Goal: Task Accomplishment & Management: Manage account settings

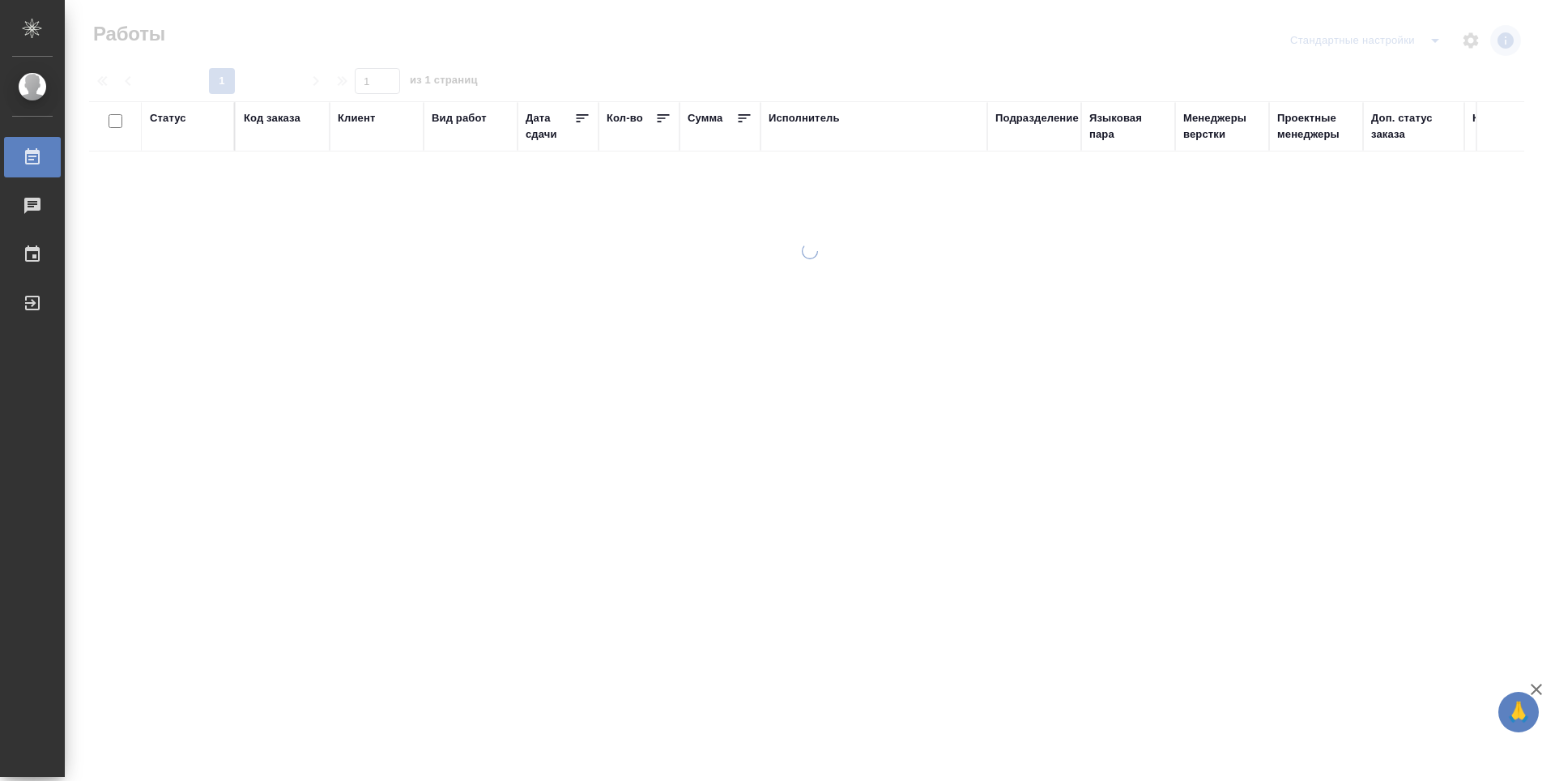
click at [1011, 112] on div "Подразделение" at bounding box center [1036, 118] width 83 height 16
click at [1006, 119] on div at bounding box center [810, 346] width 1490 height 693
click at [1047, 118] on div at bounding box center [810, 346] width 1490 height 693
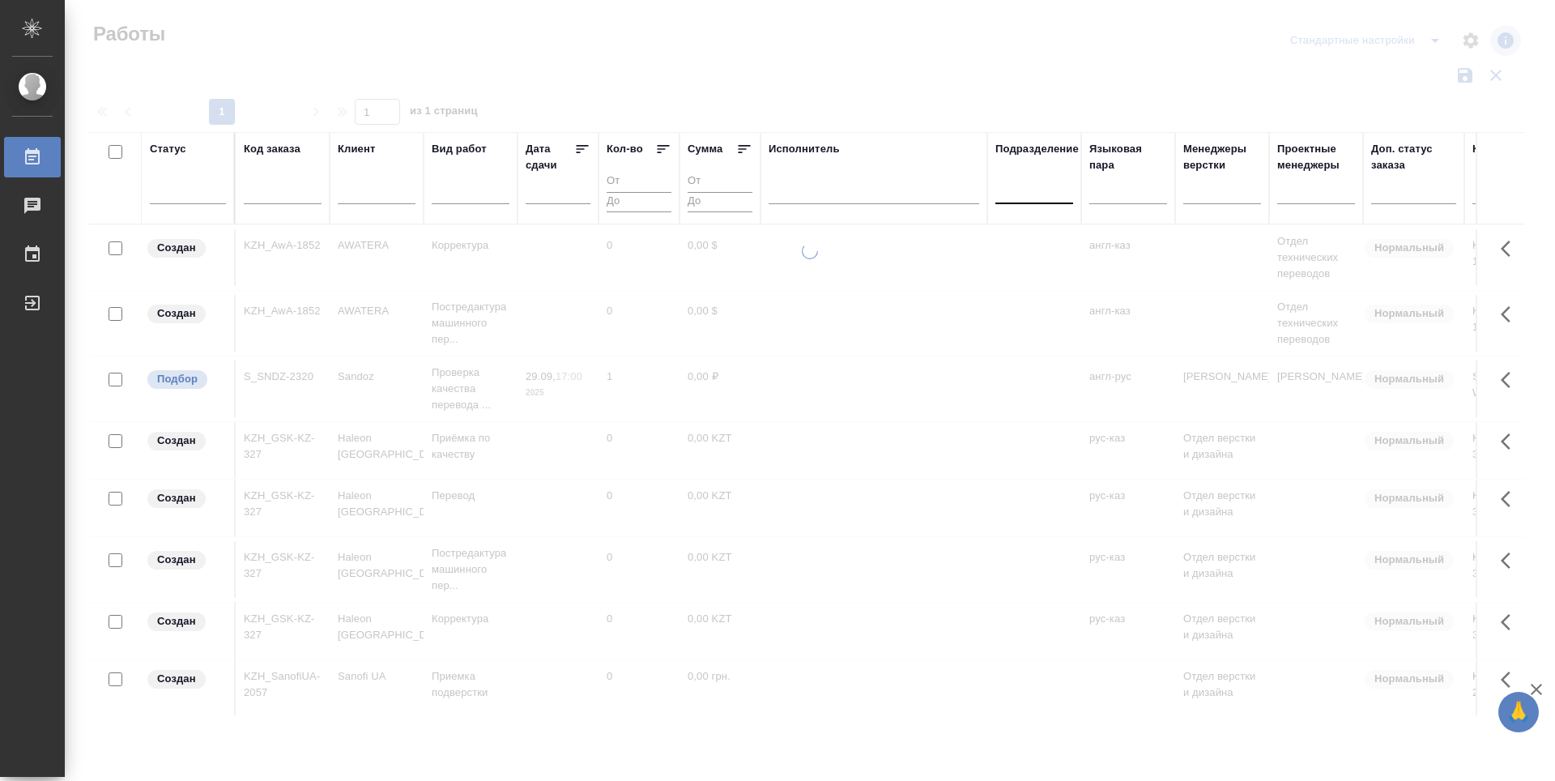
click at [1034, 195] on div at bounding box center [1034, 187] width 78 height 23
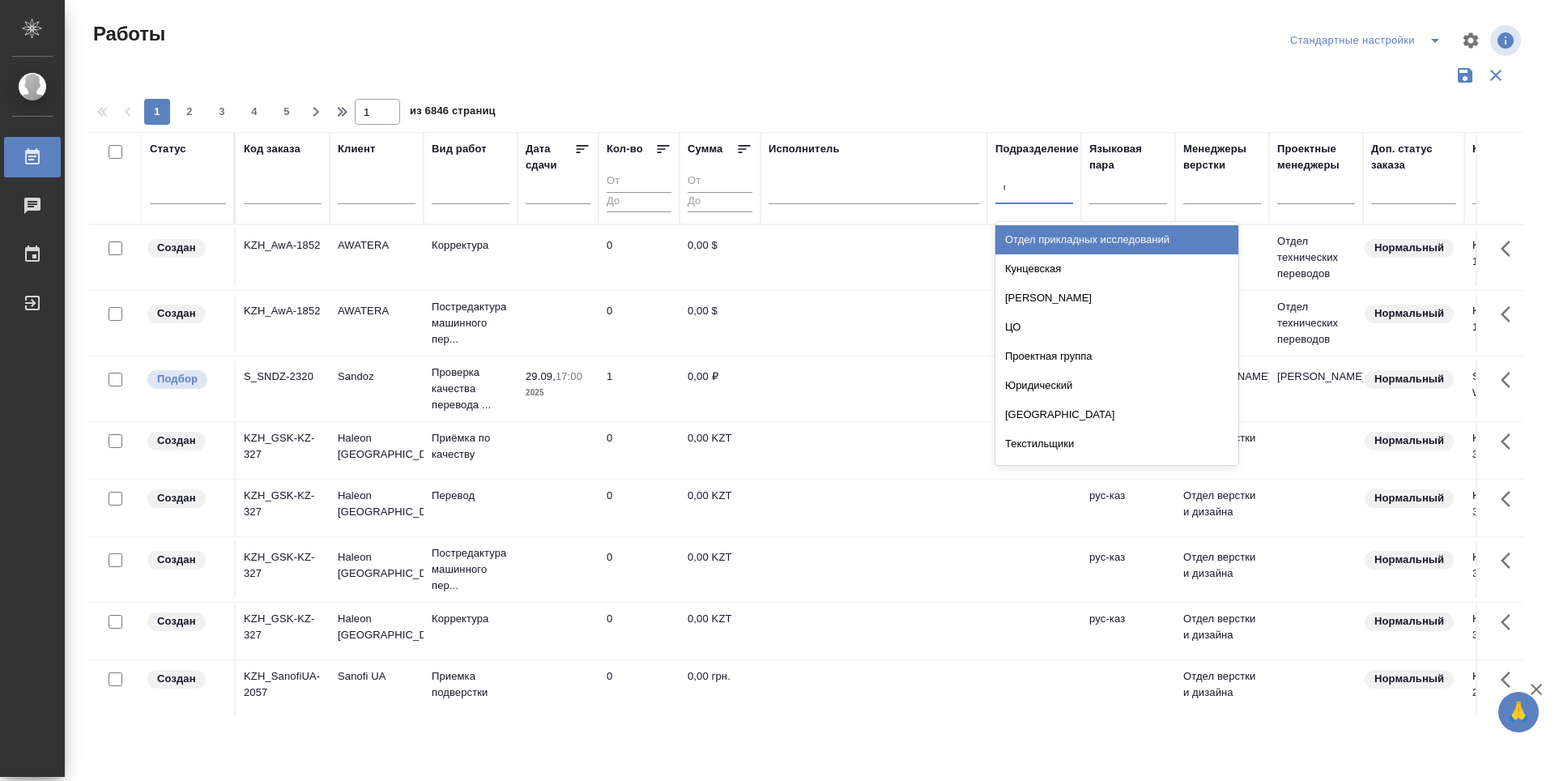
type input "dt"
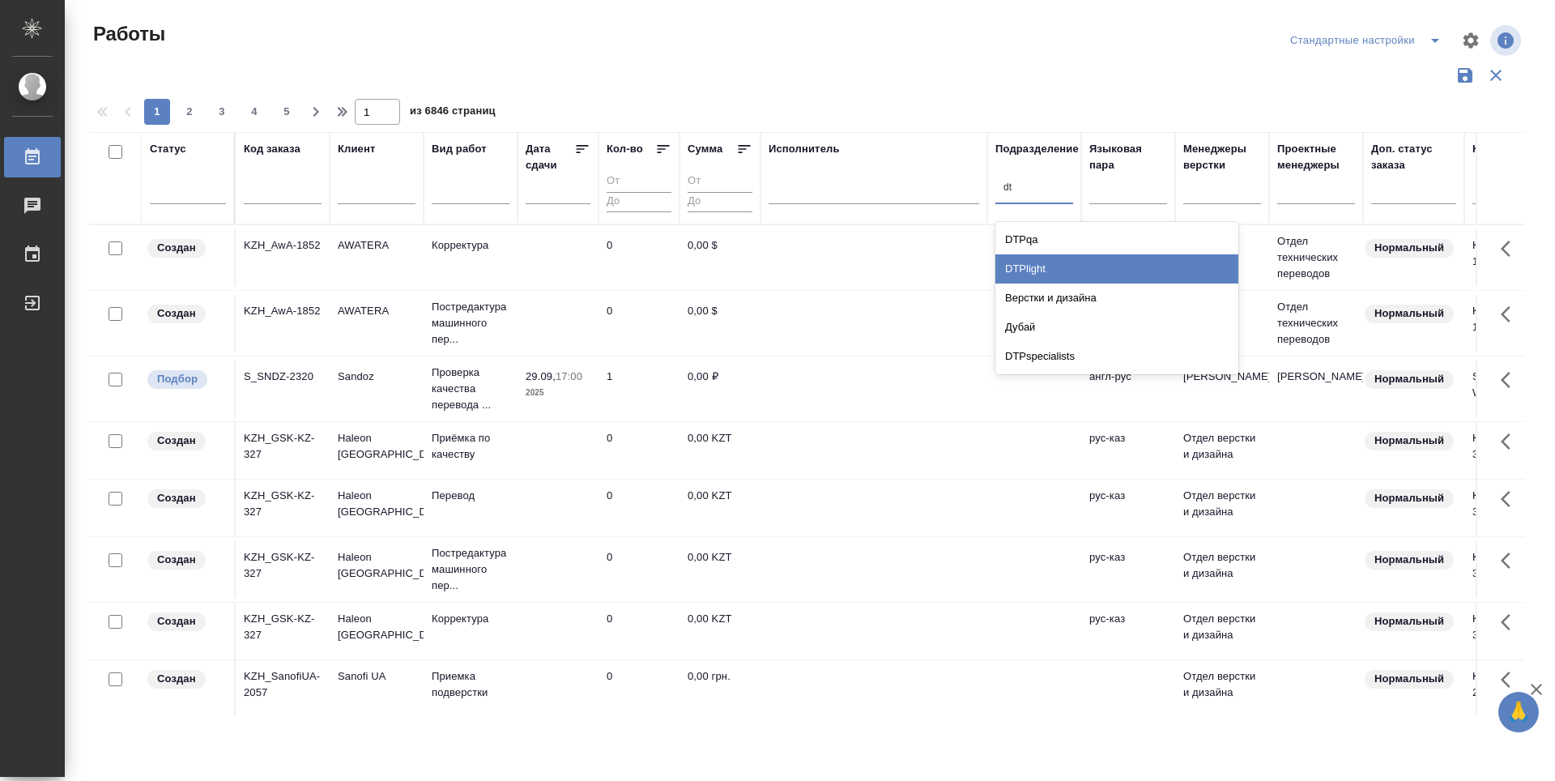
click at [1067, 273] on div "DTPlight" at bounding box center [1116, 268] width 243 height 29
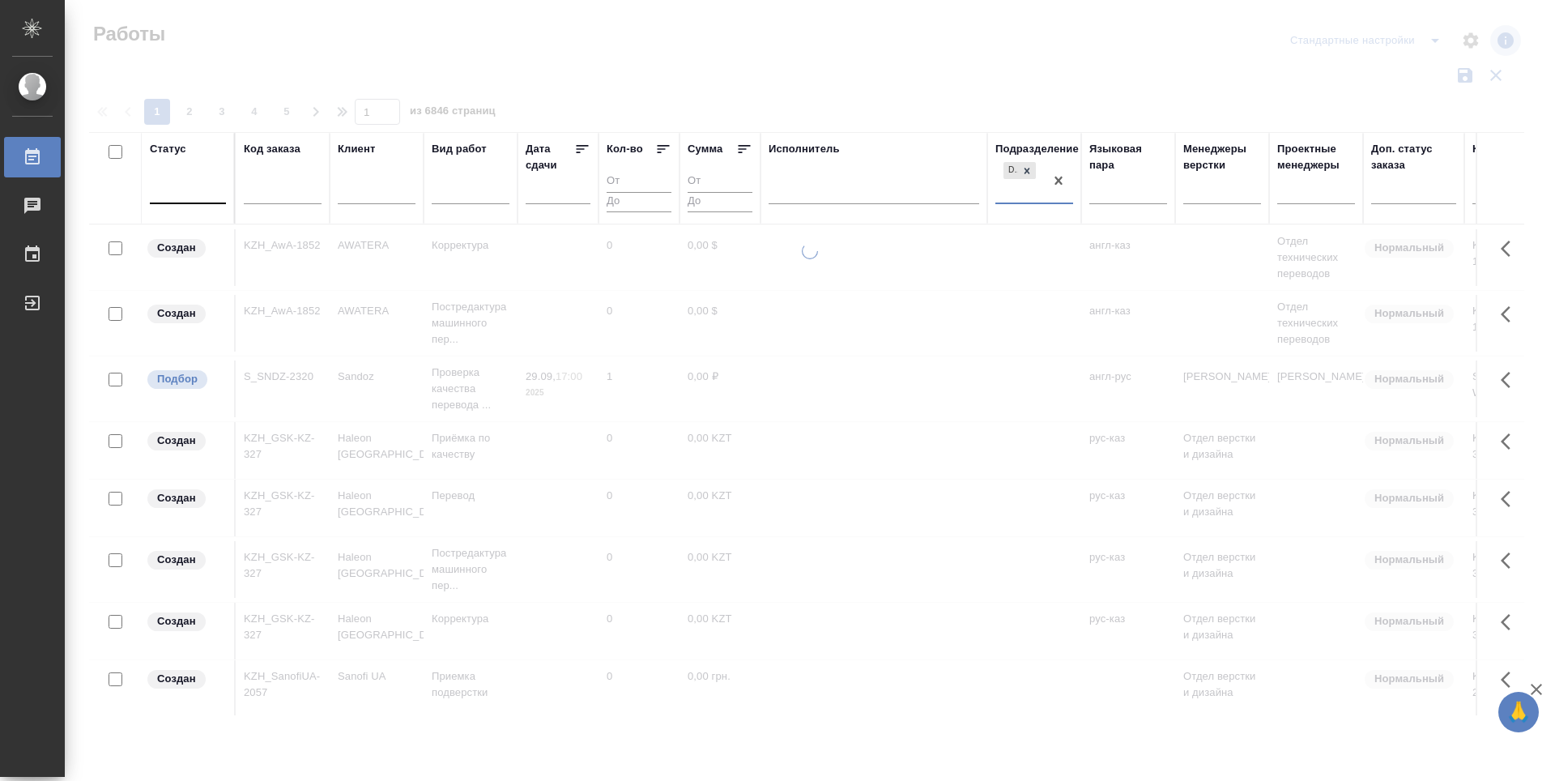
click at [182, 198] on div at bounding box center [188, 187] width 76 height 23
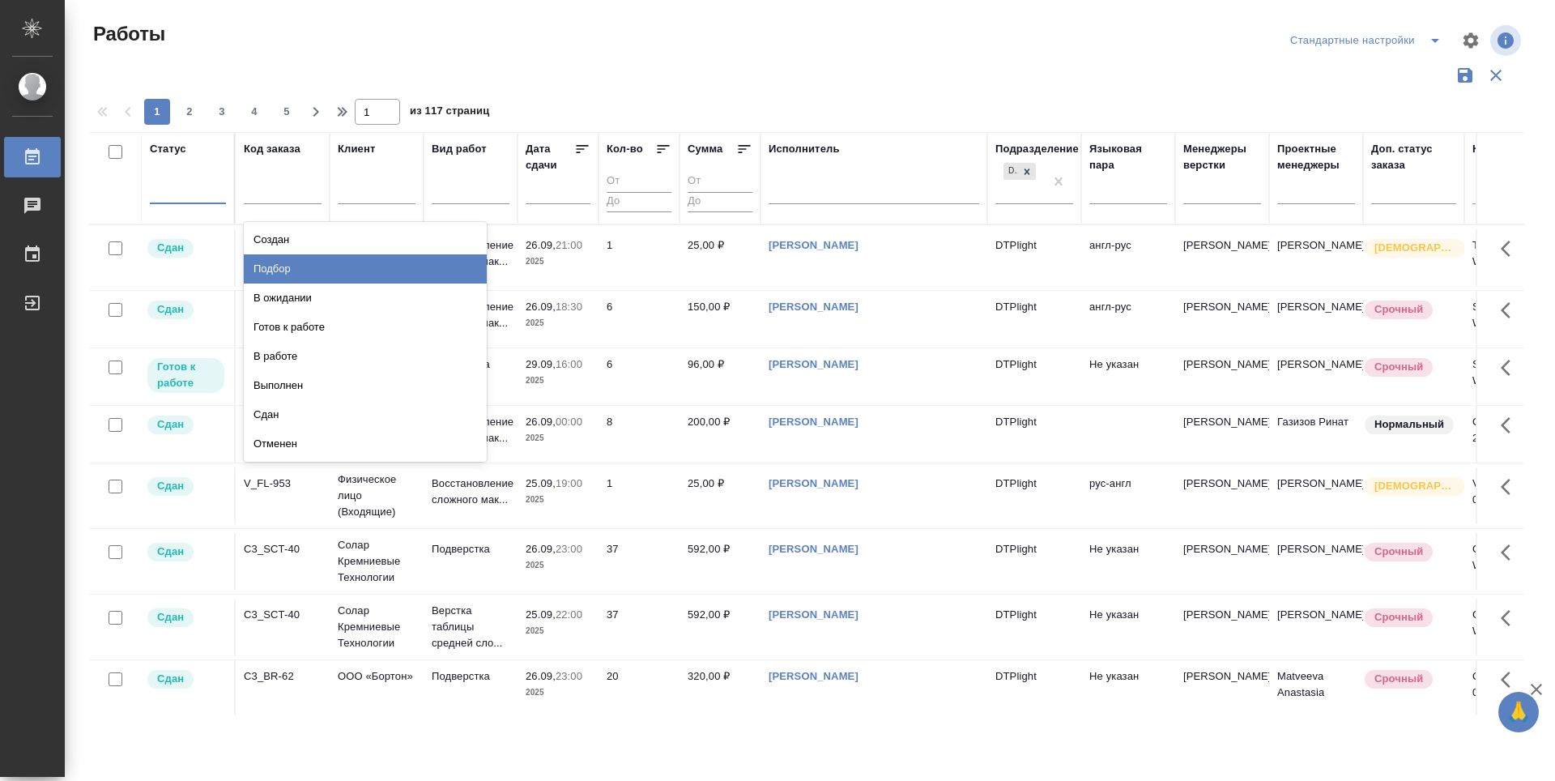
click at [416, 264] on div "Подбор" at bounding box center [365, 268] width 243 height 29
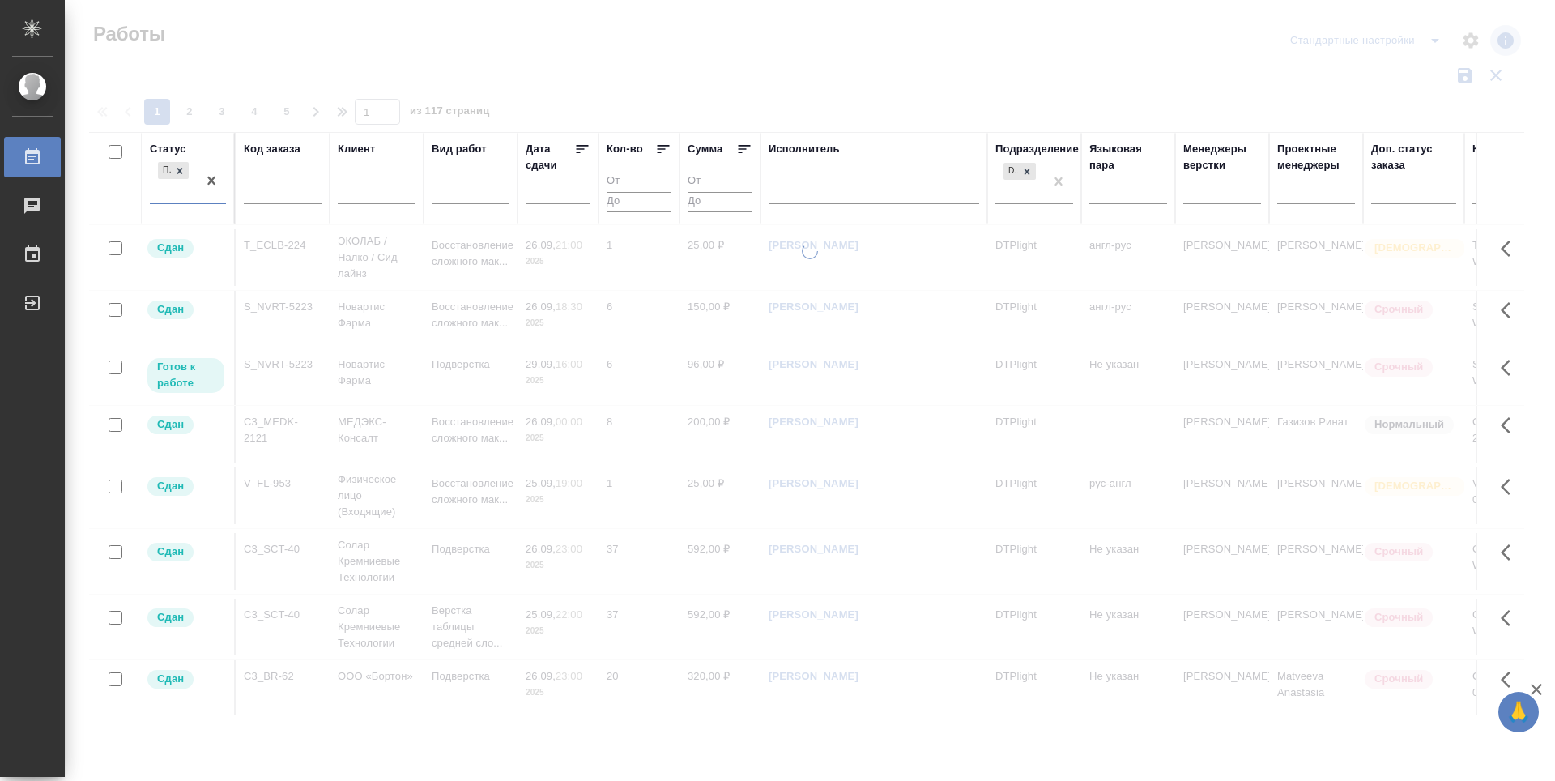
click at [171, 192] on div "Подбор" at bounding box center [173, 181] width 47 height 44
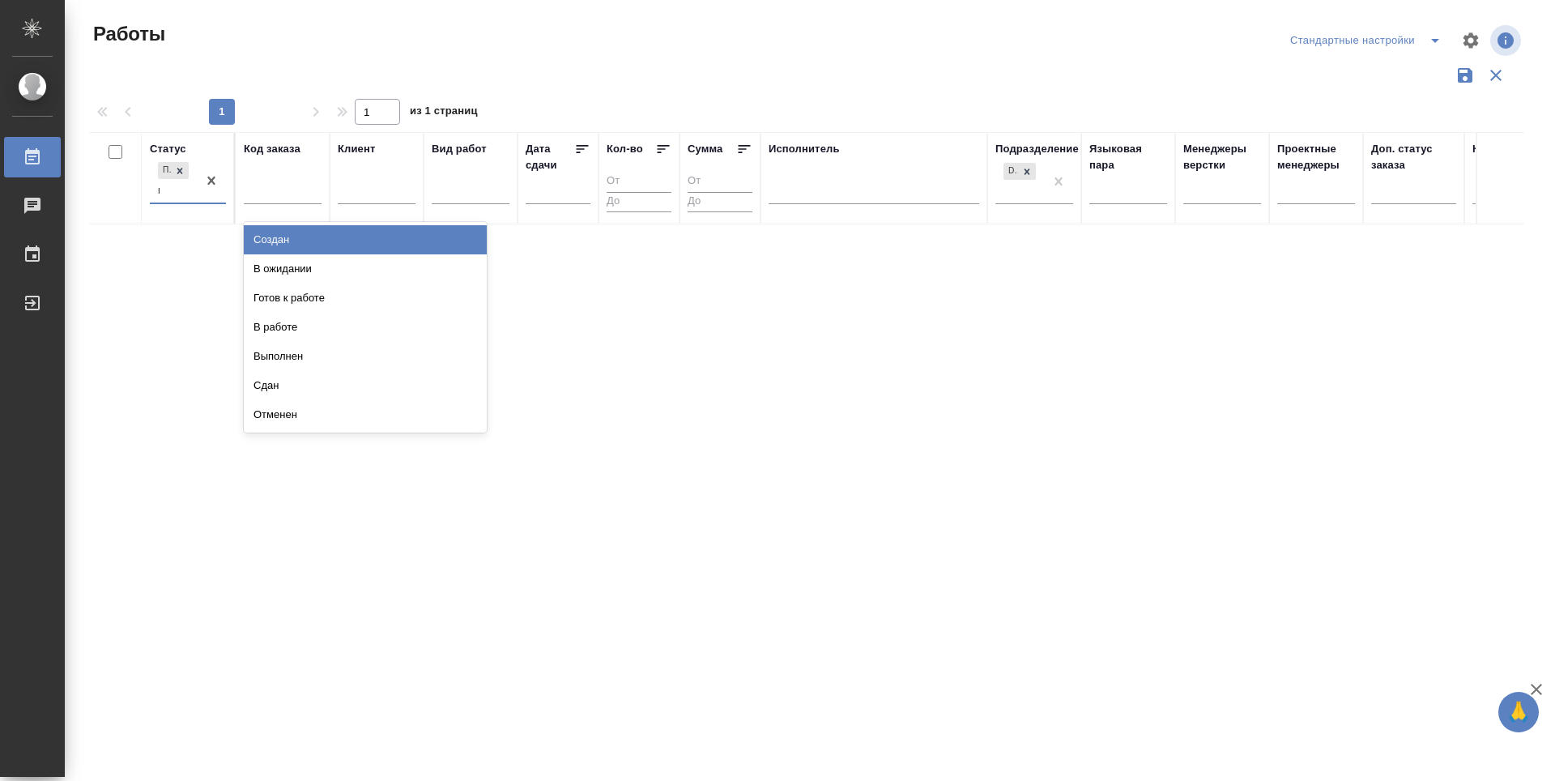
type input "го"
click at [340, 257] on div "Готов к работе" at bounding box center [365, 240] width 243 height 36
click at [408, 243] on div "Готов к работе" at bounding box center [365, 239] width 243 height 29
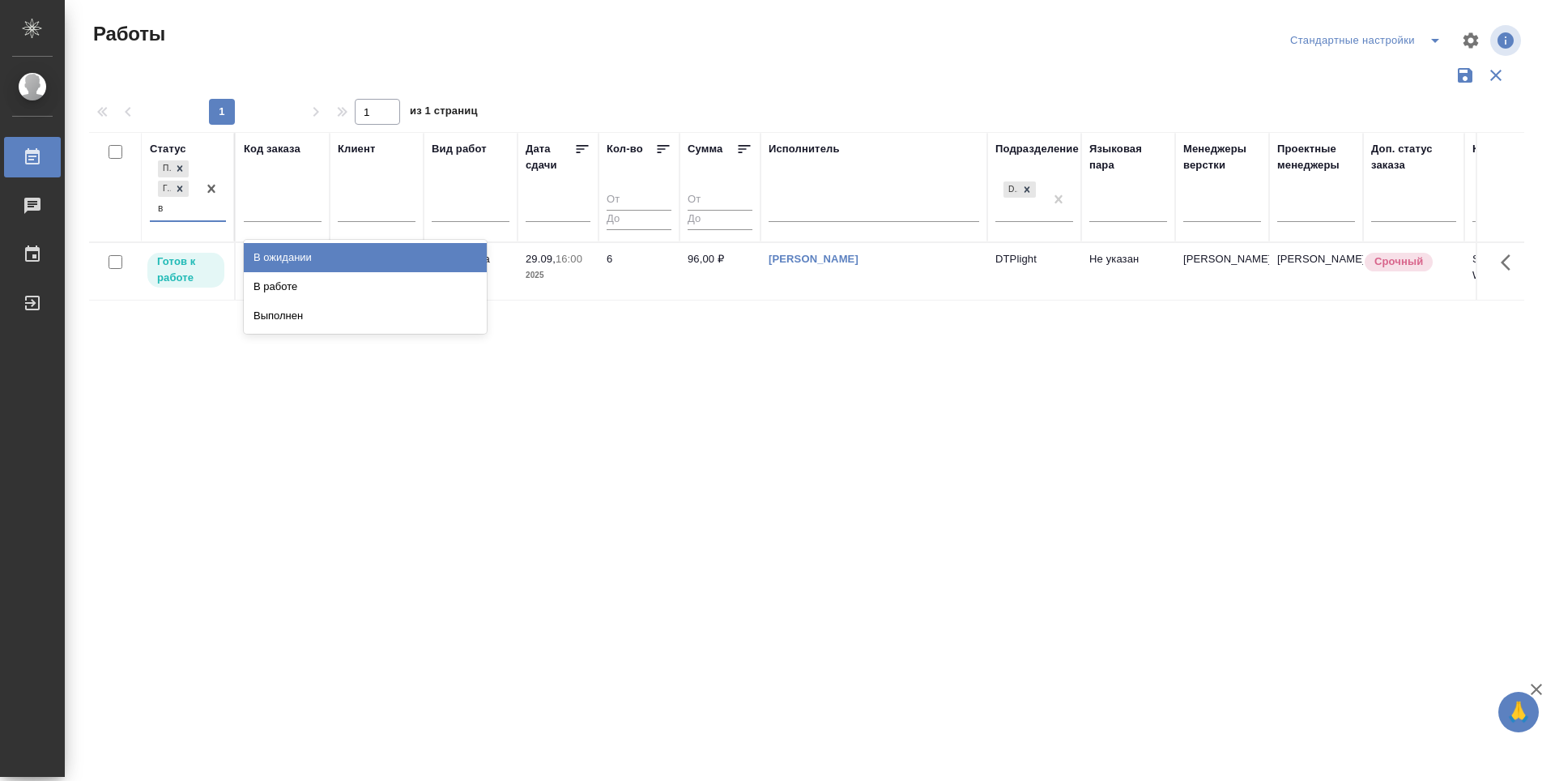
type input "в р"
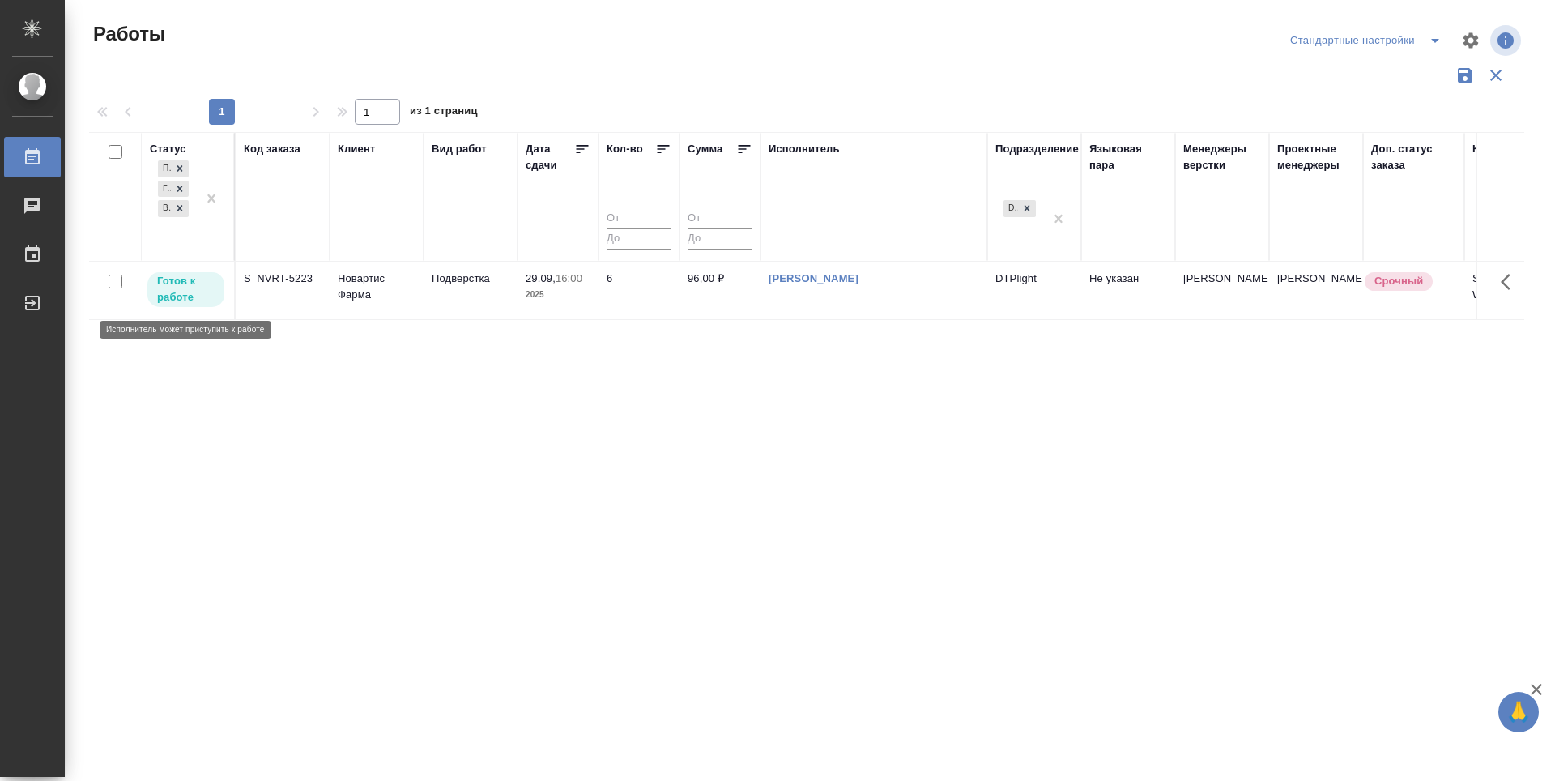
click at [176, 286] on p "Готов к работе" at bounding box center [186, 289] width 58 height 32
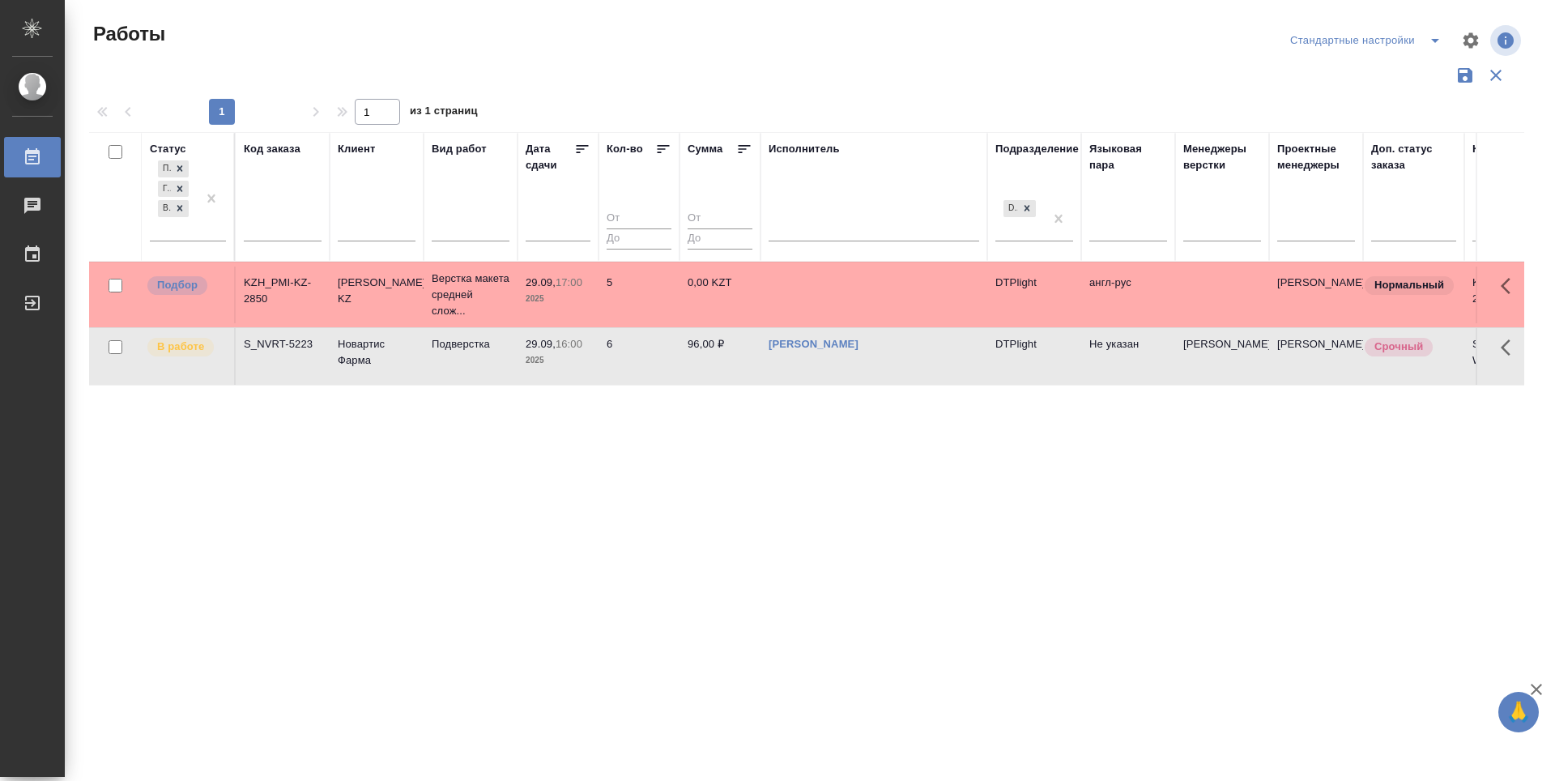
click at [677, 671] on div "Статус Подбор Готов к работе В работе Код заказа Клиент Вид работ Дата сдачи Ко…" at bounding box center [806, 423] width 1435 height 583
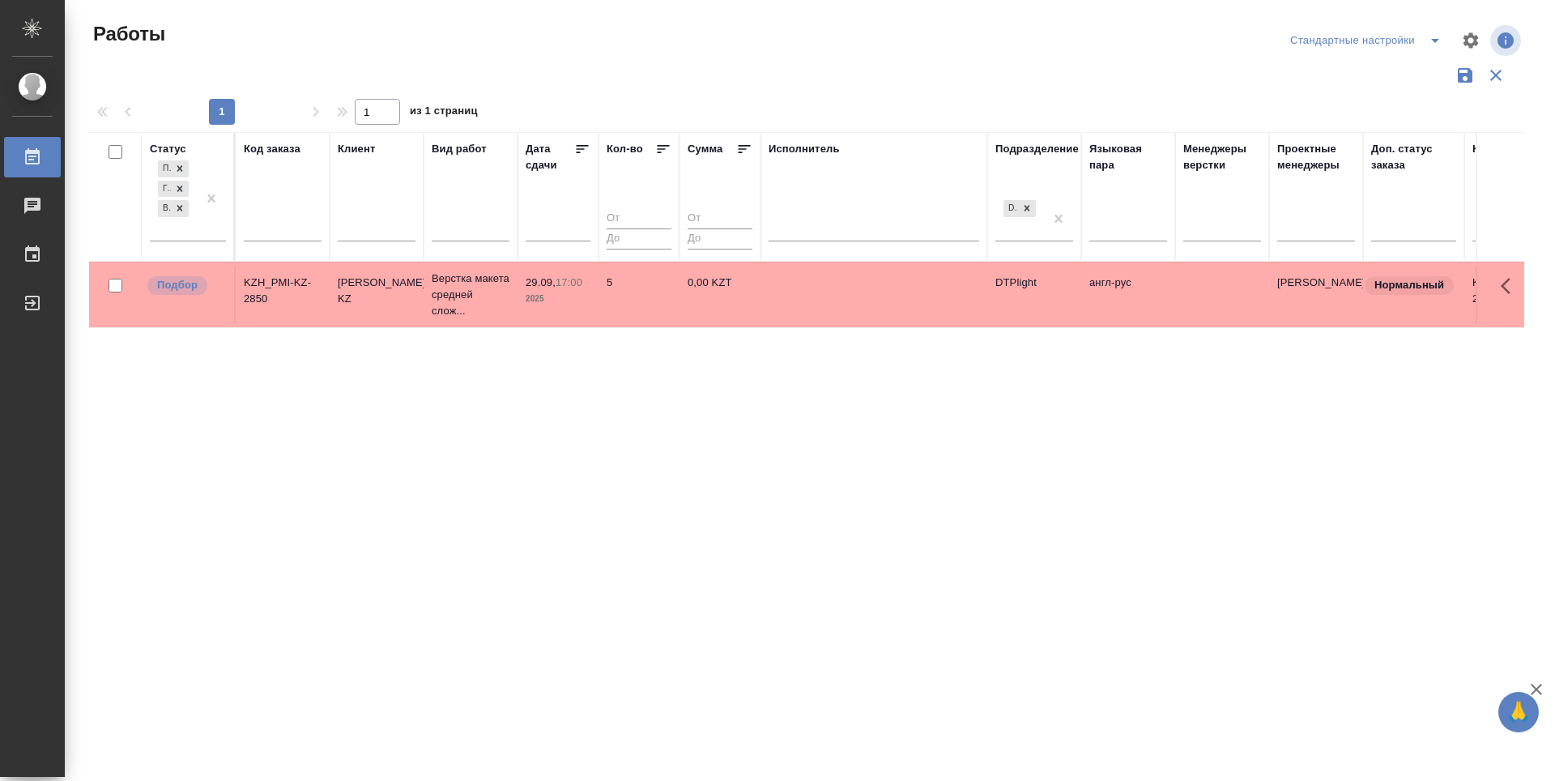
click at [178, 285] on p "Подбор" at bounding box center [177, 285] width 40 height 16
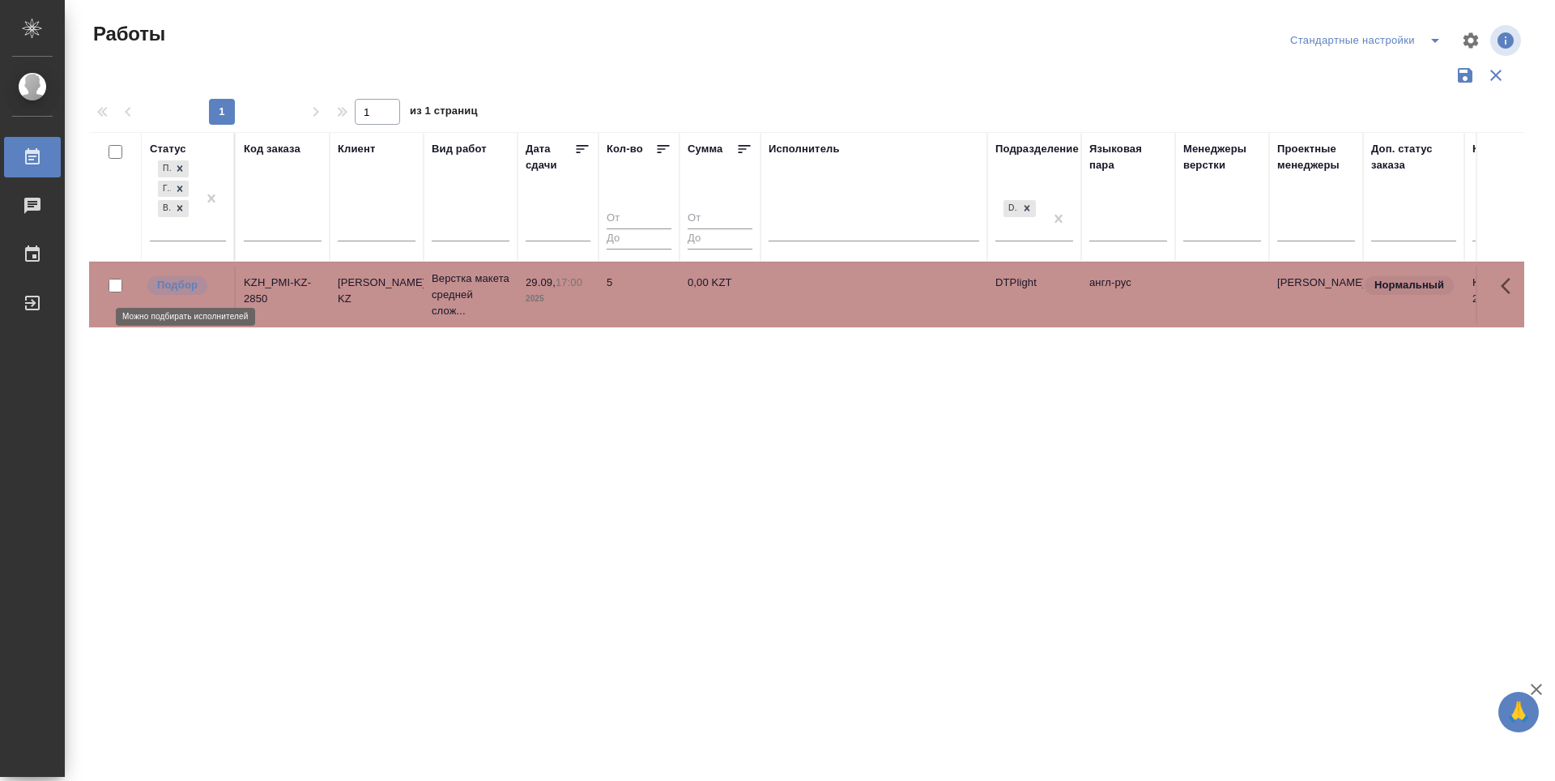
click at [178, 285] on p "Подбор" at bounding box center [177, 285] width 40 height 16
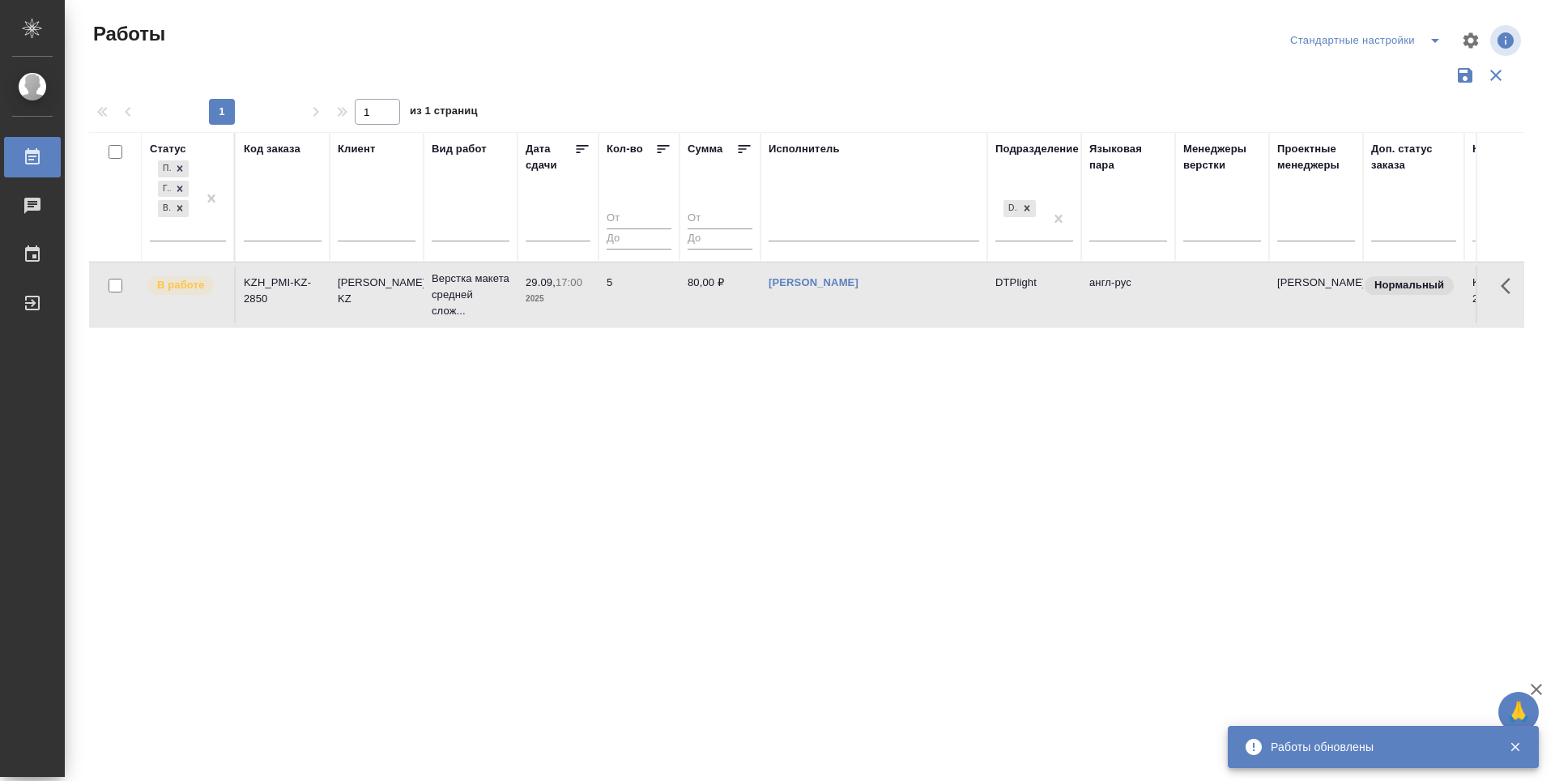
click at [735, 562] on div "Статус Подбор Готов к работе В работе Код заказа Клиент Вид работ Дата сдачи Ко…" at bounding box center [806, 423] width 1435 height 583
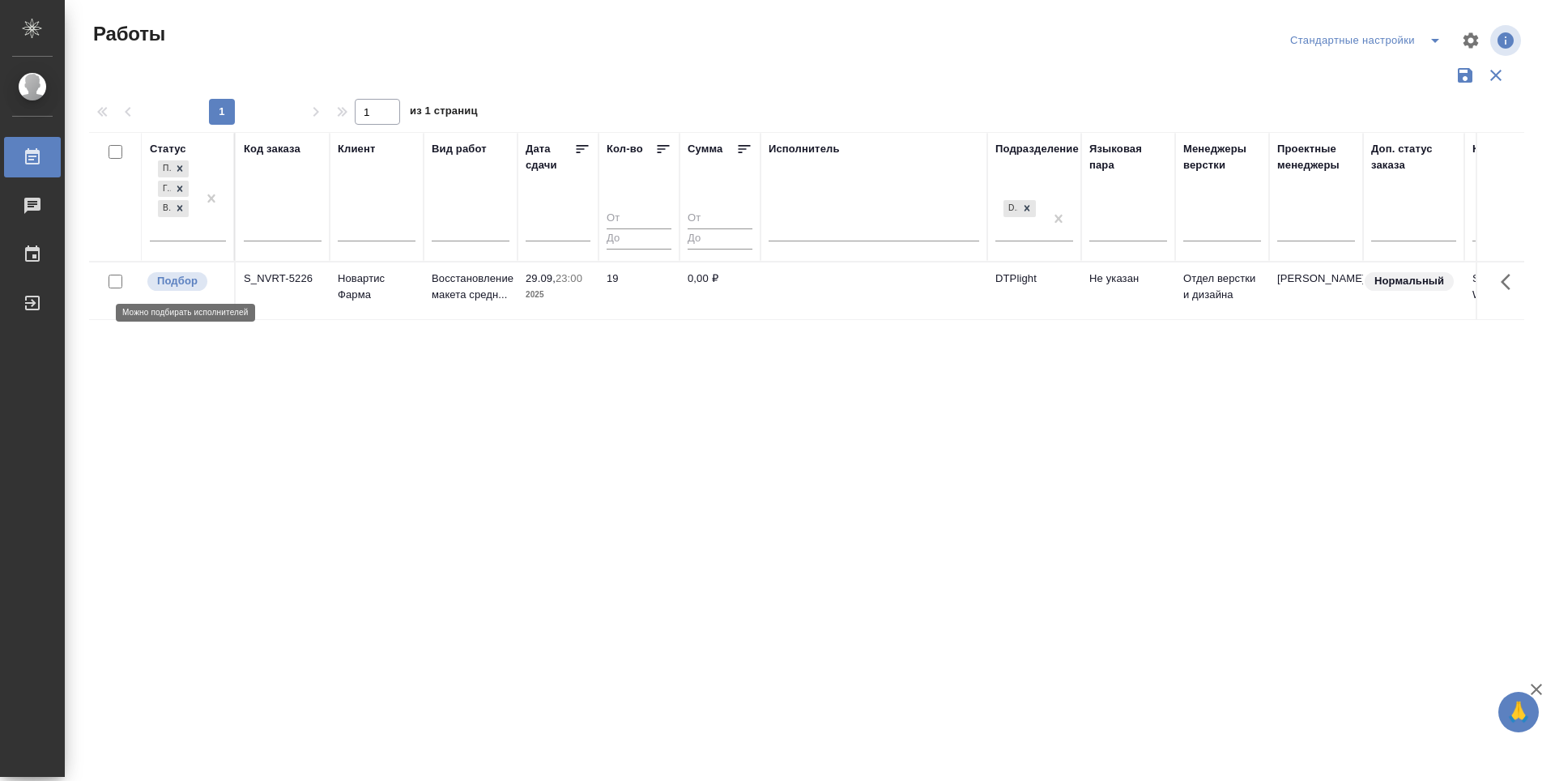
click at [180, 276] on p "Подбор" at bounding box center [177, 281] width 40 height 16
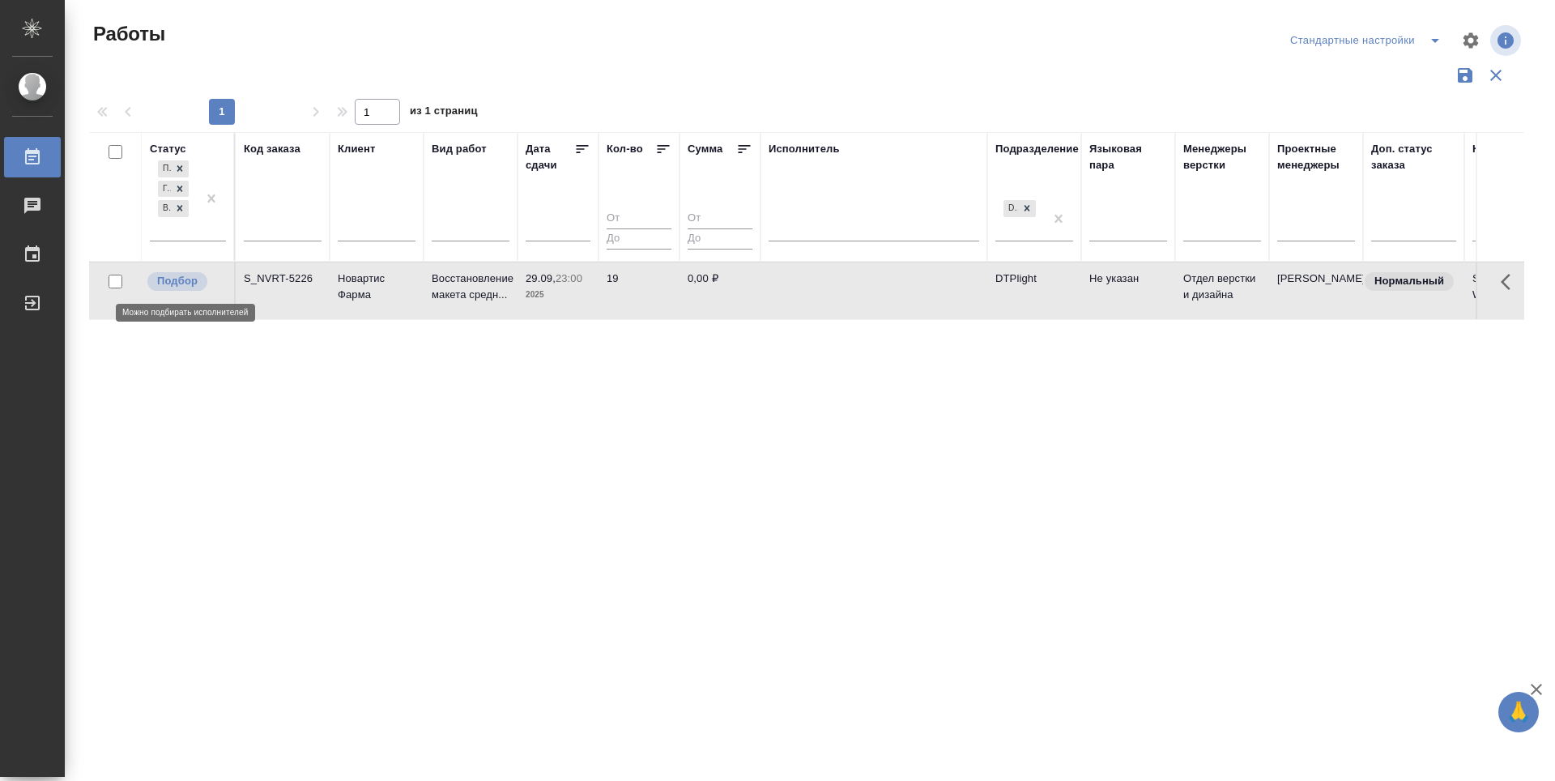
click at [180, 276] on p "Подбор" at bounding box center [177, 281] width 40 height 16
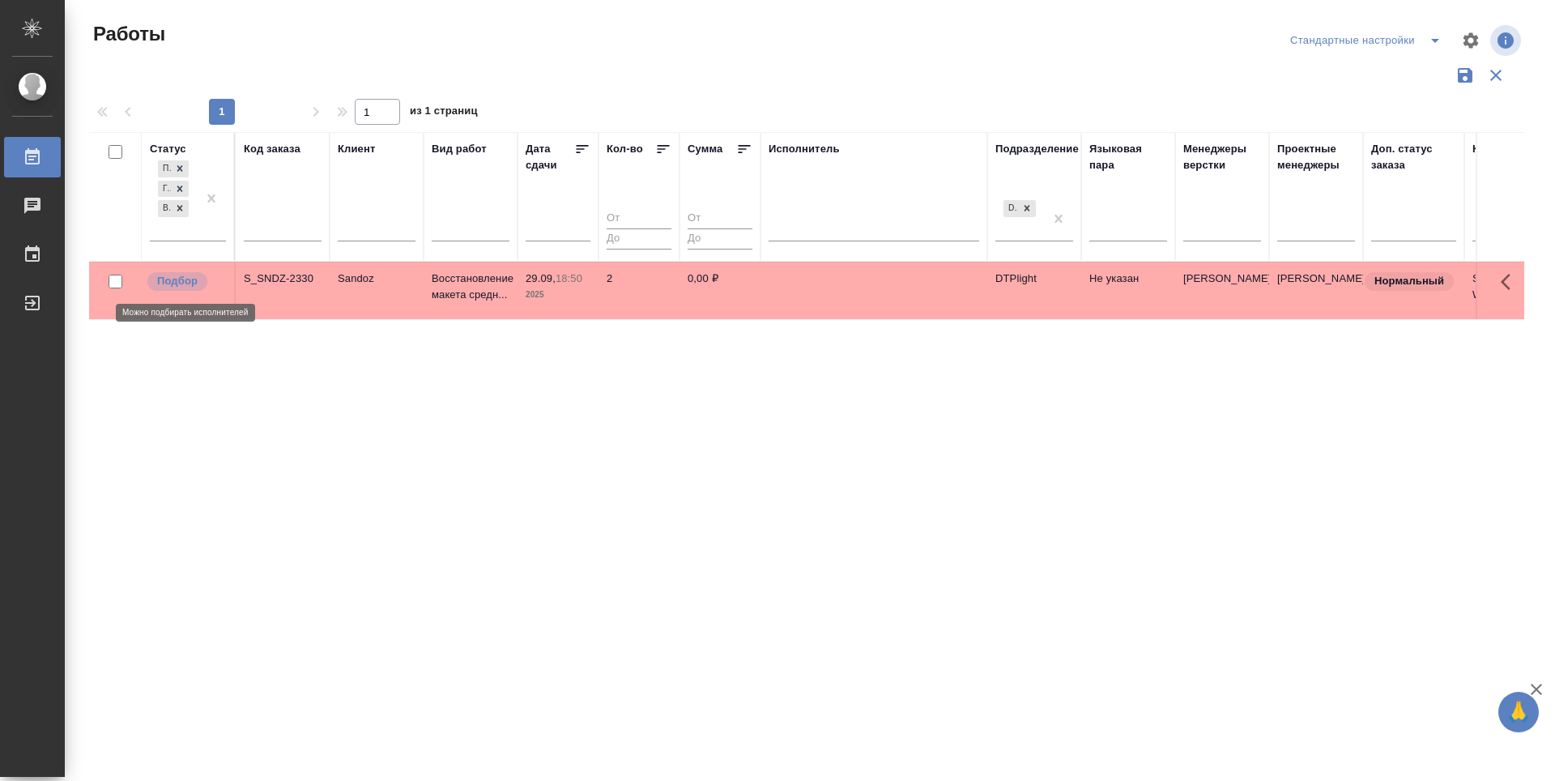
click at [186, 283] on p "Подбор" at bounding box center [177, 281] width 40 height 16
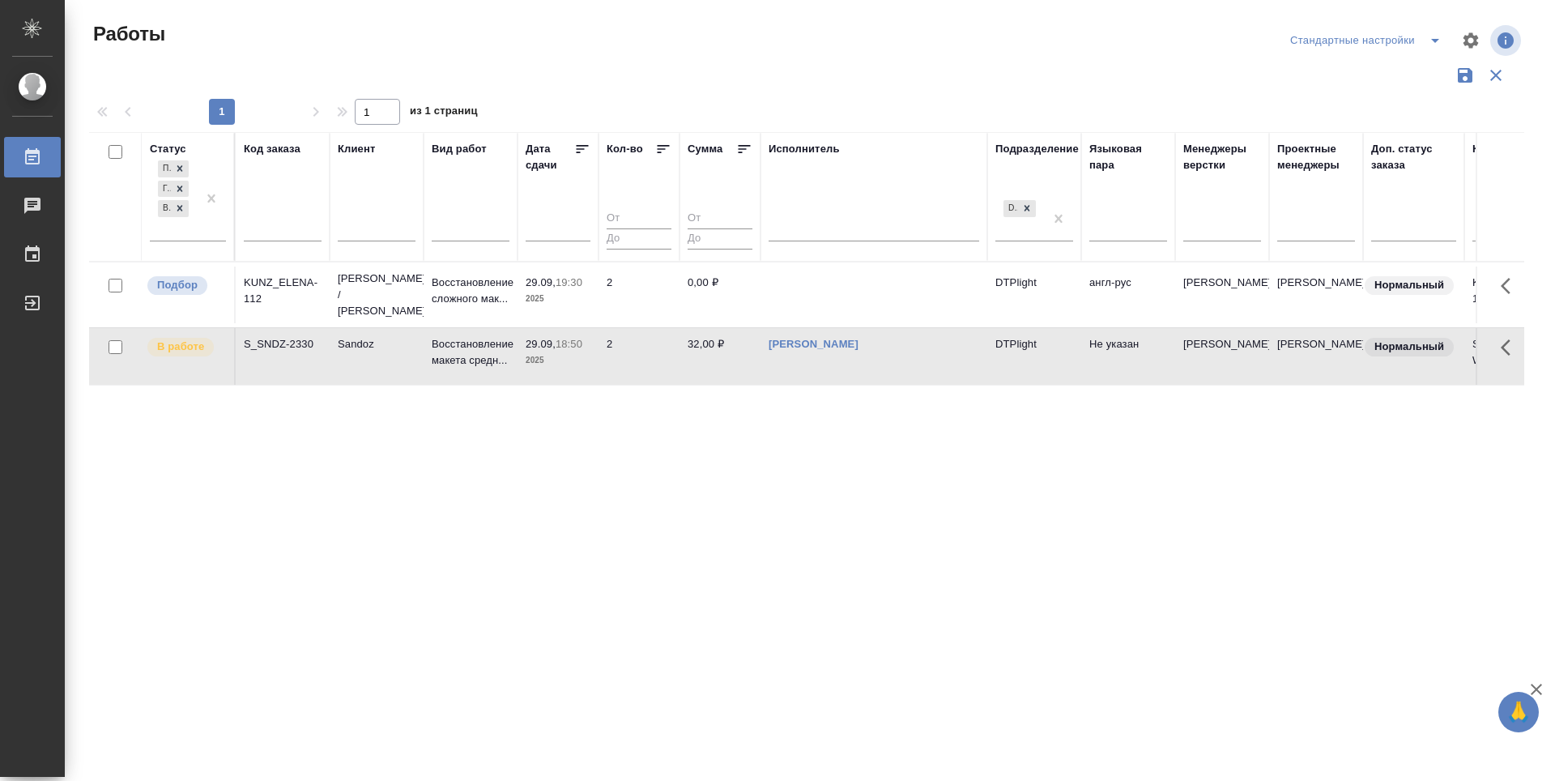
click at [582, 147] on icon at bounding box center [582, 149] width 16 height 16
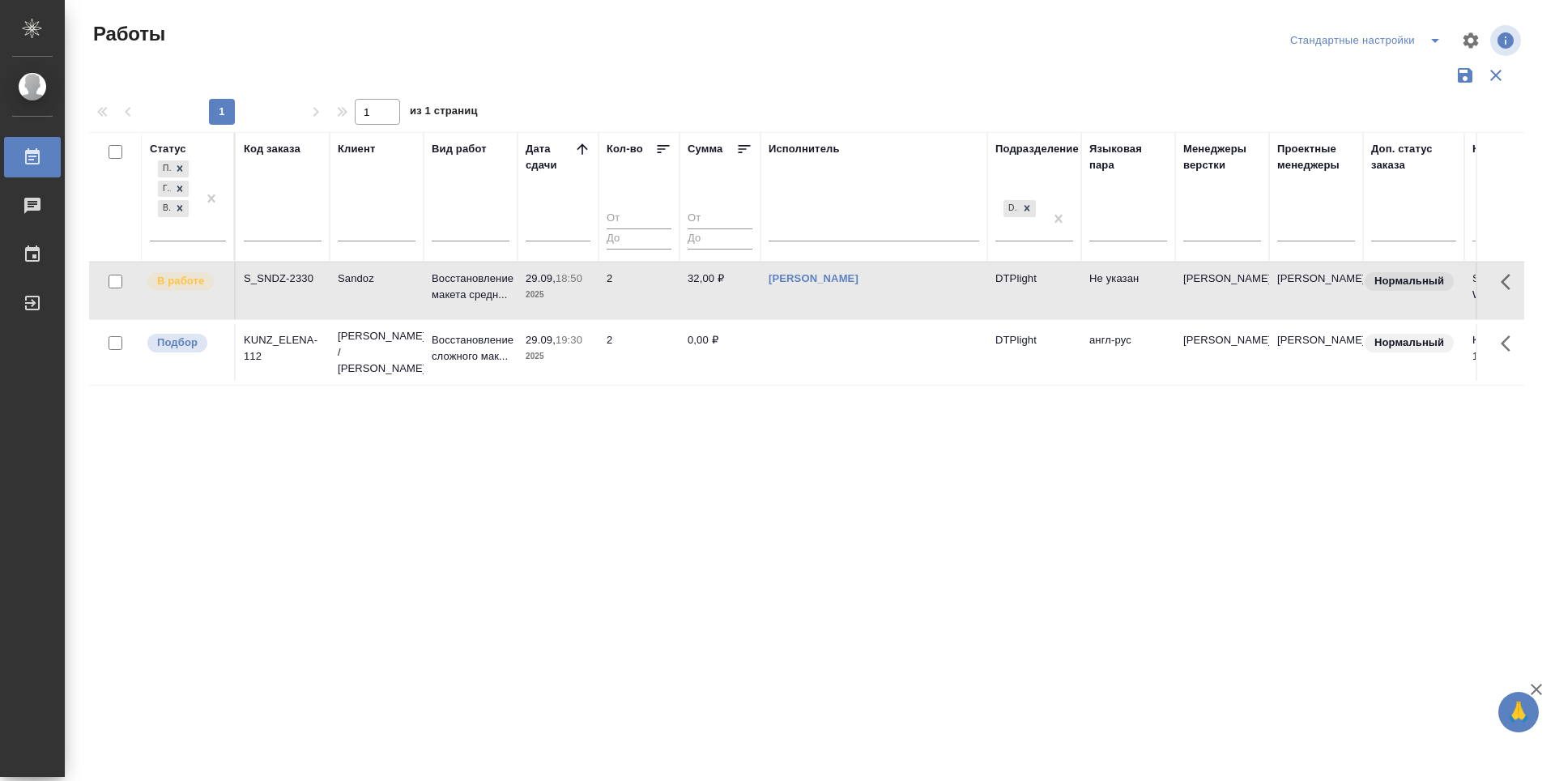
click at [614, 468] on div "Статус Подбор Готов к работе В работе Код заказа Клиент Вид работ Дата сдачи Ко…" at bounding box center [806, 423] width 1435 height 583
drag, startPoint x: 619, startPoint y: 541, endPoint x: 502, endPoint y: 288, distance: 278.3
click at [612, 527] on div "Статус Подбор Готов к работе В работе Код заказа Клиент Вид работ Дата сдачи Ко…" at bounding box center [806, 423] width 1435 height 583
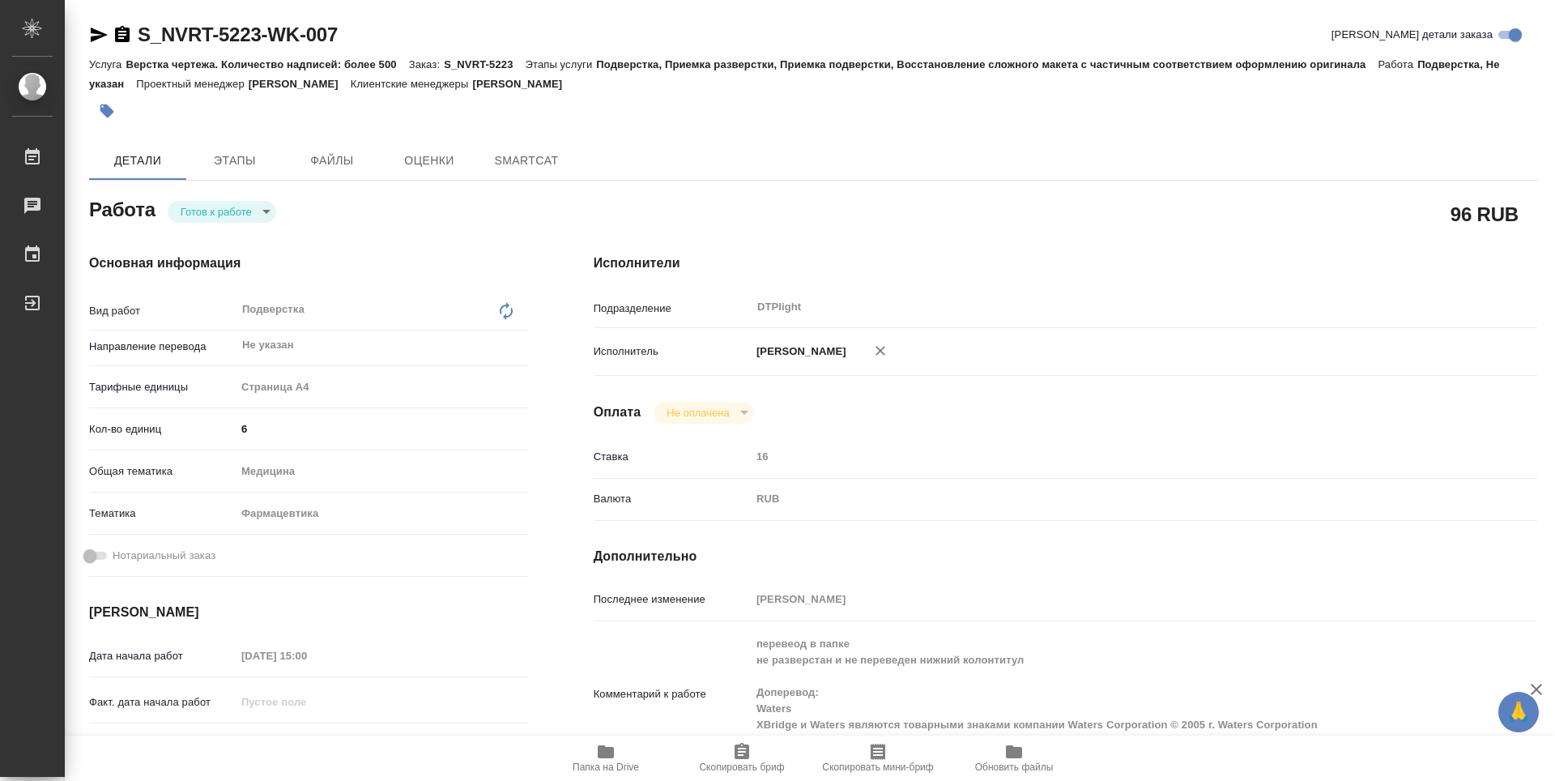
type textarea "x"
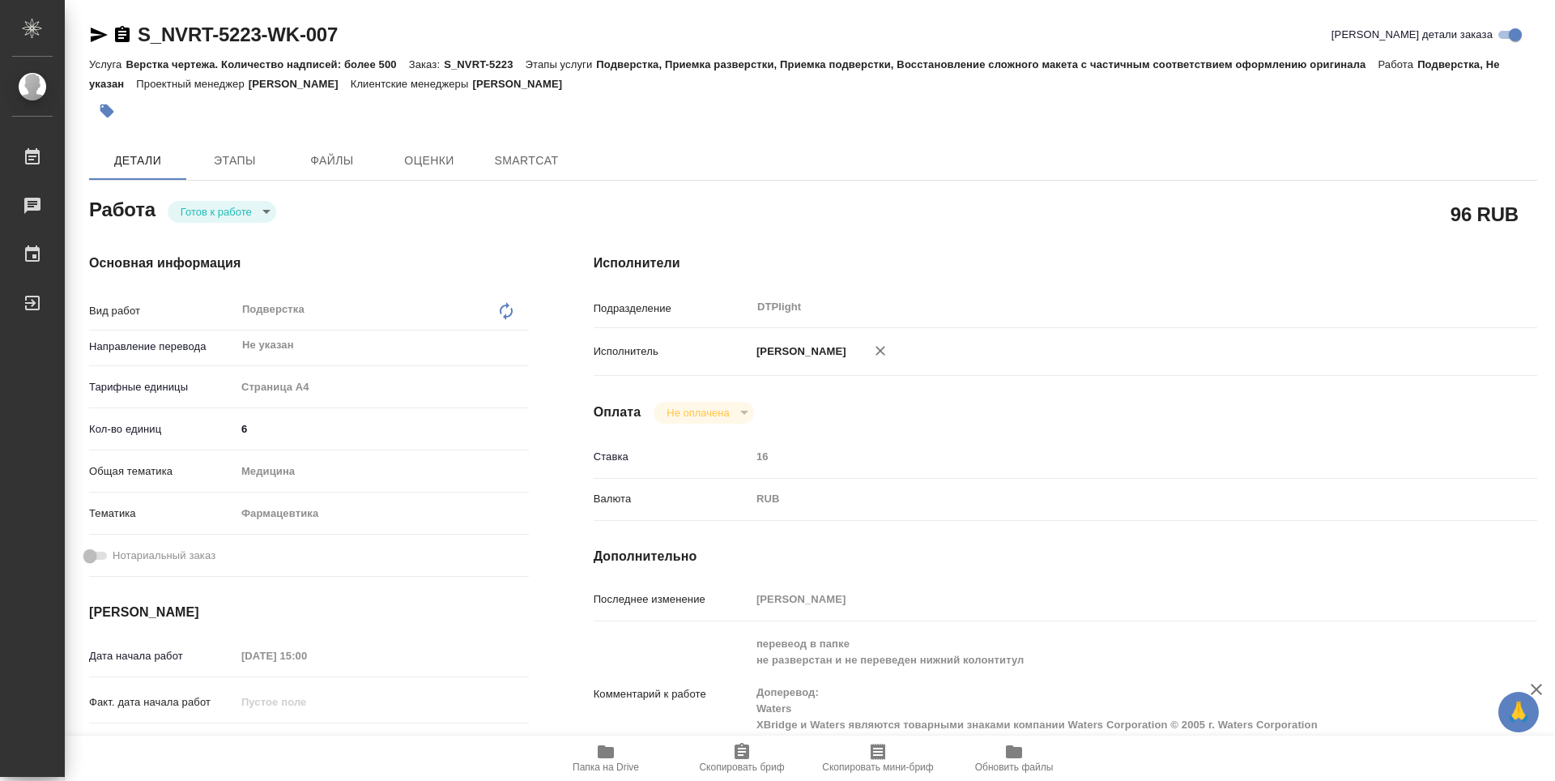
type textarea "x"
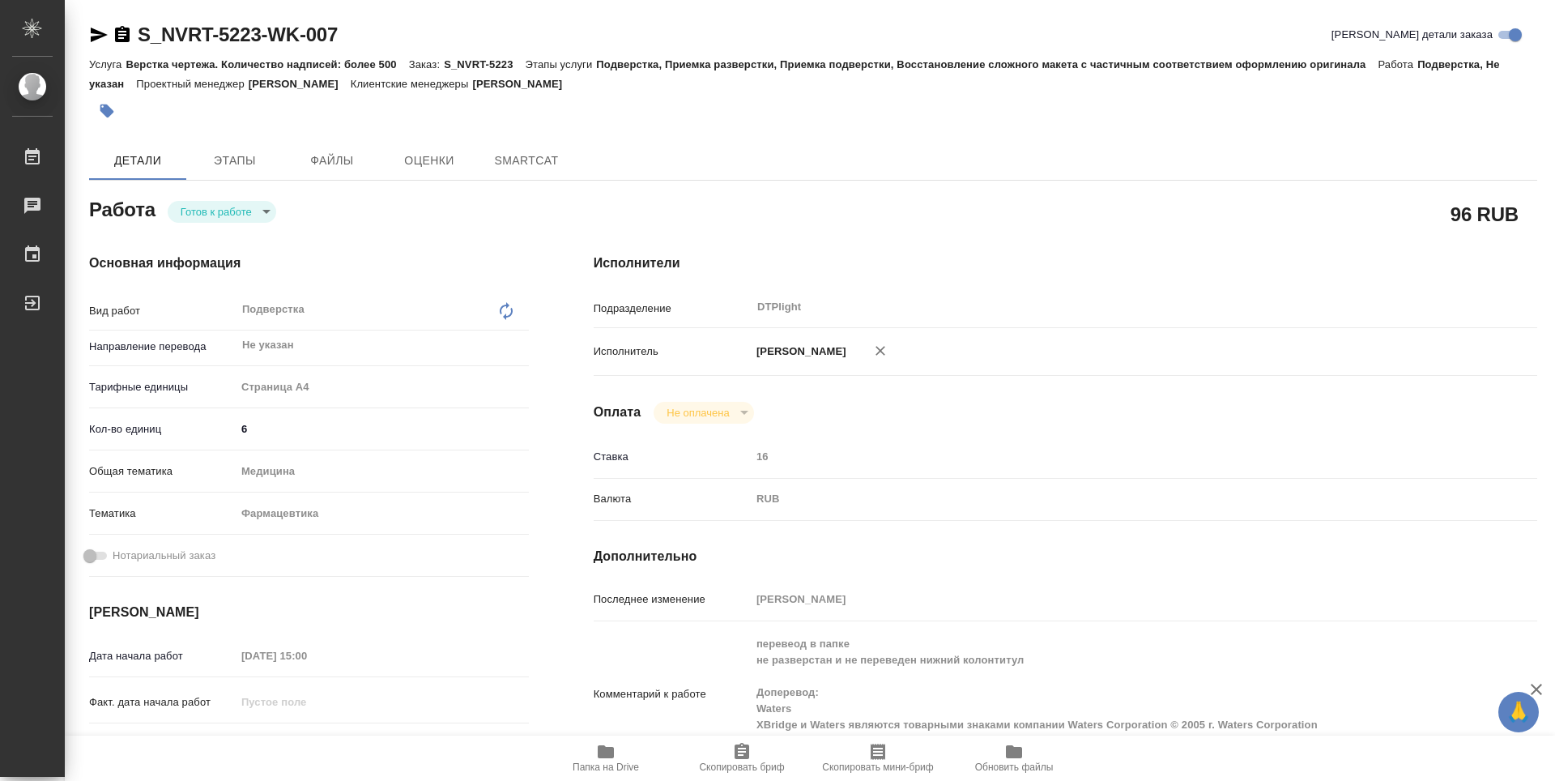
type textarea "x"
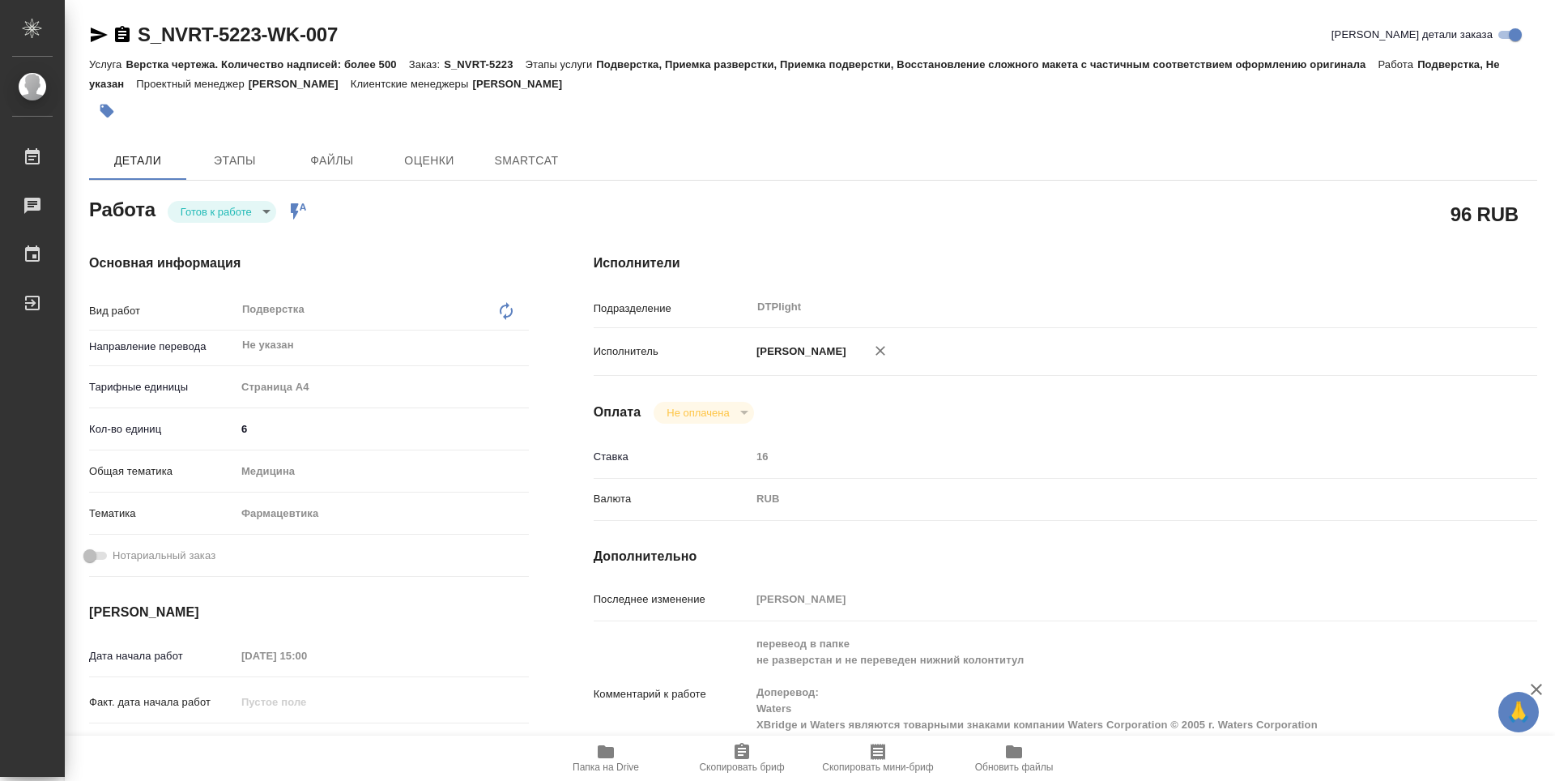
type textarea "x"
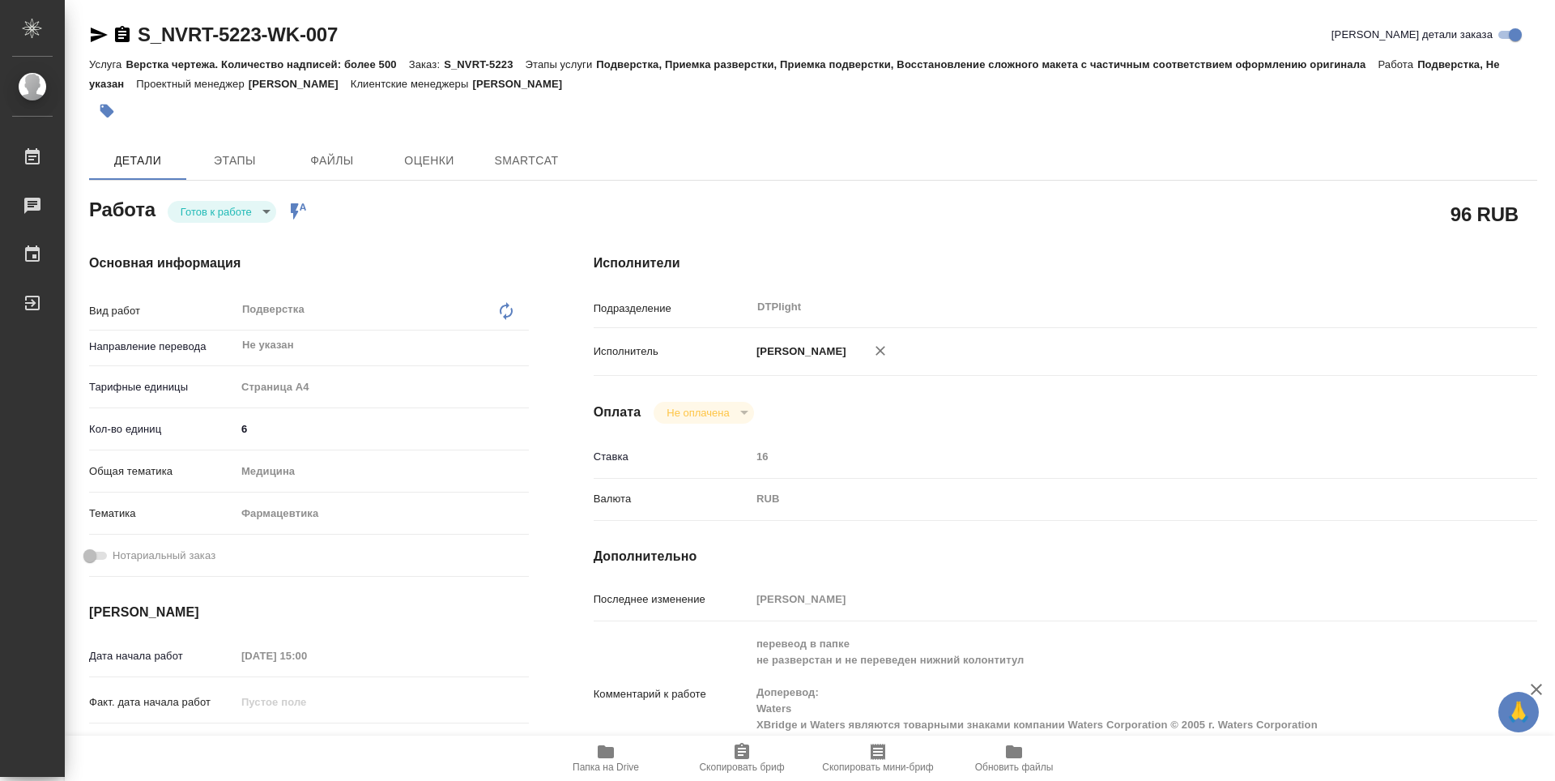
type textarea "x"
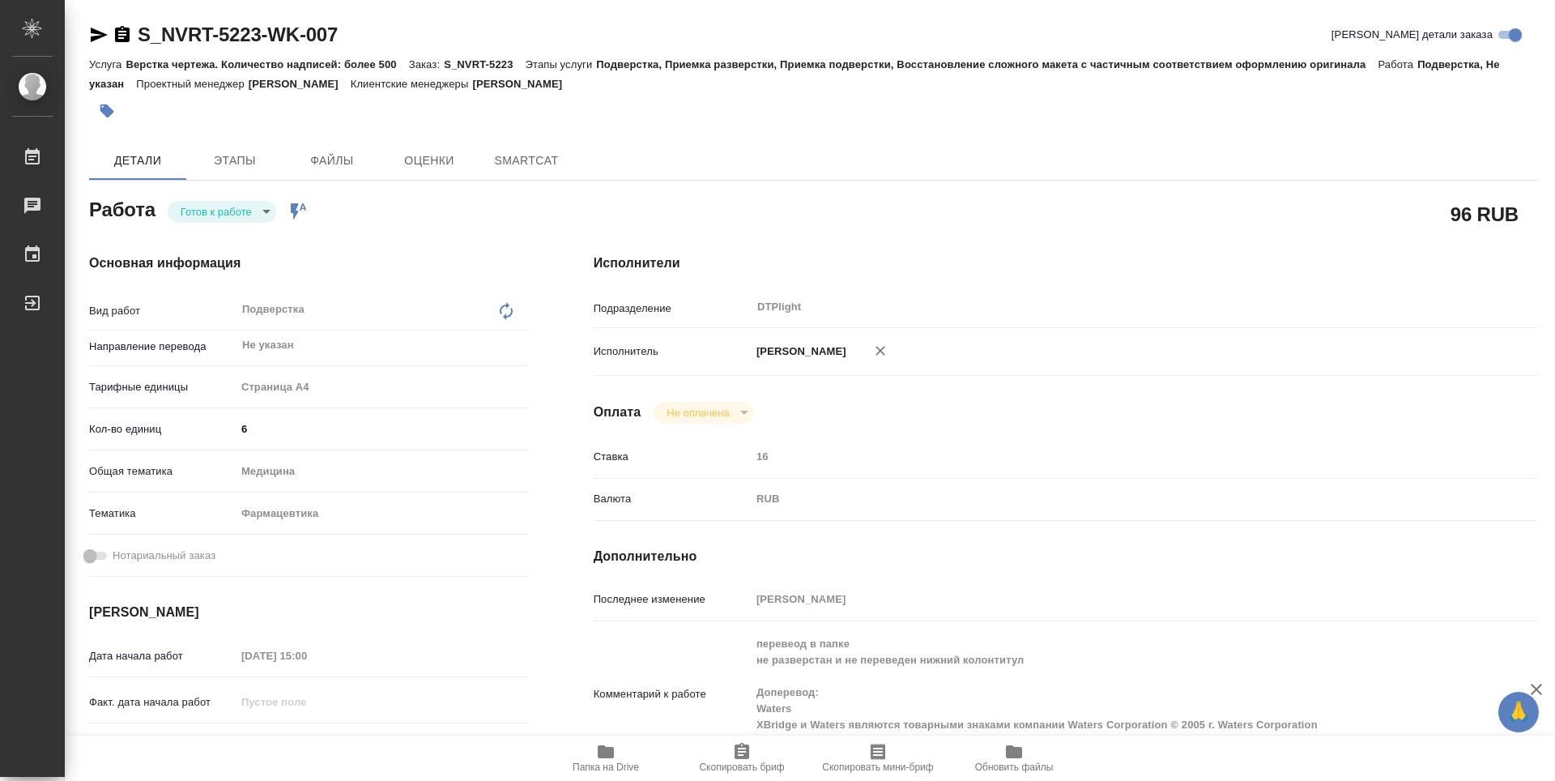
type textarea "x"
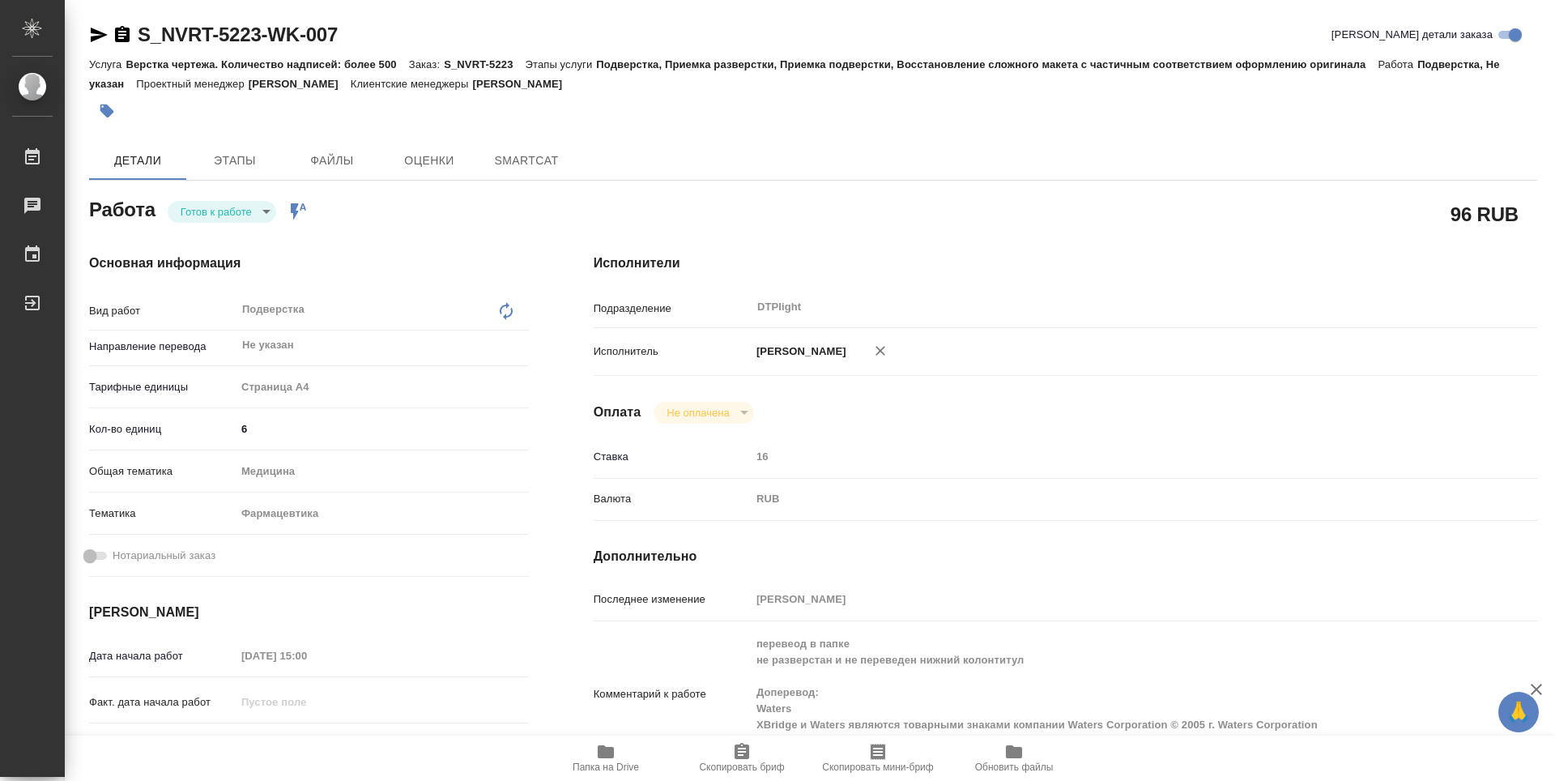
type textarea "x"
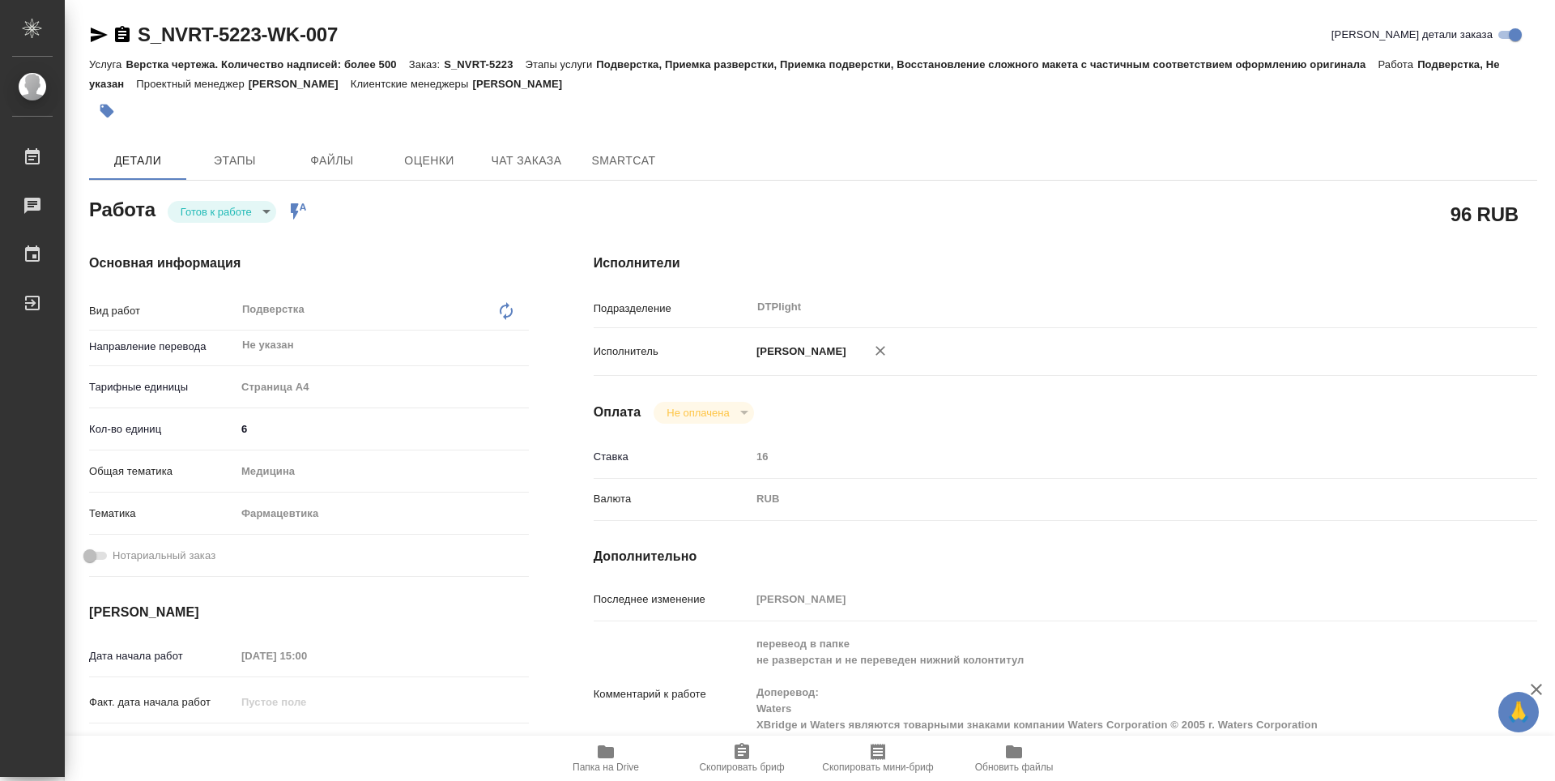
type textarea "x"
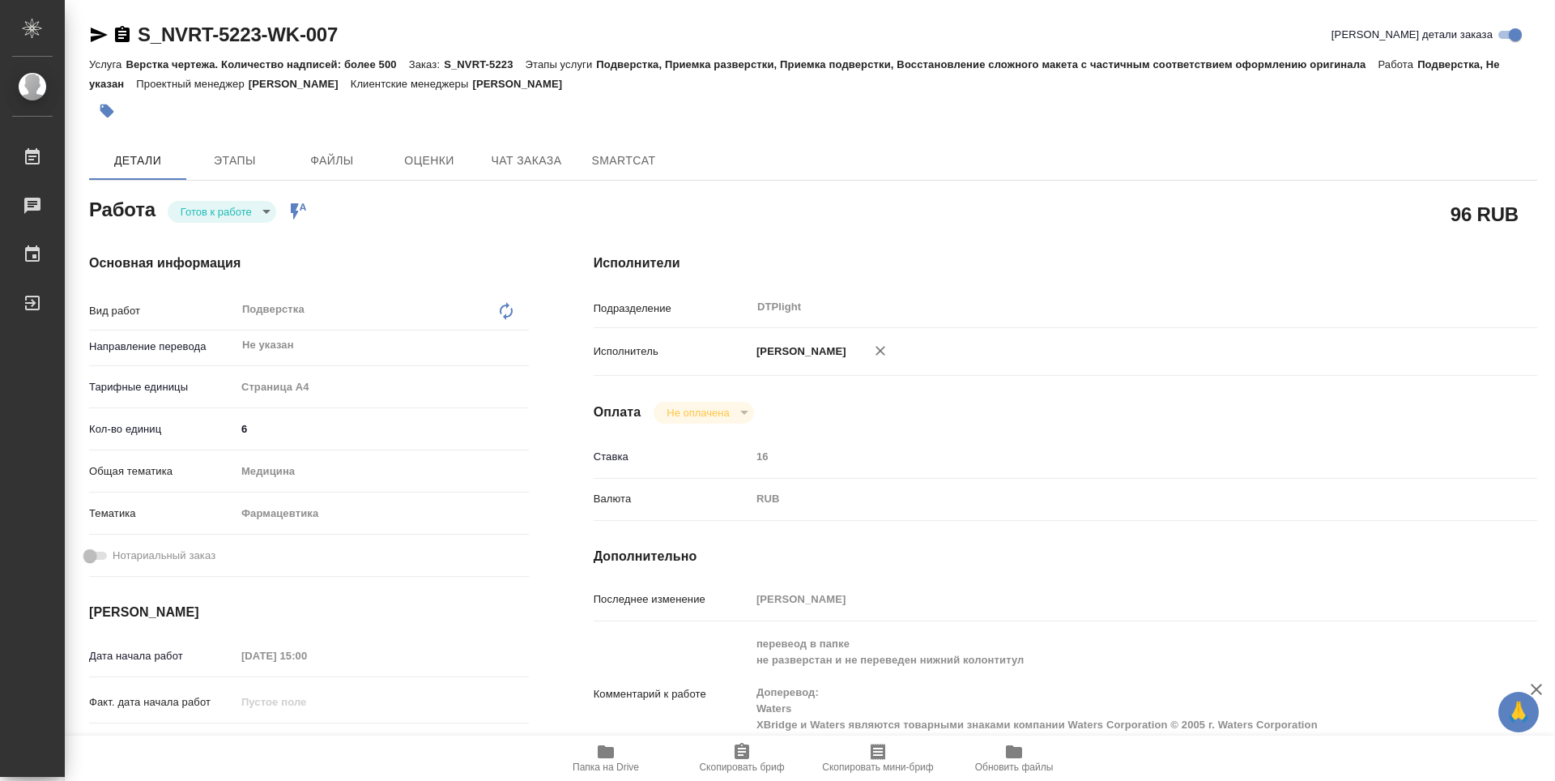
type textarea "x"
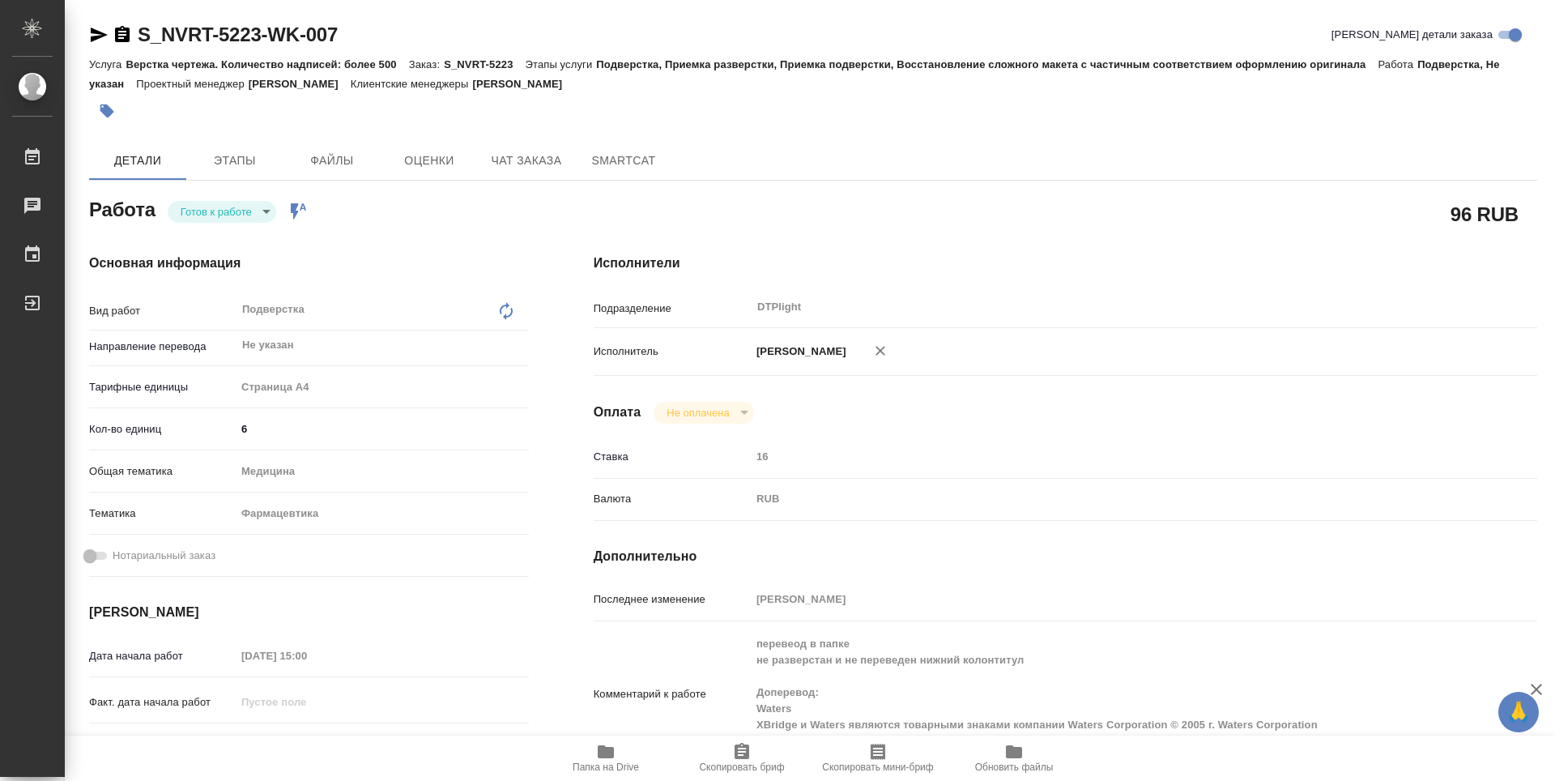
type textarea "x"
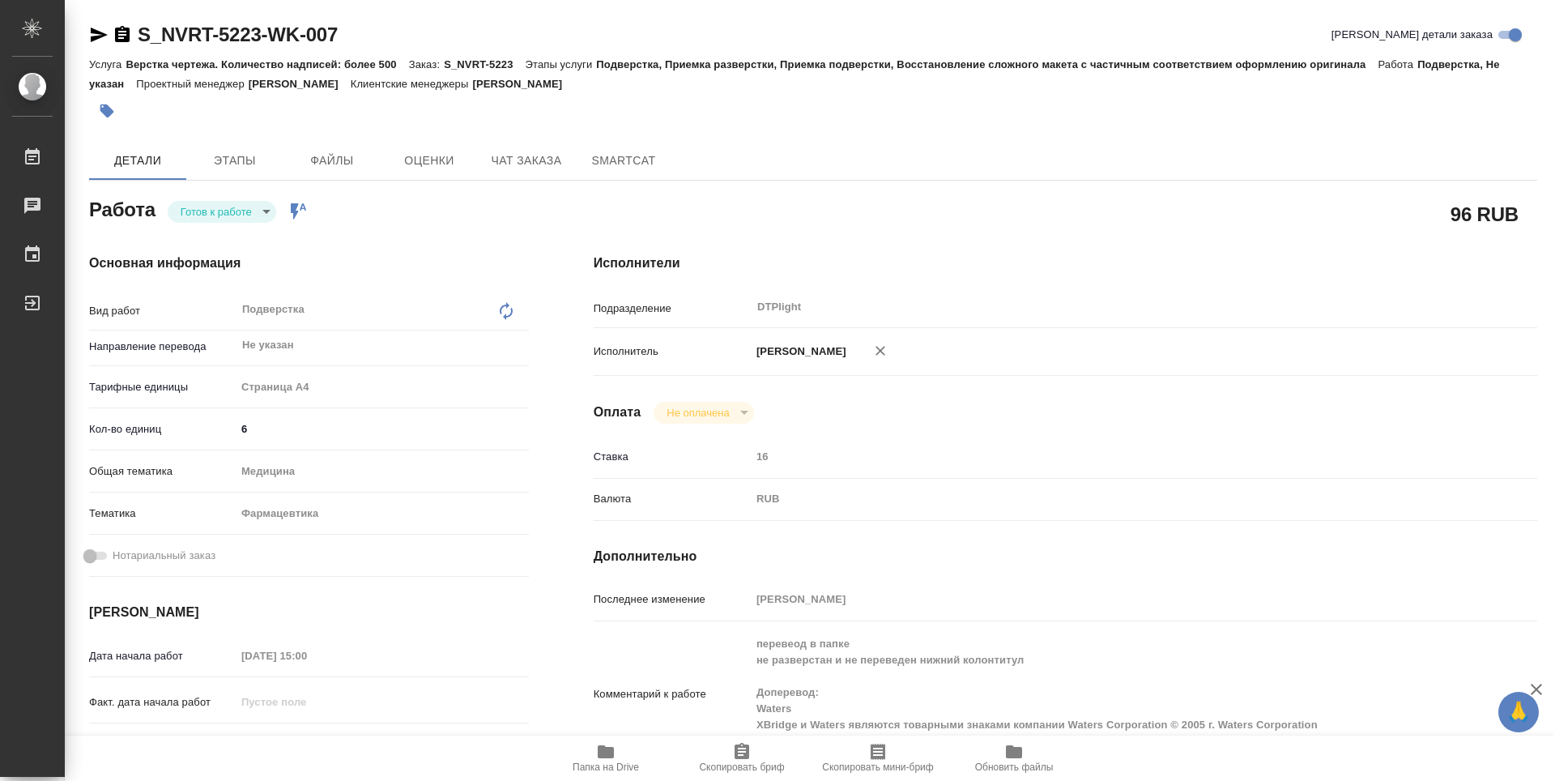
click at [978, 406] on div "Оплата Не оплачена notPayed" at bounding box center [1066, 413] width 944 height 22
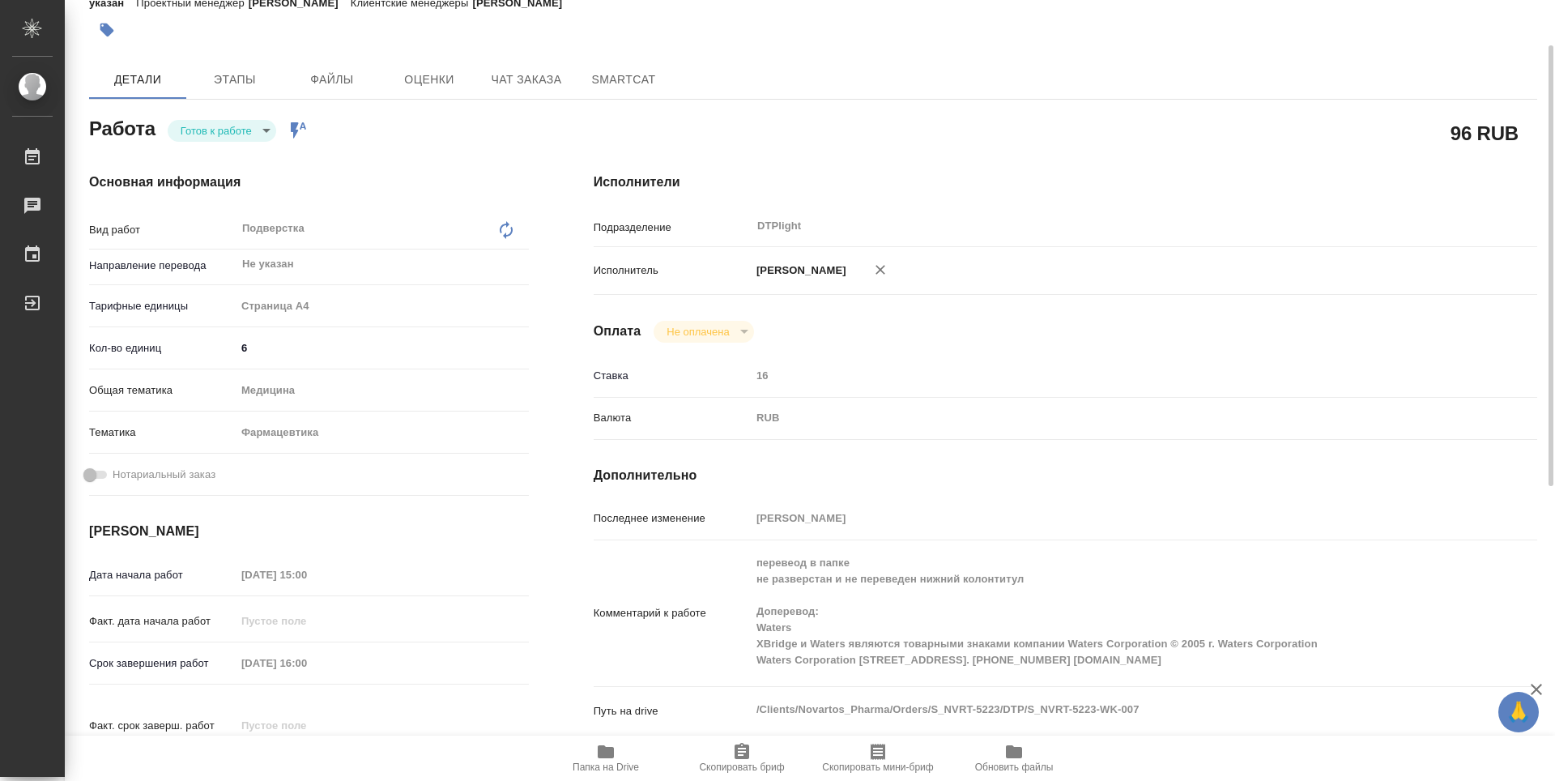
click at [1036, 446] on div "Исполнители Подразделение DTPlight ​ Исполнитель Зубакова Виктория Оплата Не оп…" at bounding box center [1065, 486] width 1008 height 692
click at [597, 761] on icon "button" at bounding box center [605, 751] width 19 height 19
click at [251, 126] on body "🙏 .cls-1 fill:#fff; AWATERA Zubakova Viktoriya Работы 0 Чаты График Выйти S_NVR…" at bounding box center [777, 390] width 1555 height 781
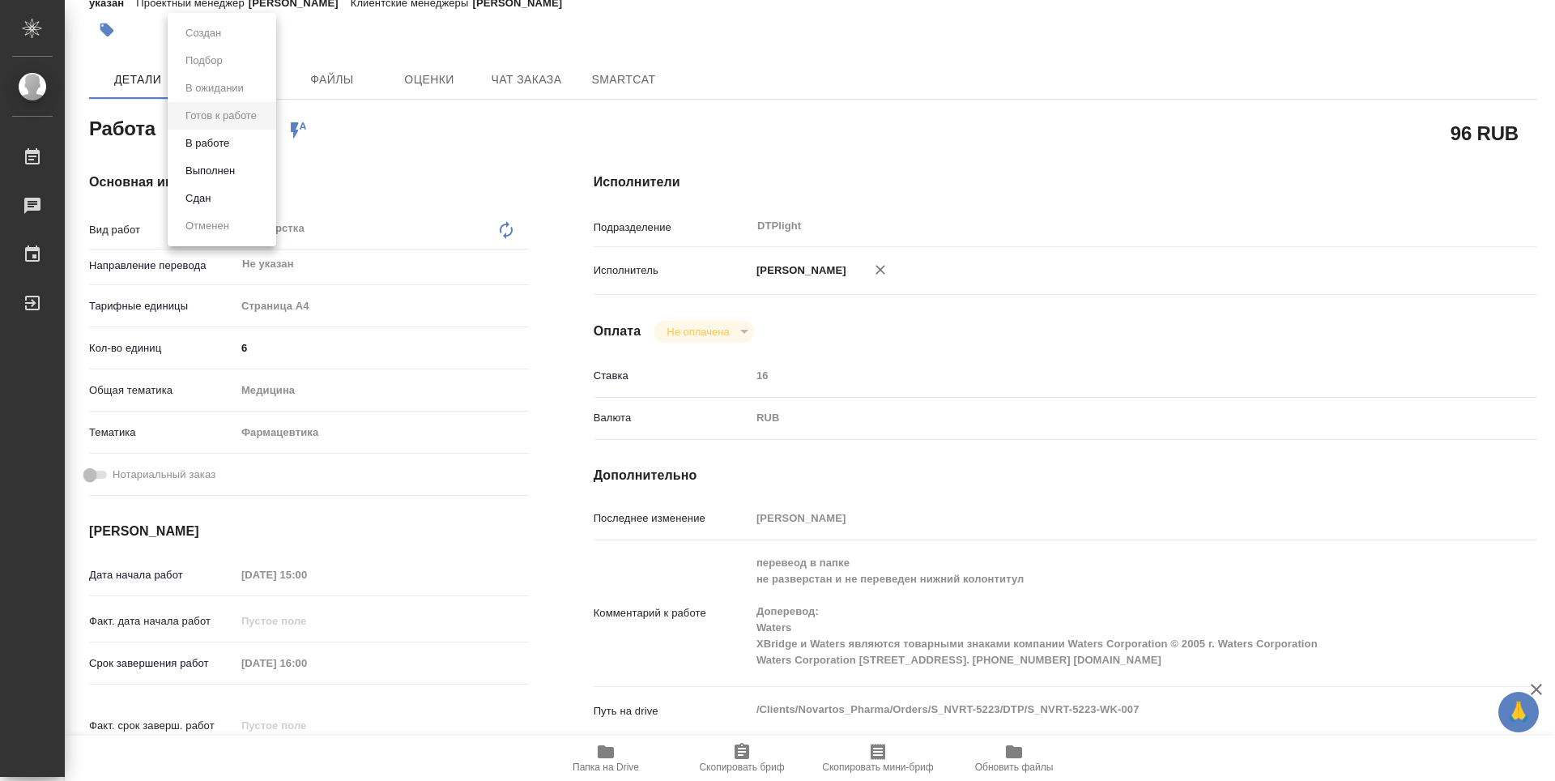
click at [249, 141] on li "В работе" at bounding box center [222, 144] width 109 height 28
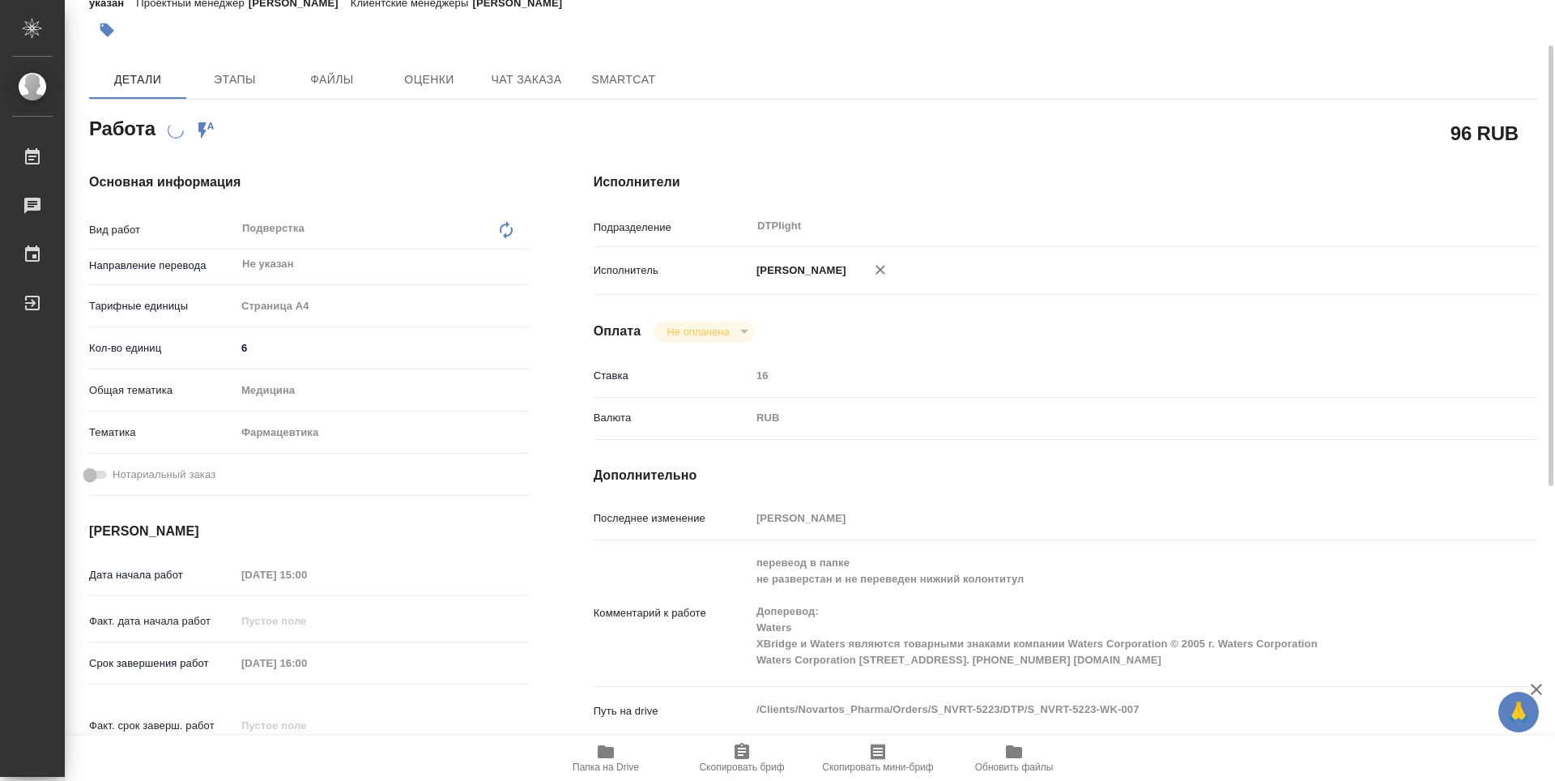
scroll to position [0, 0]
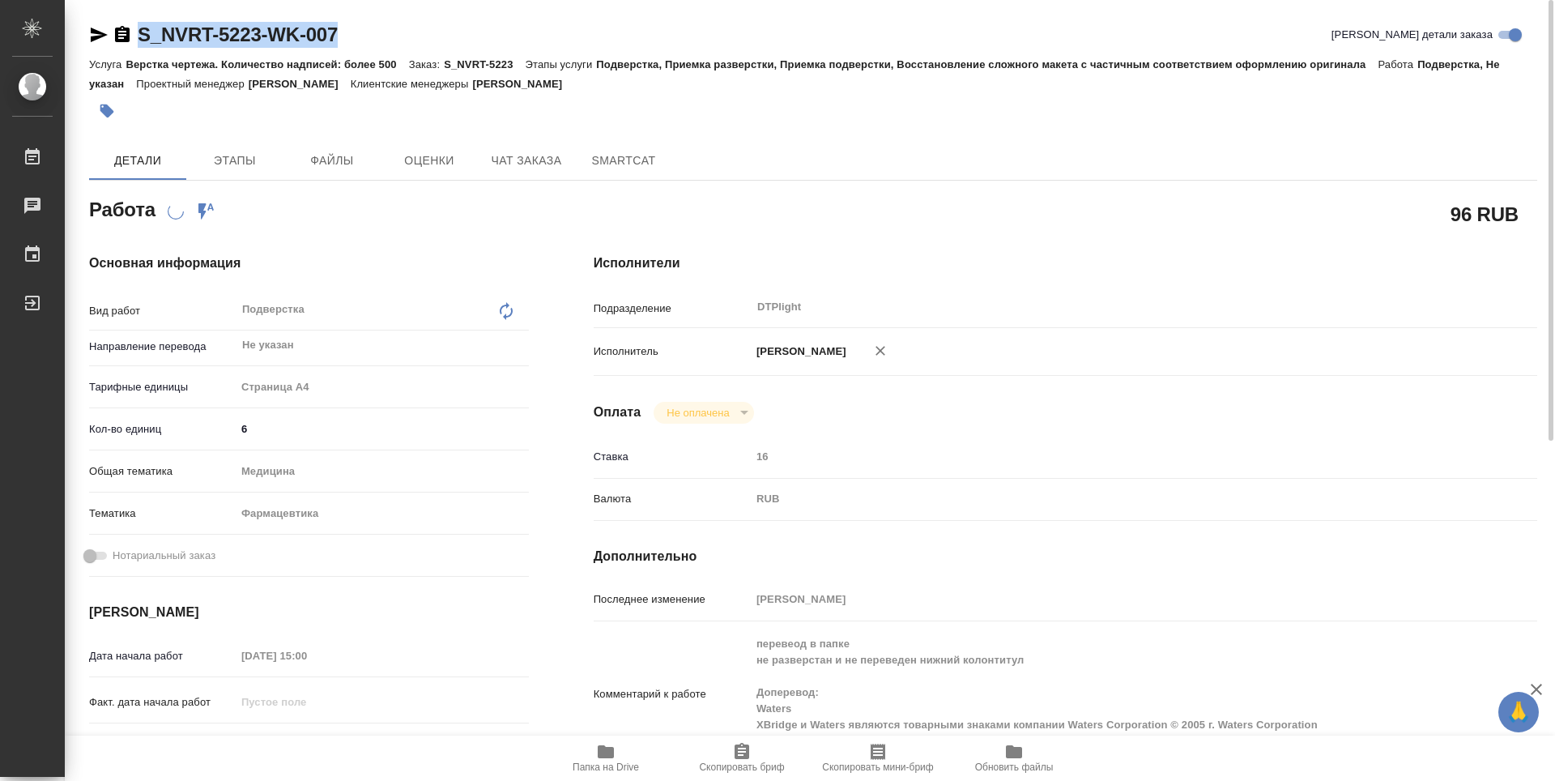
drag, startPoint x: 380, startPoint y: 25, endPoint x: 126, endPoint y: 34, distance: 254.5
click at [126, 34] on div "S_NVRT-5223-WK-007 Кратко детали заказа" at bounding box center [813, 35] width 1448 height 26
copy link "S_NVRT-5223-WK-007"
type textarea "x"
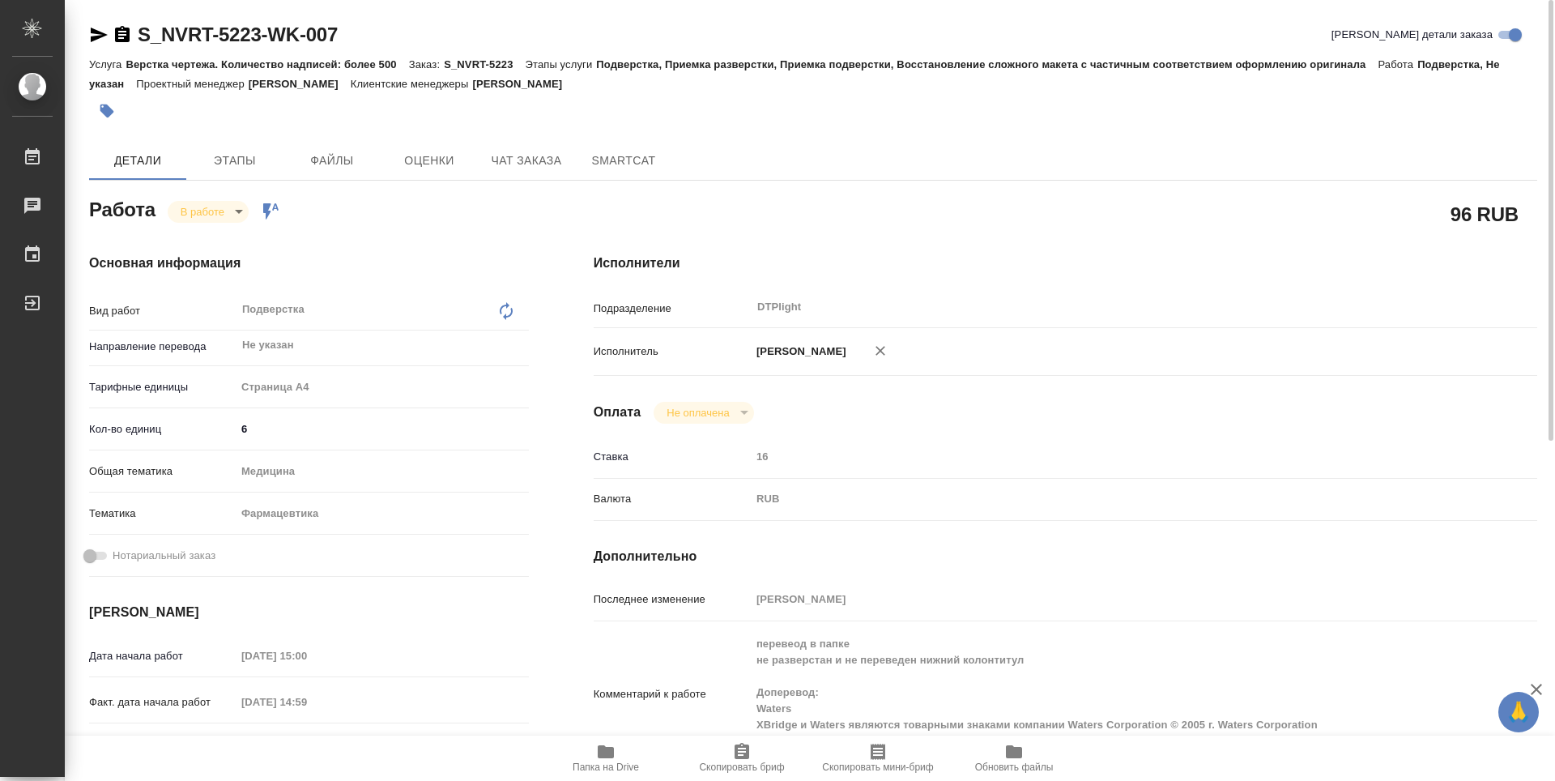
type textarea "x"
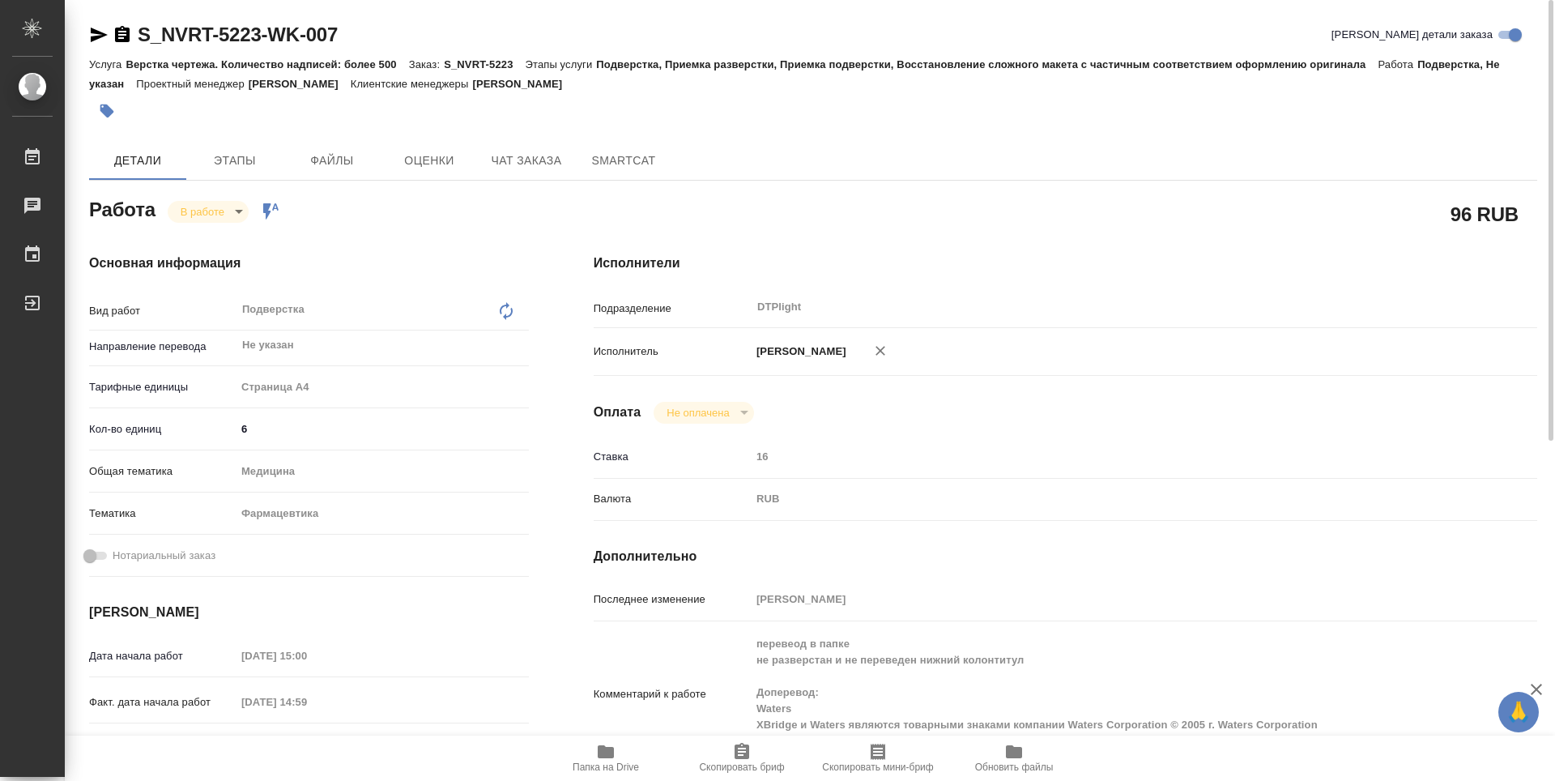
type textarea "x"
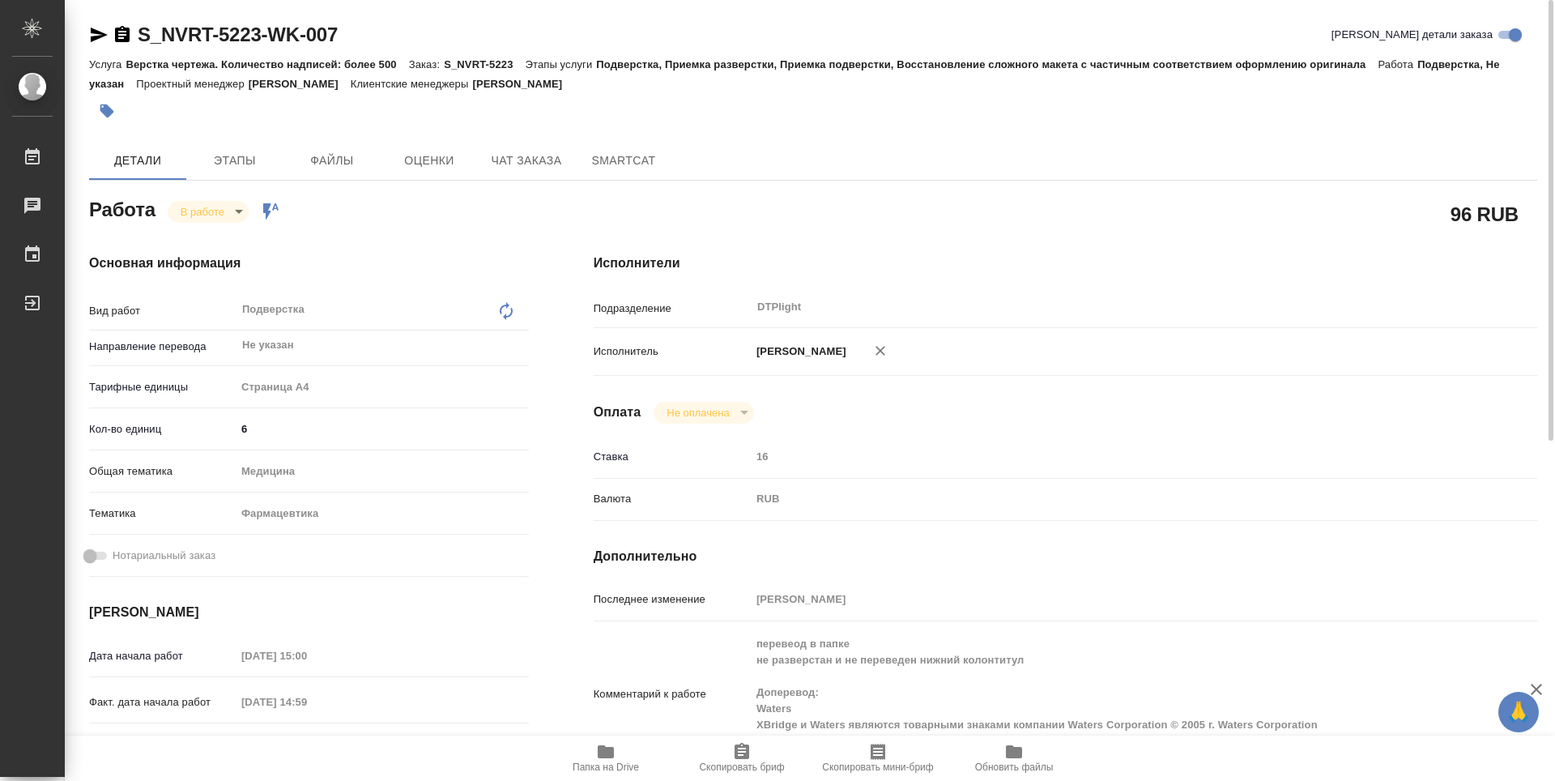
type textarea "x"
click at [376, 50] on div "S_NVRT-5223-WK-007 Кратко детали заказа" at bounding box center [813, 38] width 1448 height 32
type textarea "x"
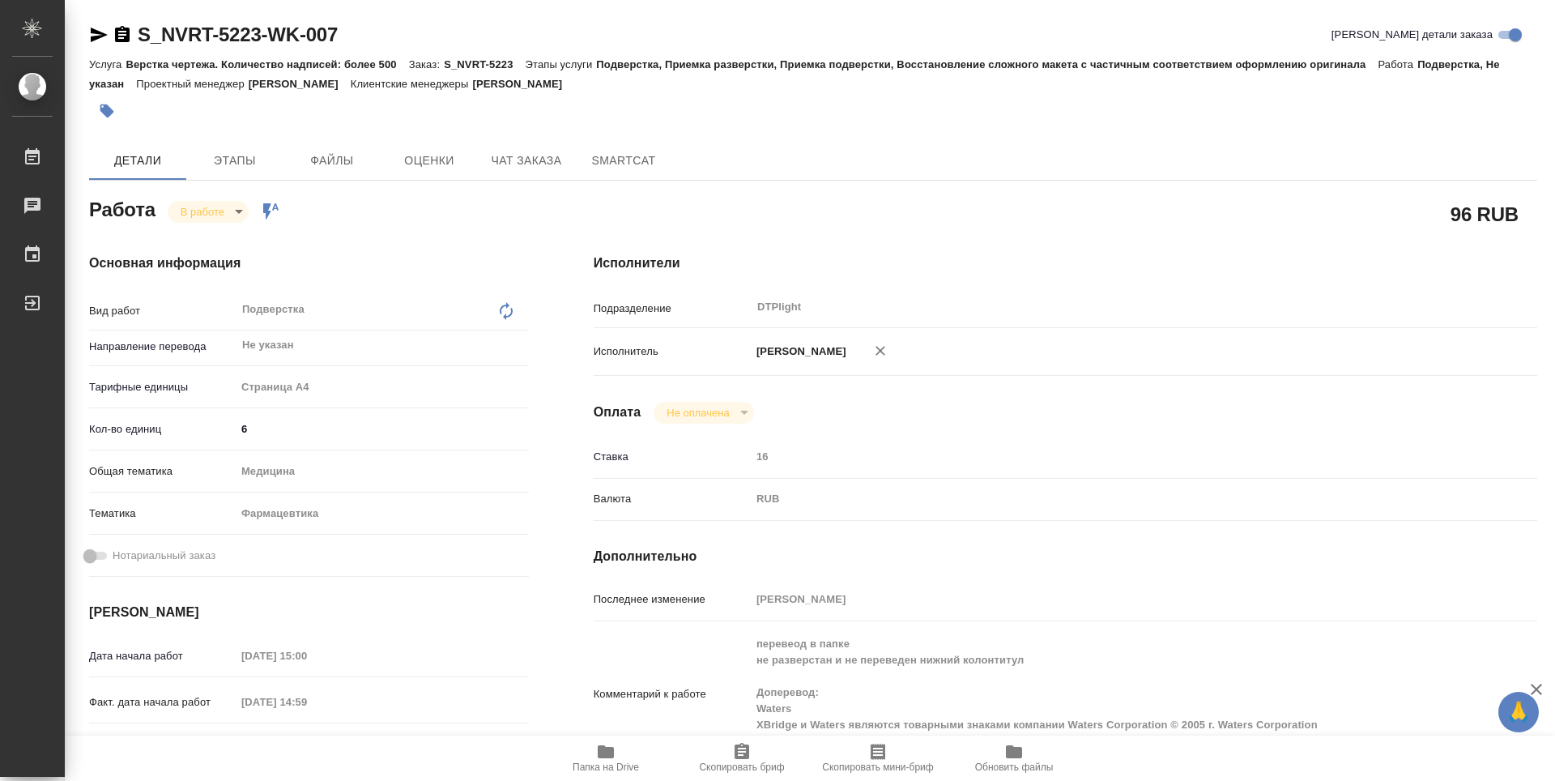
type textarea "x"
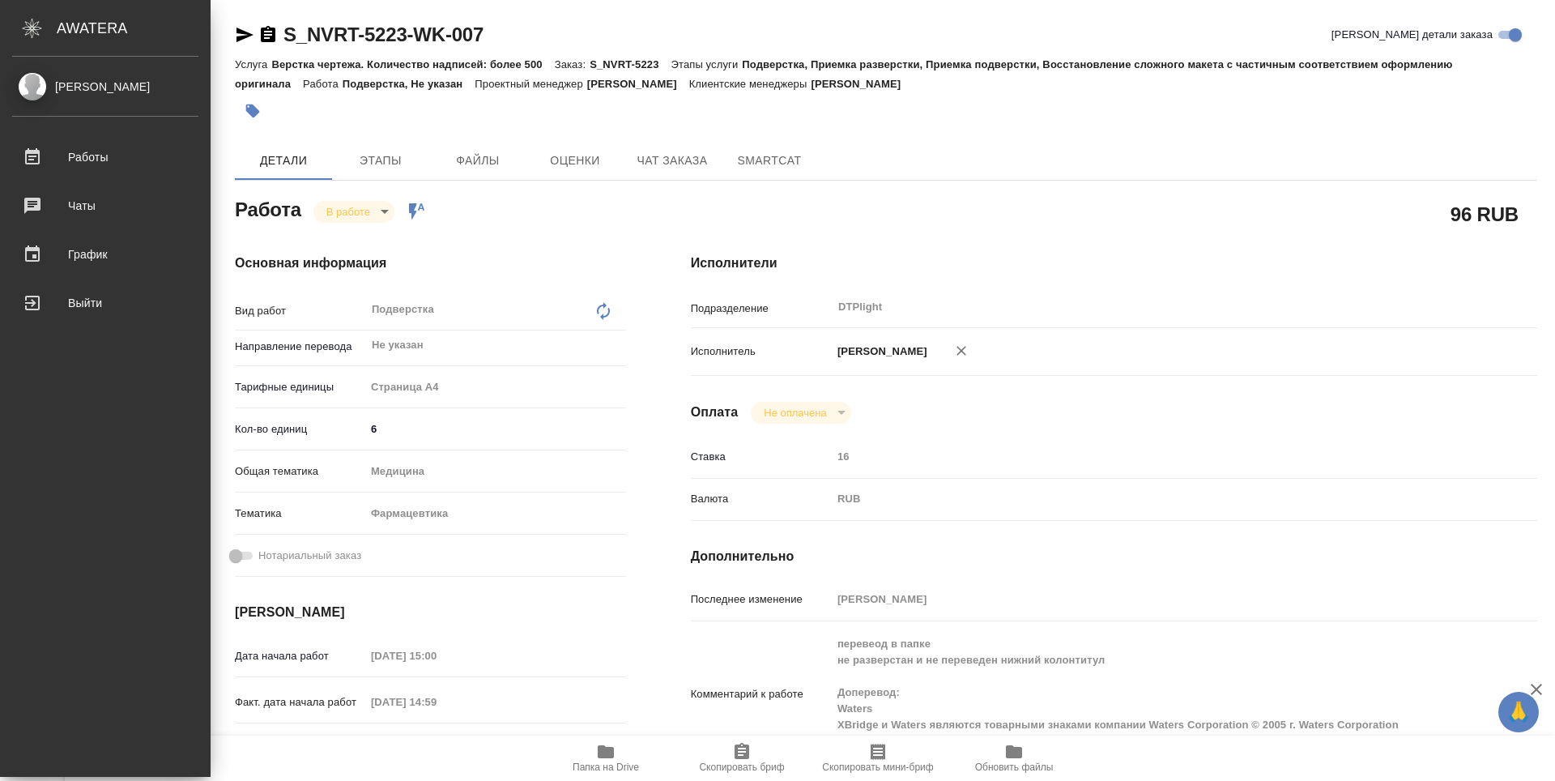
type textarea "x"
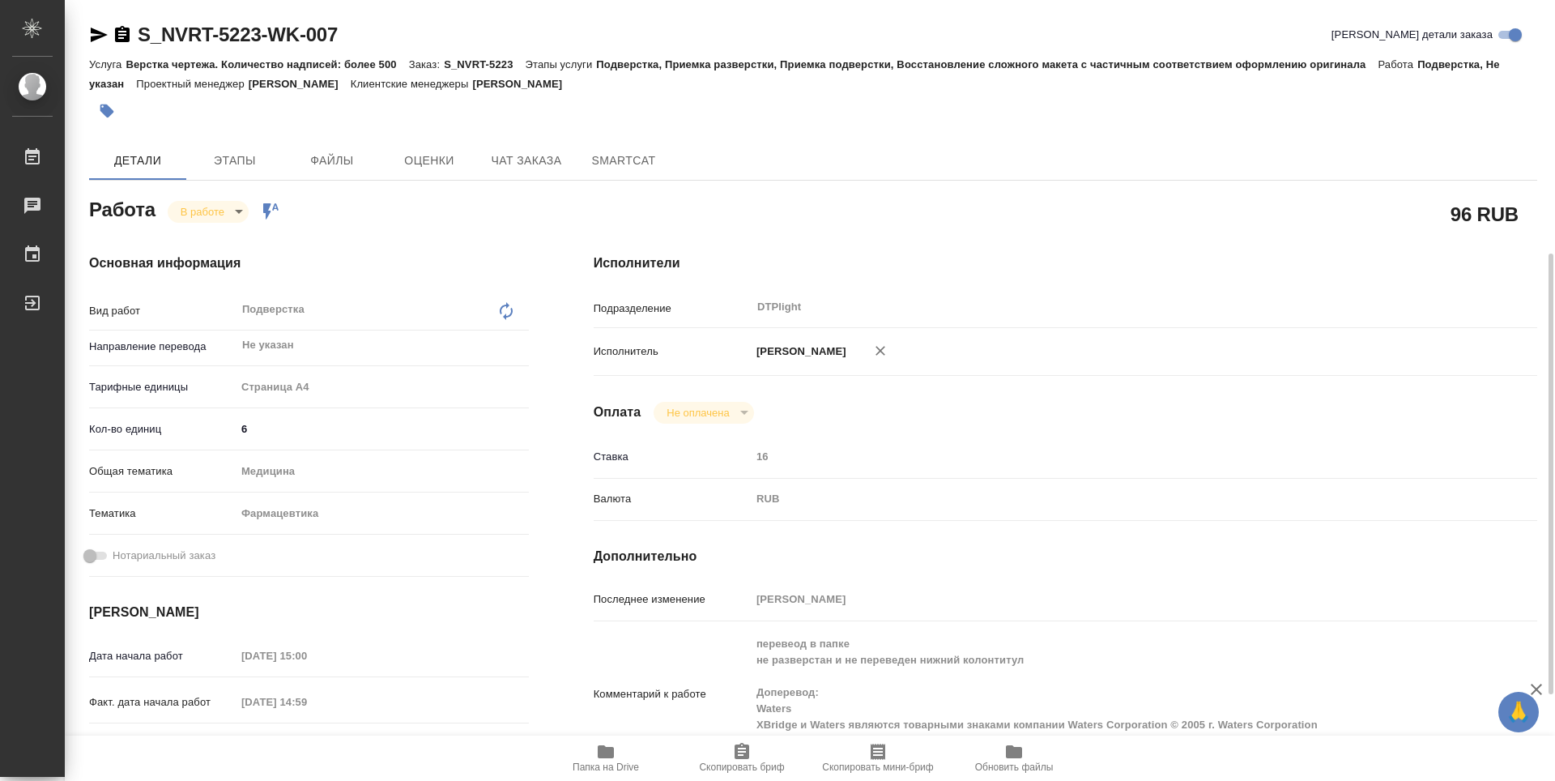
scroll to position [162, 0]
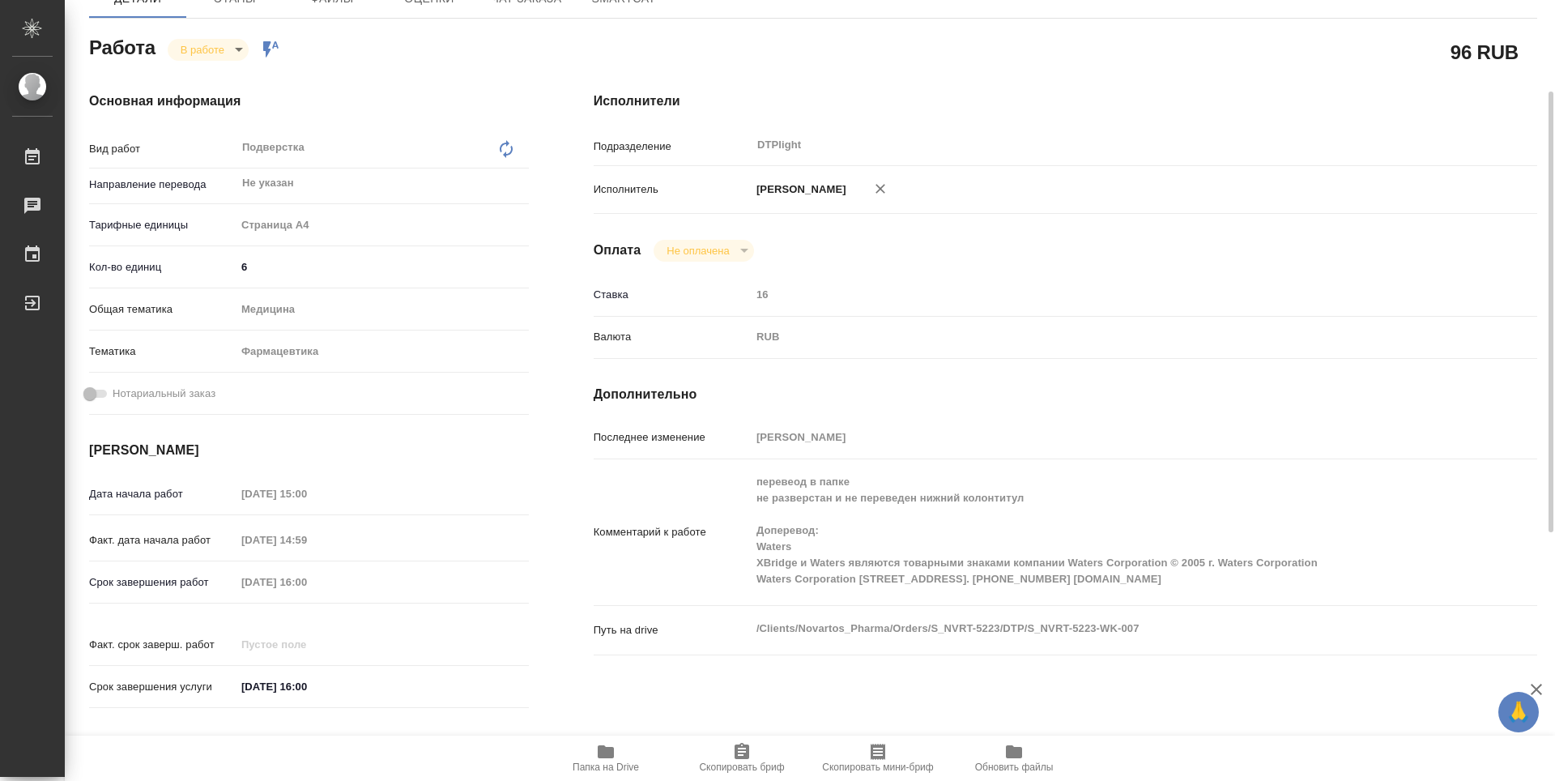
click at [850, 680] on div "Исполнители Подразделение DTPlight ​ Исполнитель Зубакова Виктория Оплата Не оп…" at bounding box center [1065, 405] width 1008 height 692
click at [769, 376] on div "Исполнители Подразделение DTPlight ​ Исполнитель Зубакова Виктория Оплата Не оп…" at bounding box center [1065, 405] width 1008 height 692
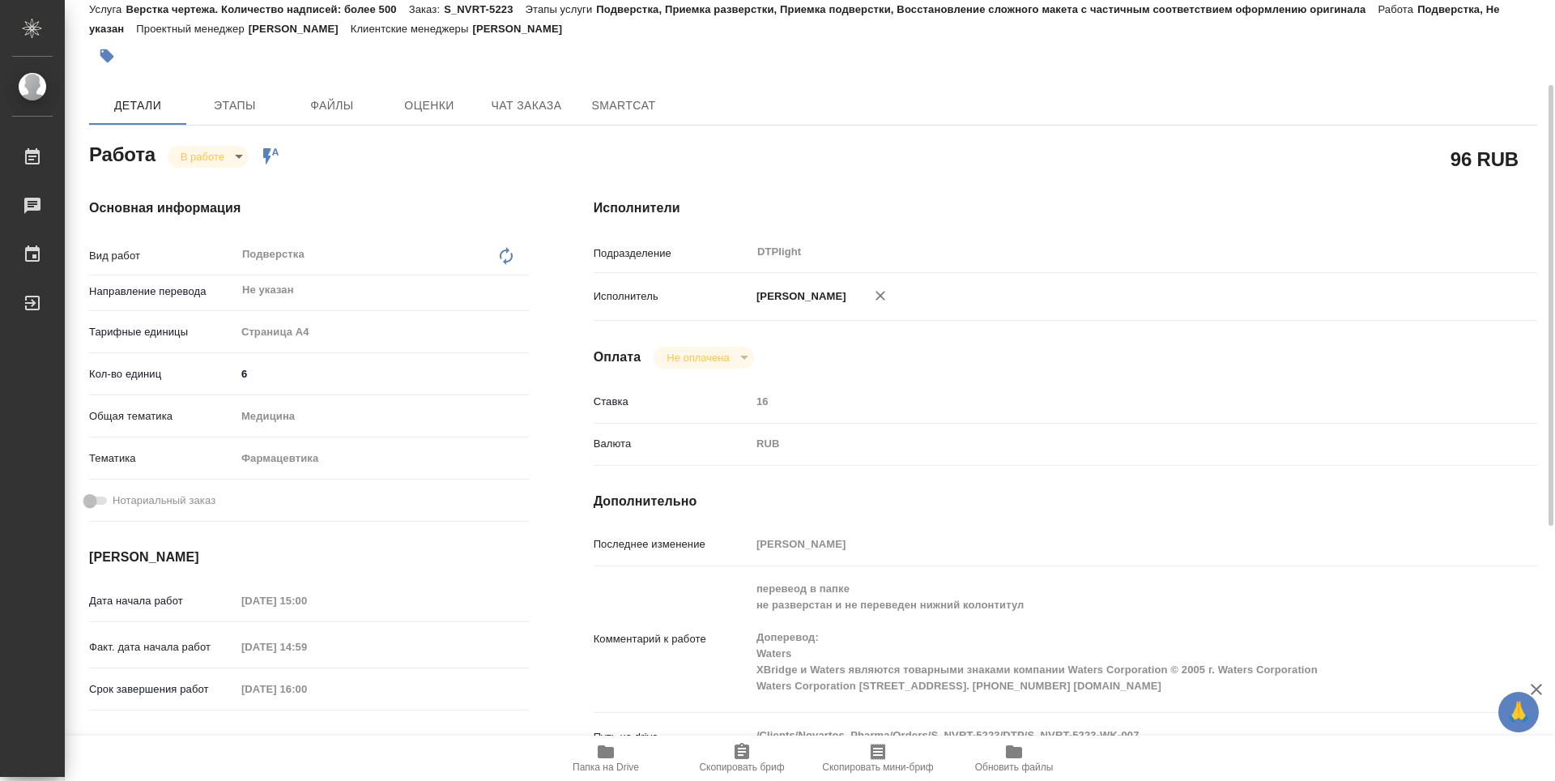
scroll to position [38, 0]
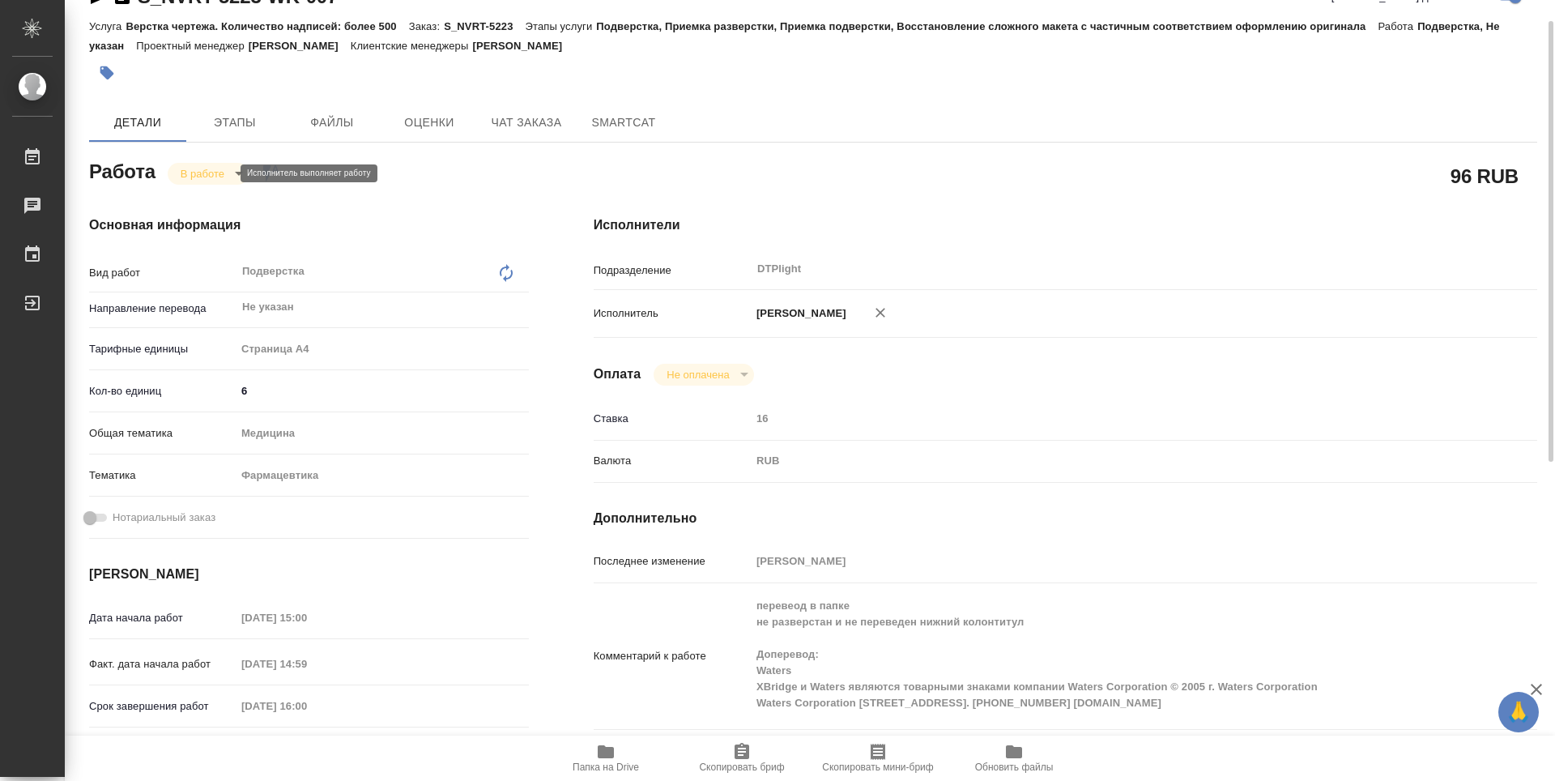
click at [214, 174] on body "🙏 .cls-1 fill:#fff; AWATERA Zubakova Viktoriya Работы 0 Чаты График Выйти S_NVR…" at bounding box center [777, 390] width 1555 height 781
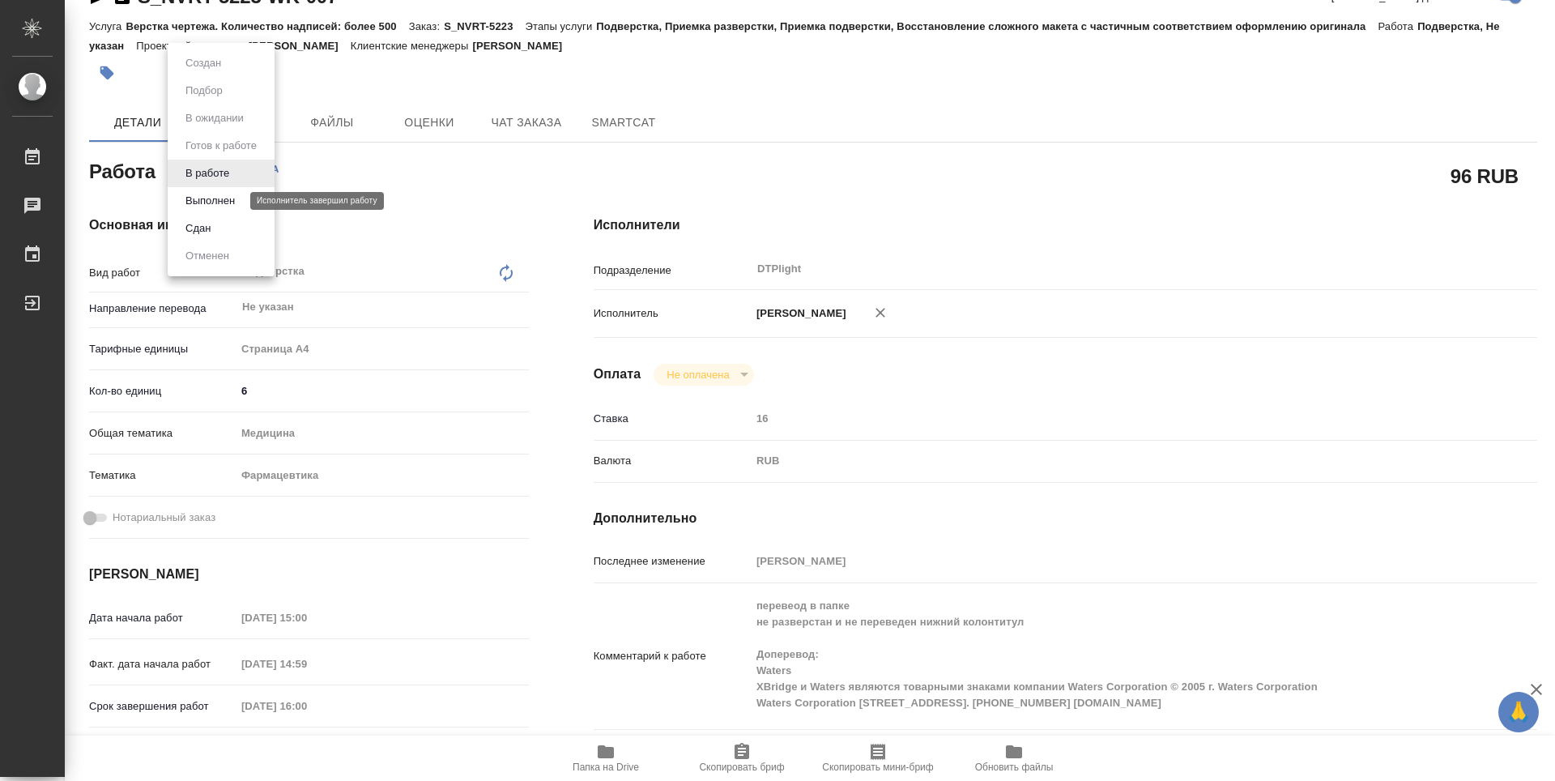
click at [213, 194] on button "Выполнен" at bounding box center [210, 201] width 59 height 18
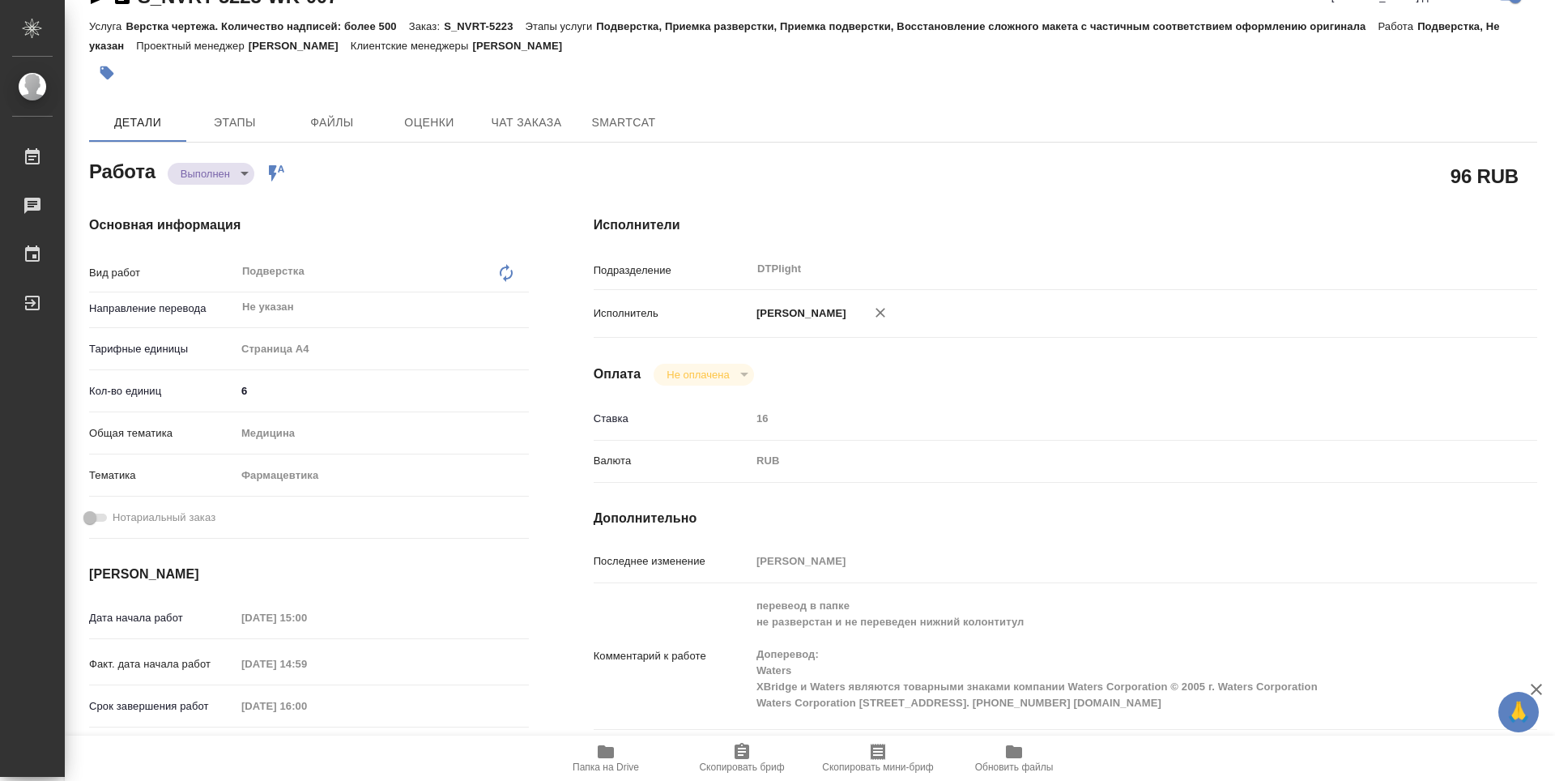
type textarea "x"
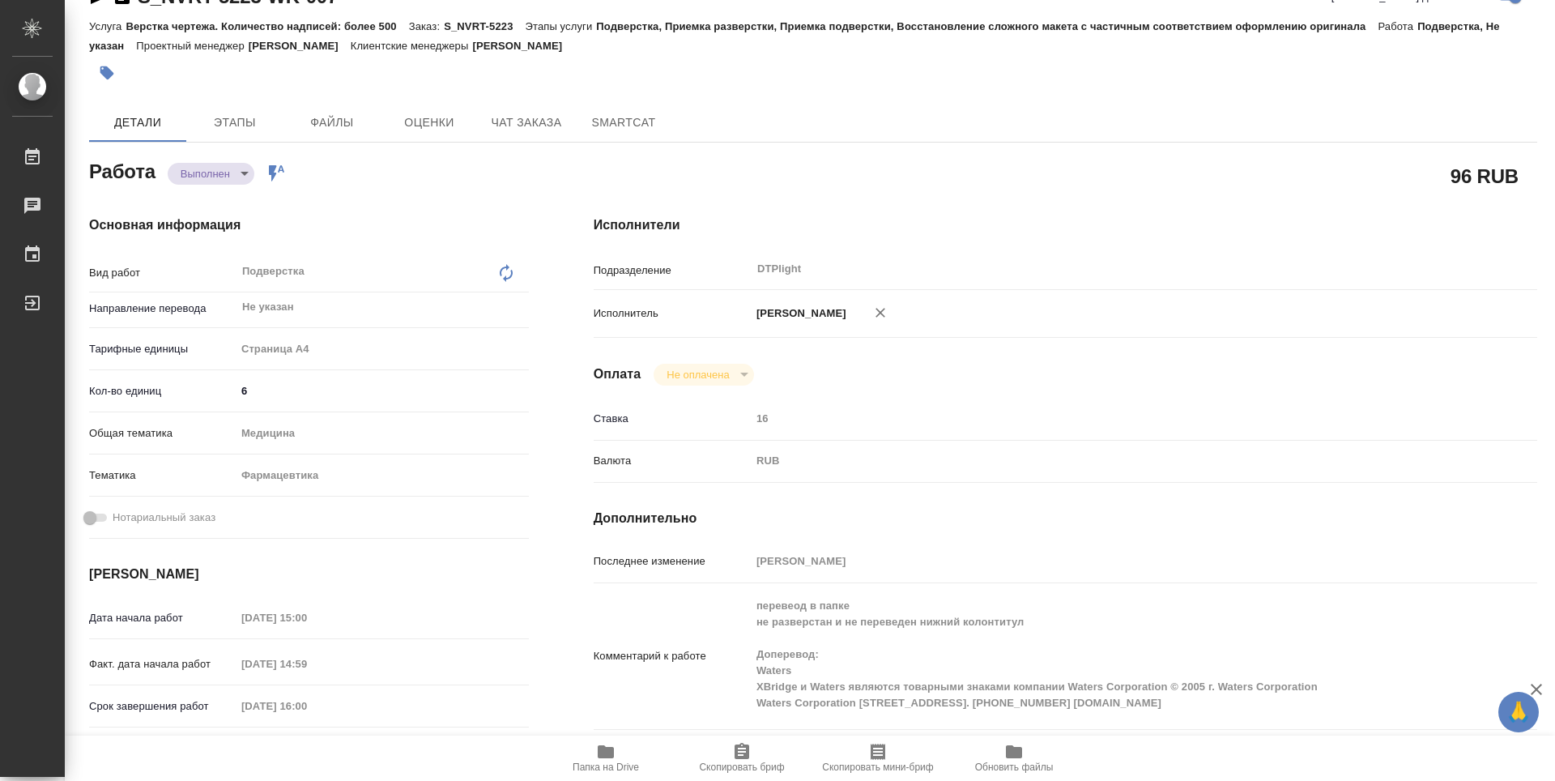
type textarea "x"
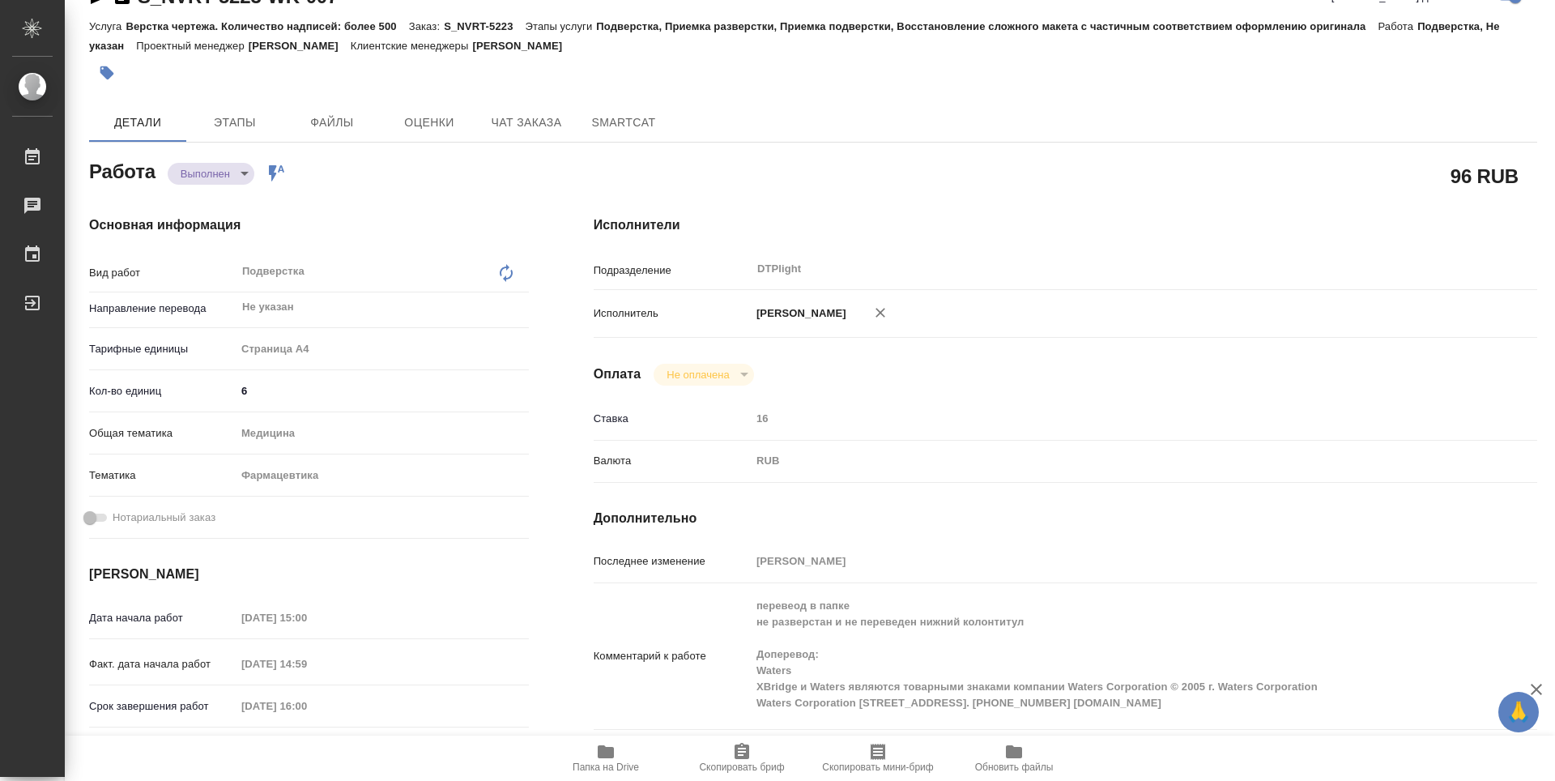
type textarea "x"
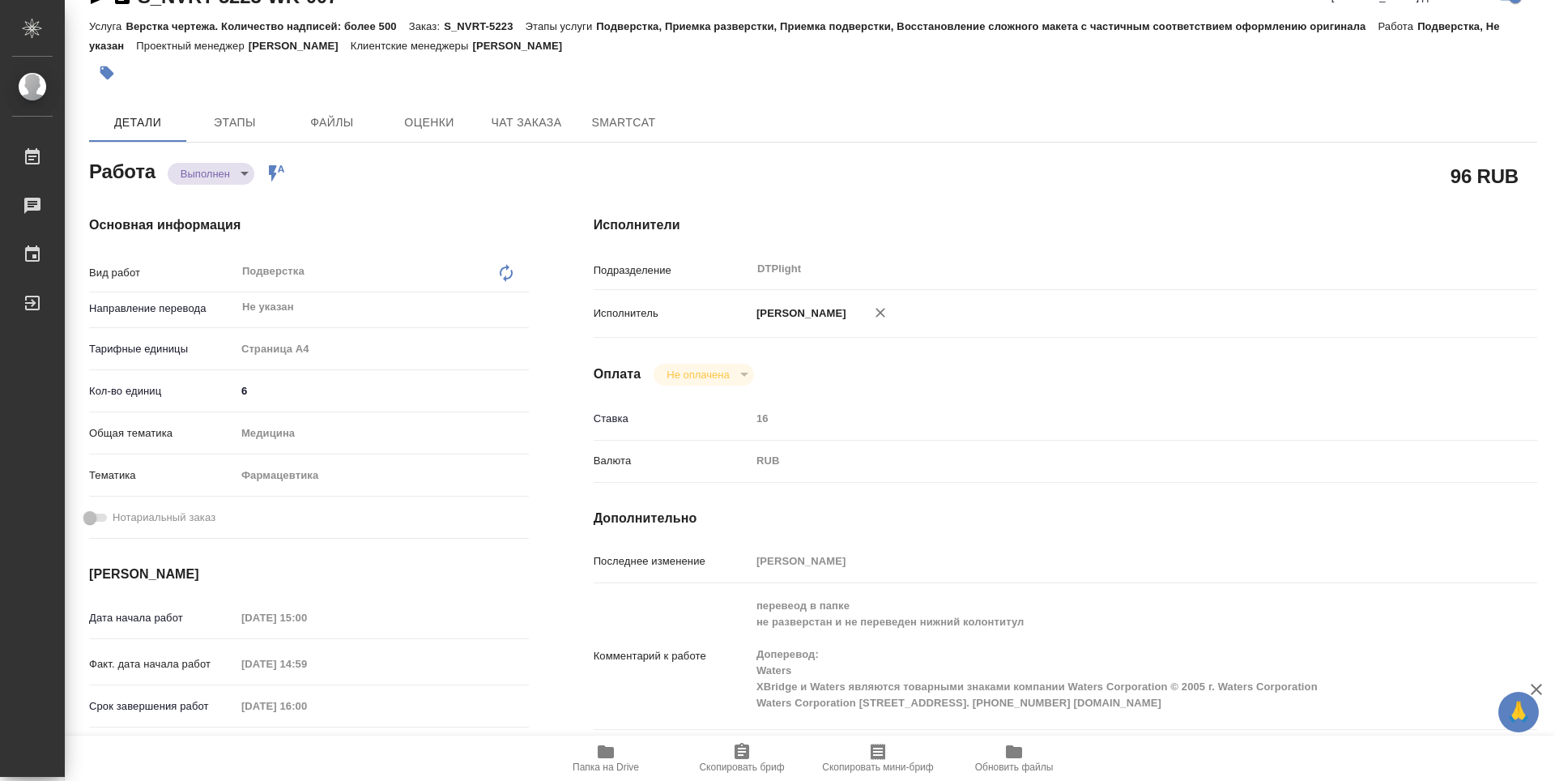
type textarea "x"
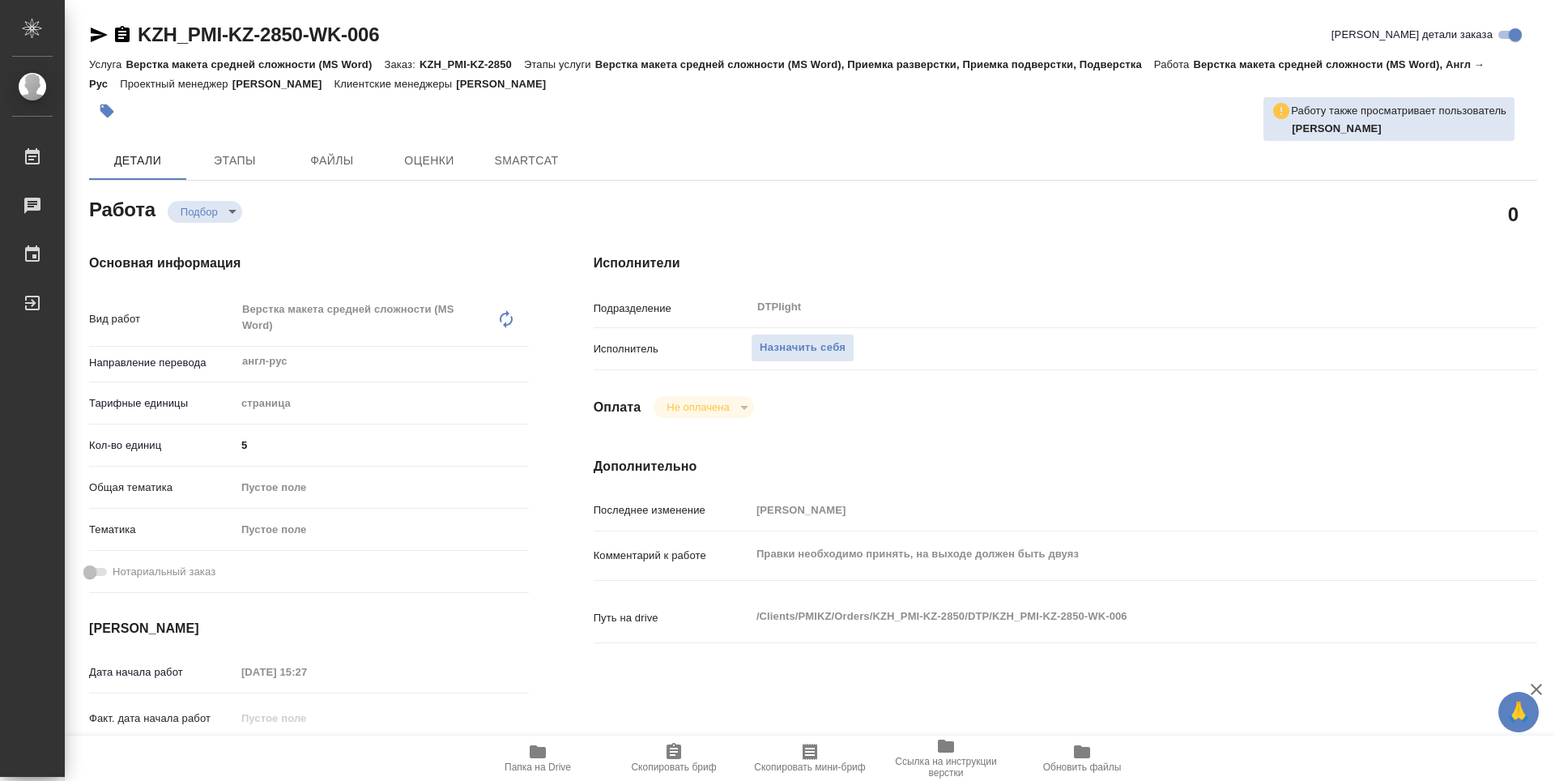
type textarea "x"
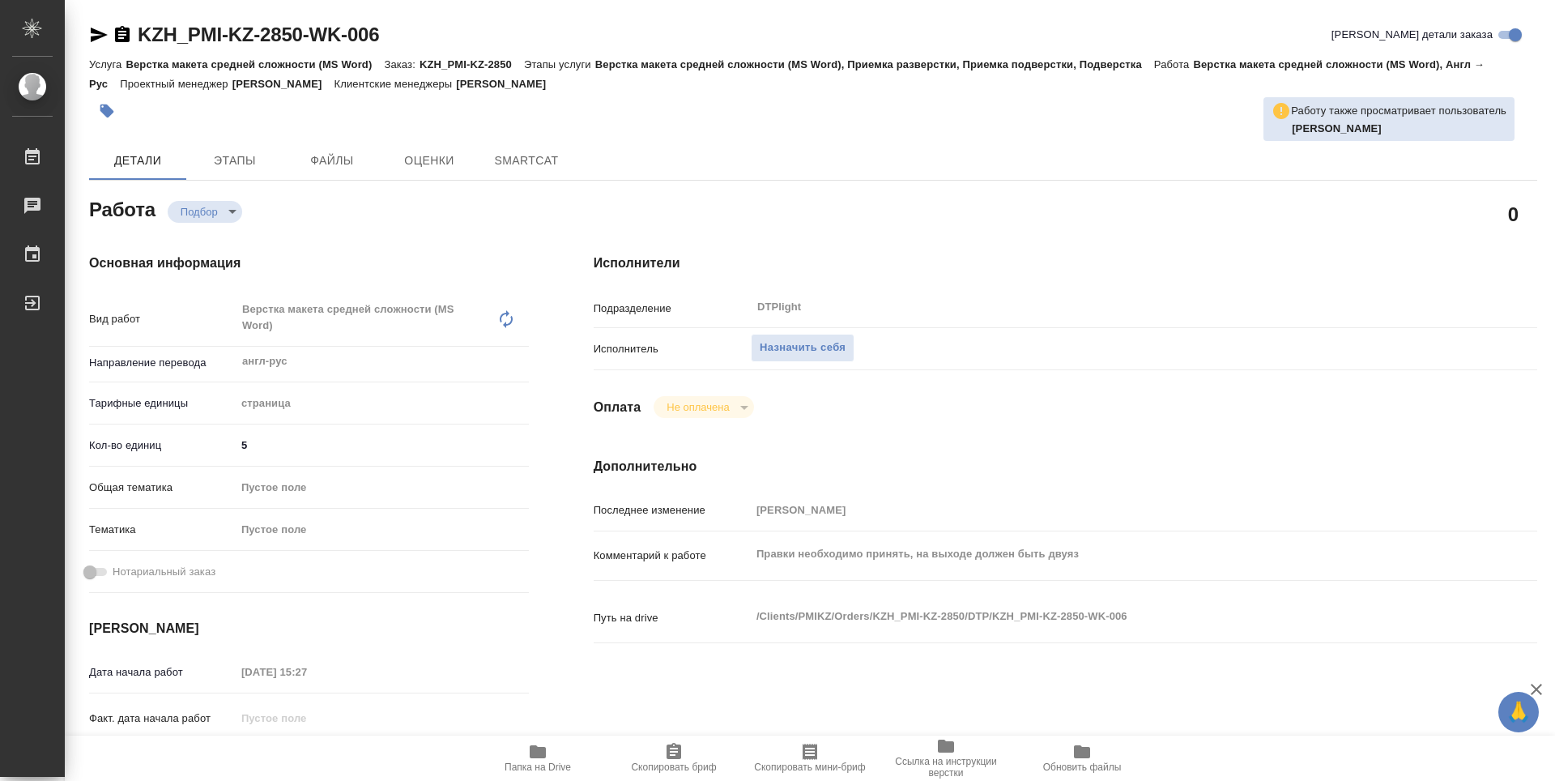
type textarea "x"
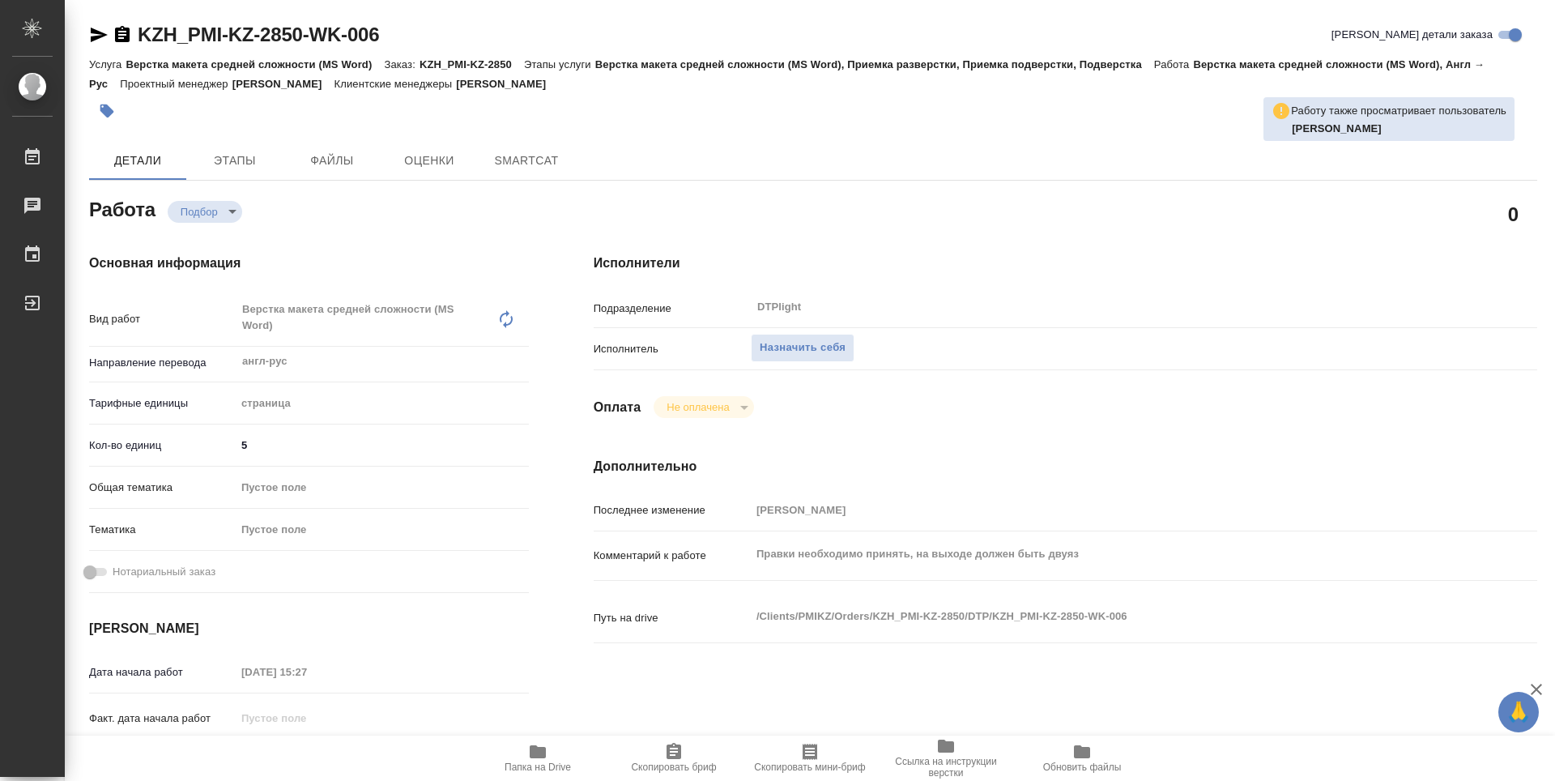
type textarea "x"
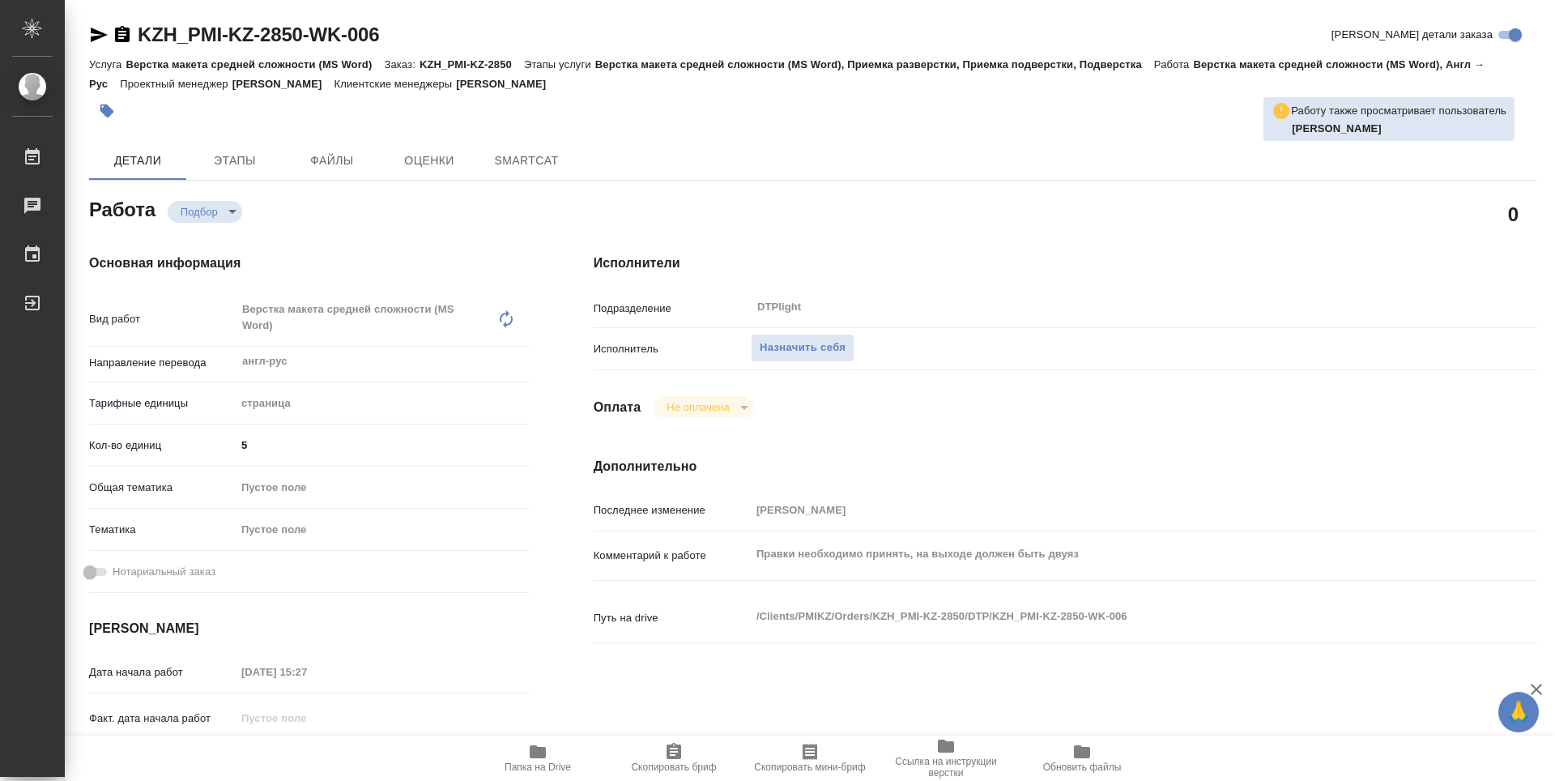
type textarea "x"
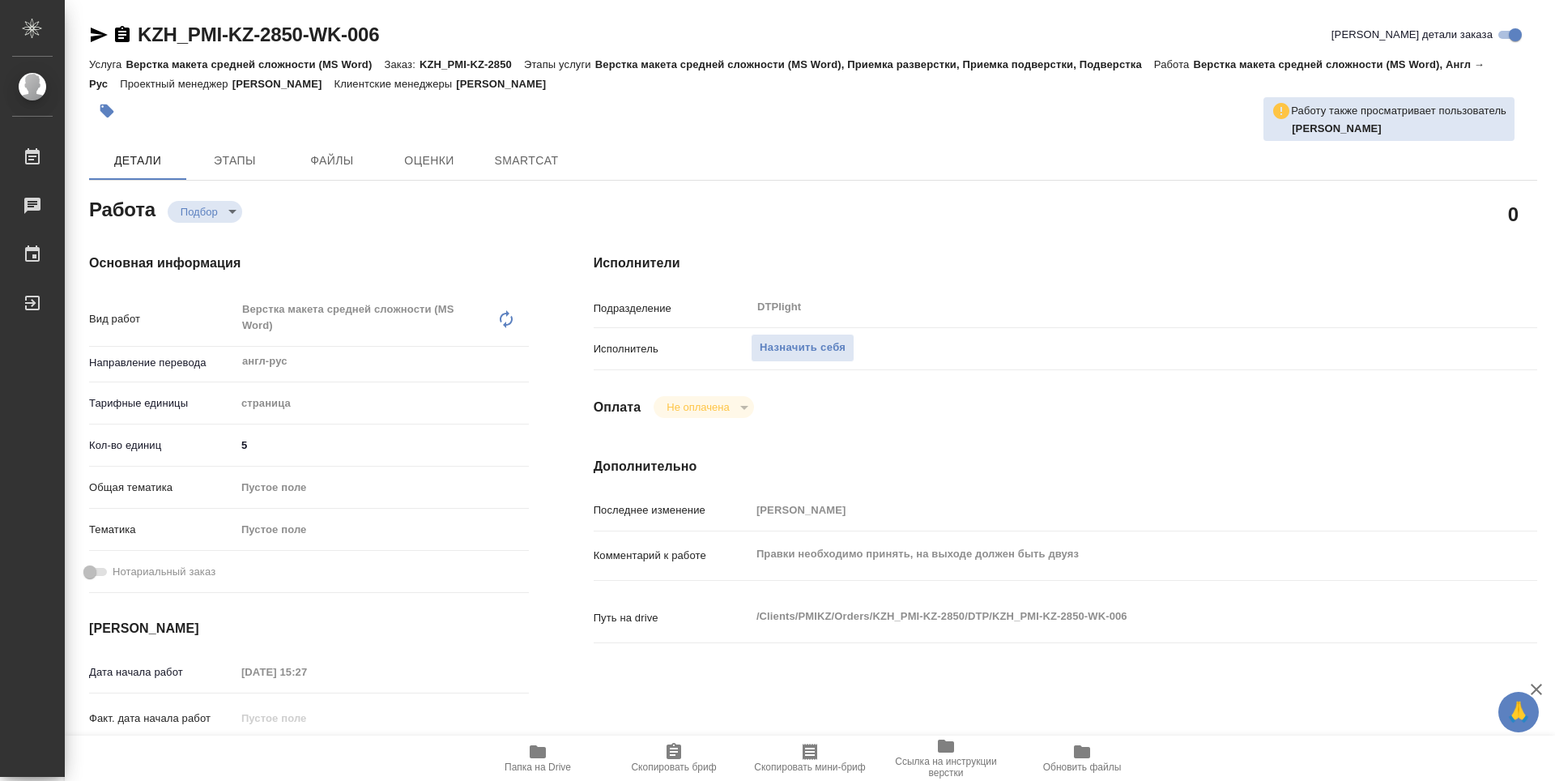
type textarea "x"
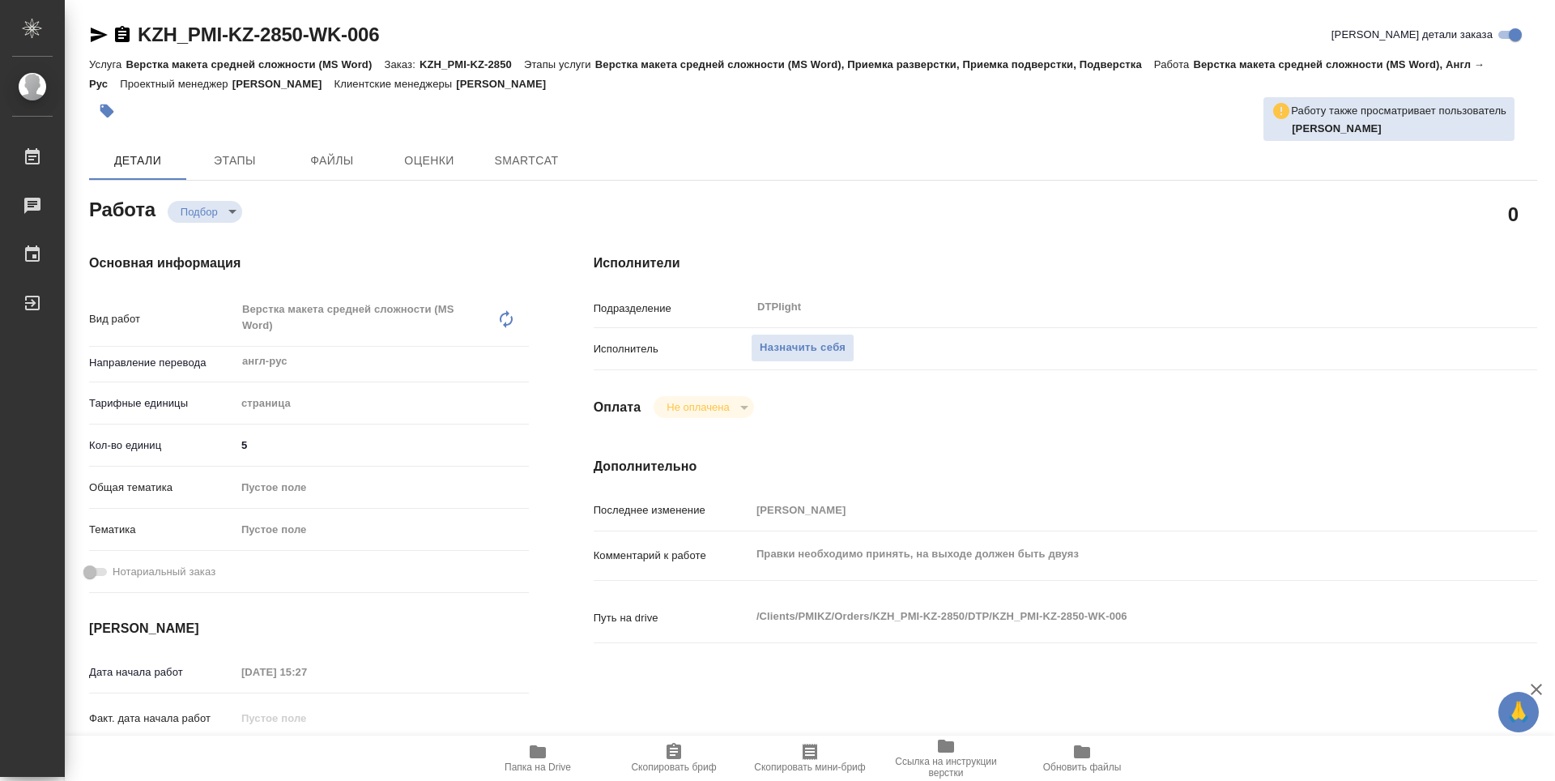
type textarea "x"
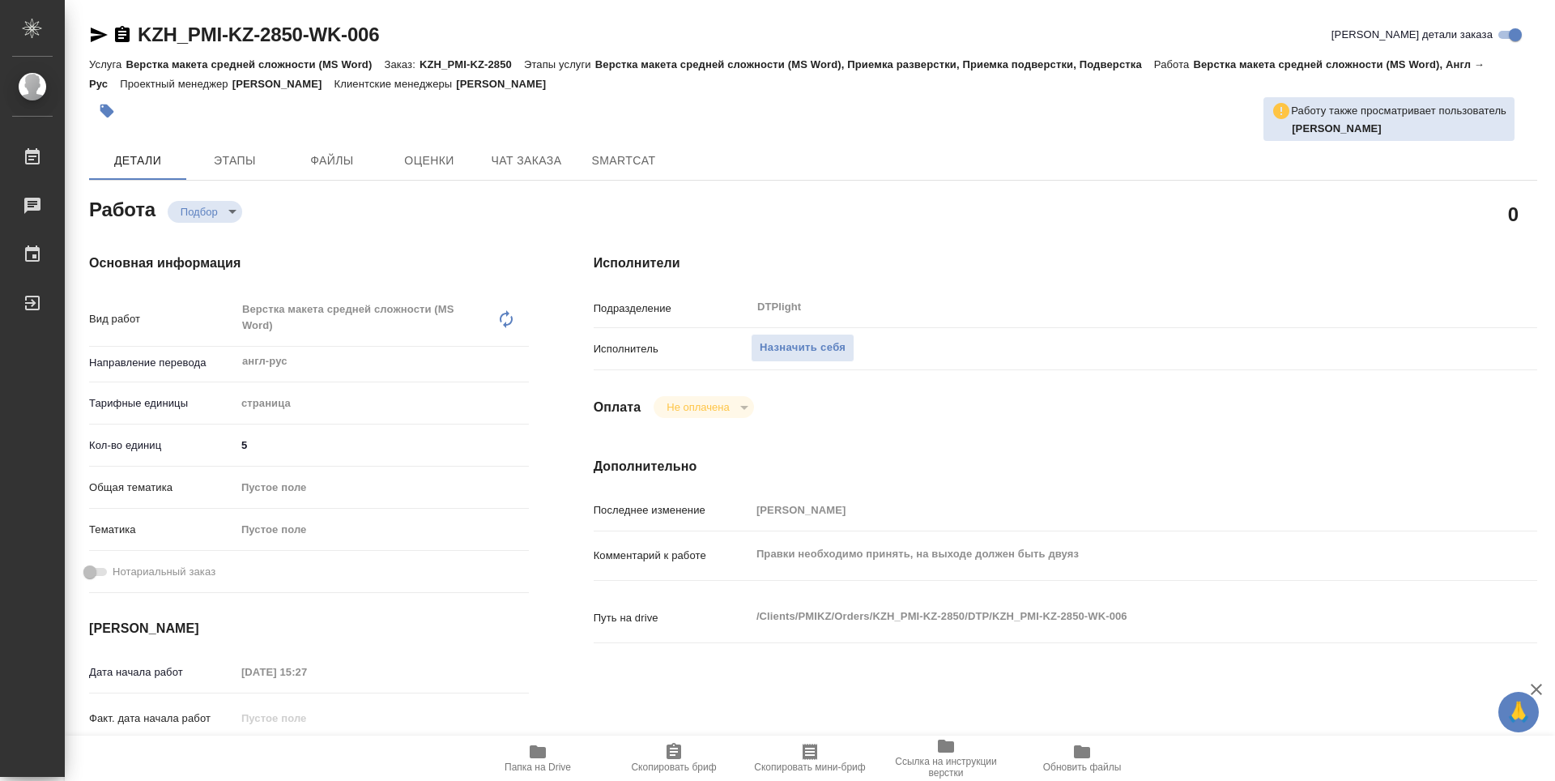
type textarea "x"
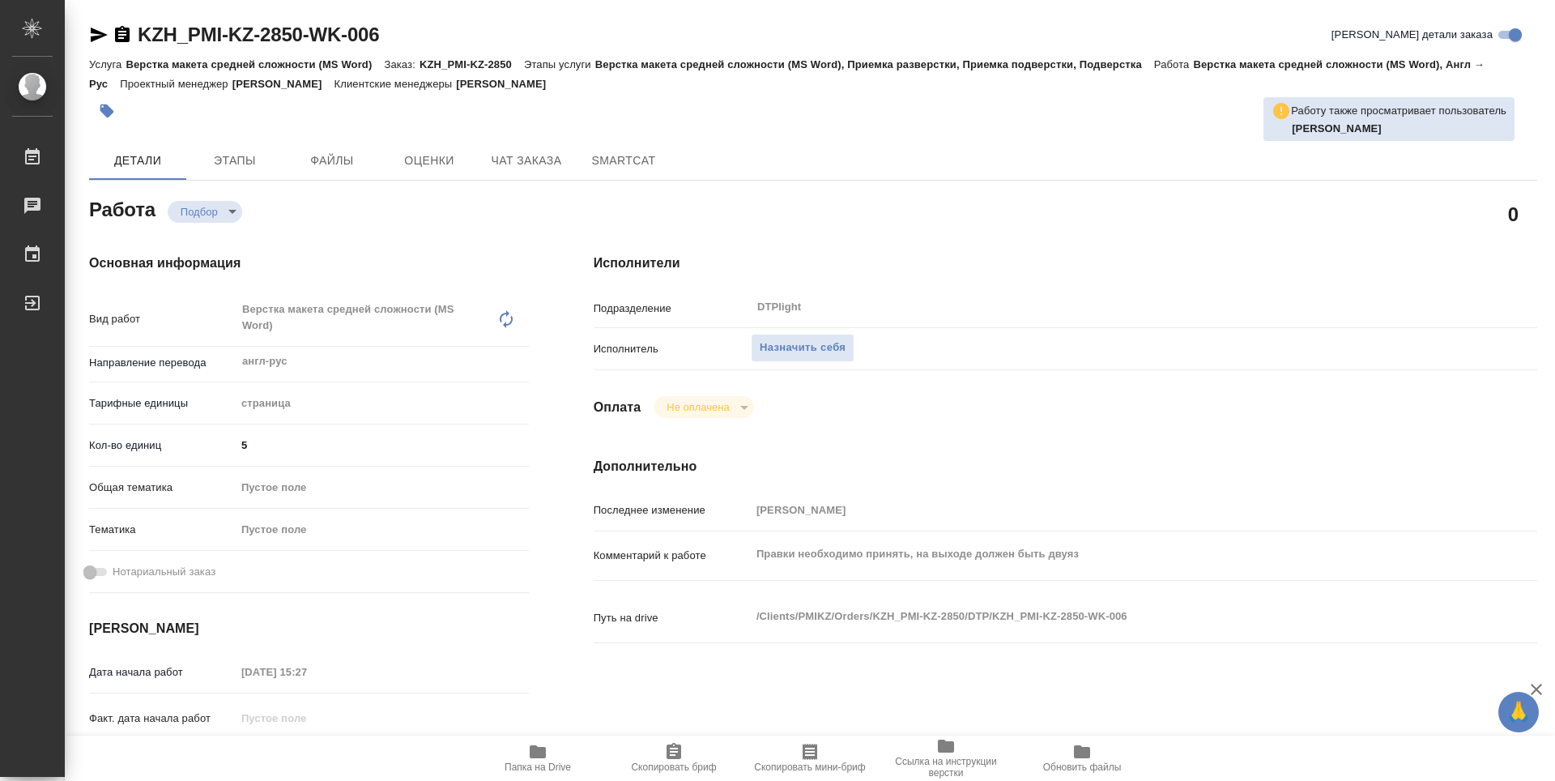
type textarea "x"
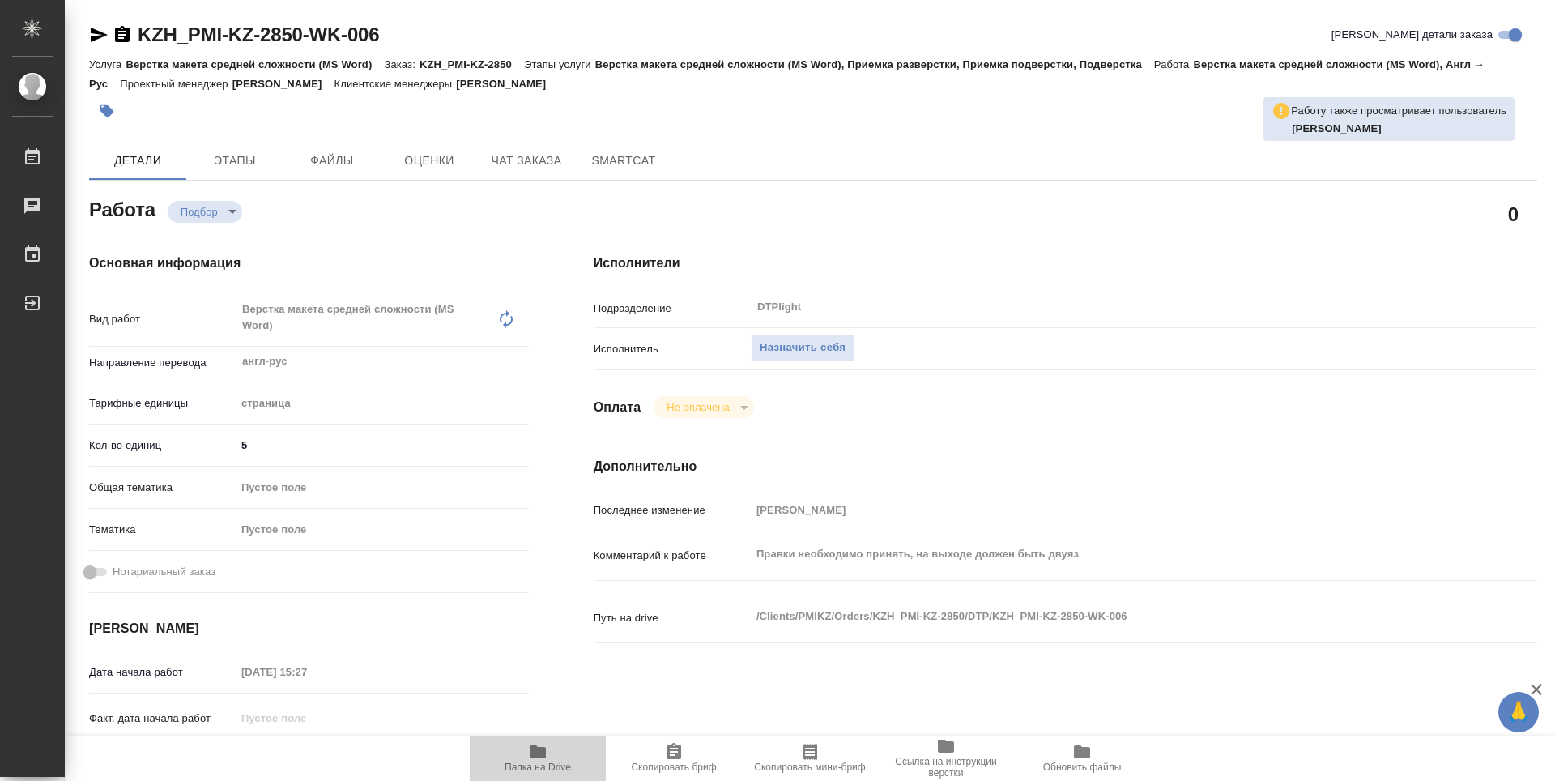
click at [531, 779] on button "Папка на Drive" at bounding box center [538, 757] width 136 height 45
type textarea "x"
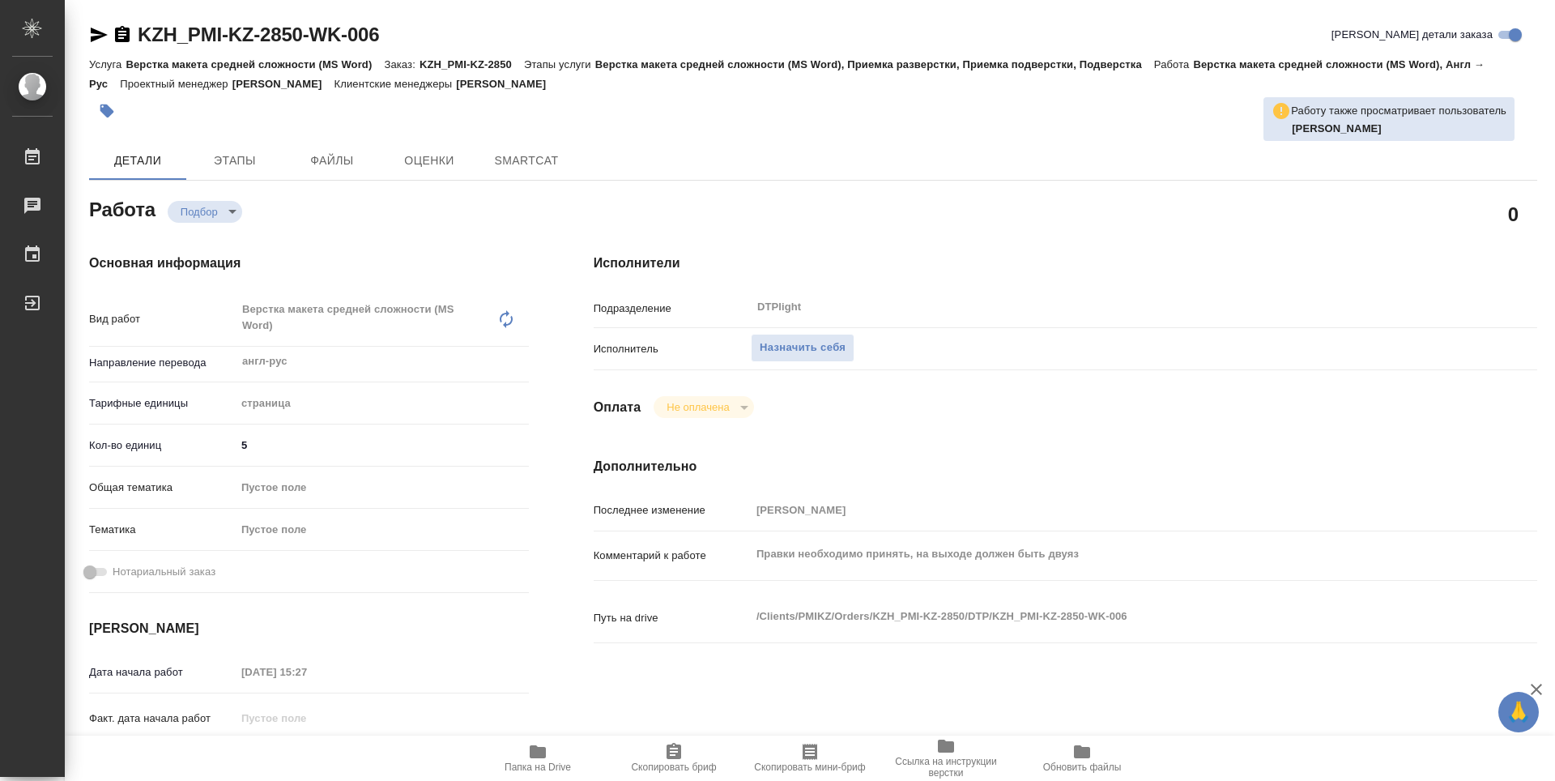
type textarea "x"
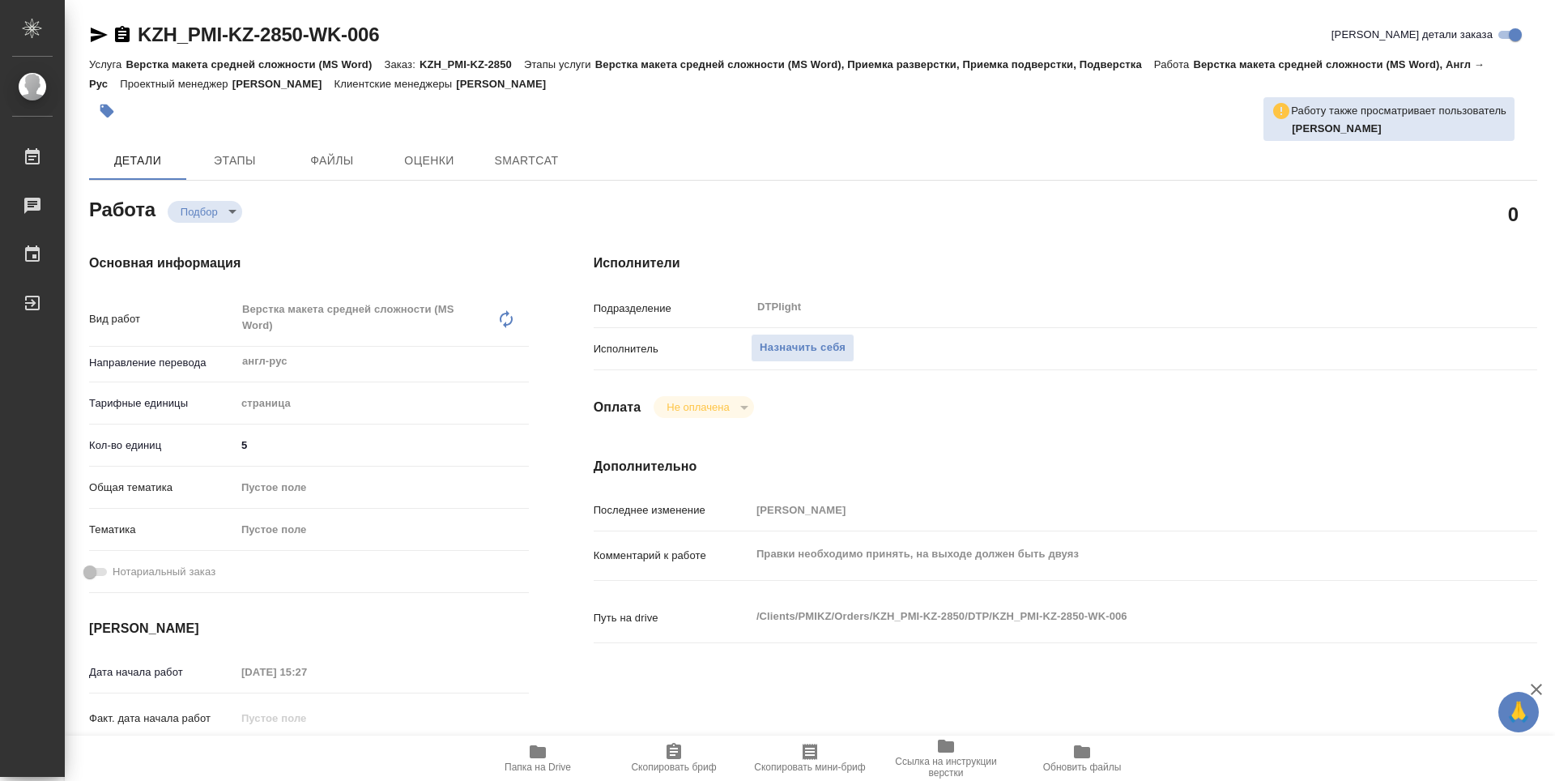
type textarea "x"
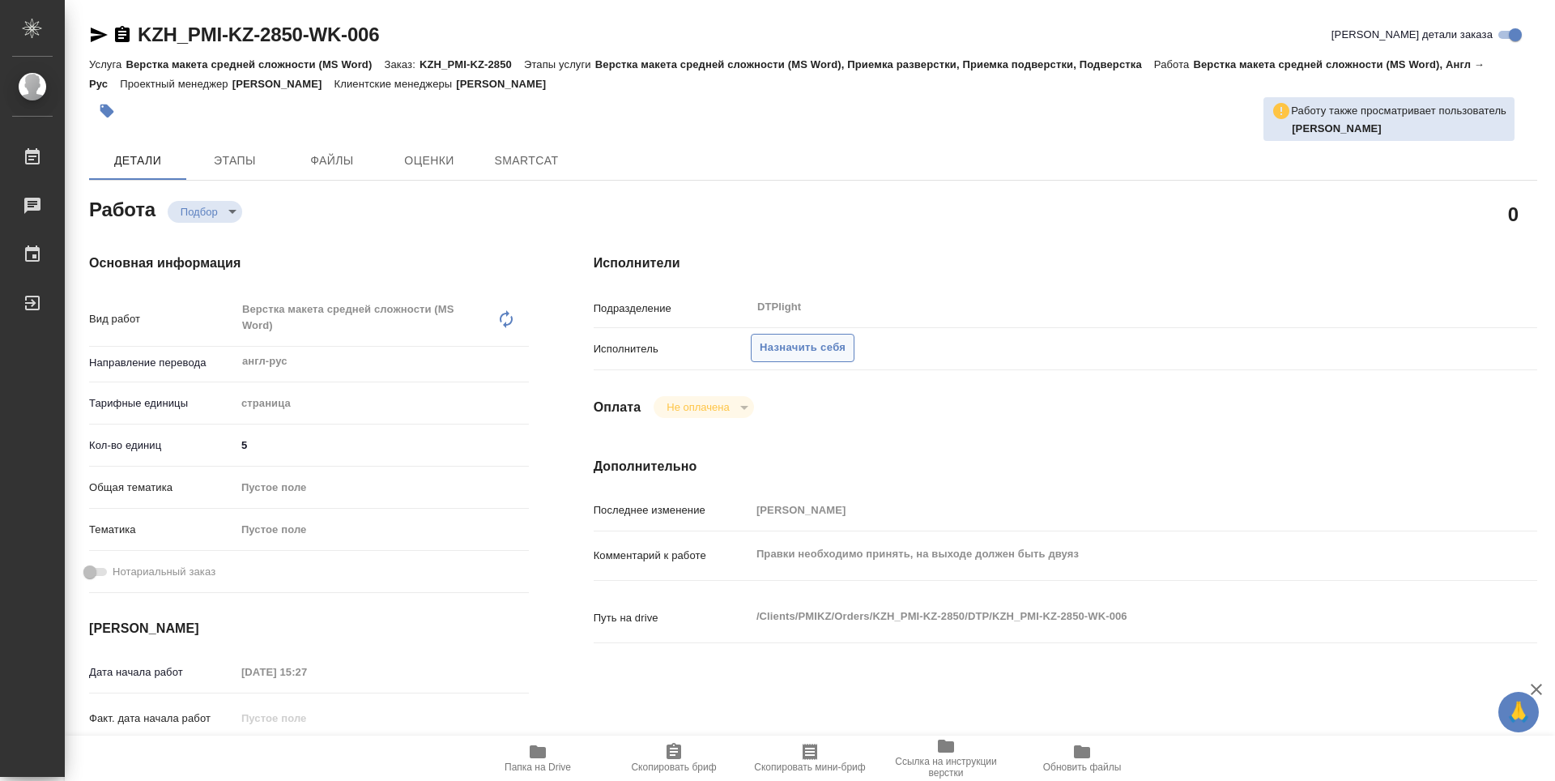
type textarea "x"
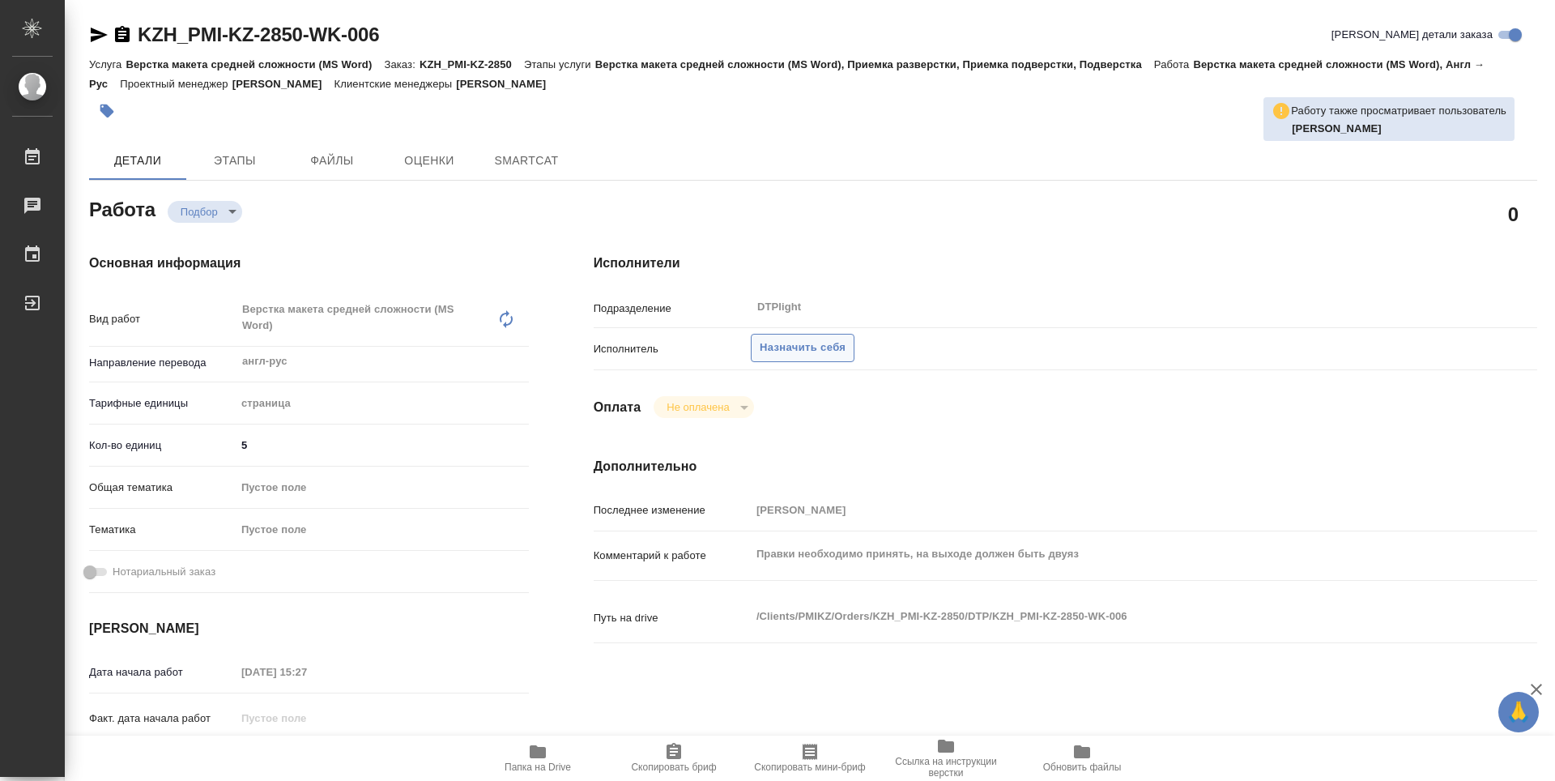
type textarea "x"
click at [807, 352] on span "Назначить себя" at bounding box center [803, 348] width 86 height 19
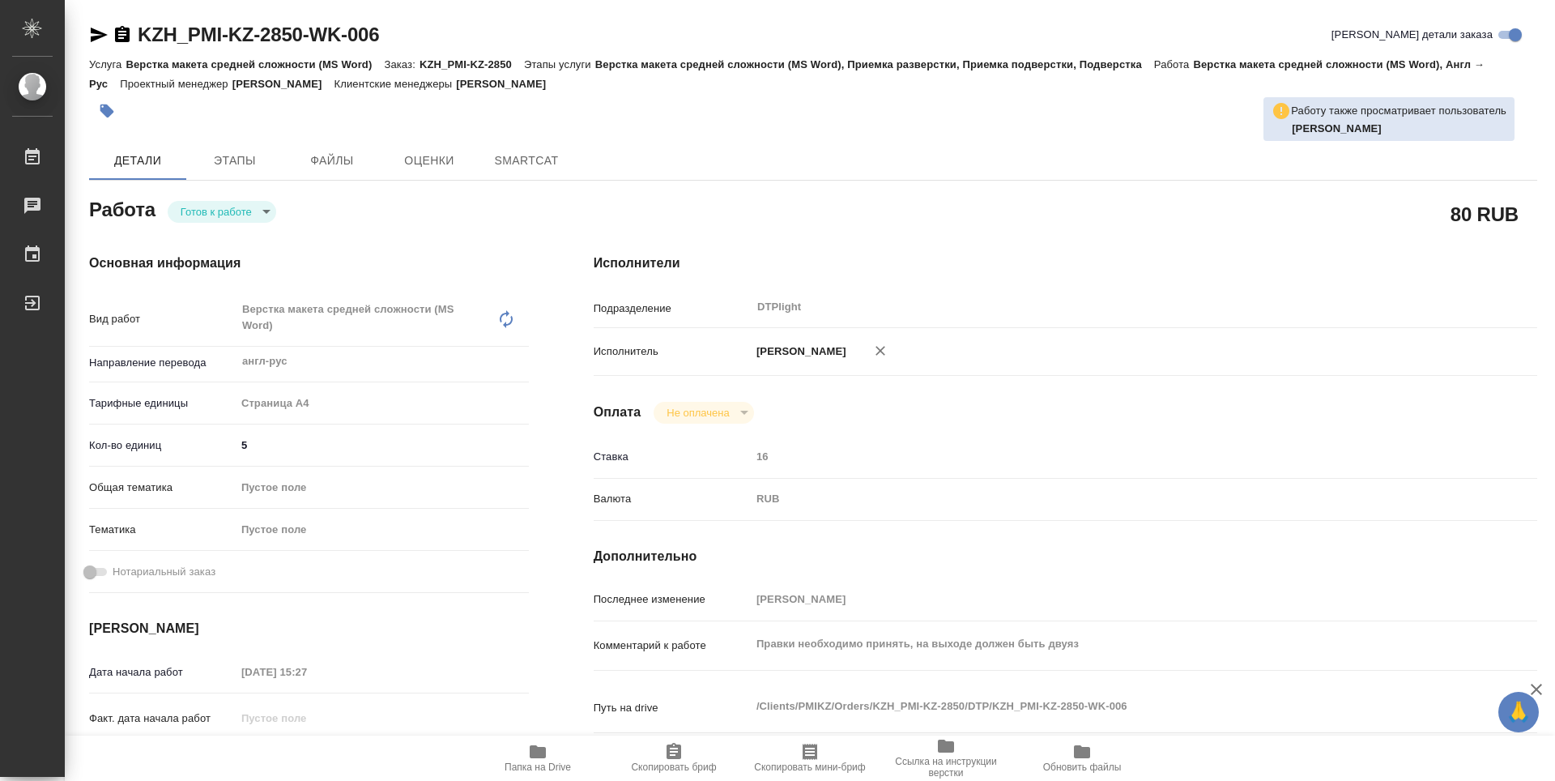
type textarea "x"
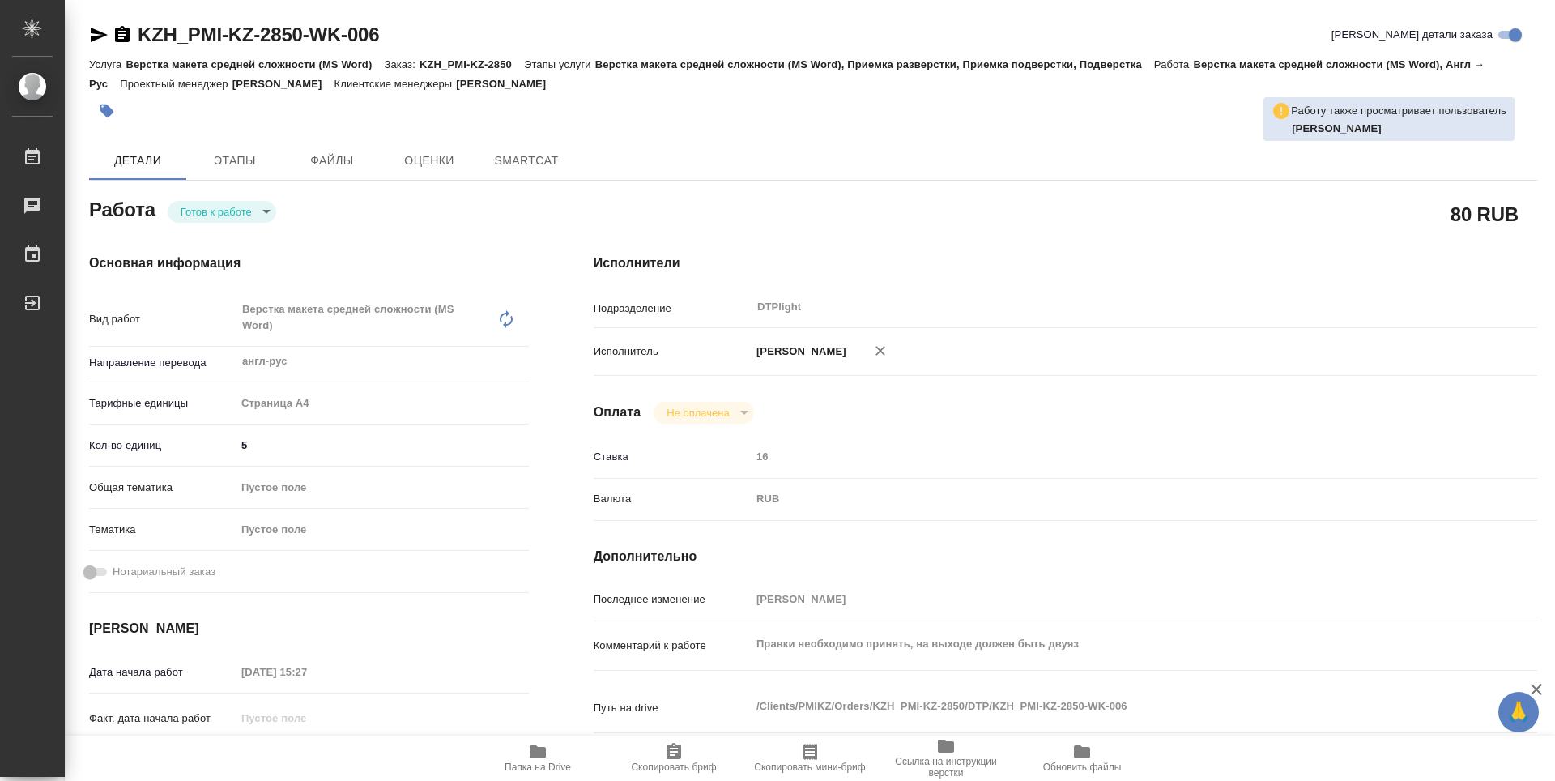
type textarea "x"
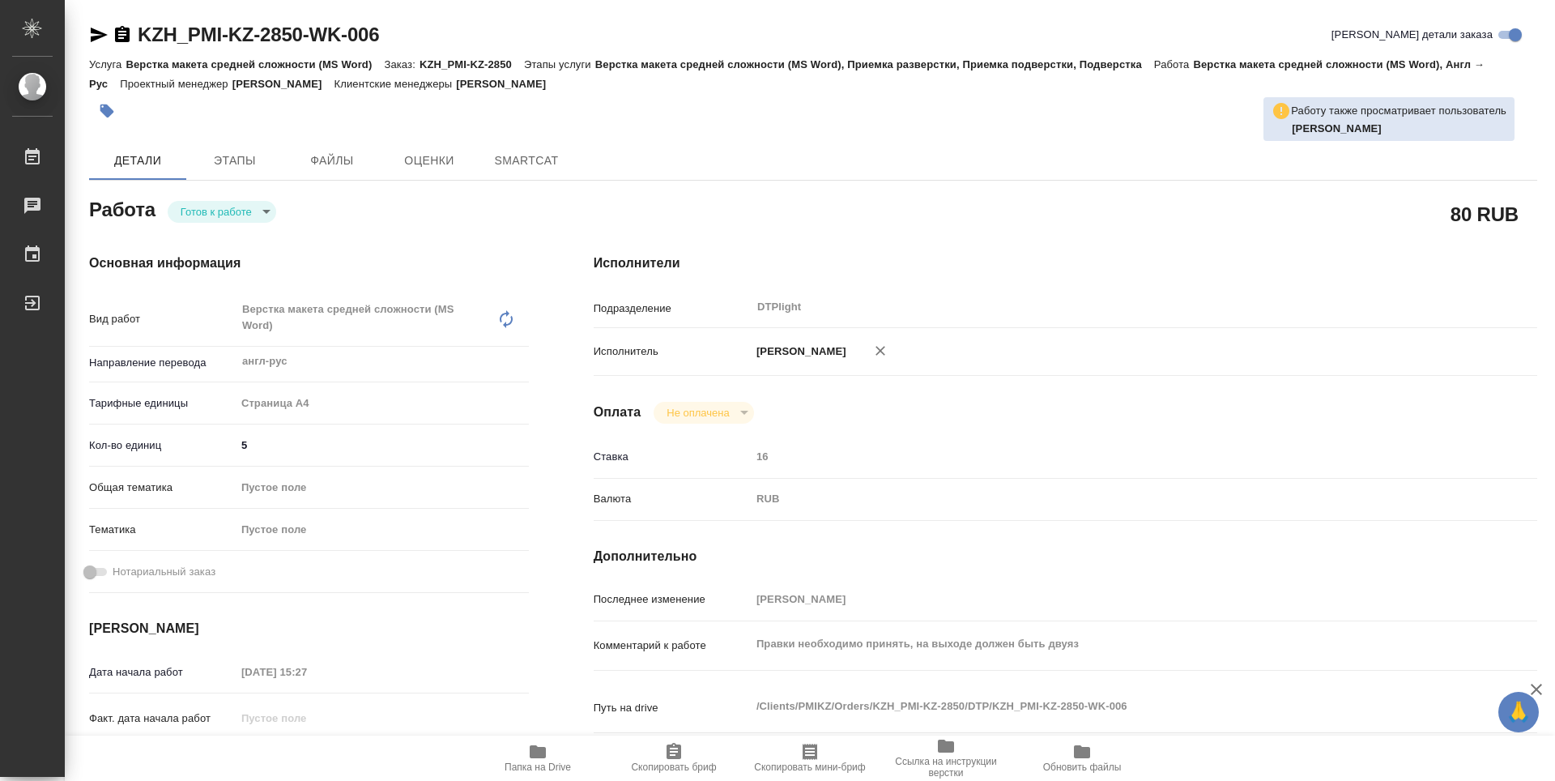
type textarea "x"
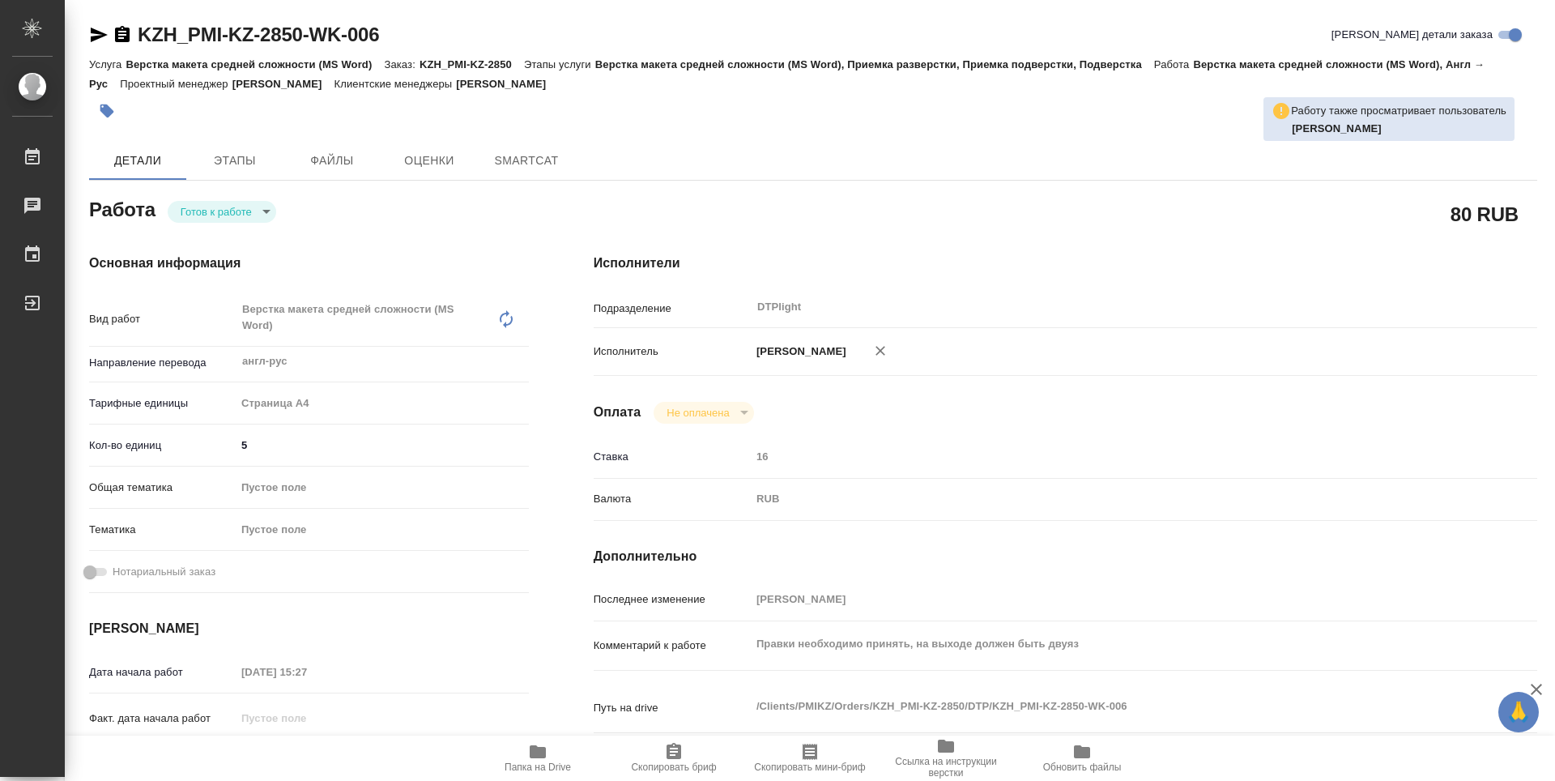
type textarea "x"
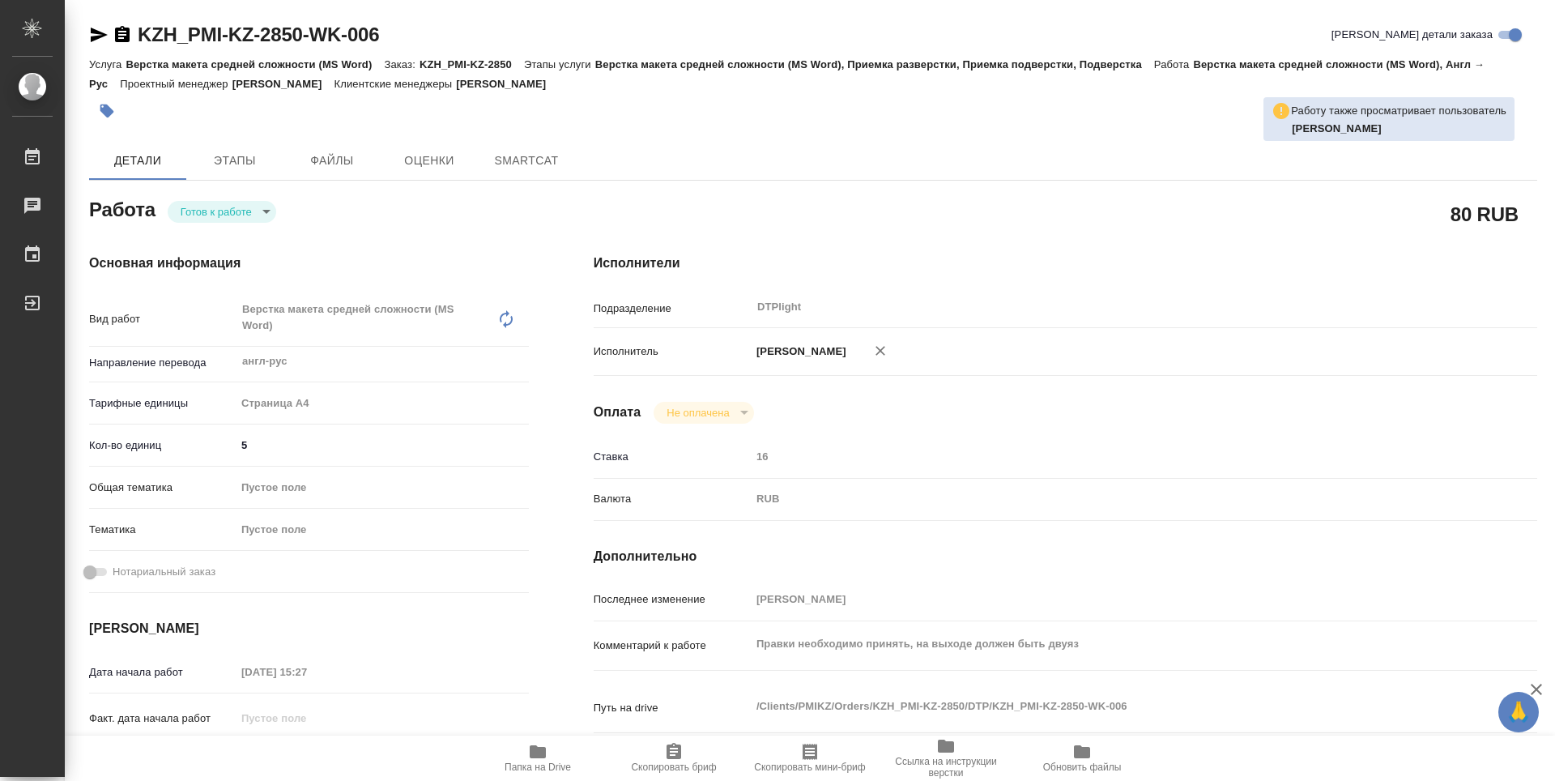
type textarea "x"
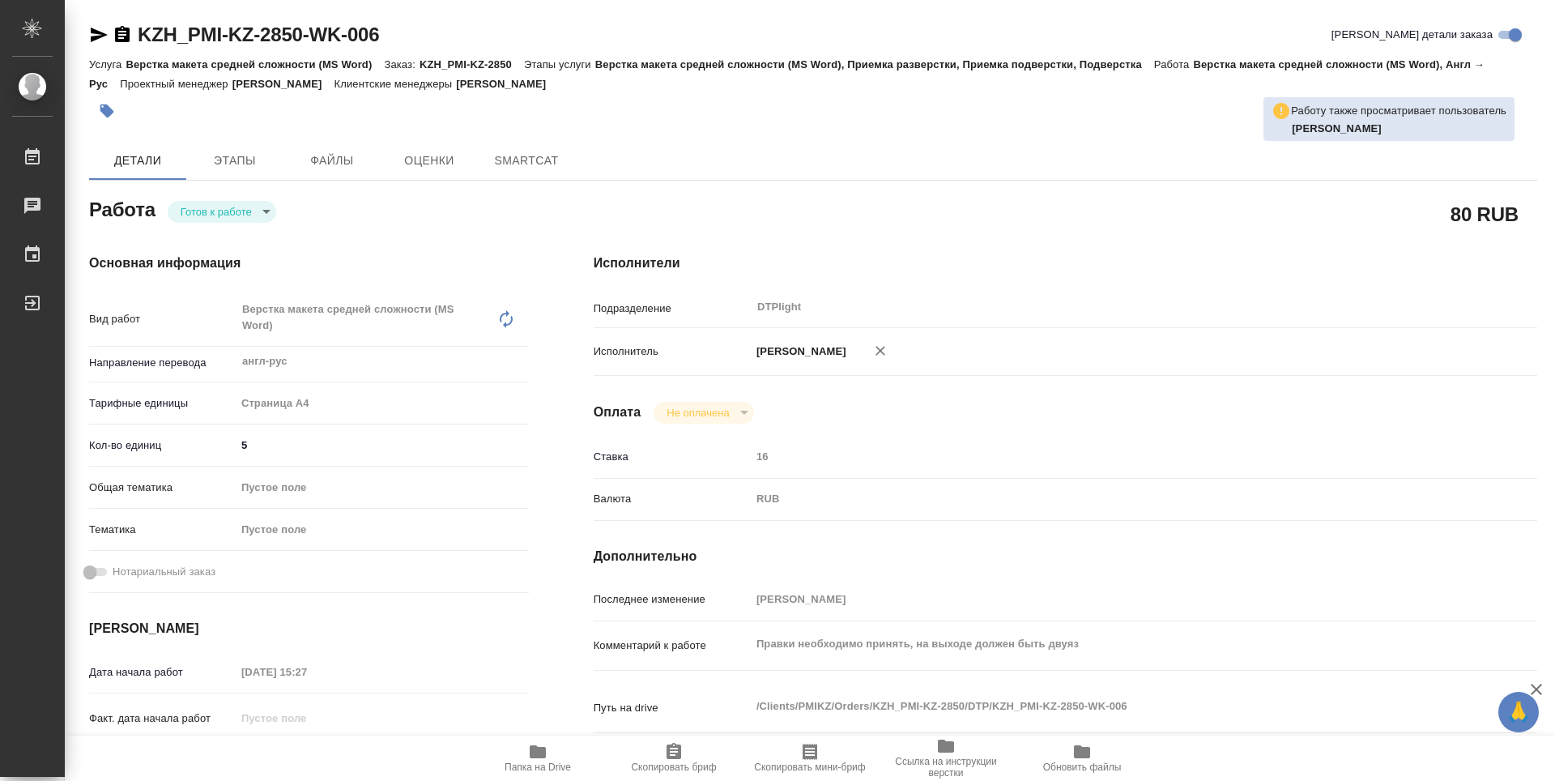
type textarea "x"
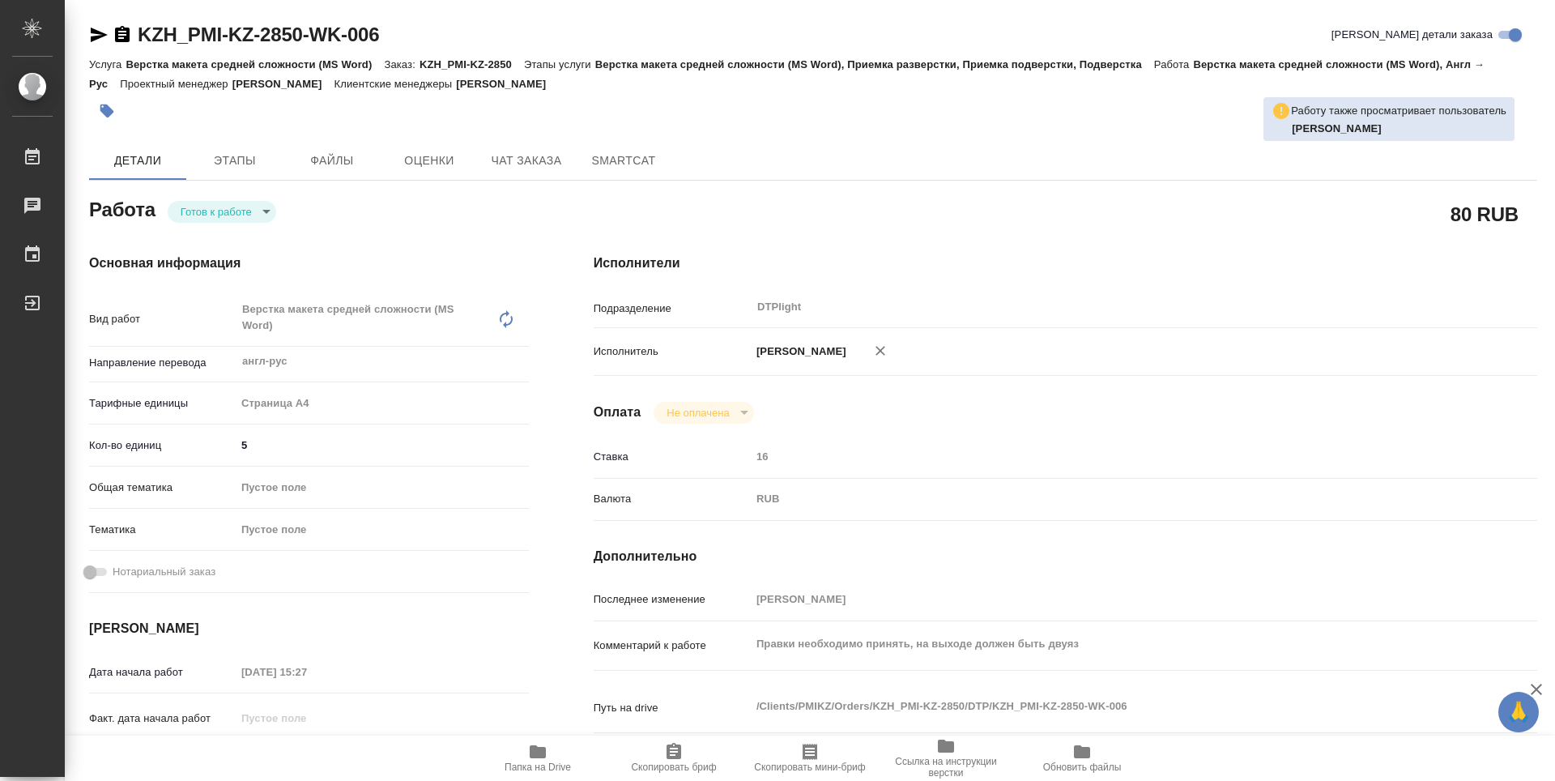
type textarea "x"
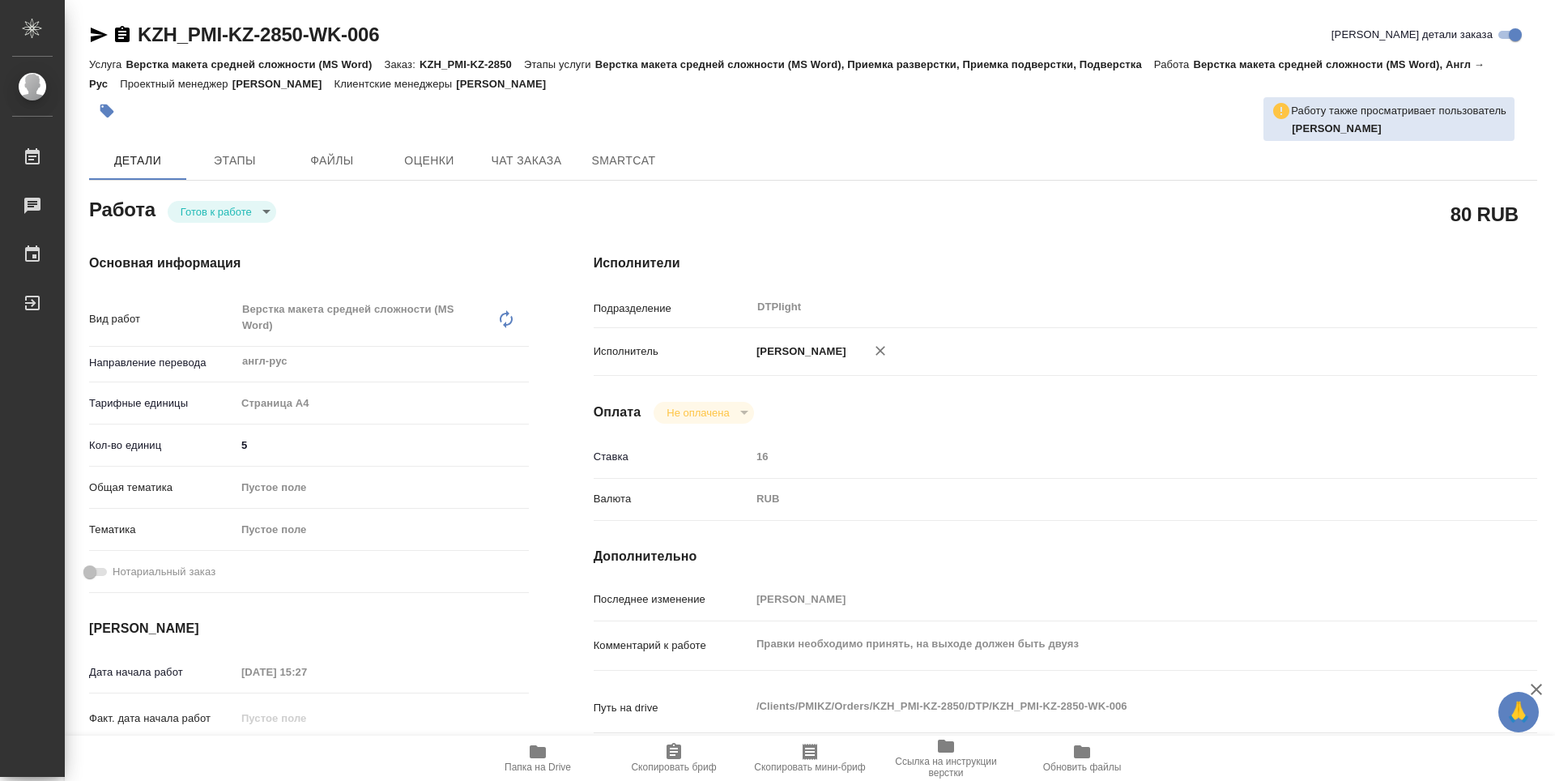
click at [198, 217] on body "🙏 .cls-1 fill:#fff; AWATERA Zubakova Viktoriya Работы Чаты График Выйти KZH_PMI…" at bounding box center [777, 390] width 1555 height 781
type textarea "x"
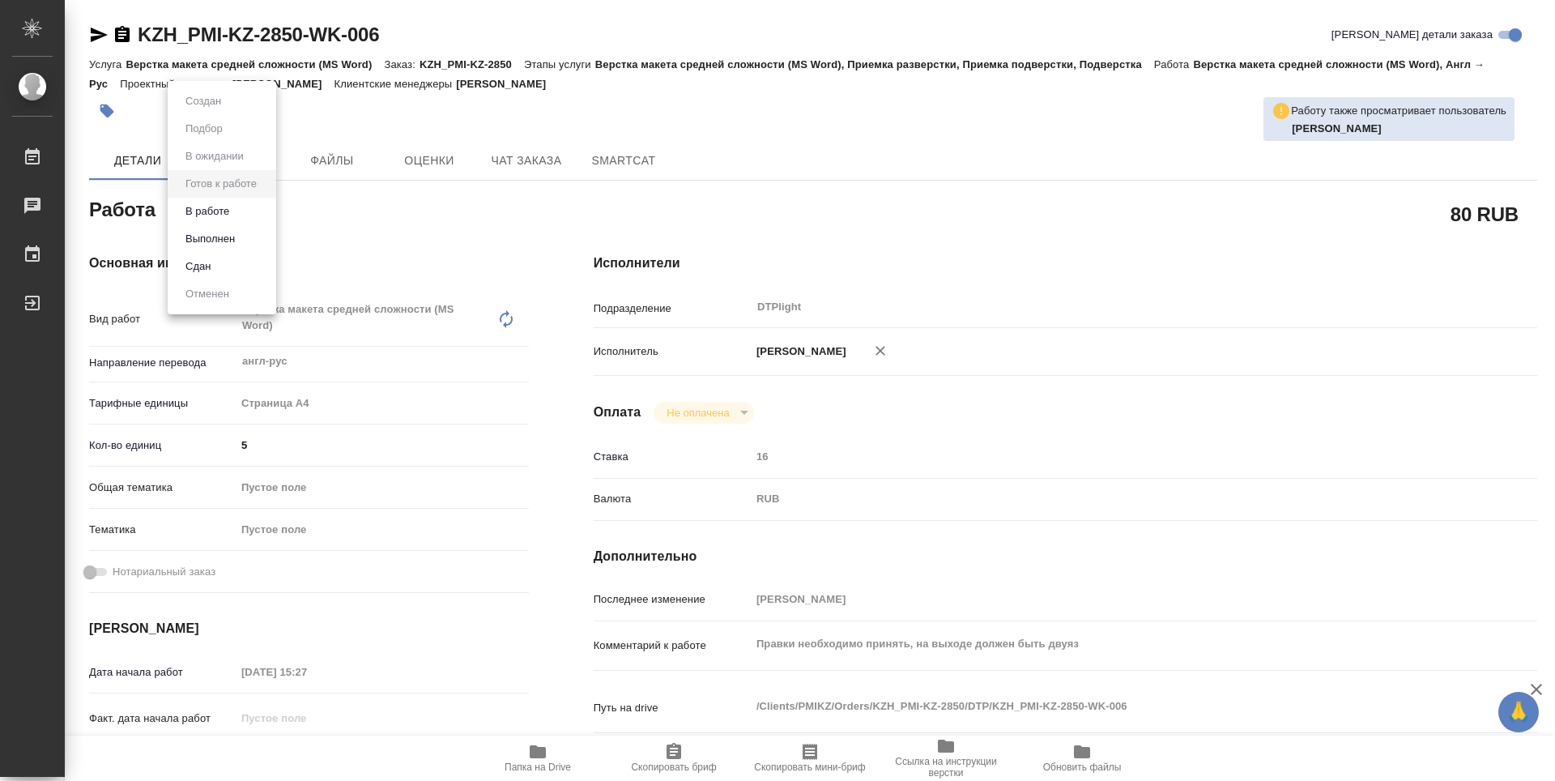
type textarea "x"
click at [229, 215] on button "В работе" at bounding box center [207, 211] width 53 height 18
type textarea "x"
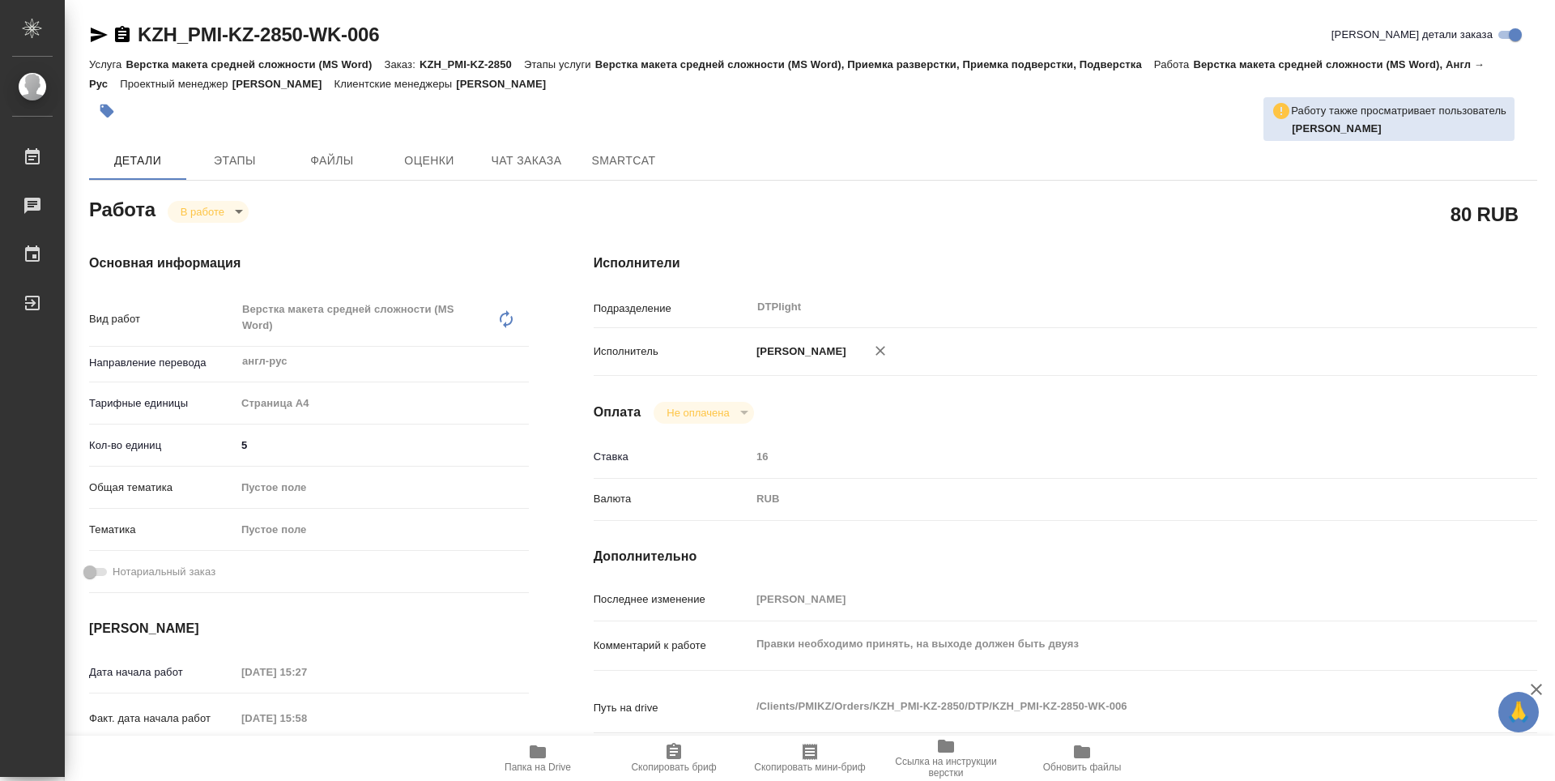
type textarea "x"
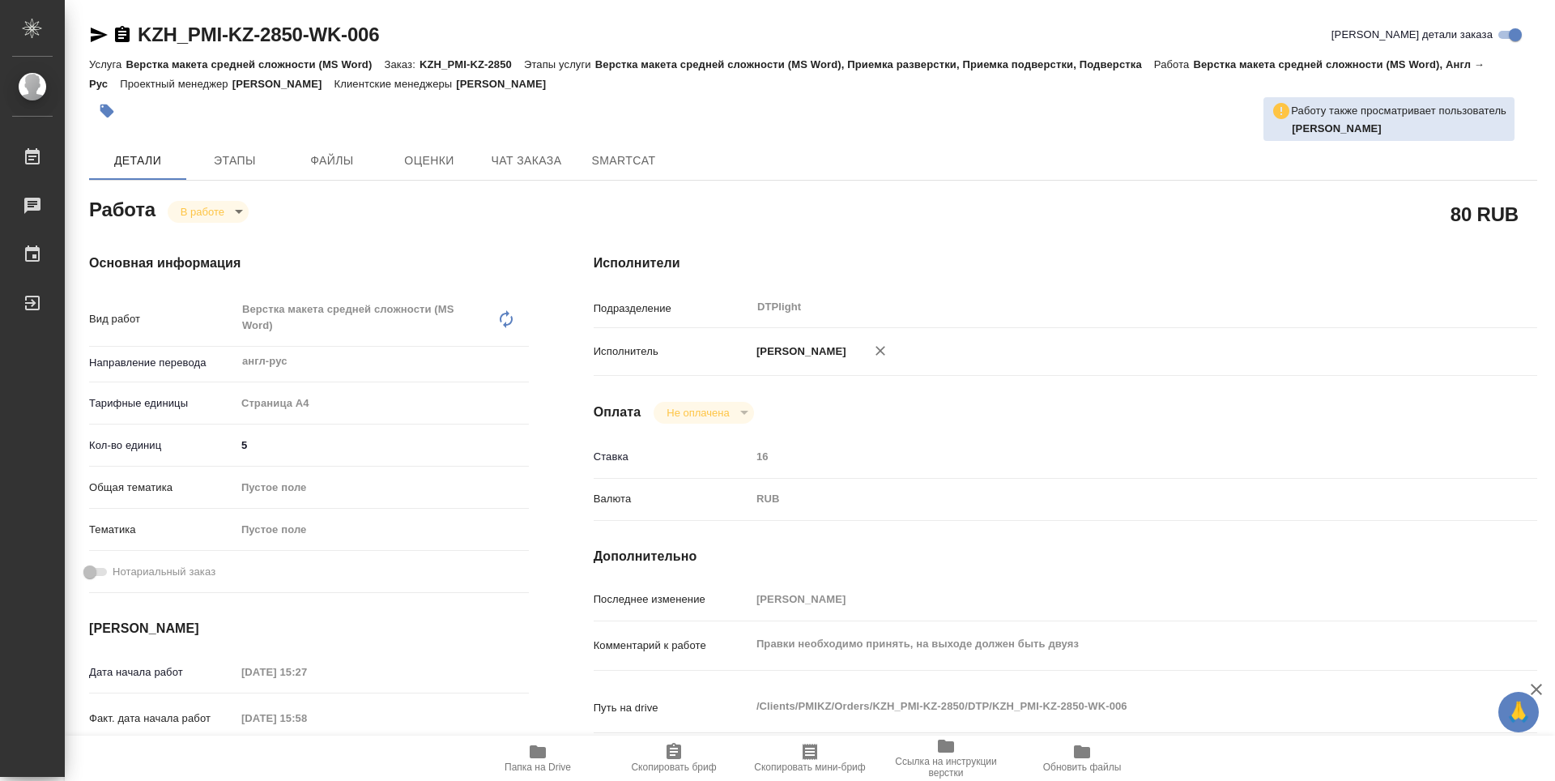
type textarea "x"
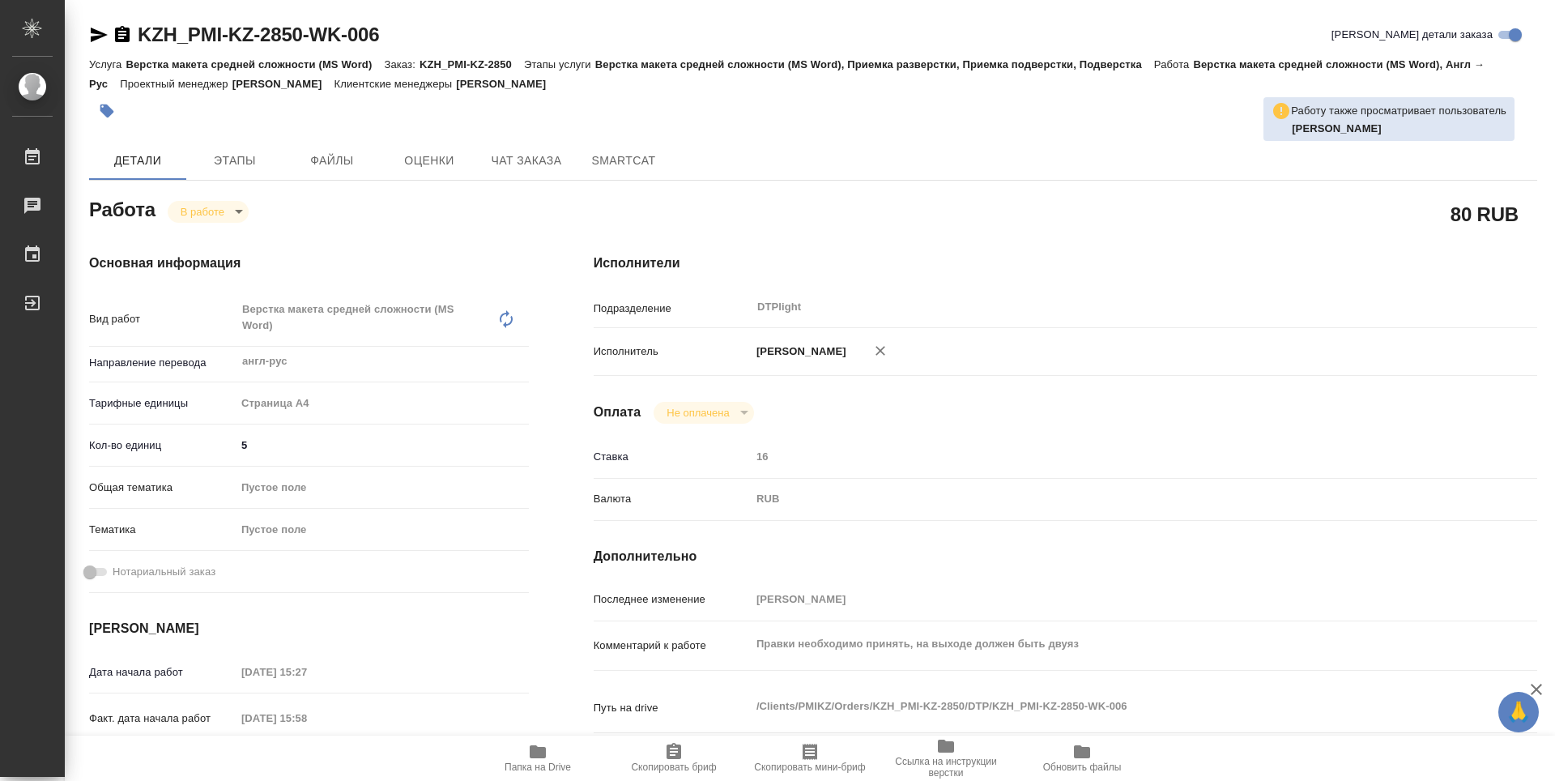
type textarea "x"
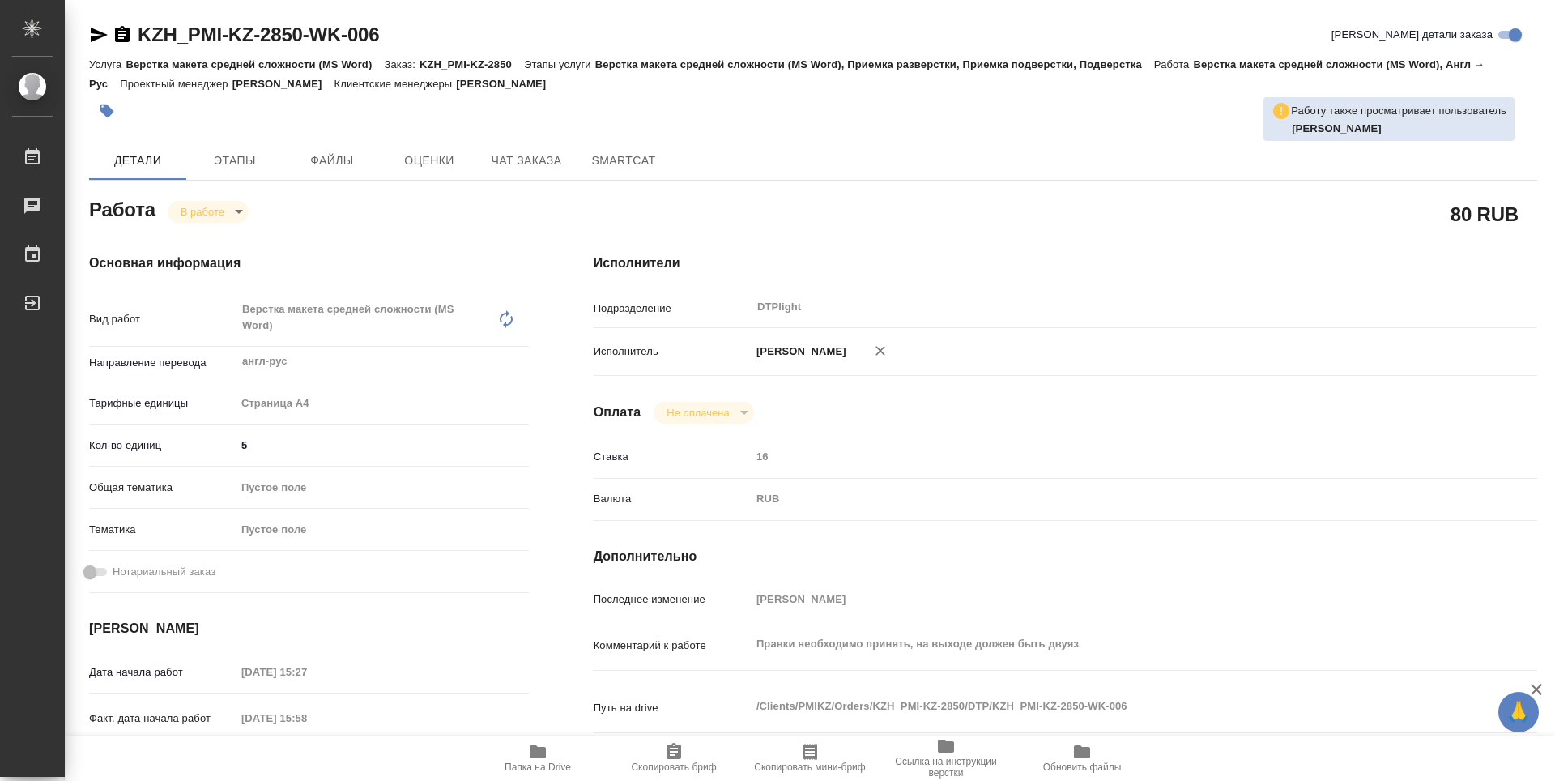
type textarea "x"
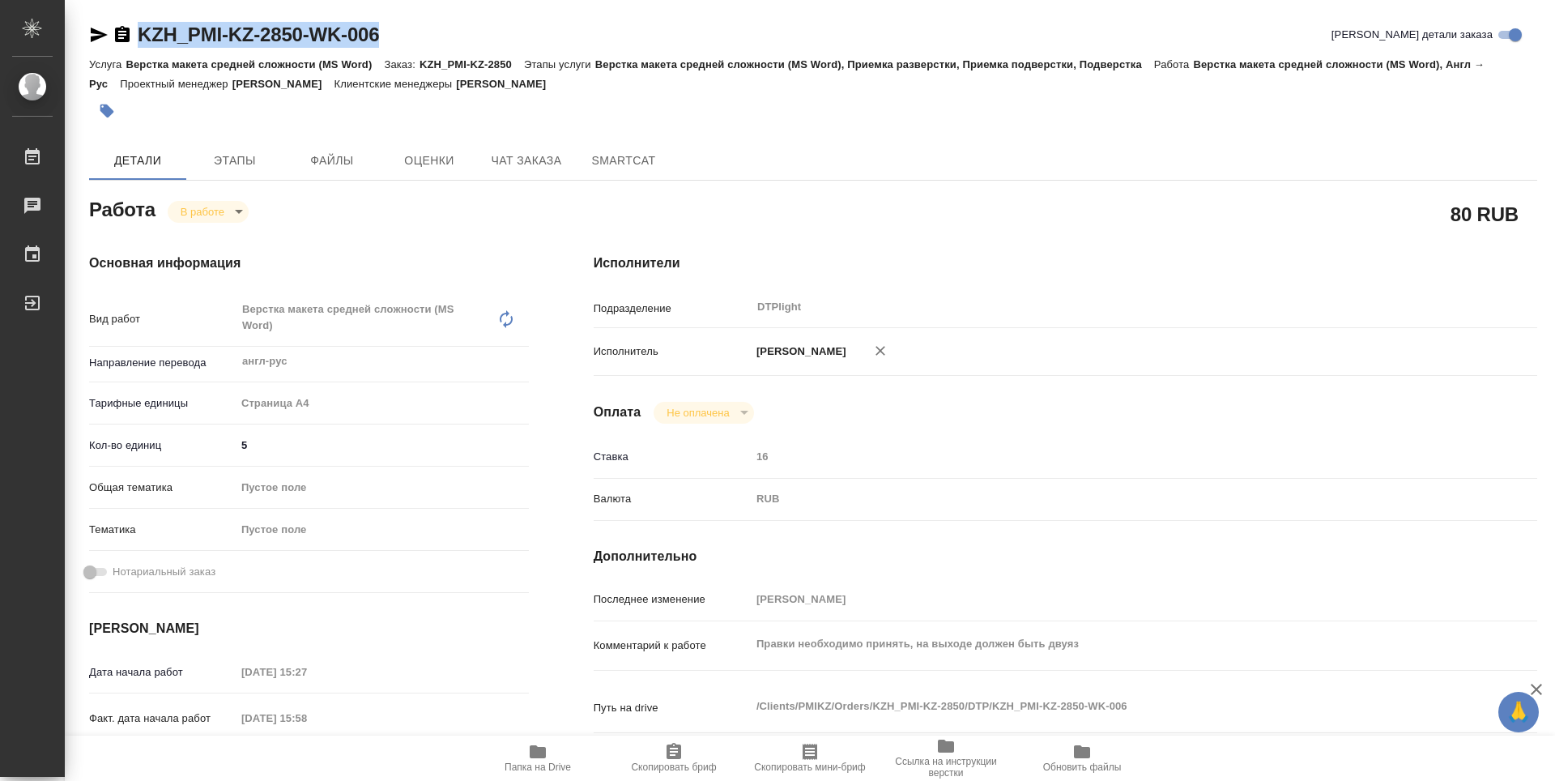
drag, startPoint x: 383, startPoint y: 41, endPoint x: 131, endPoint y: 7, distance: 254.2
click at [131, 7] on div "KZH_PMI-KZ-2850-WK-006 Кратко детали заказа Услуга Верстка макета средней сложн…" at bounding box center [813, 707] width 1466 height 1414
copy link "KZH_PMI-KZ-2850-WK-006"
click at [548, 758] on span "Папка на Drive" at bounding box center [538, 757] width 117 height 31
click at [204, 211] on body "🙏 .cls-1 fill:#fff; AWATERA Zubakova Viktoriya Работы 0 Чаты График Выйти KZH_P…" at bounding box center [777, 390] width 1555 height 781
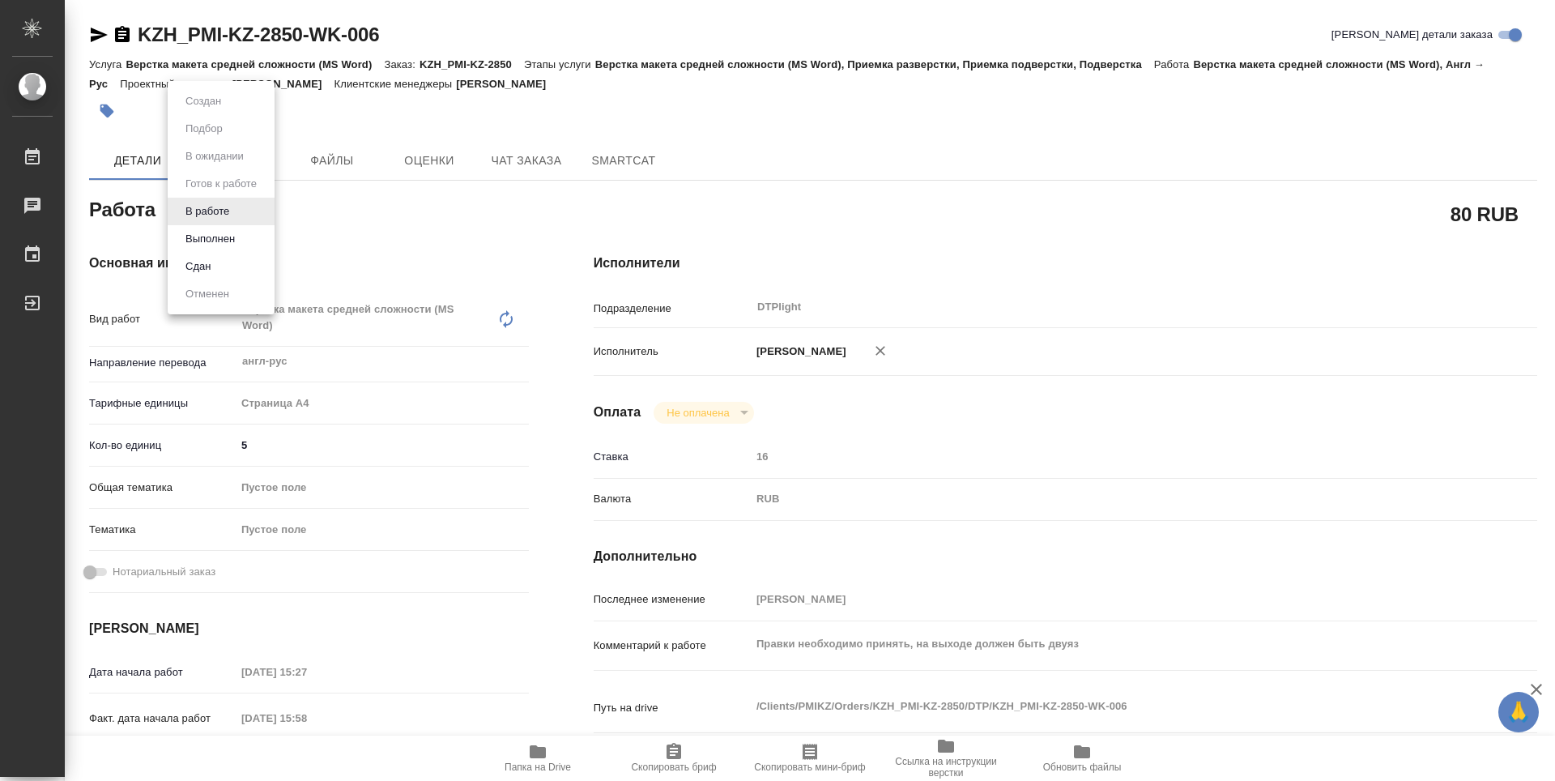
drag, startPoint x: 1439, startPoint y: 250, endPoint x: 1481, endPoint y: 242, distance: 42.1
click at [1439, 250] on div at bounding box center [777, 390] width 1555 height 781
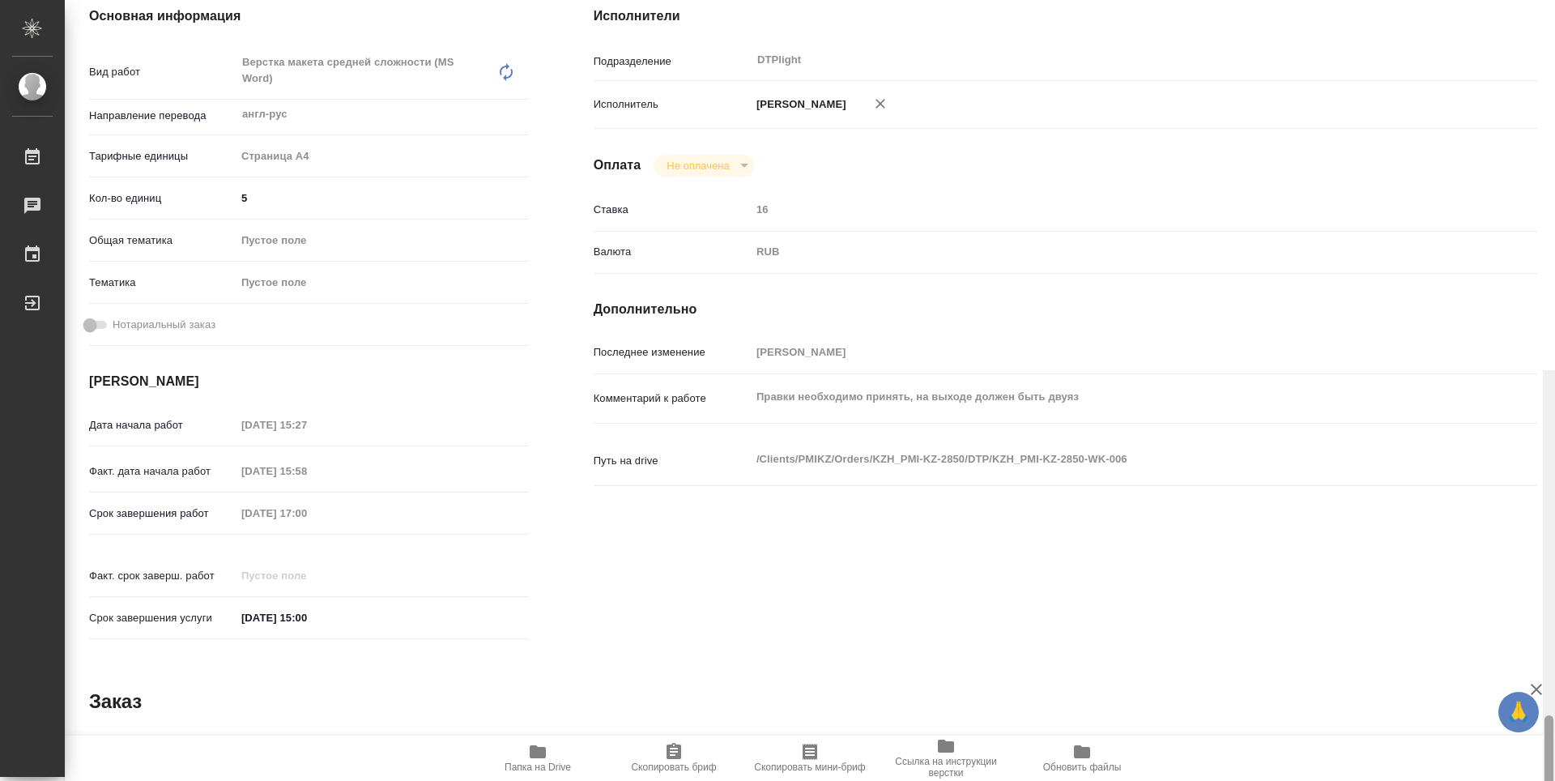
drag, startPoint x: 1545, startPoint y: 204, endPoint x: 1544, endPoint y: 105, distance: 98.8
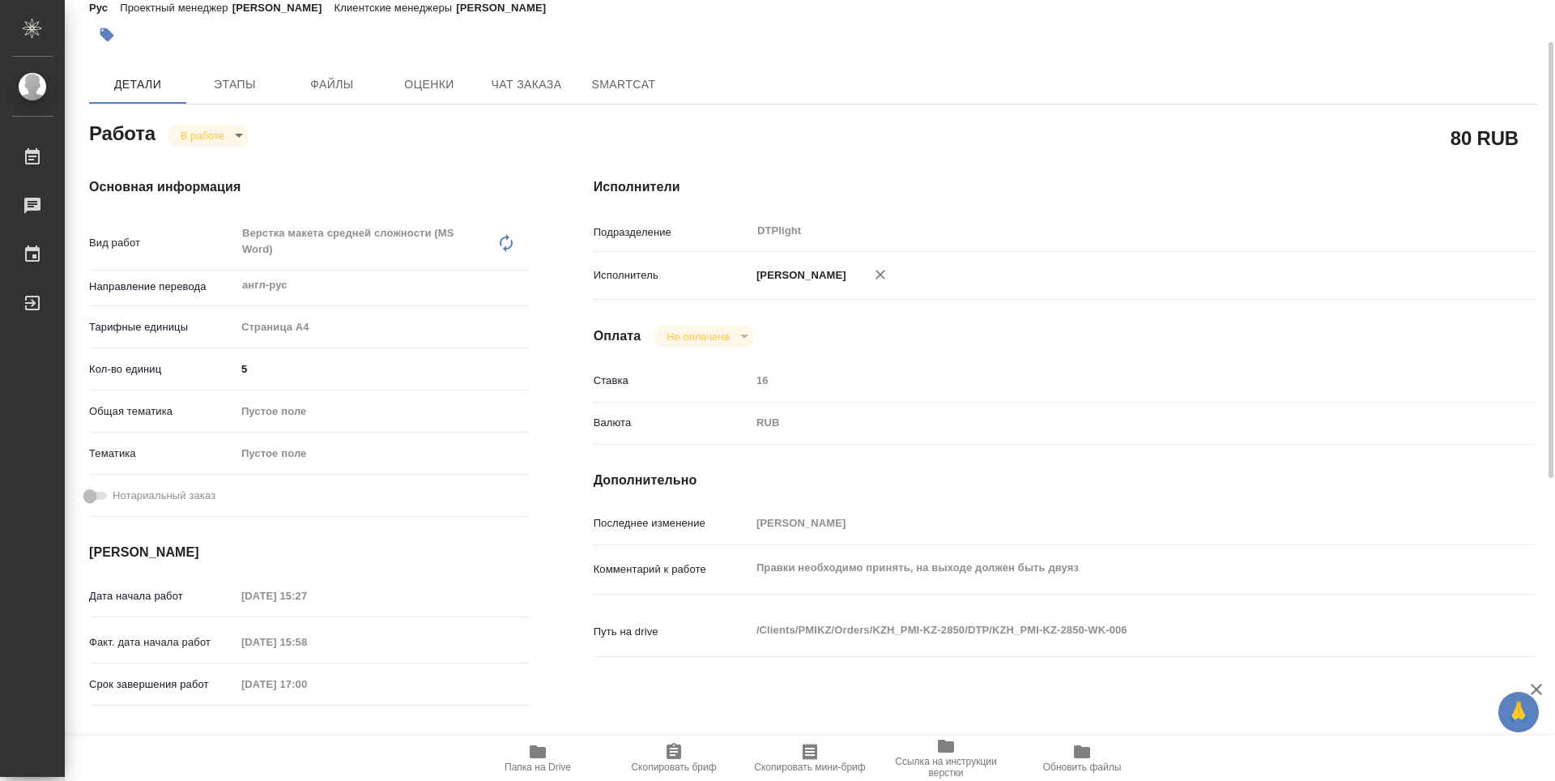
click at [232, 135] on body "🙏 .cls-1 fill:#fff; AWATERA Zubakova Viktoriya Работы 0 Чаты График Выйти KZH_P…" at bounding box center [777, 390] width 1555 height 781
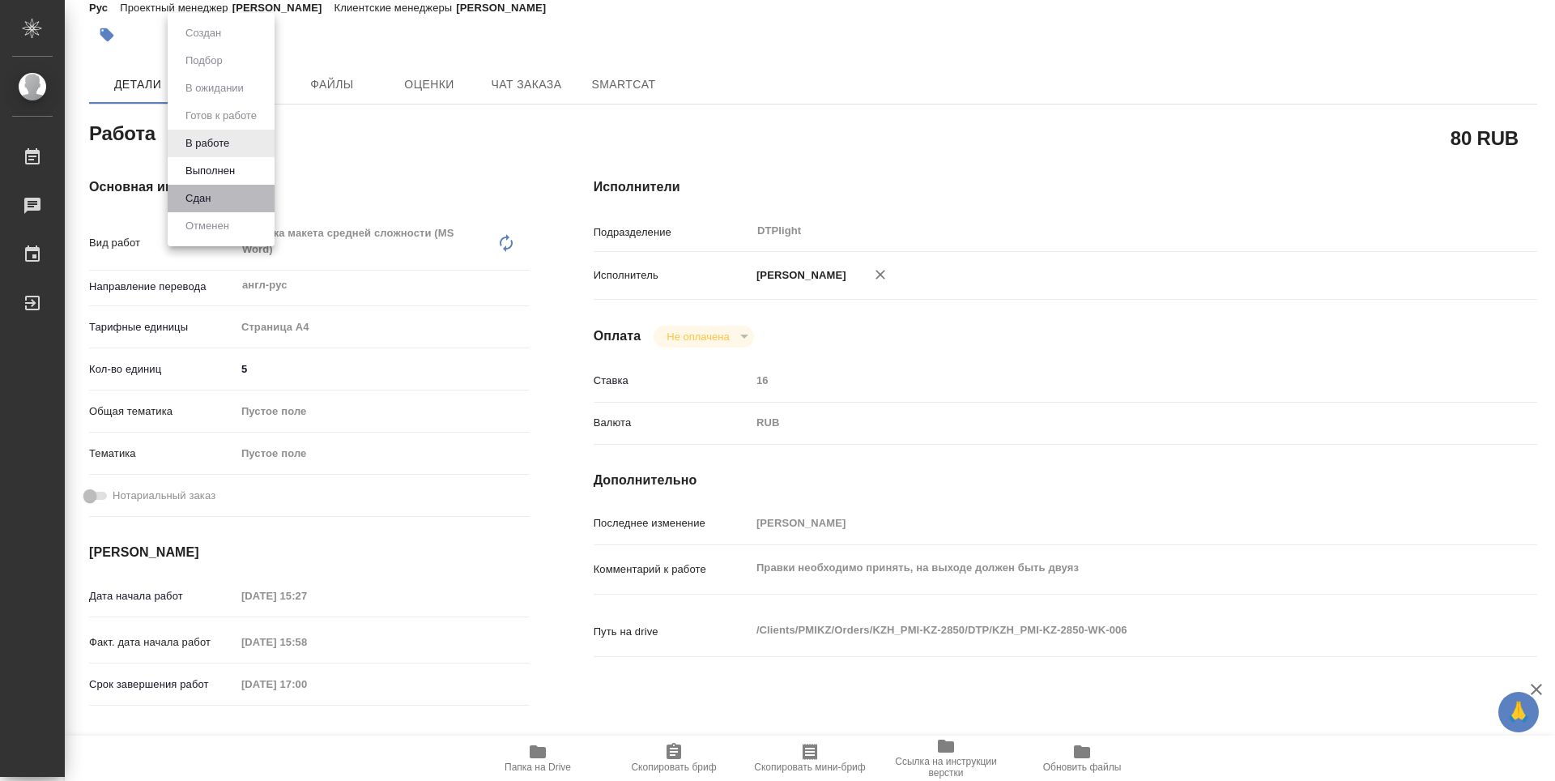
click at [225, 198] on li "Сдан" at bounding box center [221, 199] width 107 height 28
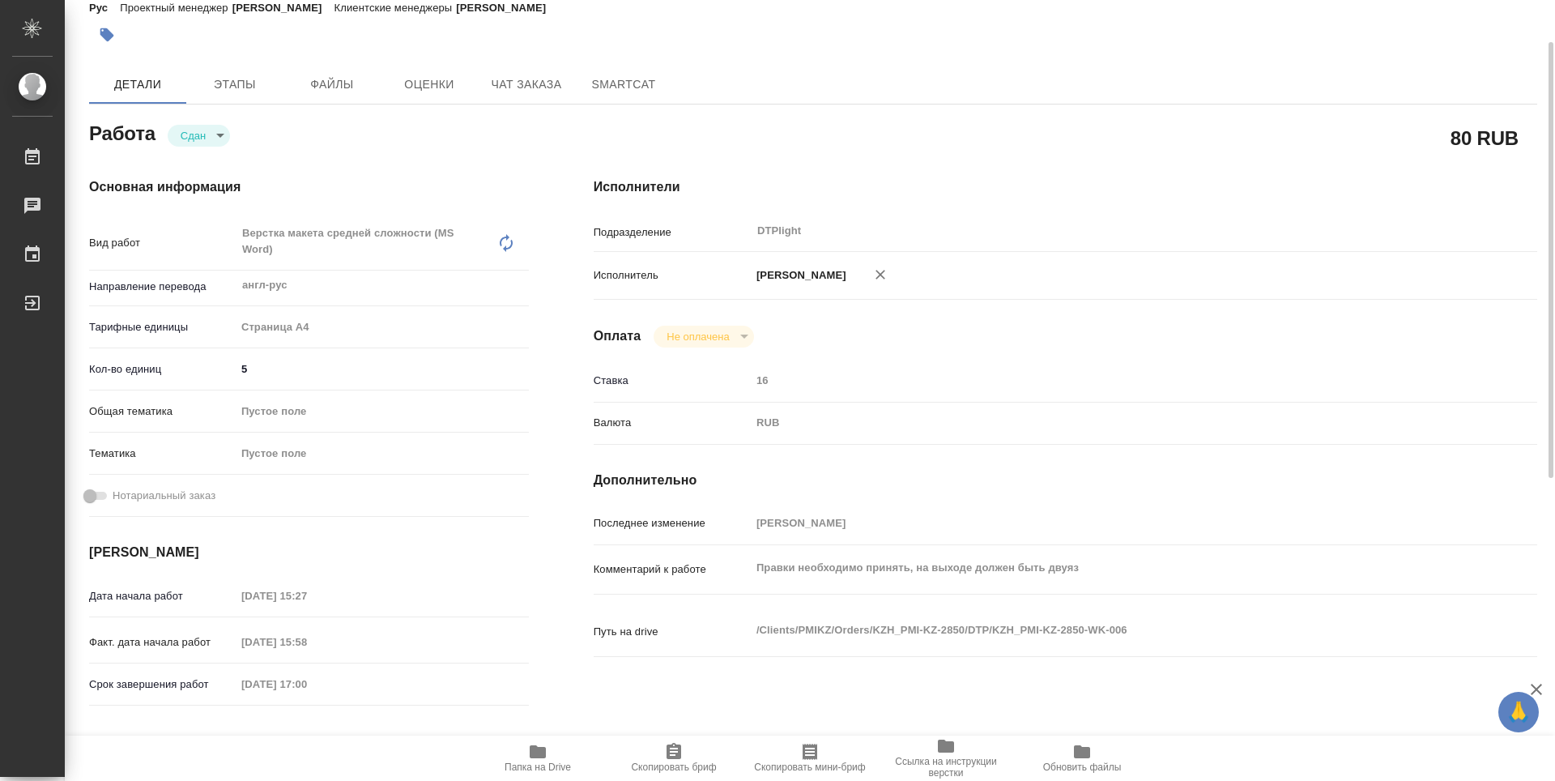
type textarea "x"
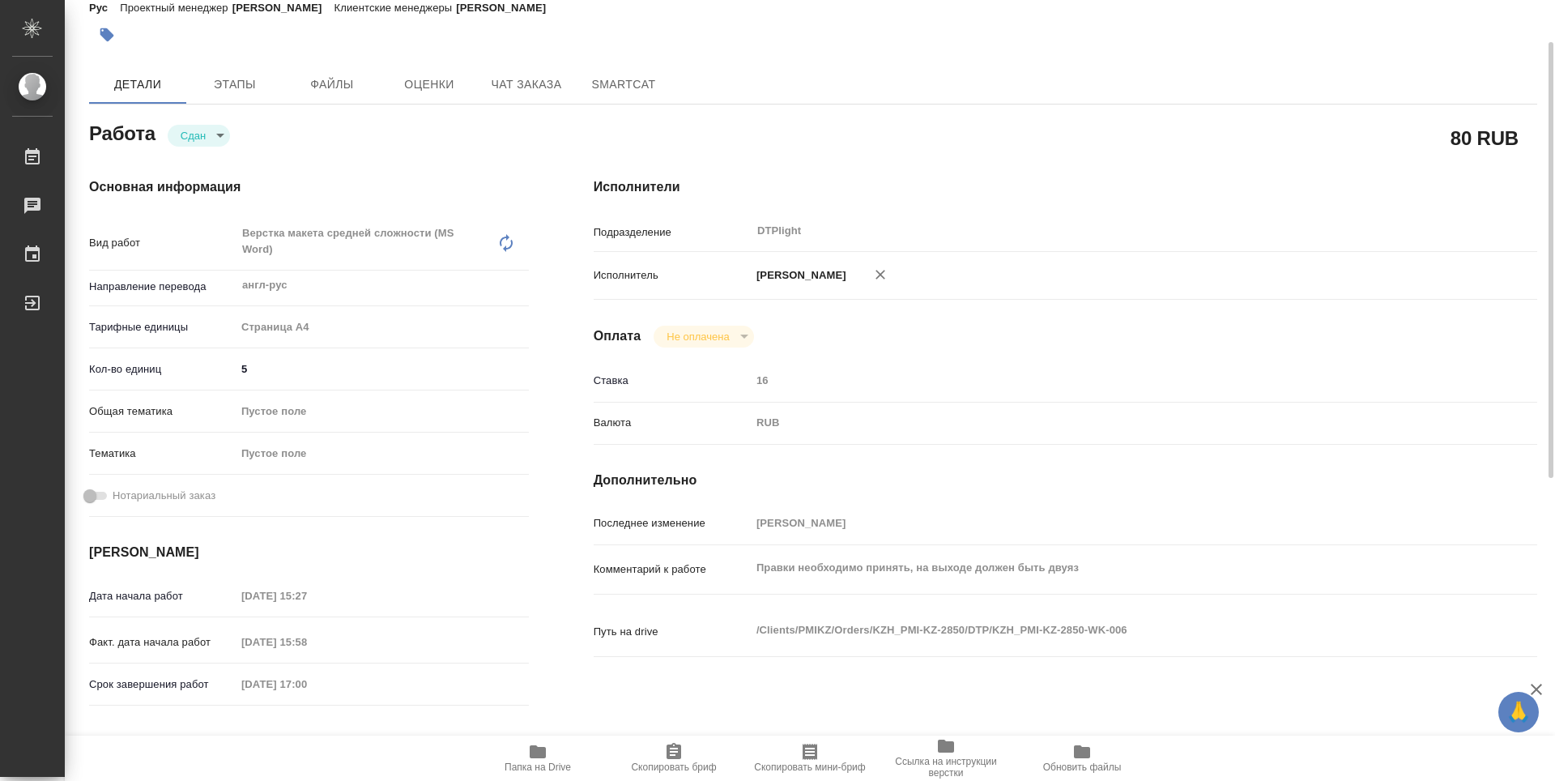
type textarea "x"
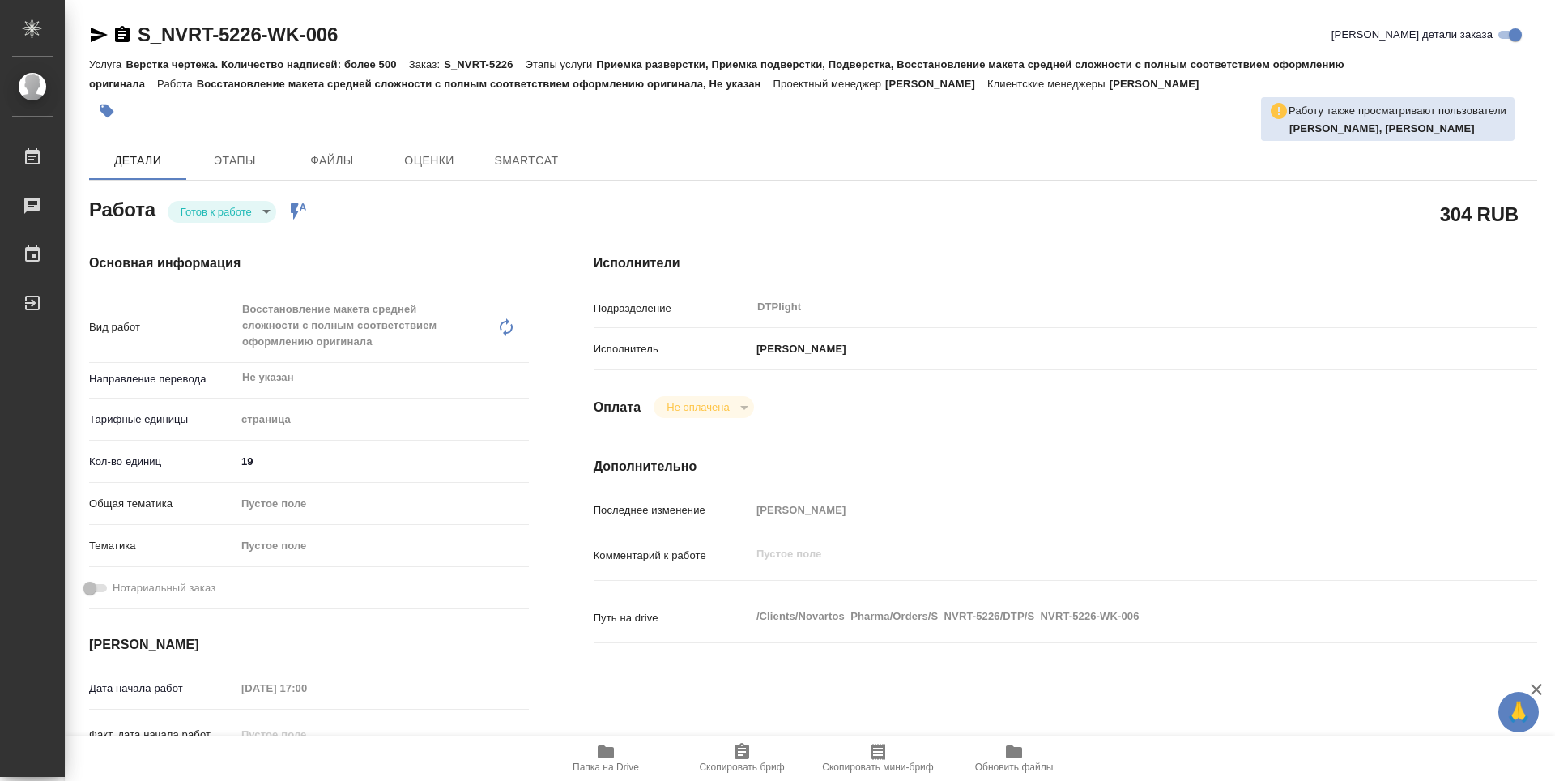
type textarea "x"
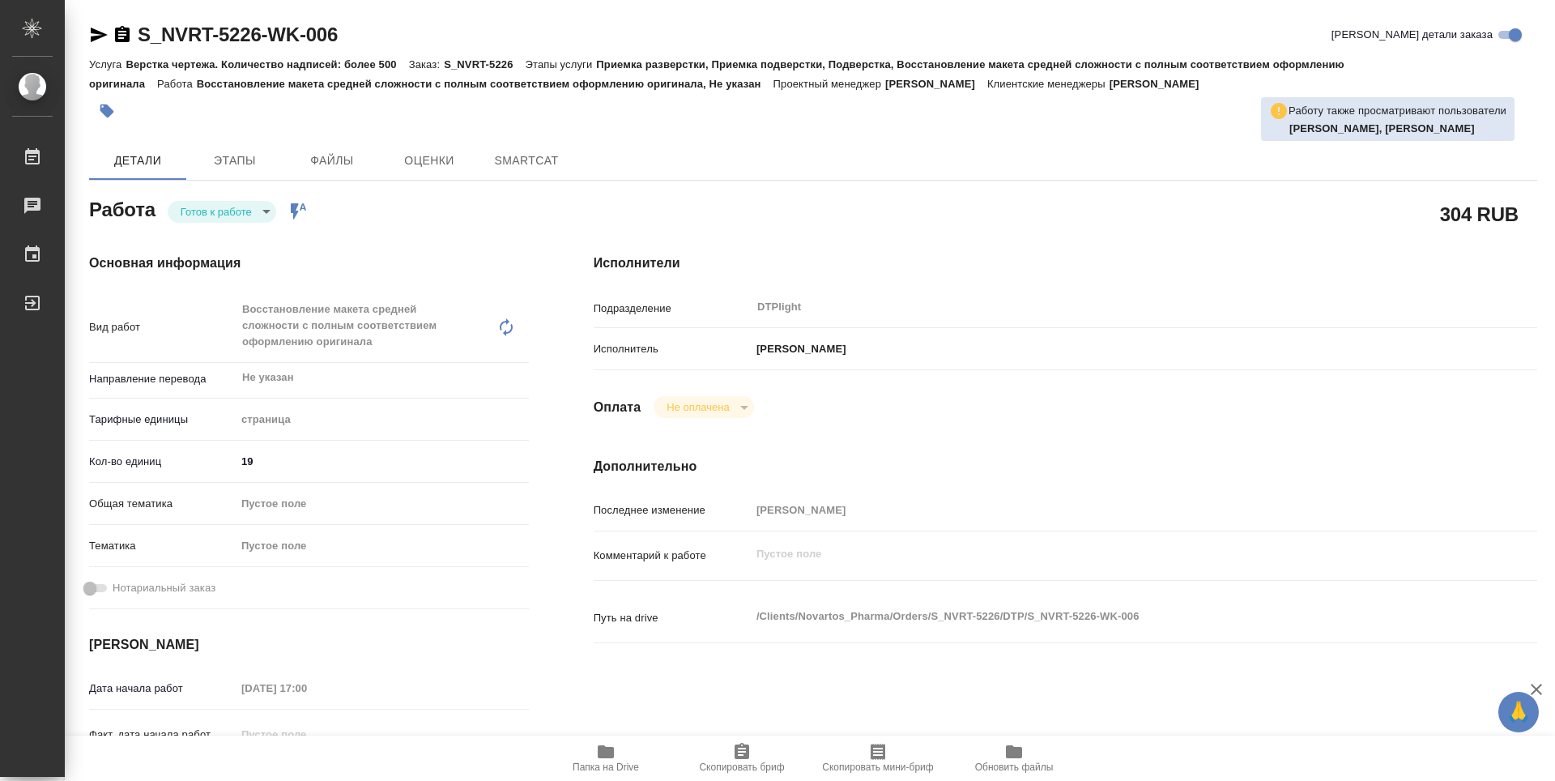
type textarea "x"
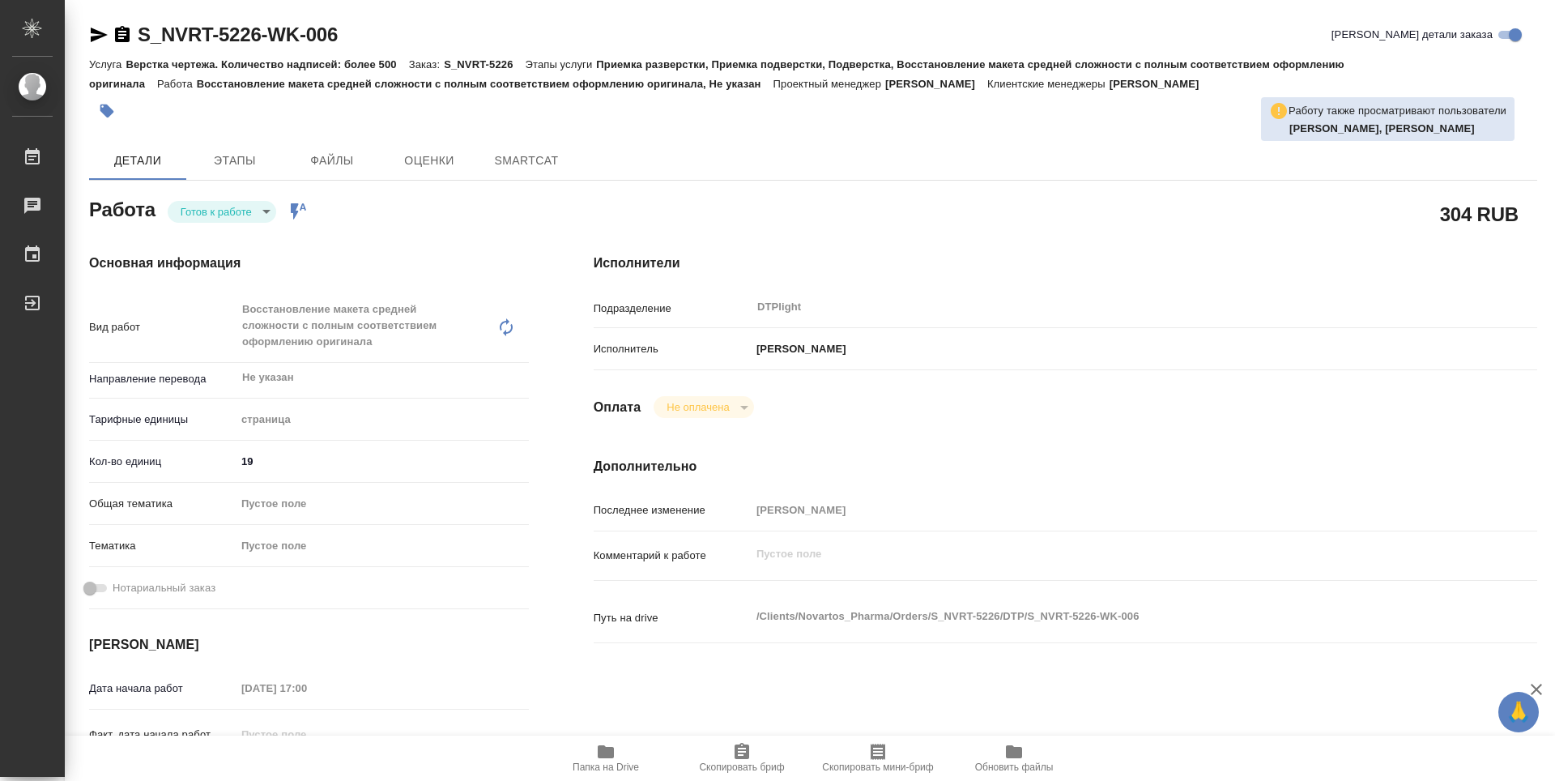
type textarea "x"
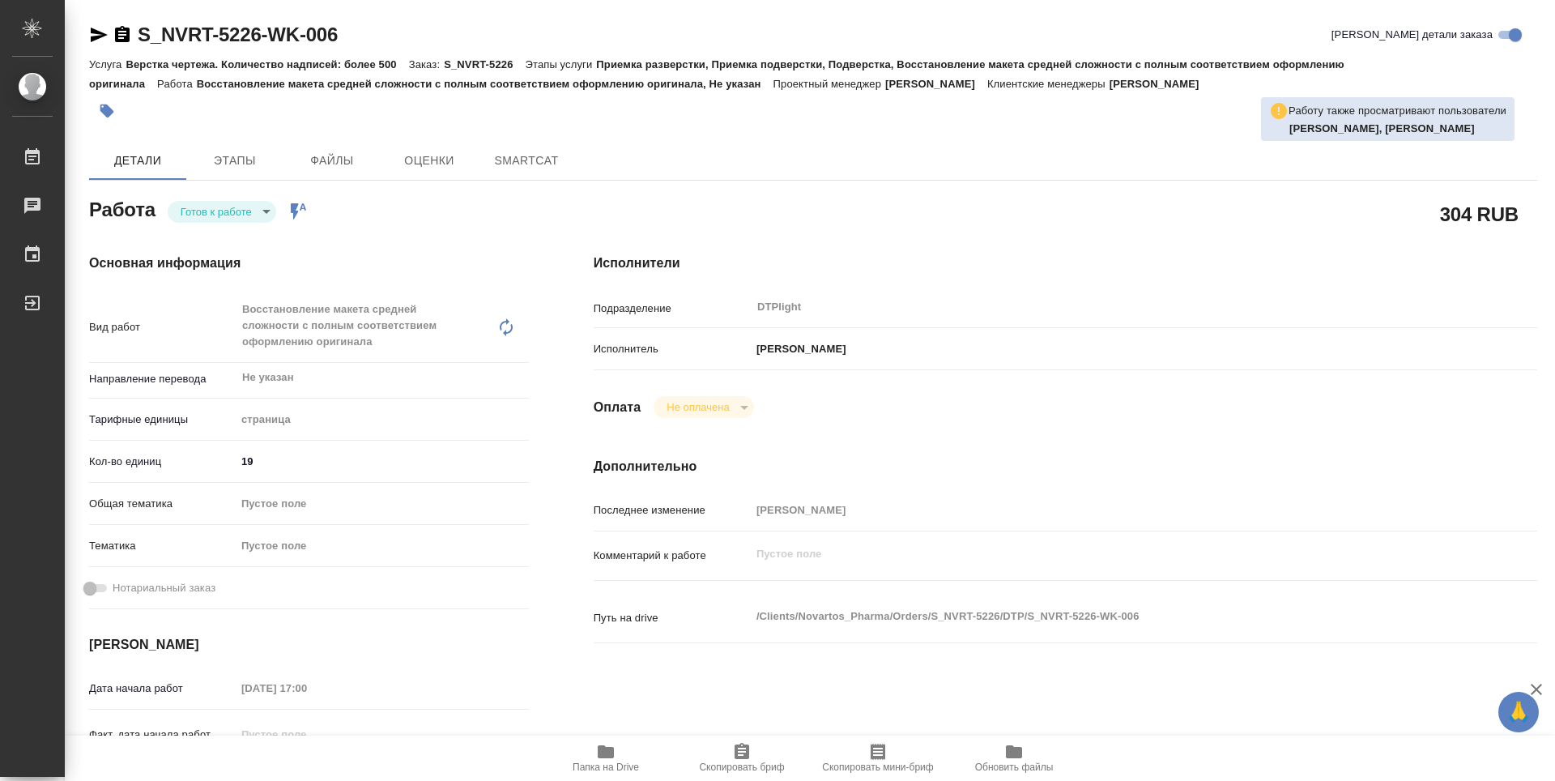
type textarea "x"
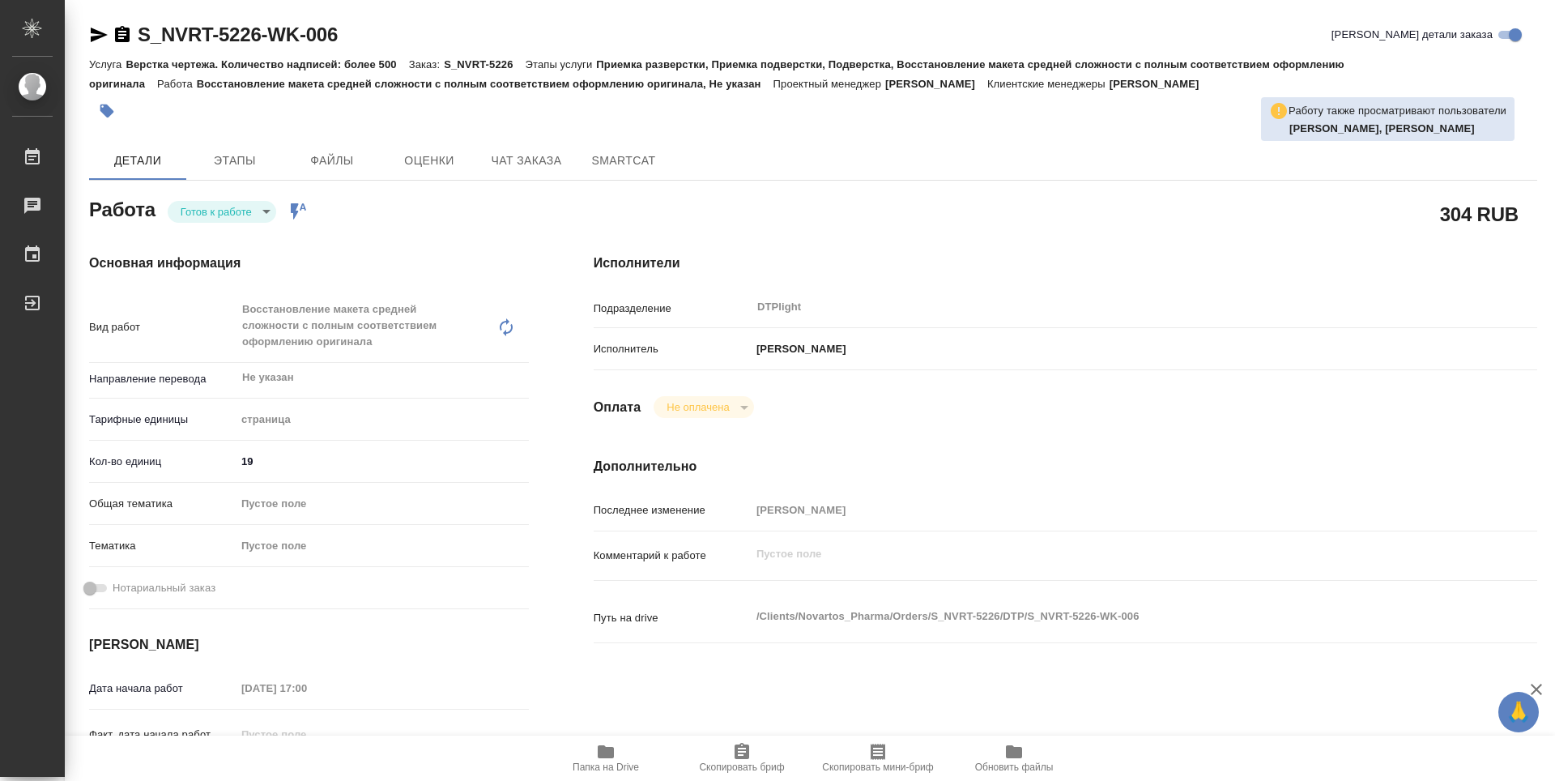
type textarea "x"
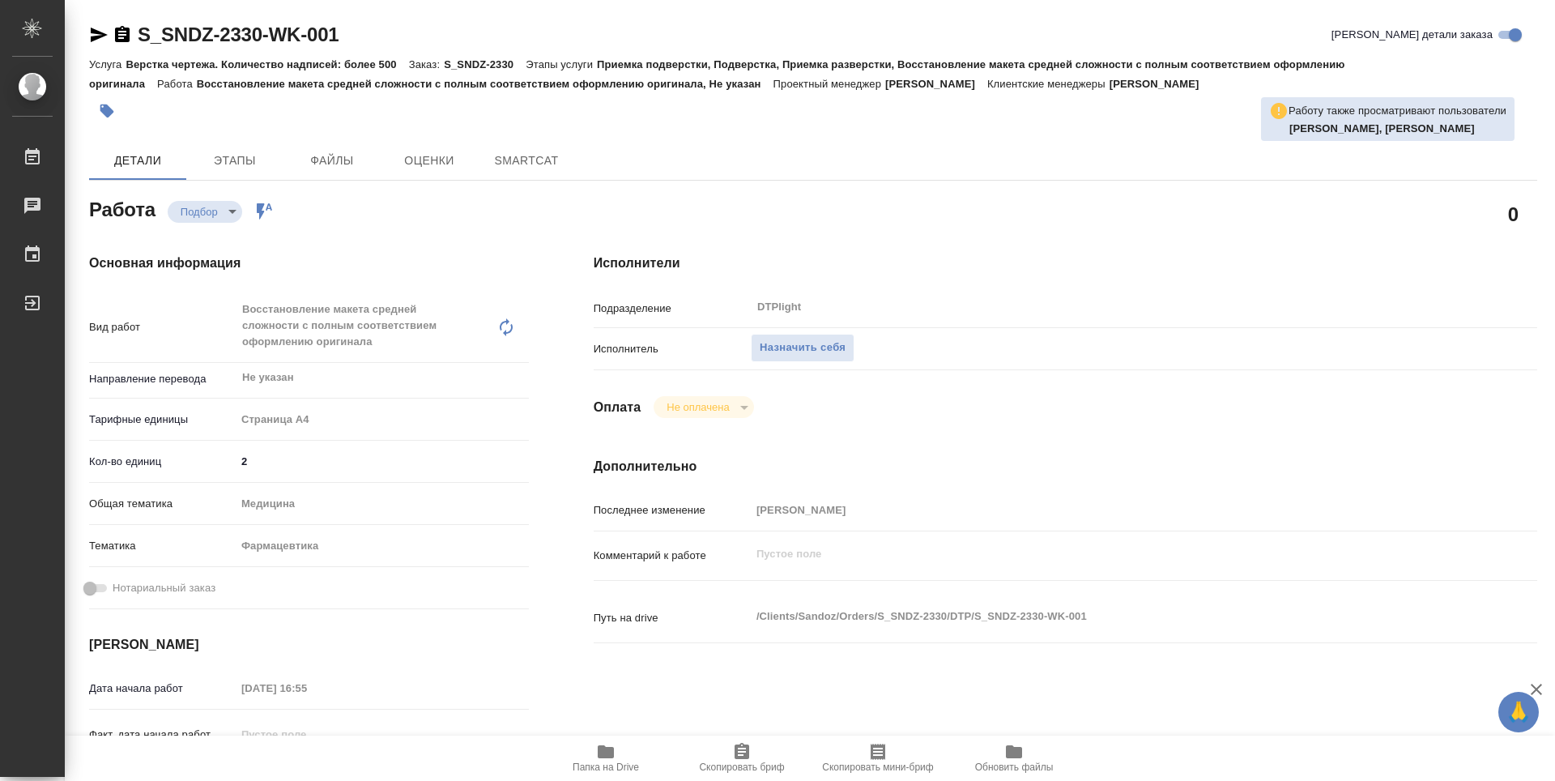
type textarea "x"
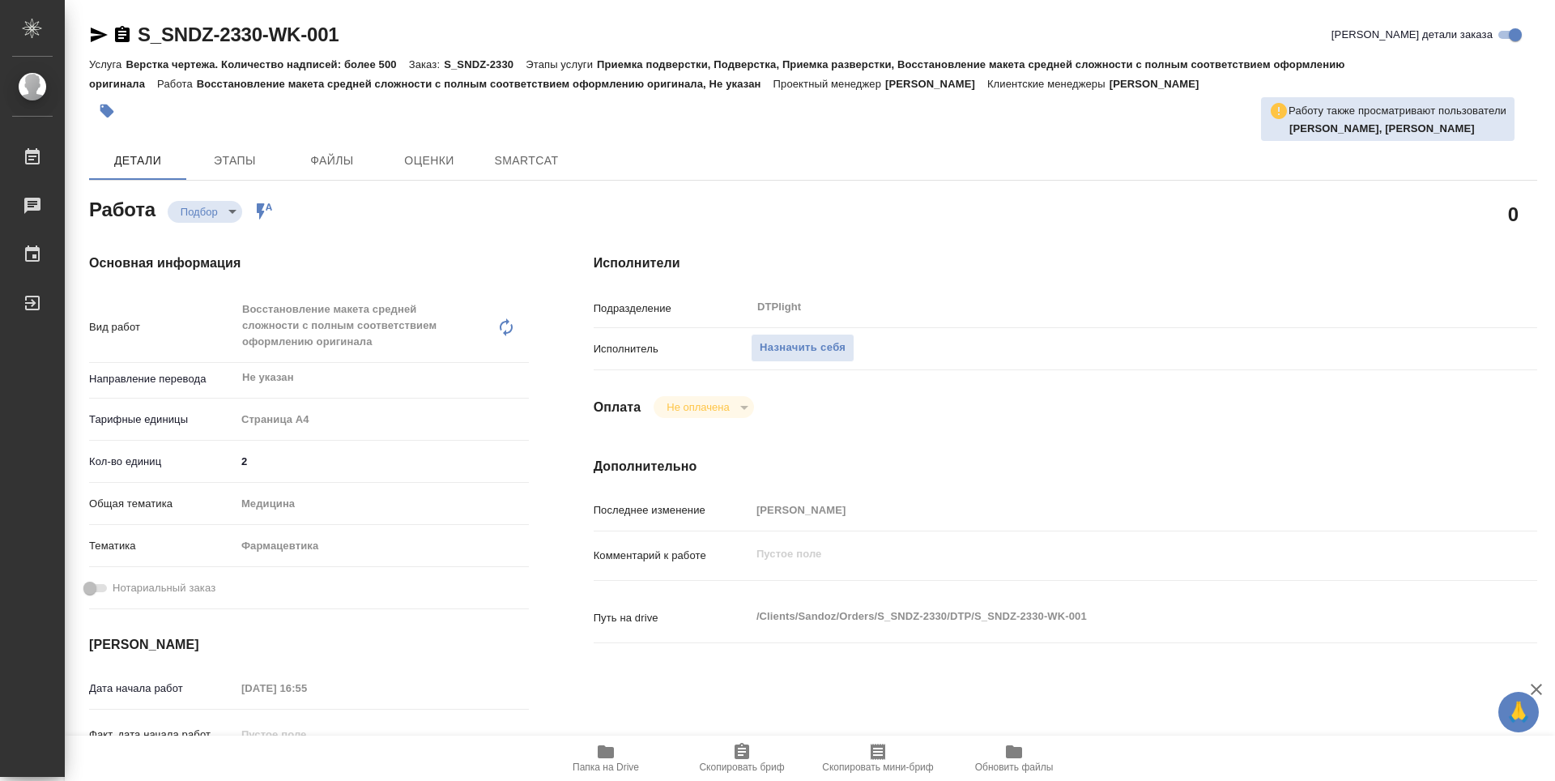
type textarea "x"
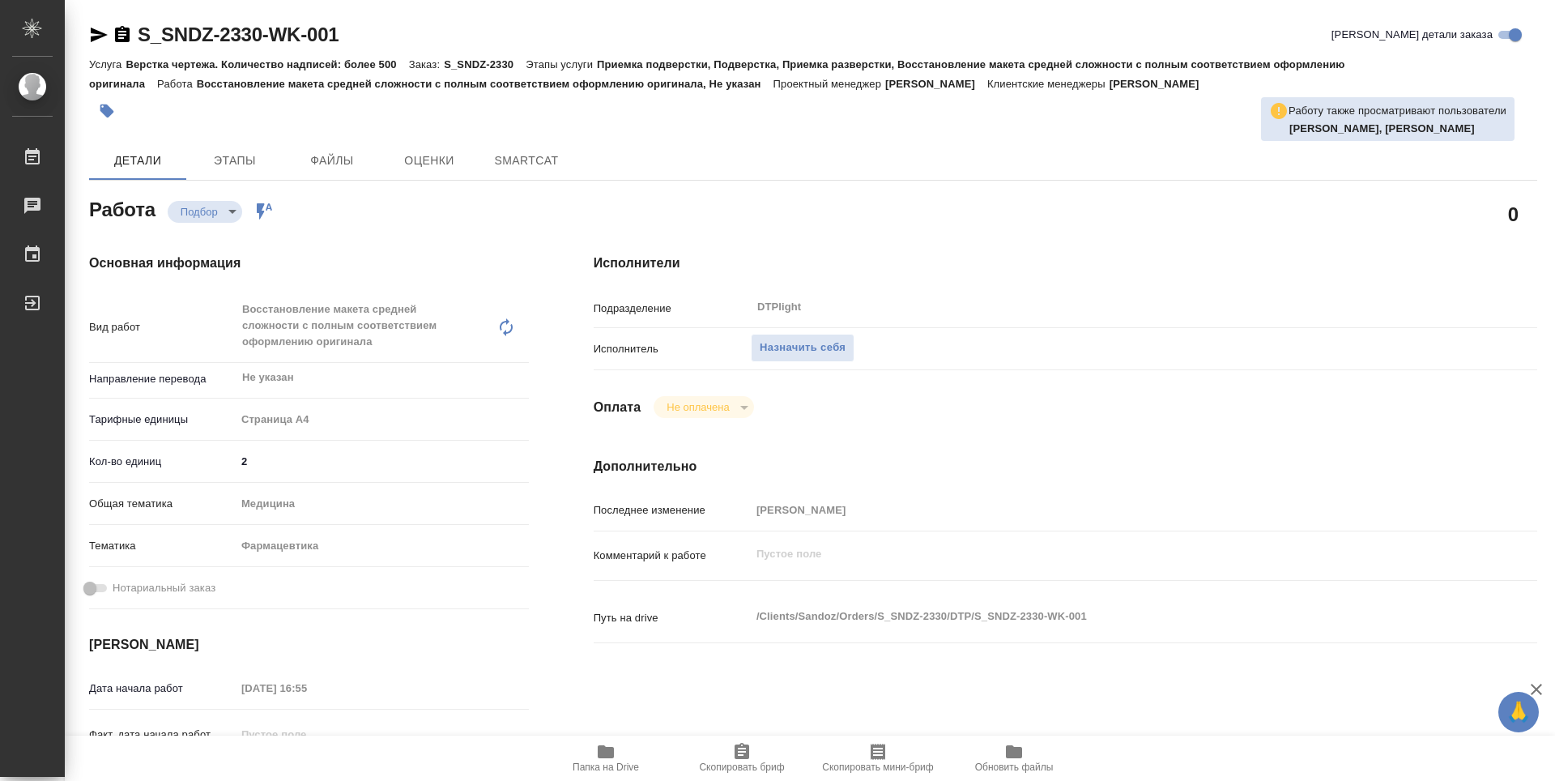
type textarea "x"
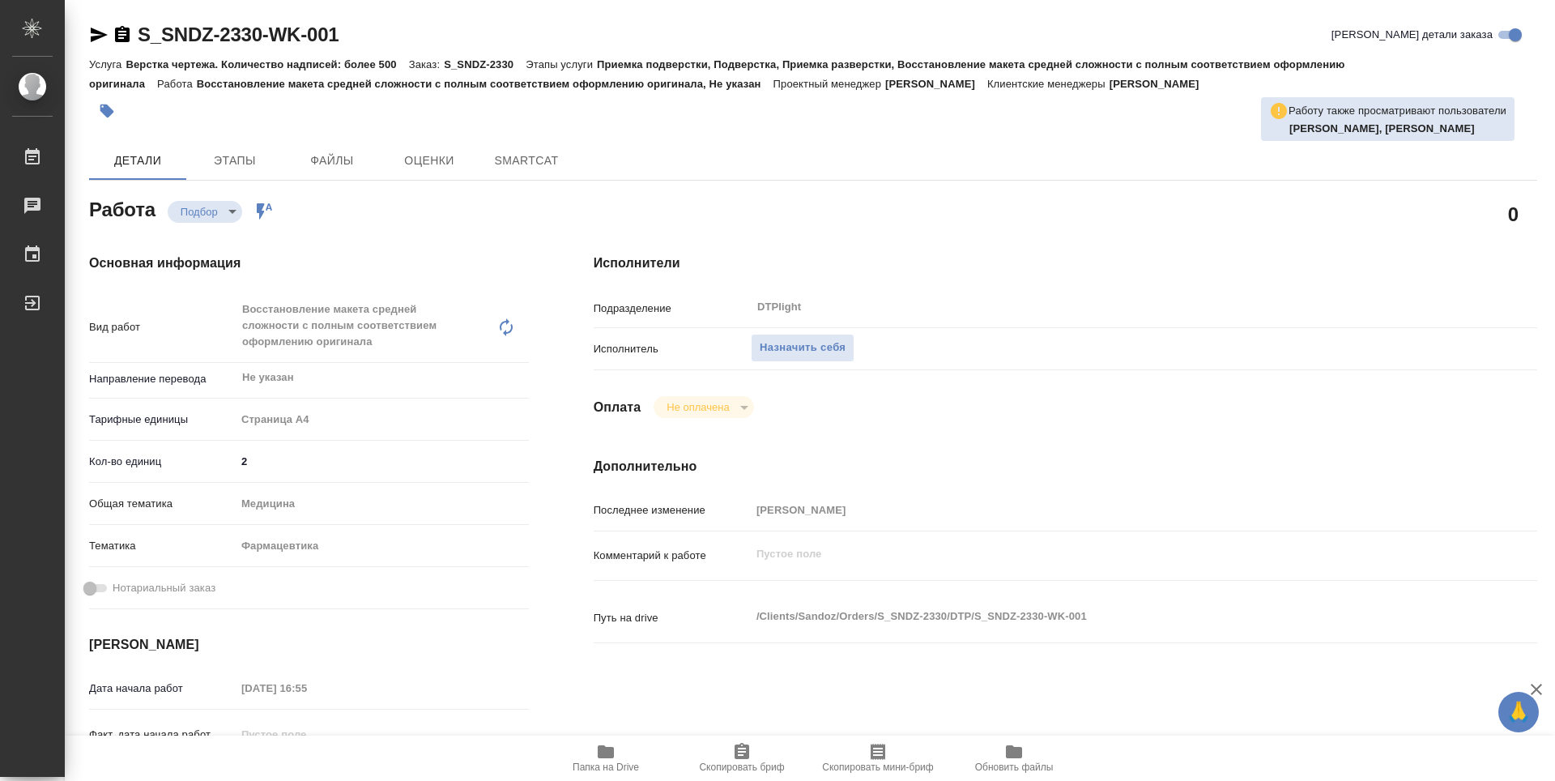
type textarea "x"
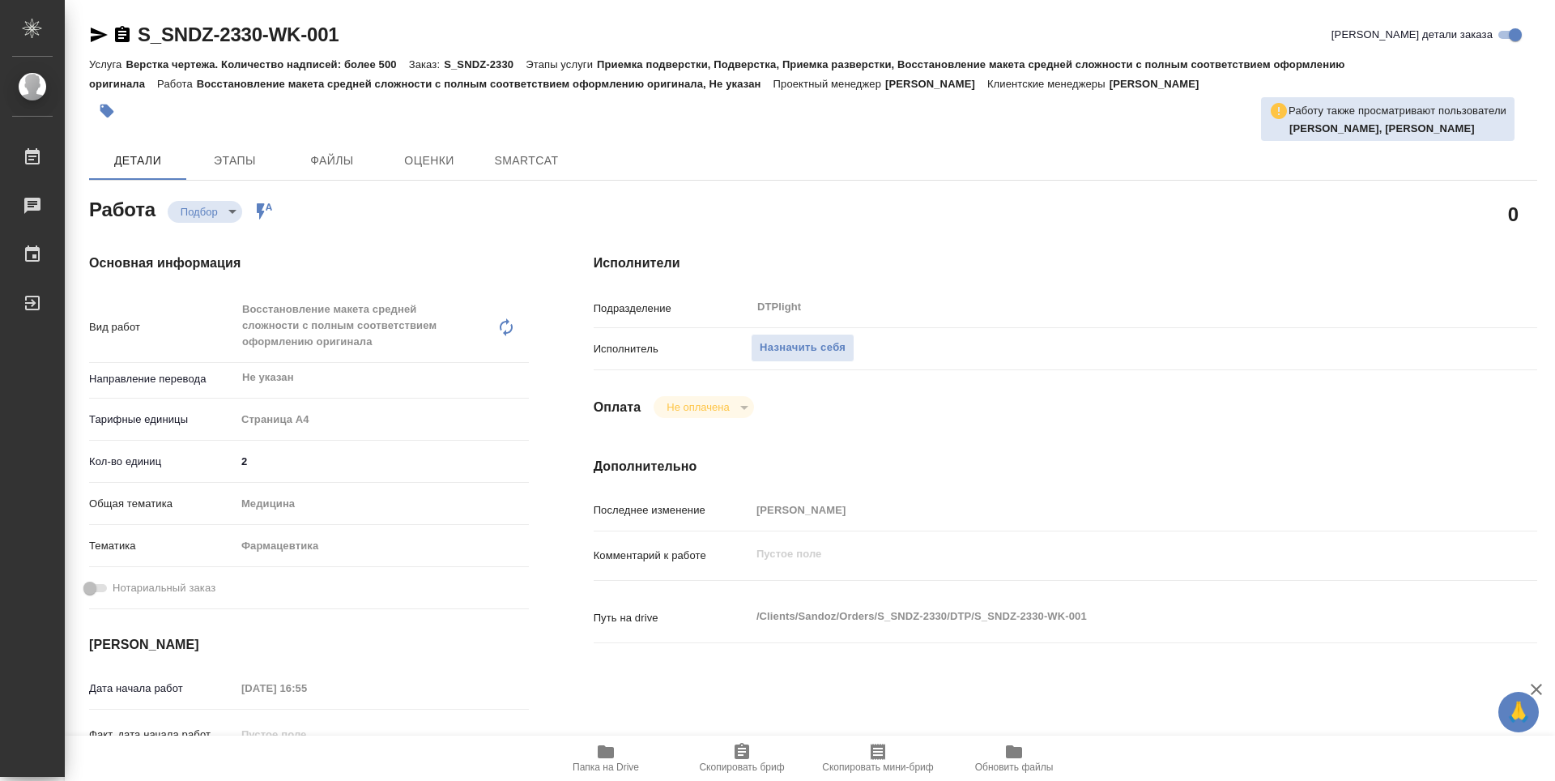
type textarea "x"
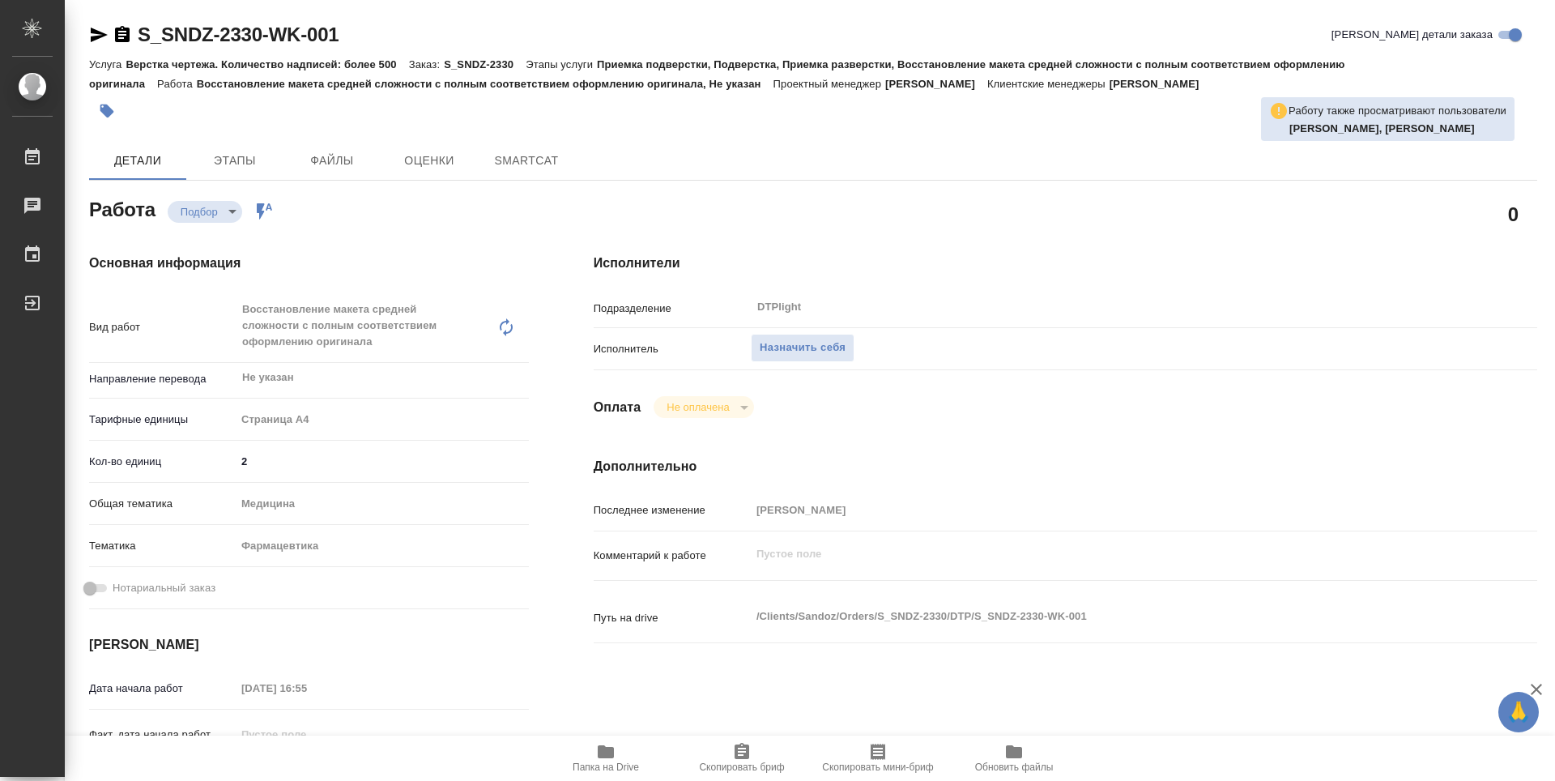
type textarea "x"
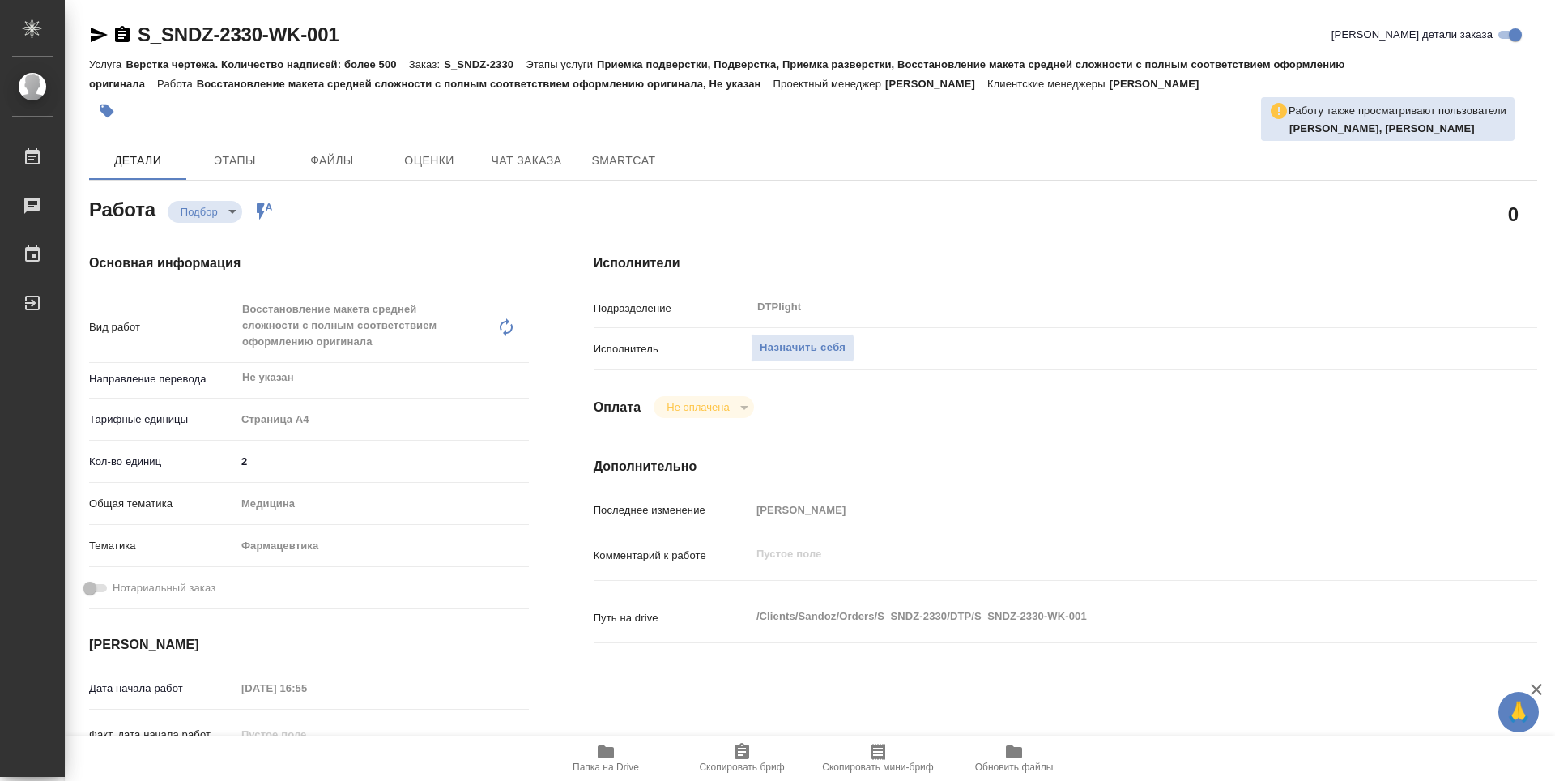
type textarea "x"
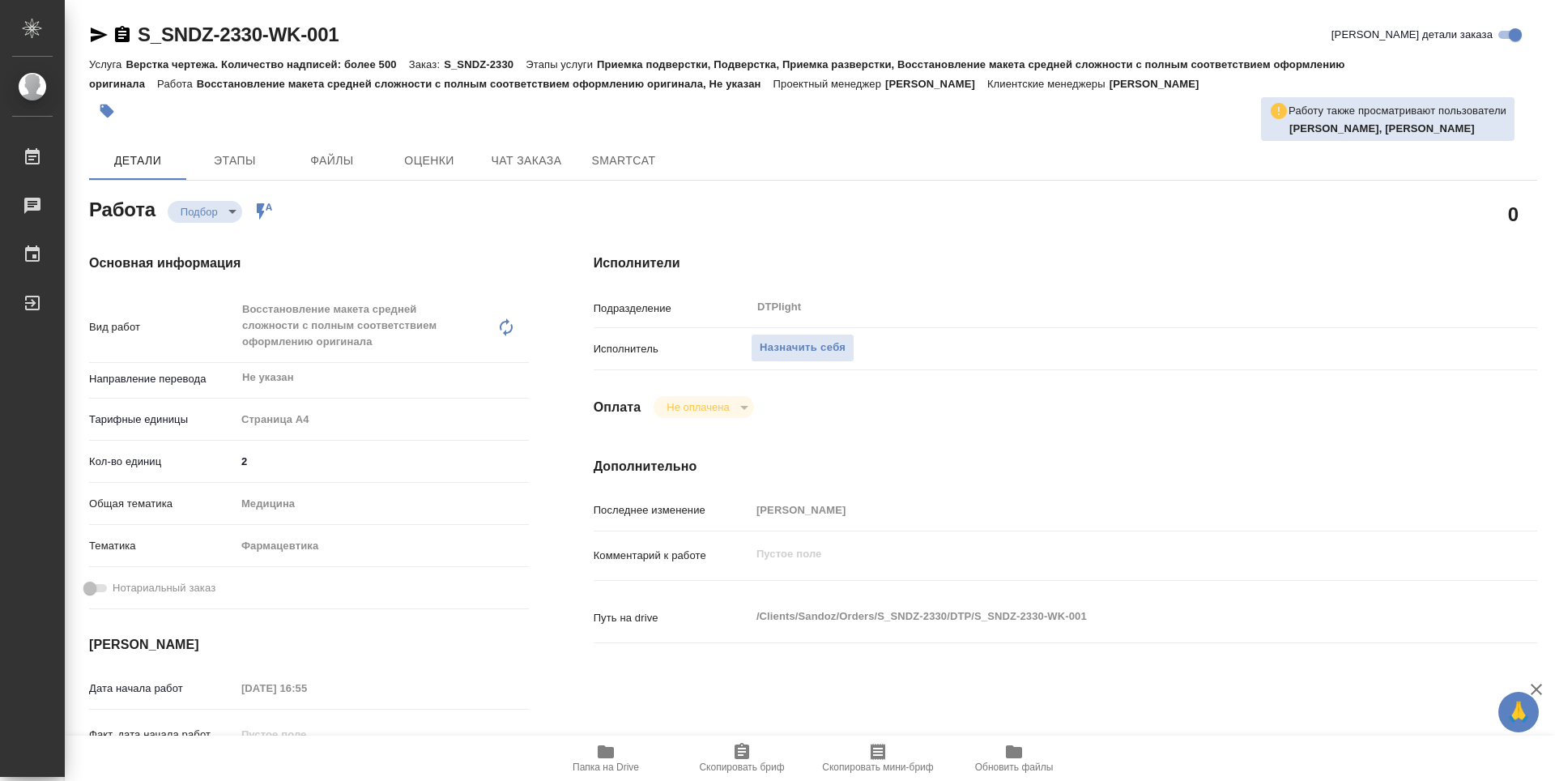
click at [593, 760] on span "Папка на Drive" at bounding box center [606, 757] width 117 height 31
type textarea "x"
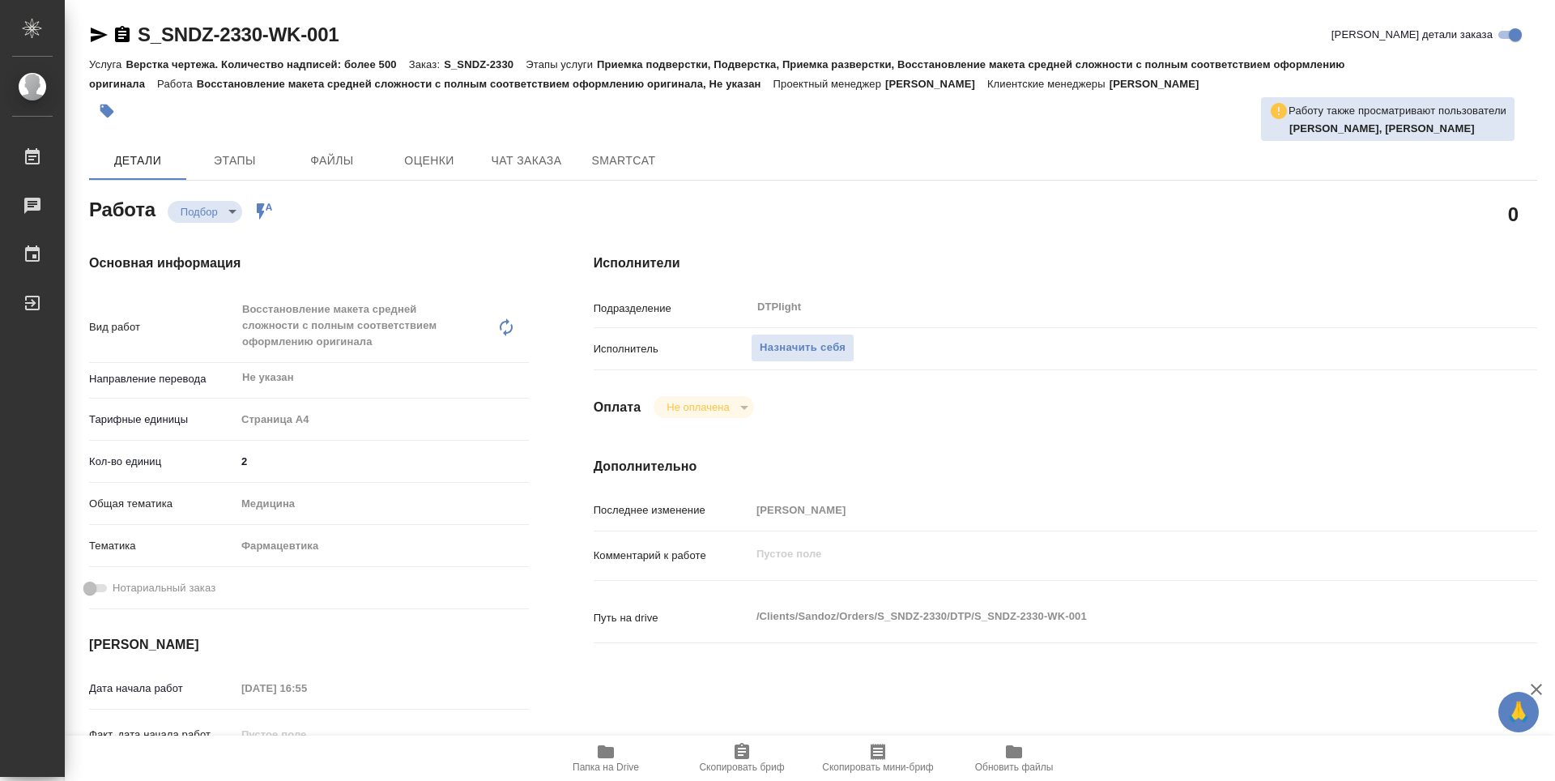
type textarea "x"
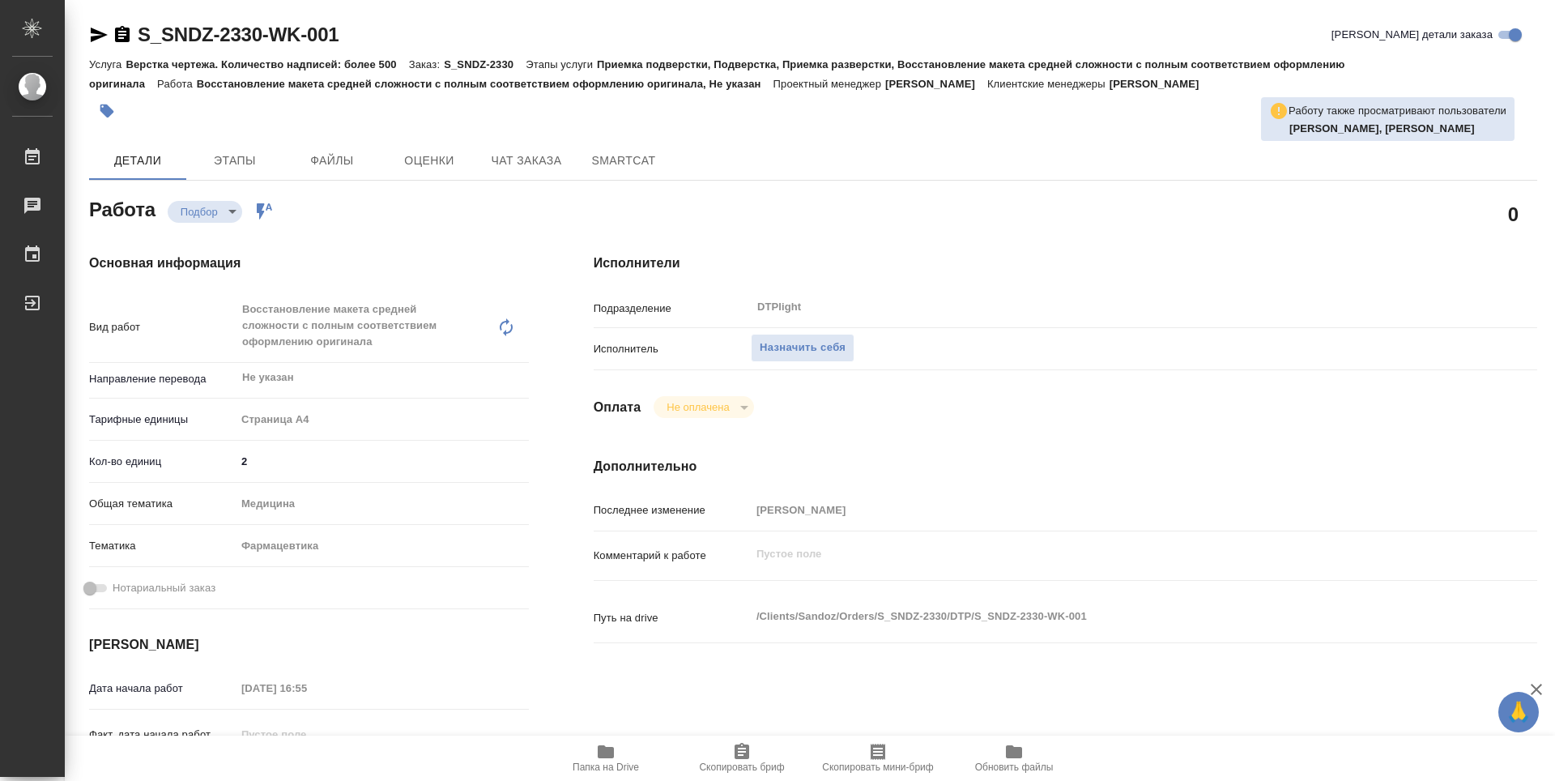
type textarea "x"
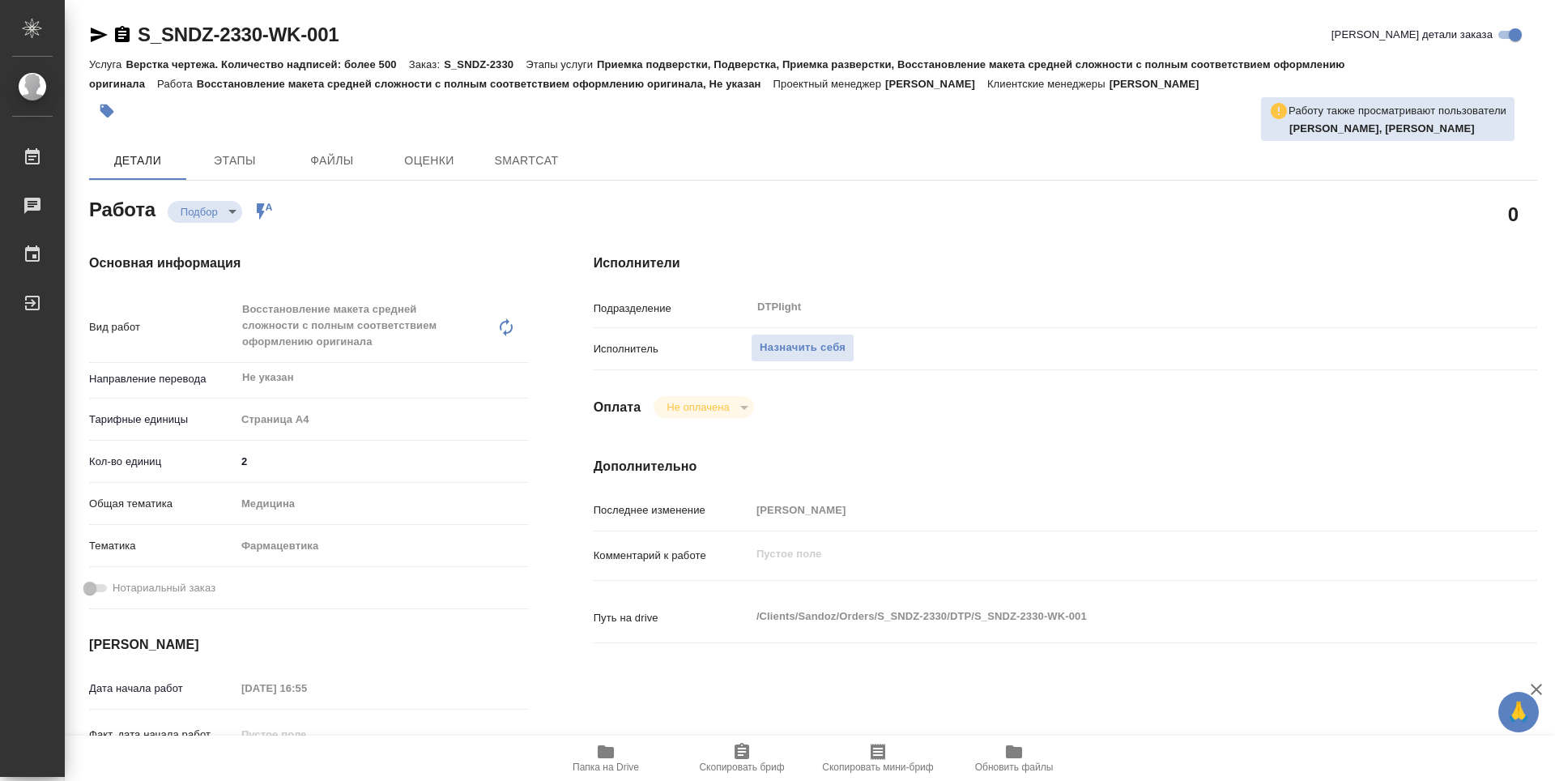
type textarea "x"
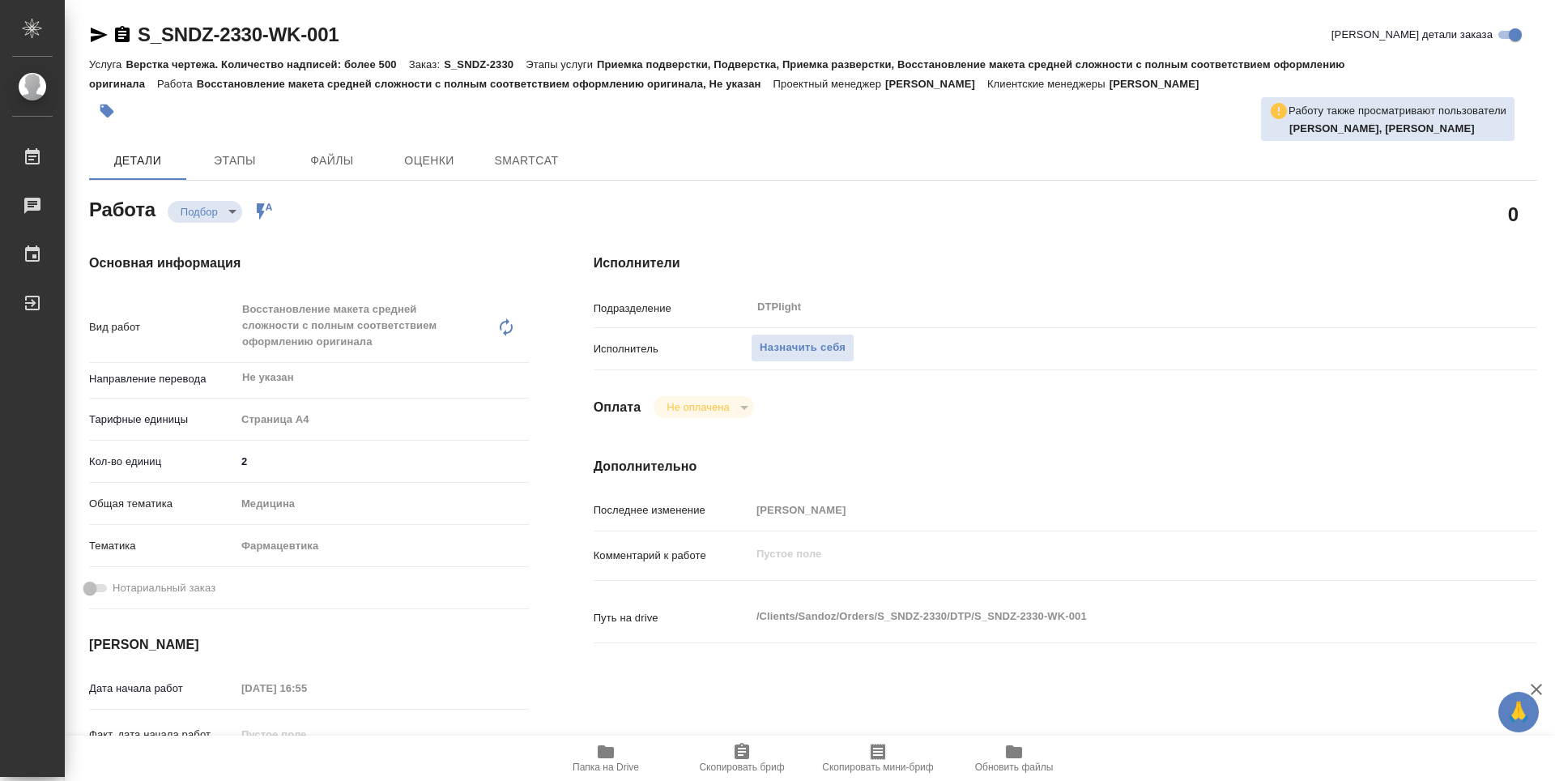
type textarea "x"
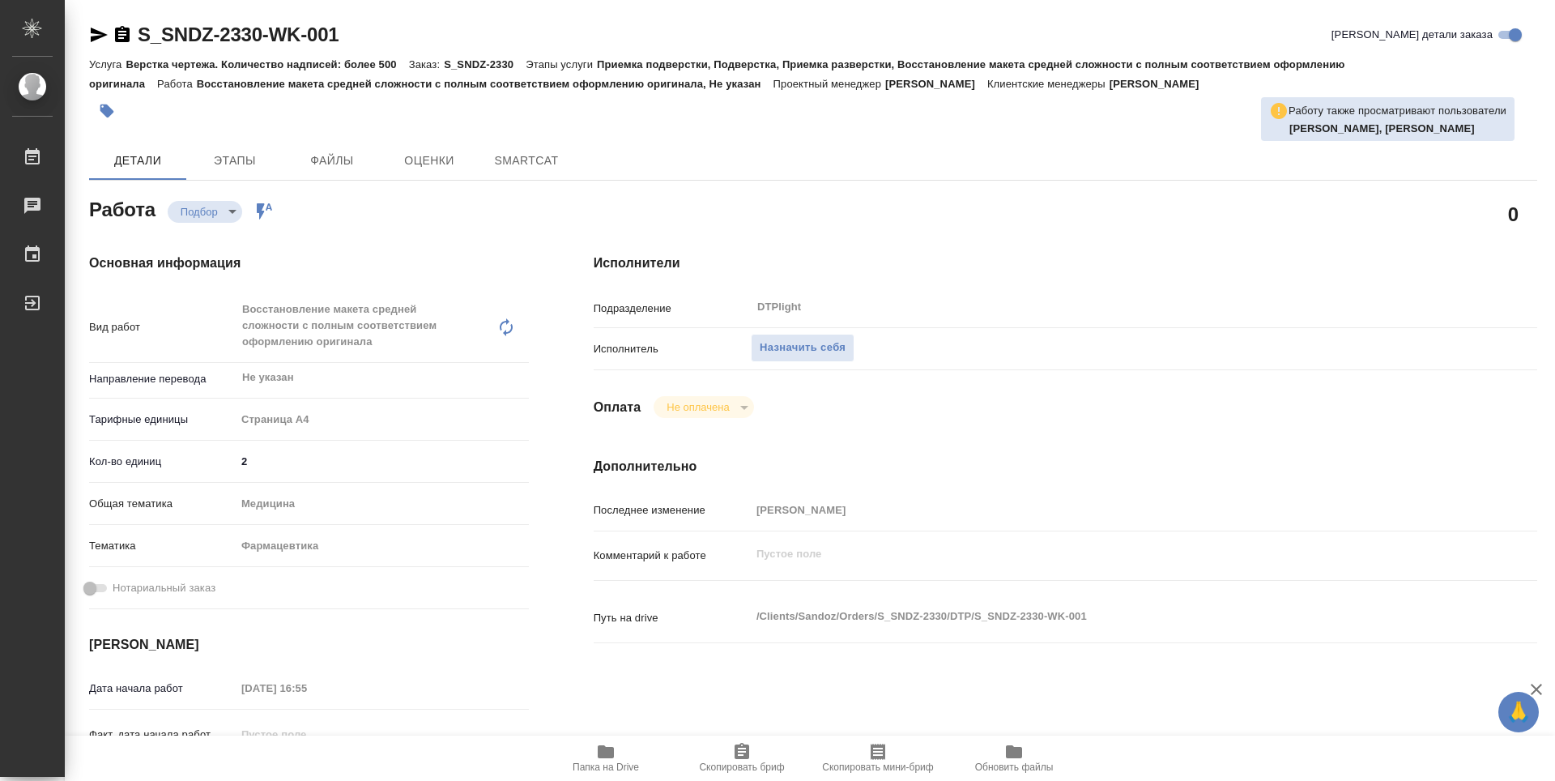
type textarea "x"
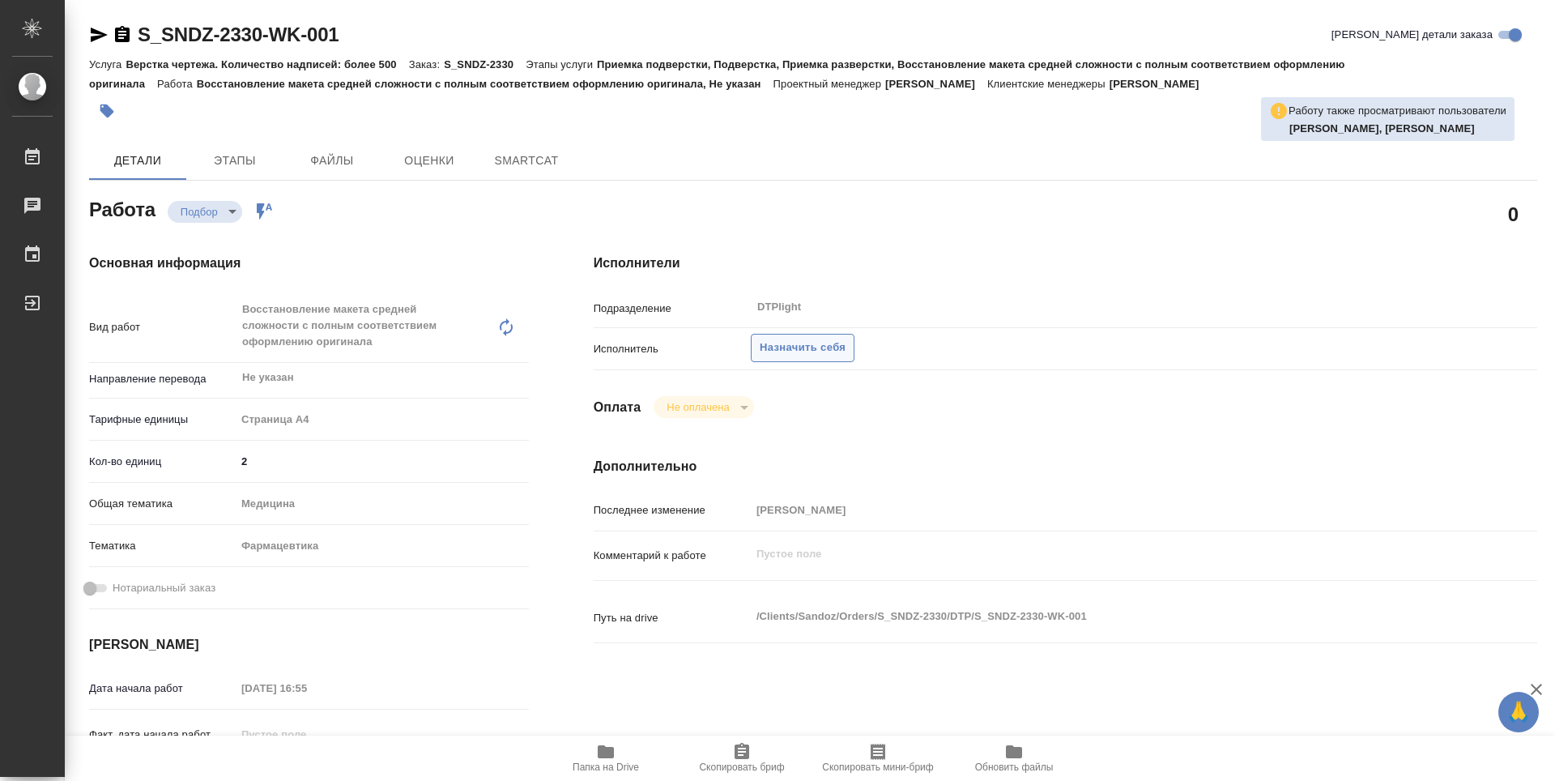
type textarea "x"
click at [823, 347] on span "Назначить себя" at bounding box center [803, 348] width 86 height 19
type textarea "x"
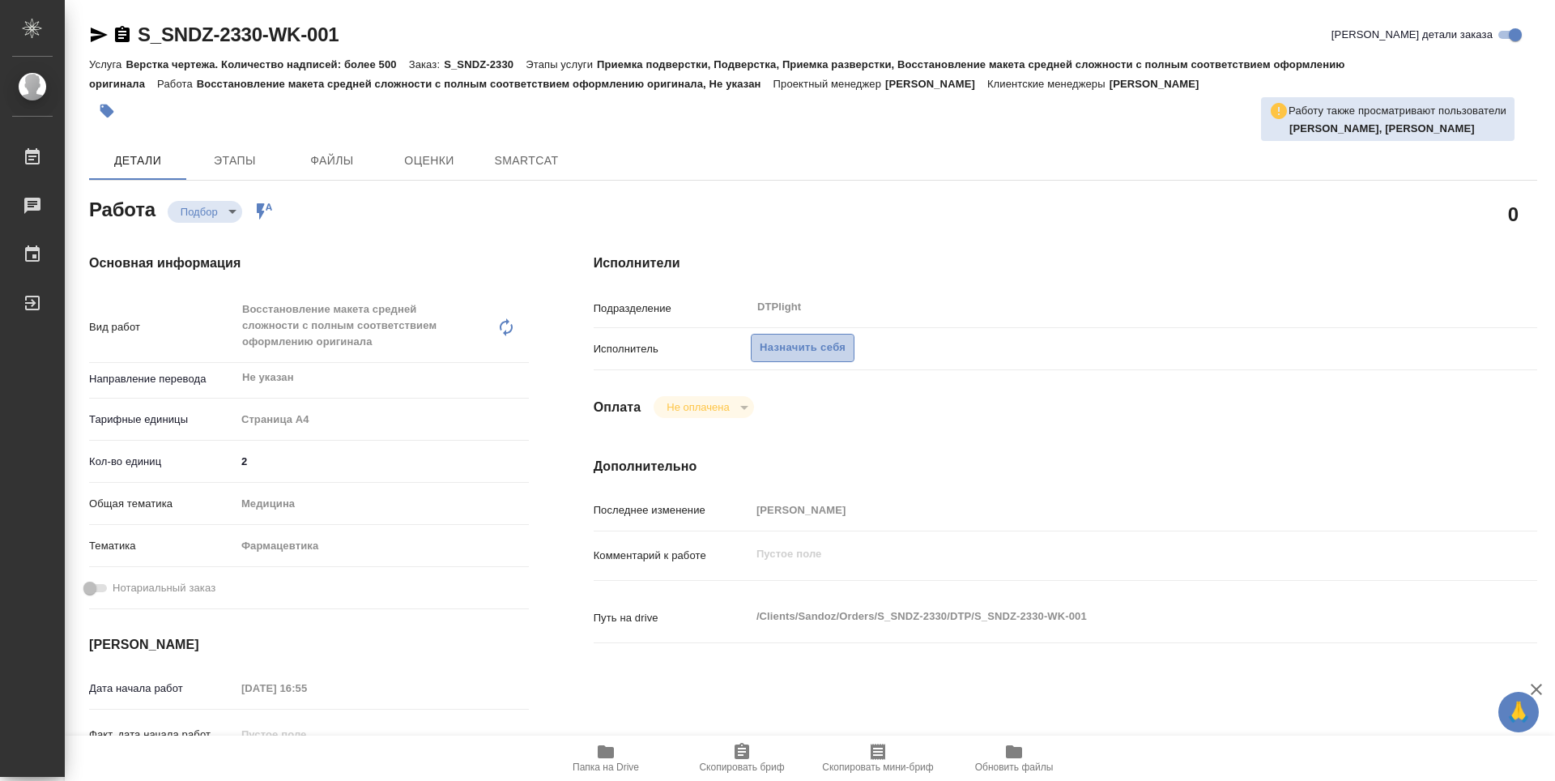
type textarea "x"
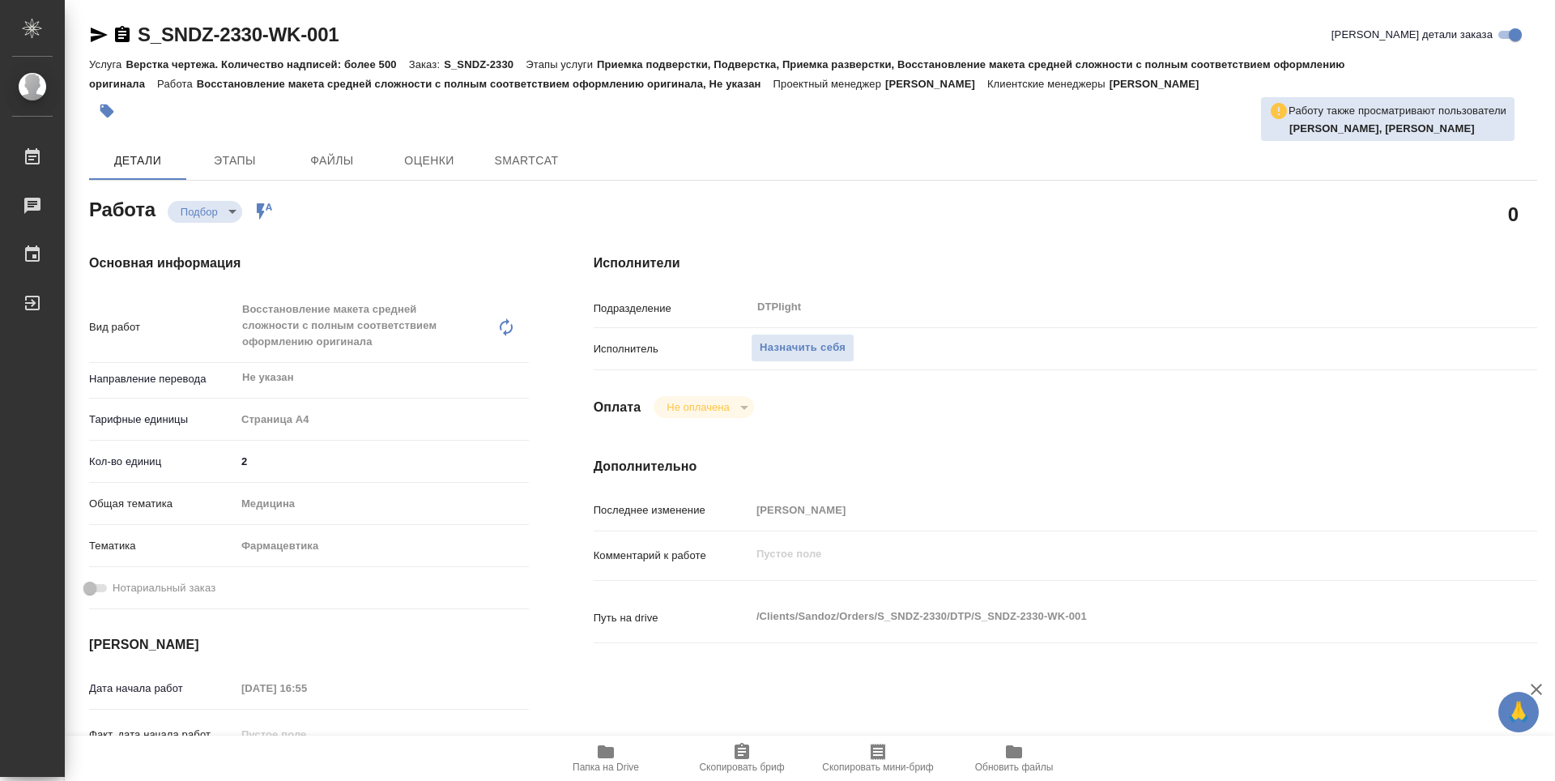
type textarea "x"
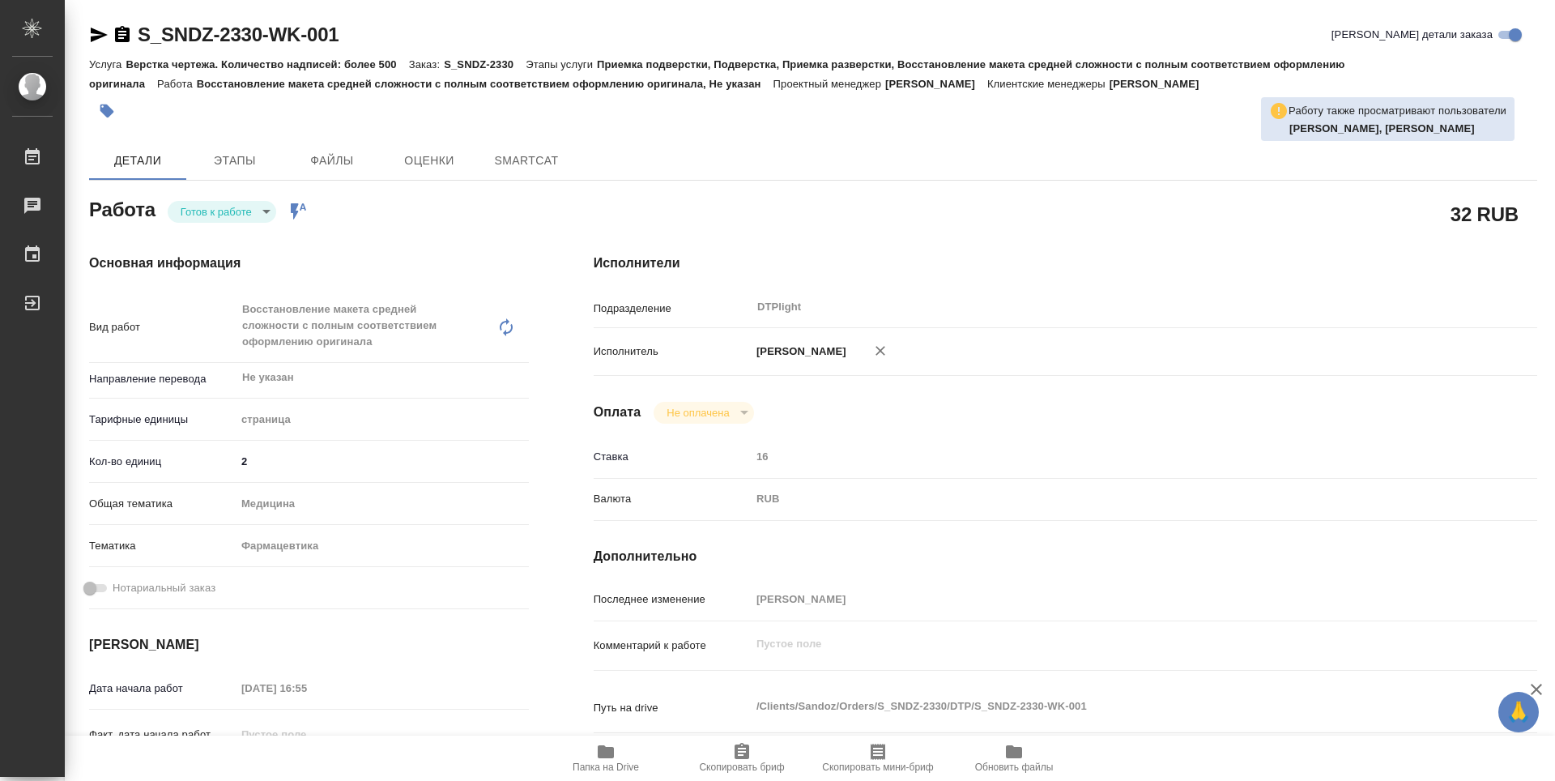
type textarea "x"
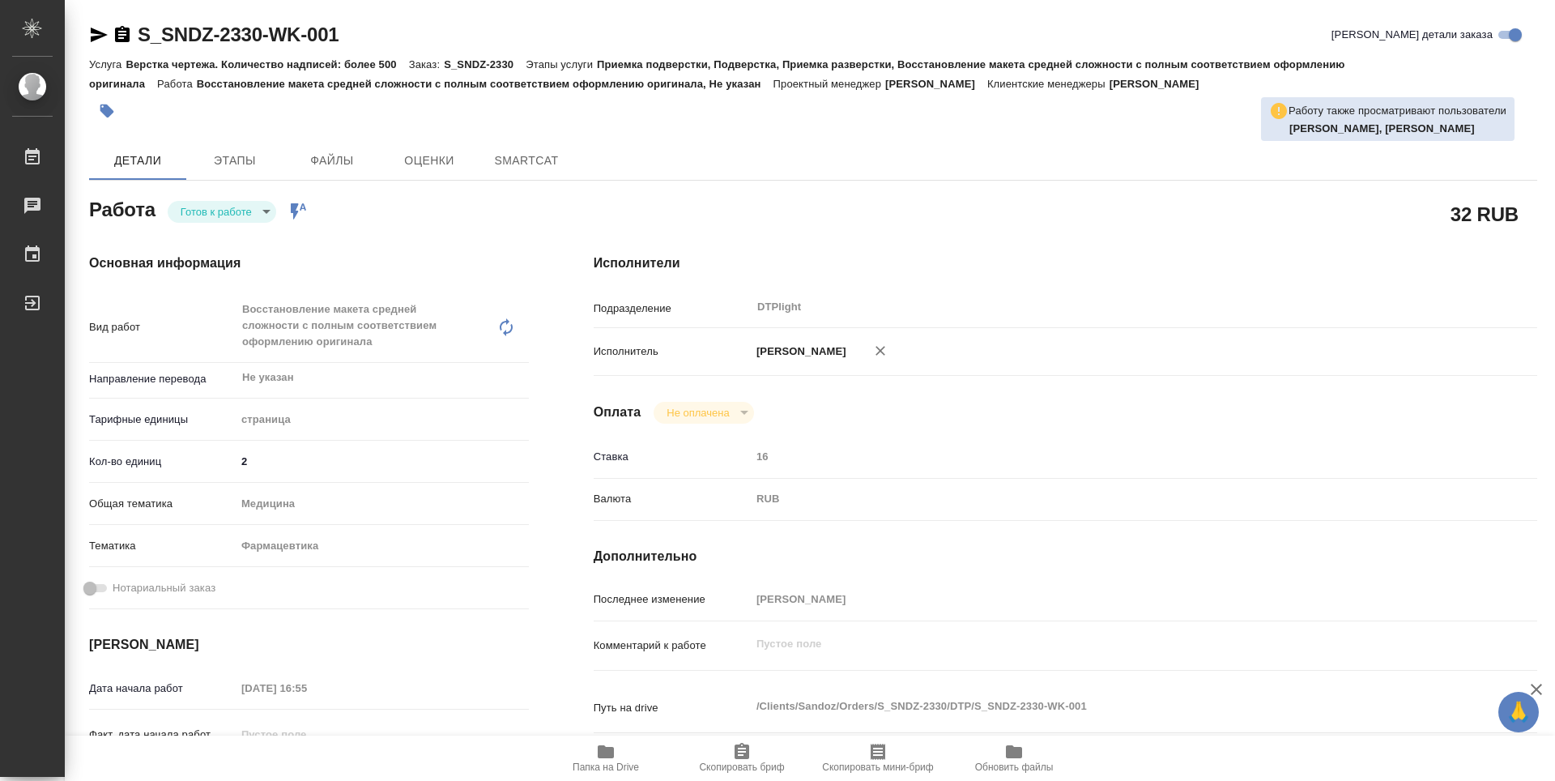
type textarea "x"
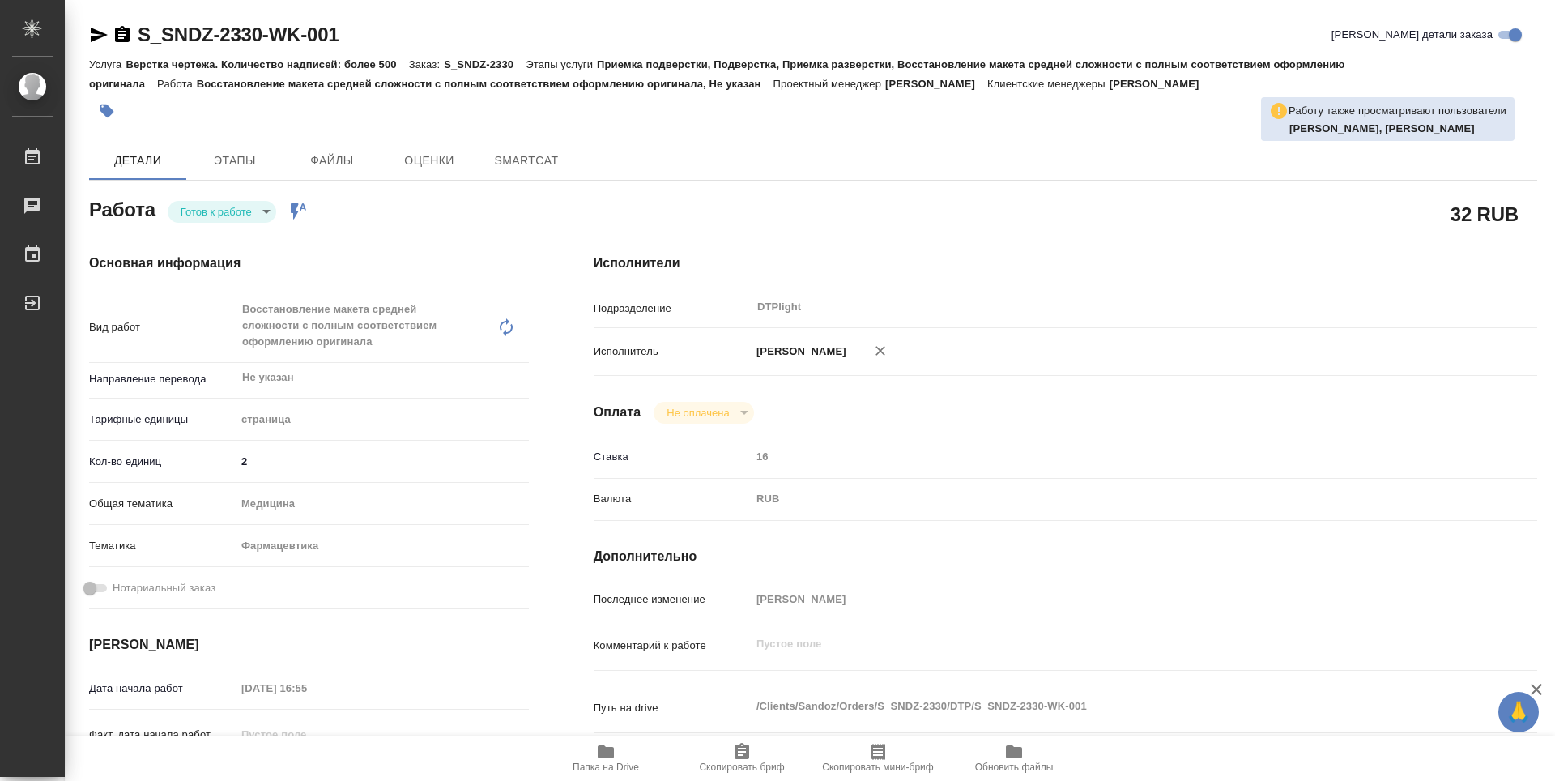
type textarea "x"
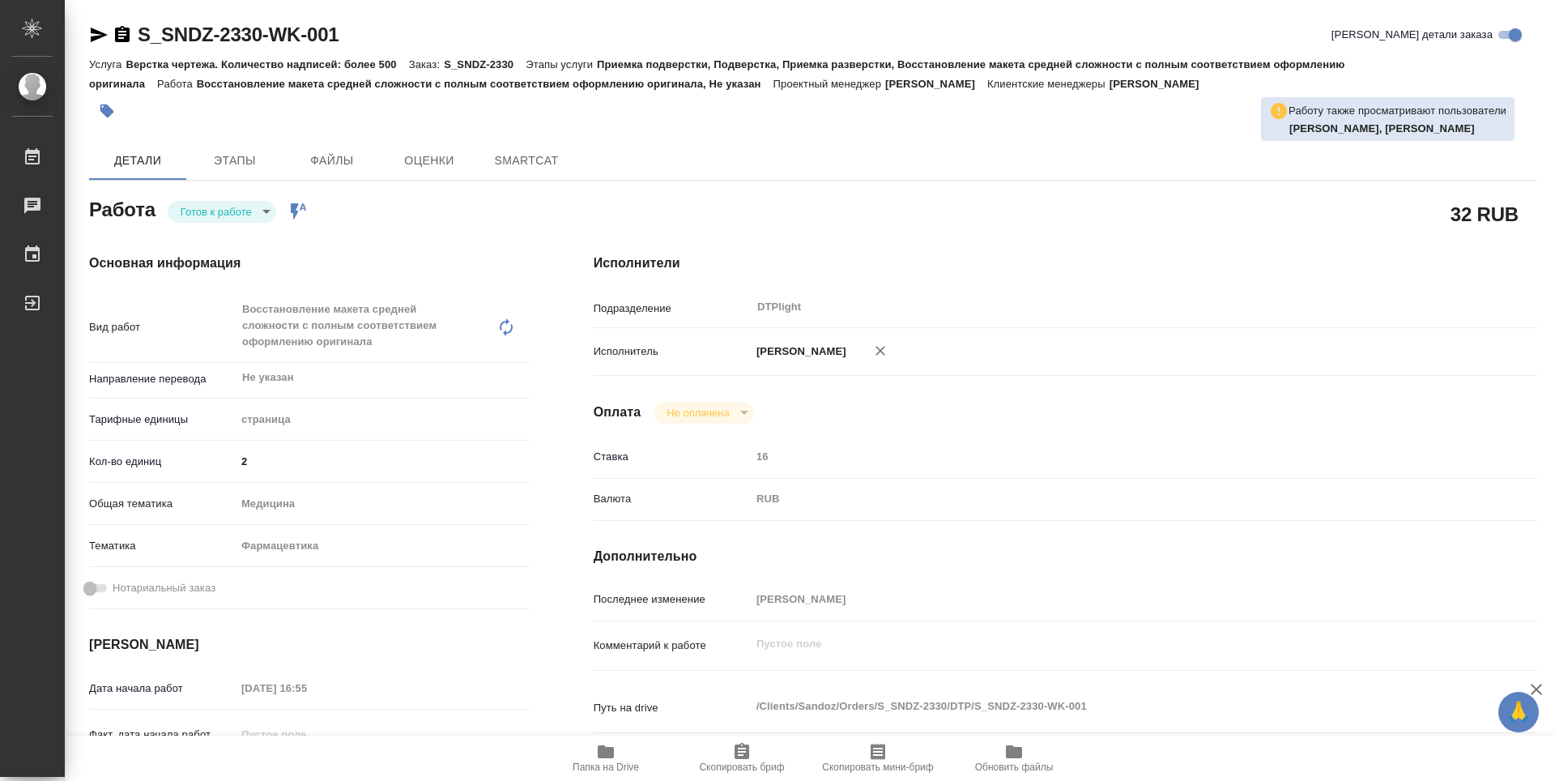
type textarea "x"
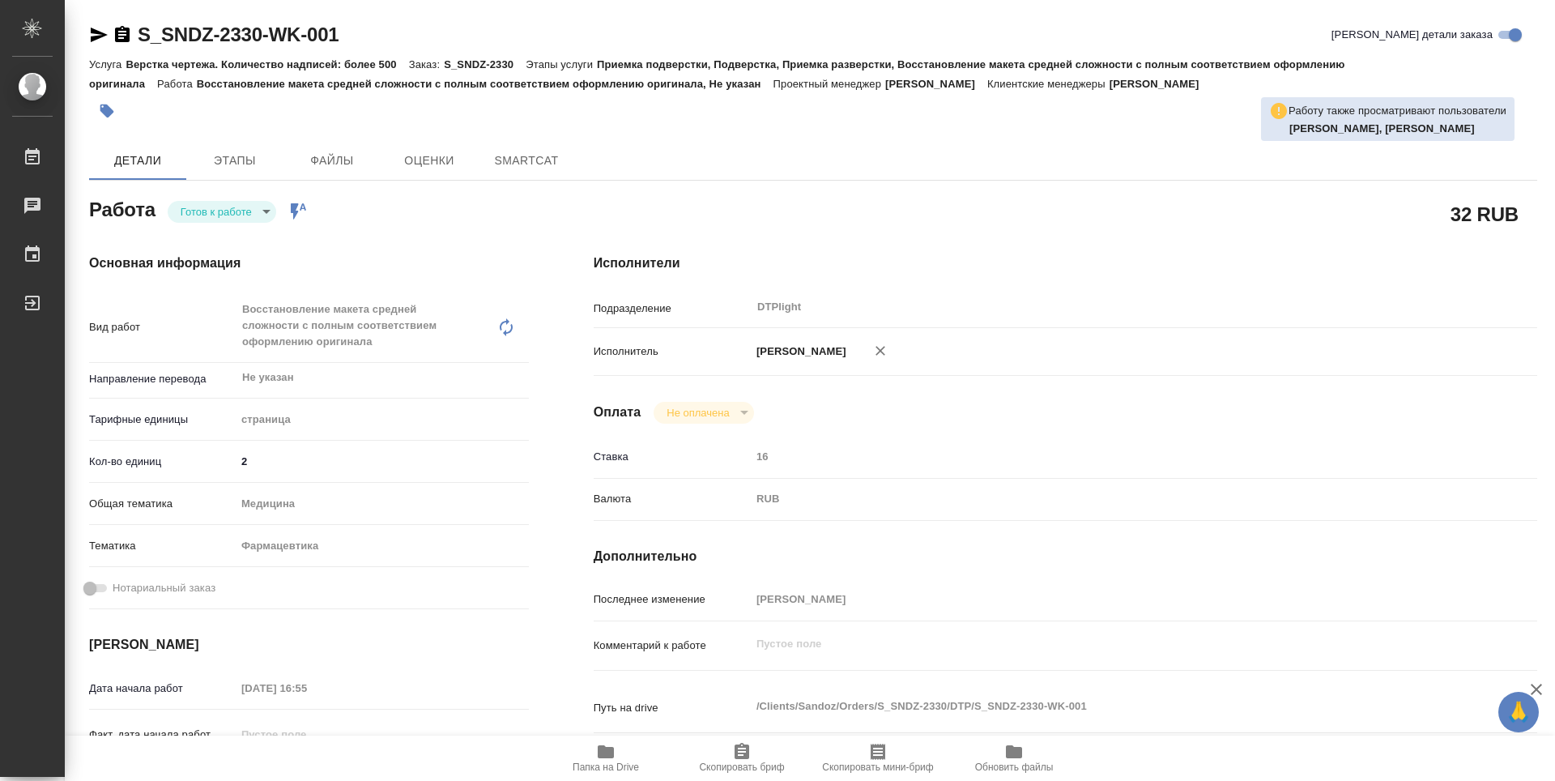
type textarea "x"
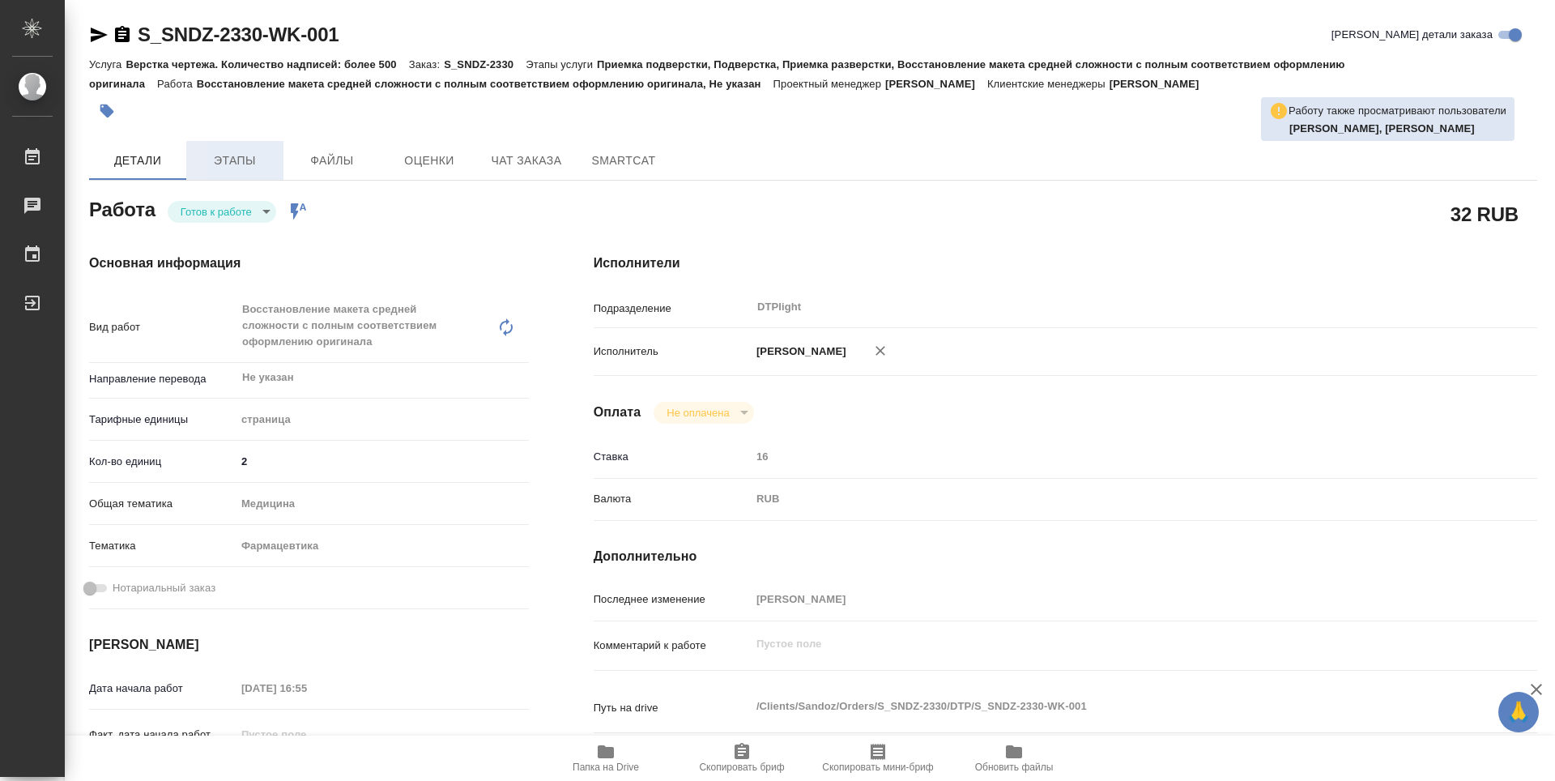
type textarea "x"
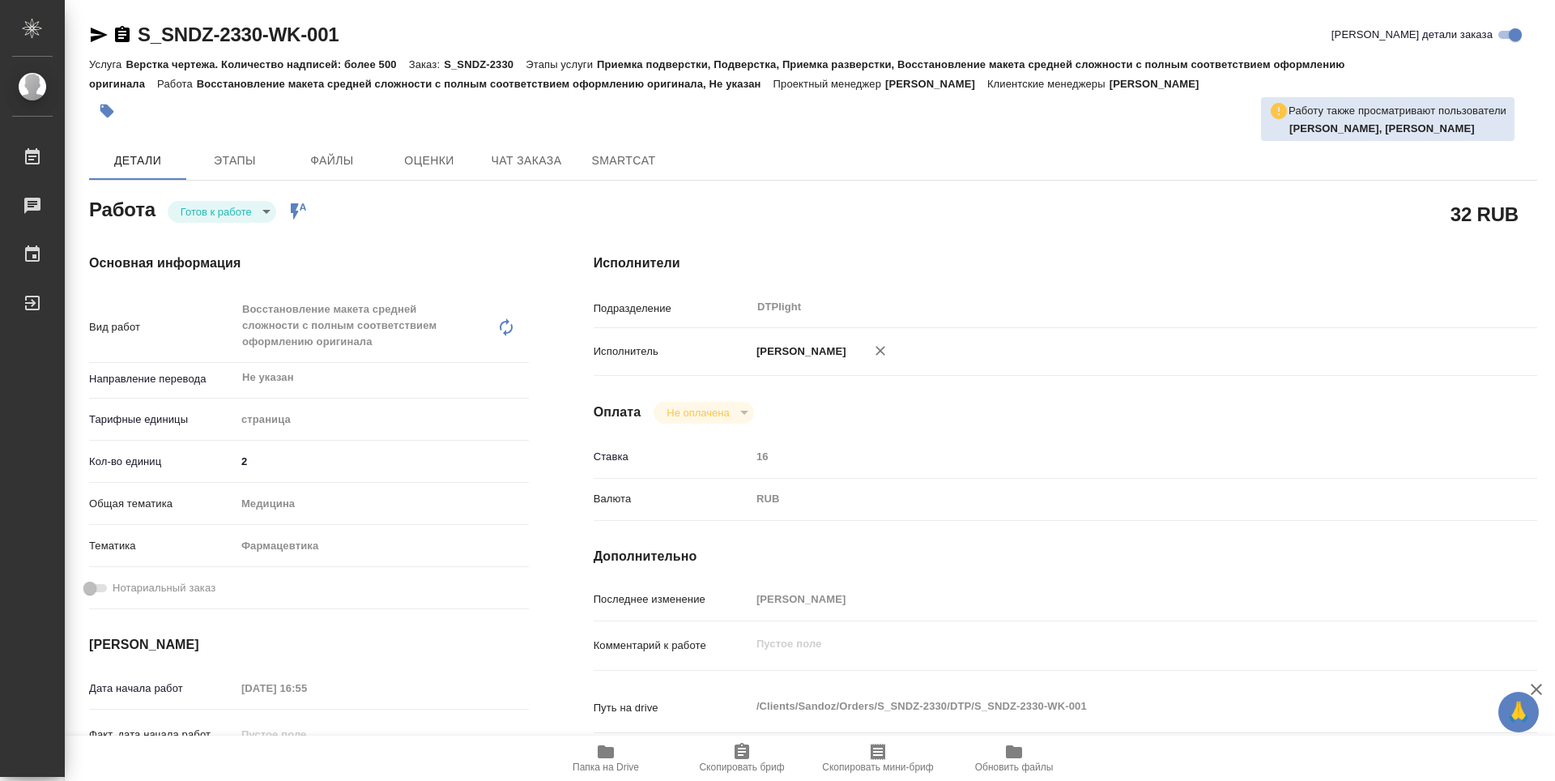
click at [242, 214] on body "🙏 .cls-1 fill:#fff; AWATERA Zubakova Viktoriya Работы Чаты График Выйти S_SNDZ-…" at bounding box center [777, 390] width 1555 height 781
type textarea "x"
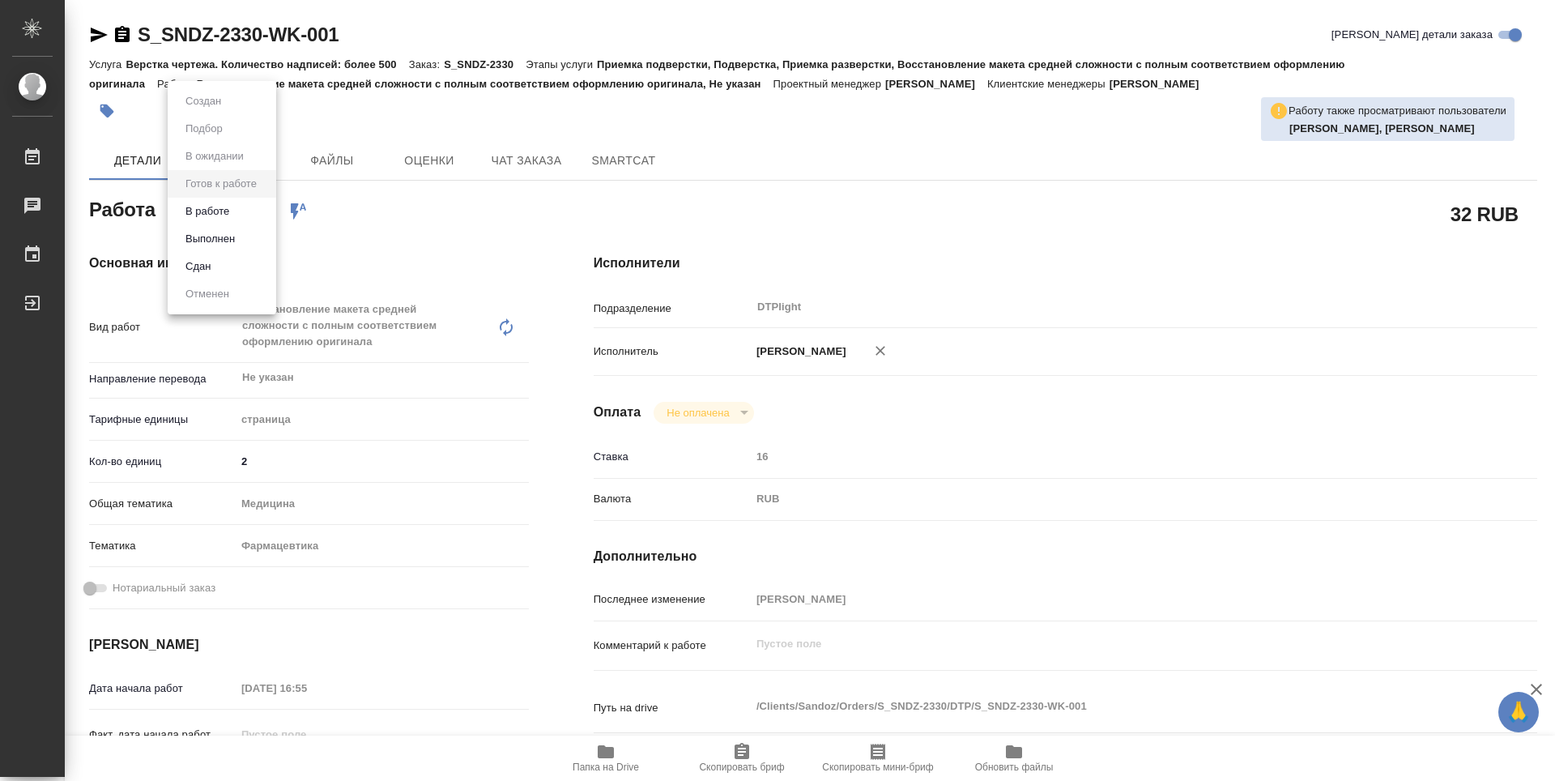
type textarea "x"
click at [237, 221] on li "В работе" at bounding box center [222, 212] width 109 height 28
type textarea "x"
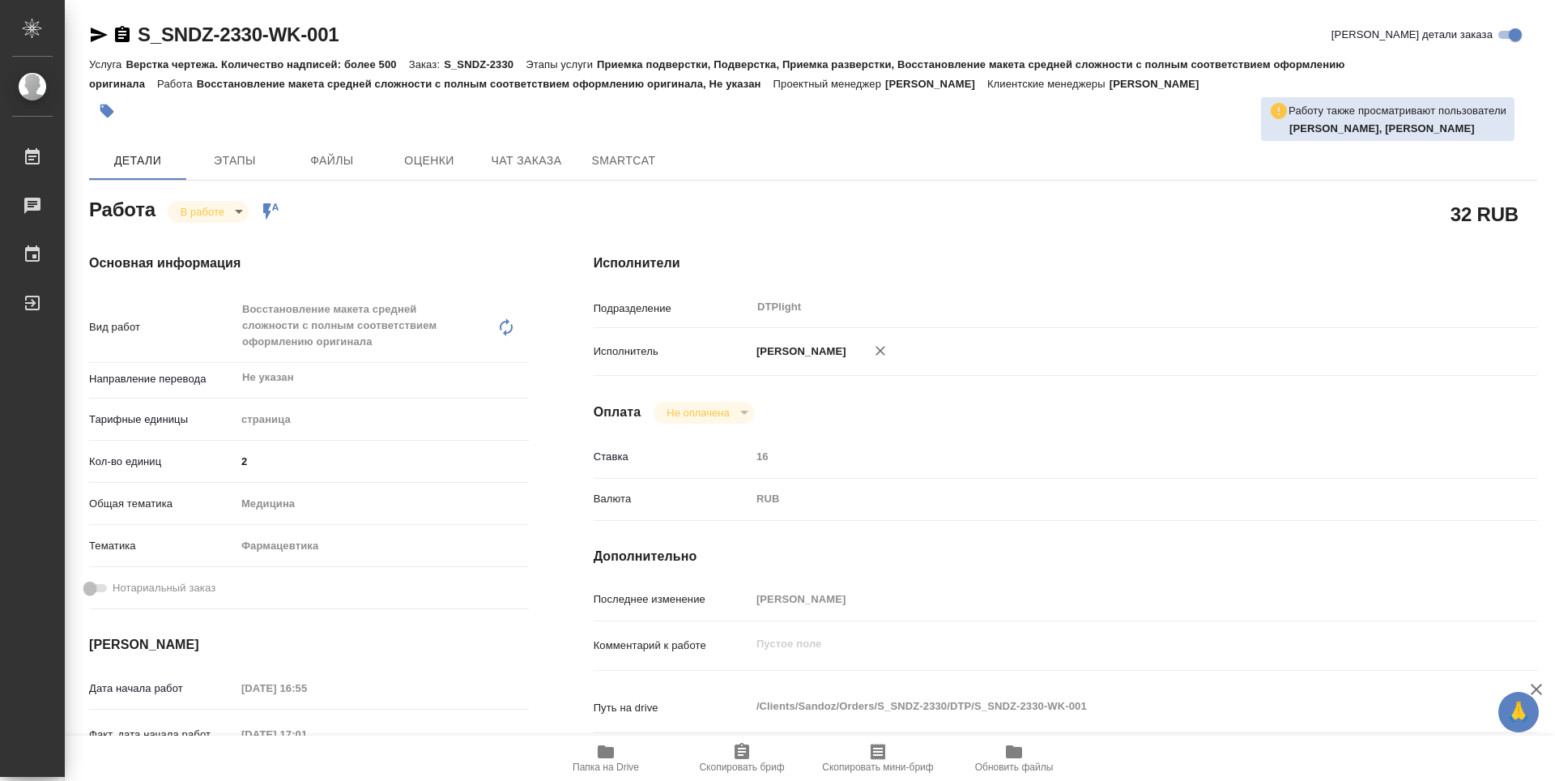
type textarea "x"
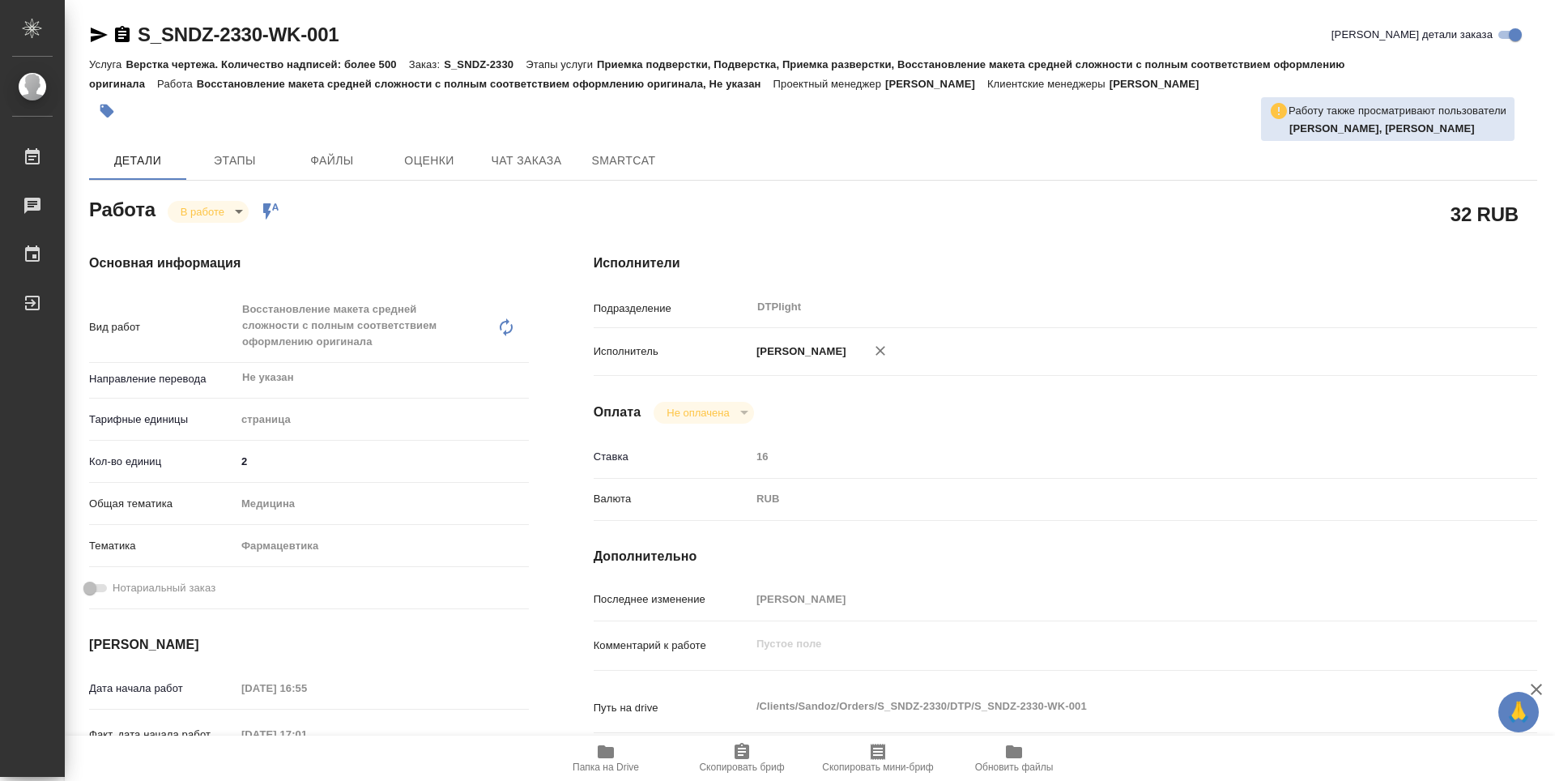
type textarea "x"
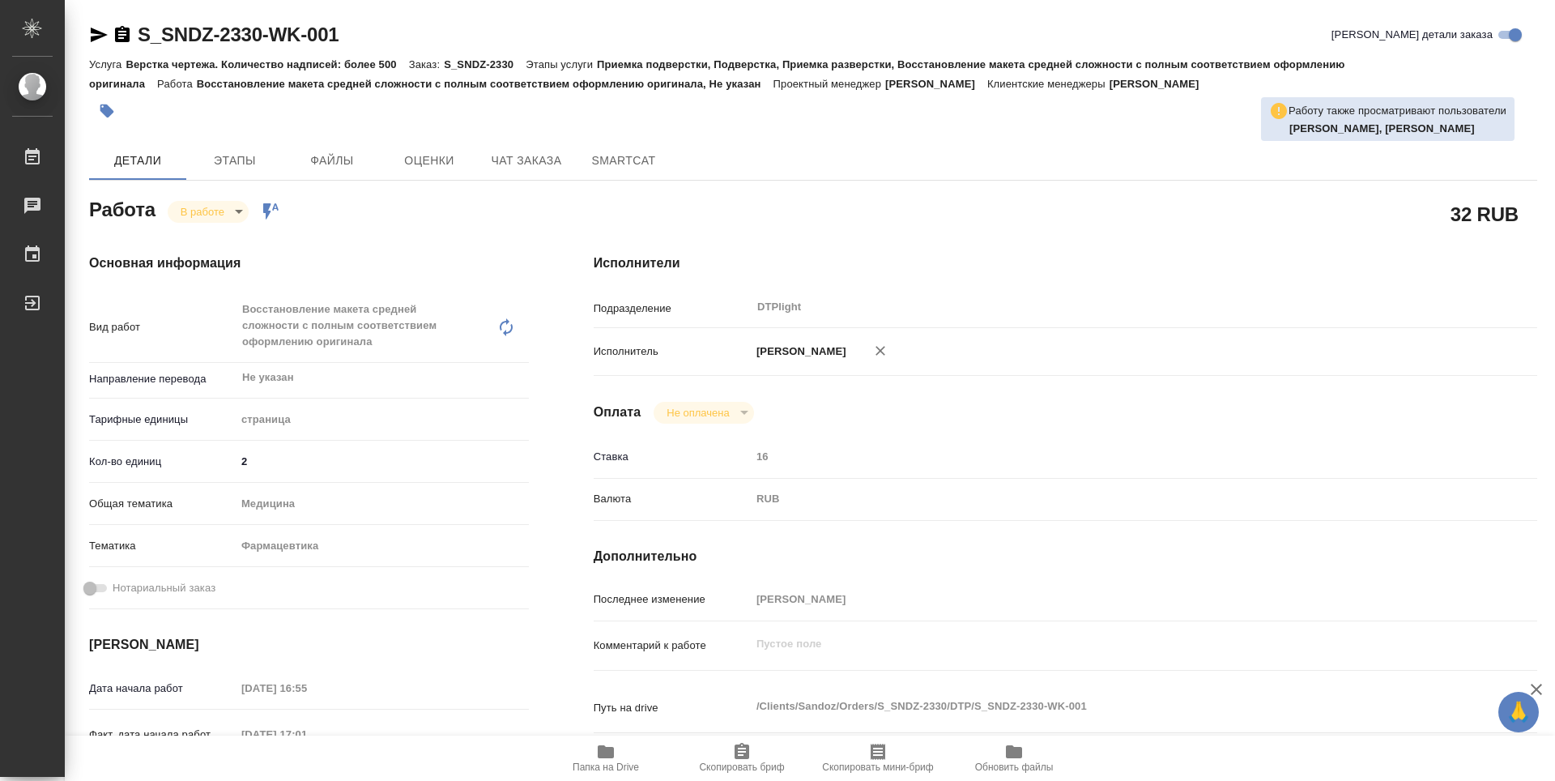
type textarea "x"
drag, startPoint x: 359, startPoint y: 34, endPoint x: 122, endPoint y: 32, distance: 236.5
click at [122, 32] on div "S_SNDZ-2330-WK-001 Кратко детали заказа" at bounding box center [813, 35] width 1448 height 26
type textarea "x"
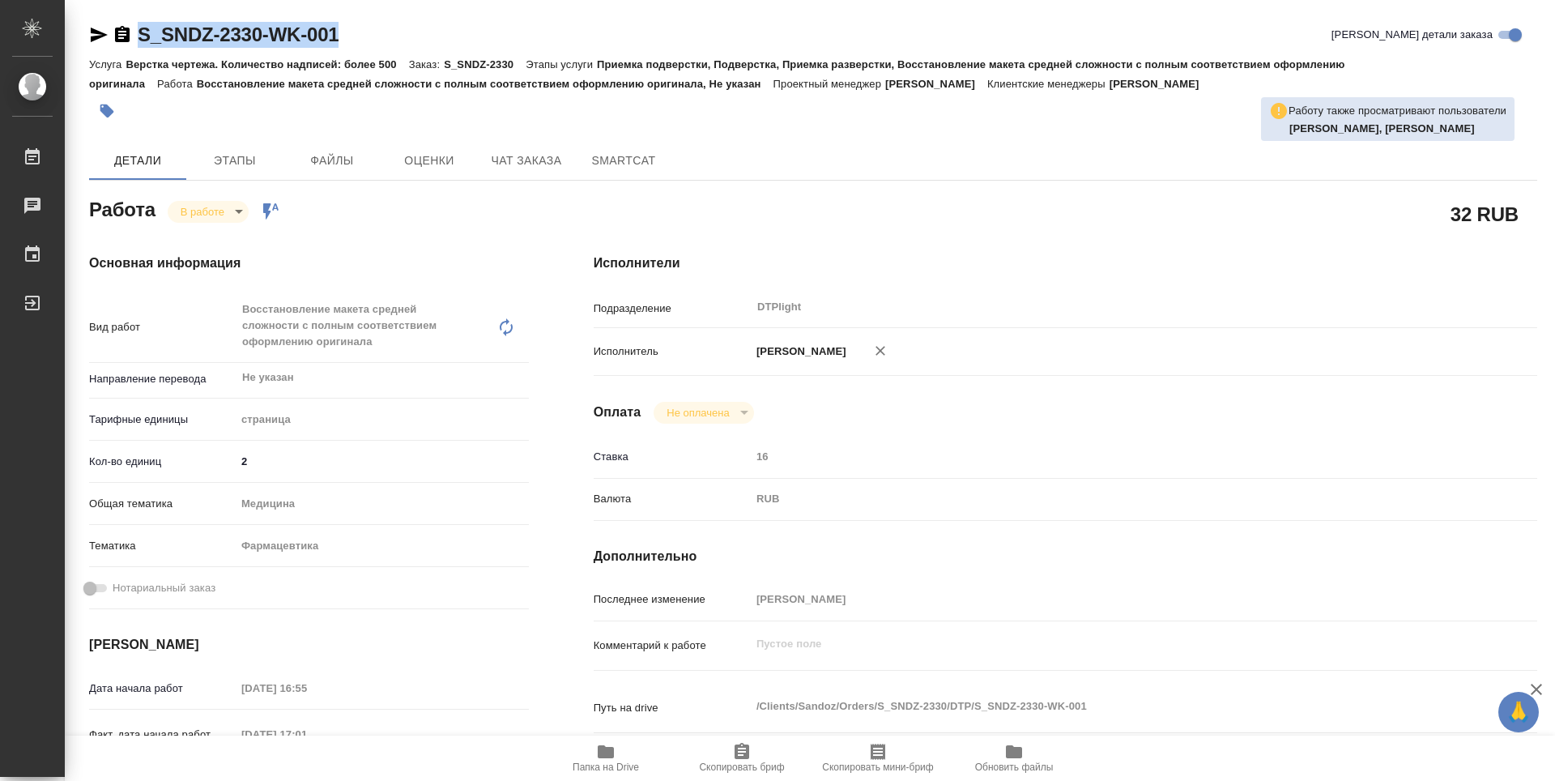
type textarea "x"
copy link "S_SNDZ-2330-WK-001"
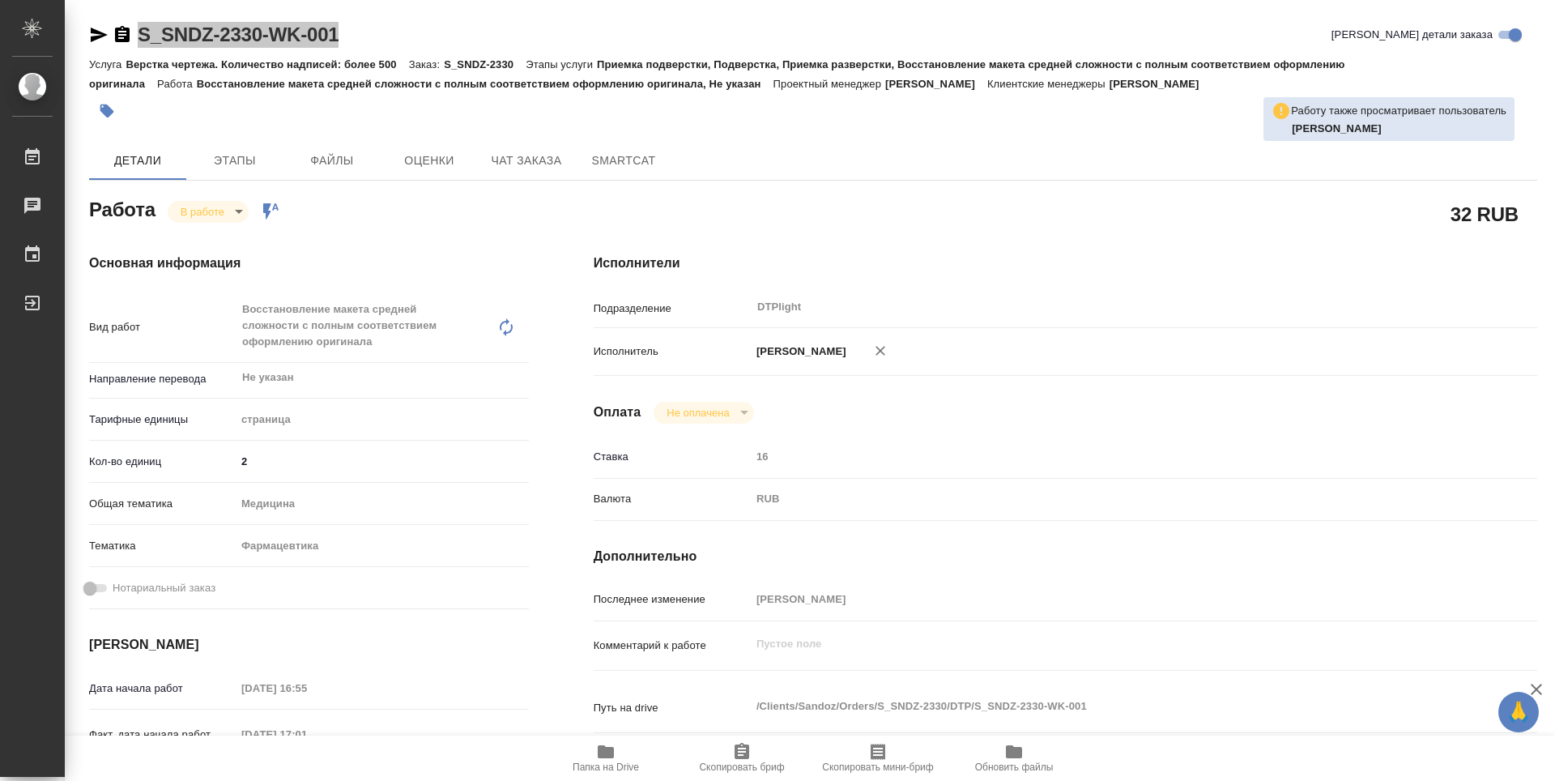
type textarea "x"
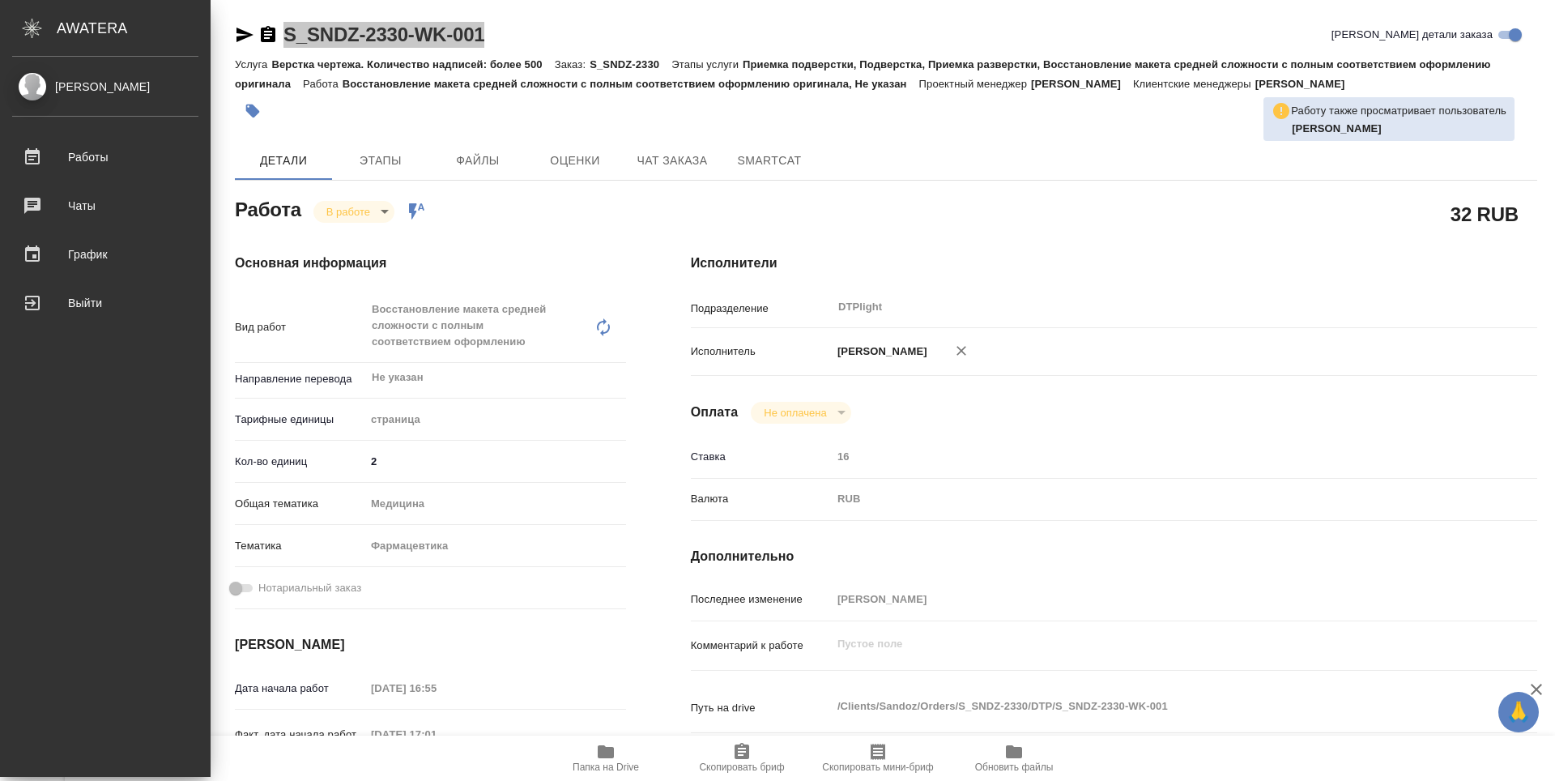
type textarea "x"
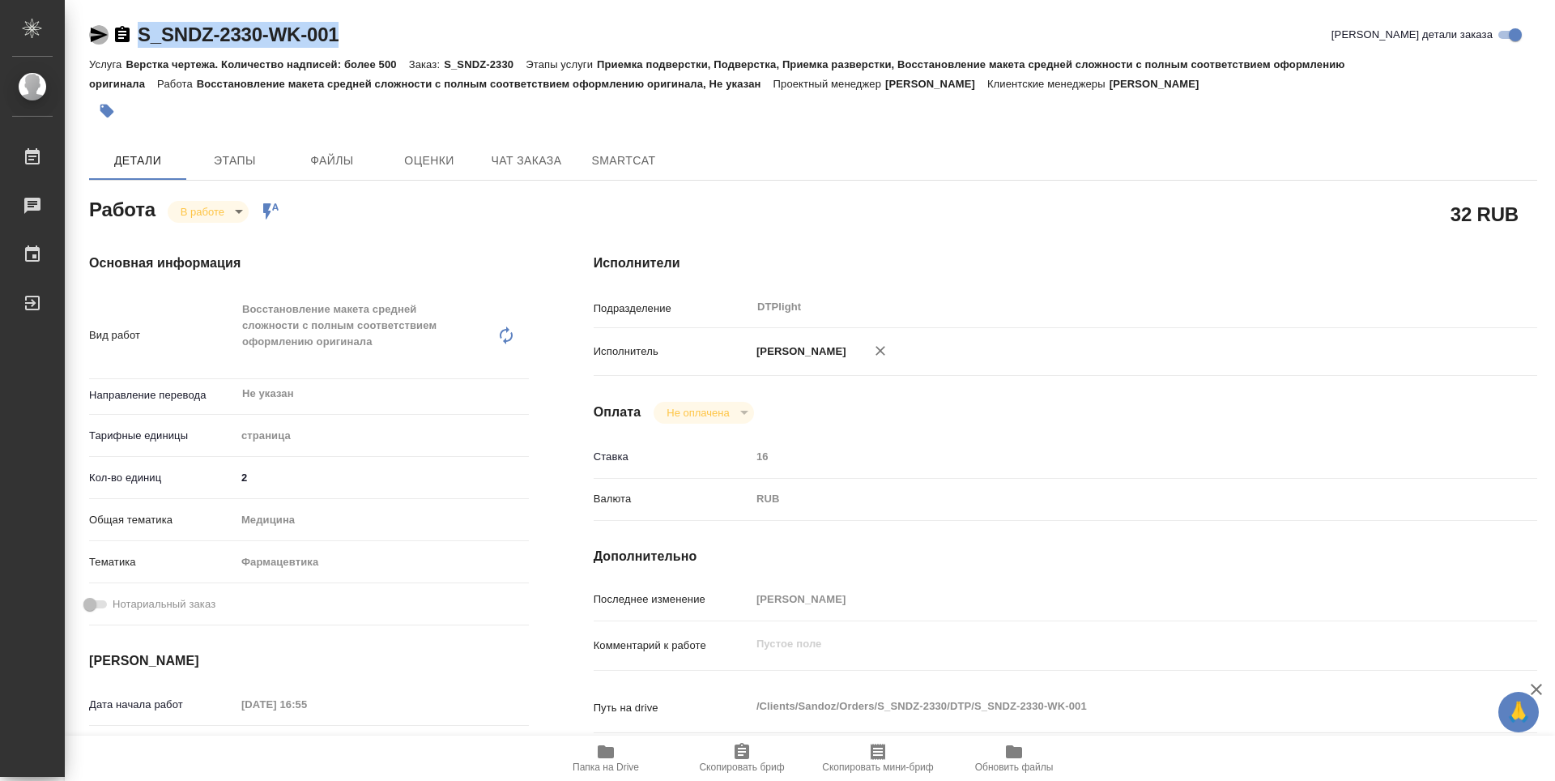
click at [93, 36] on icon "button" at bounding box center [98, 34] width 19 height 19
copy link "S_SNDZ-2330-WK-001"
click at [1128, 520] on hr at bounding box center [1066, 520] width 944 height 1
